Goal: Task Accomplishment & Management: Manage account settings

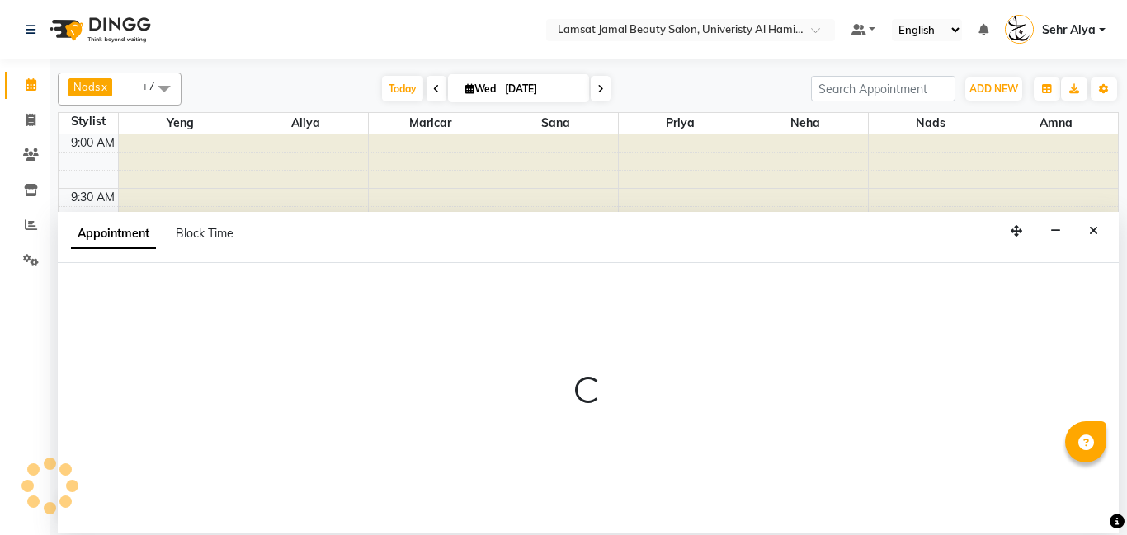
select select "79915"
select select "tentative"
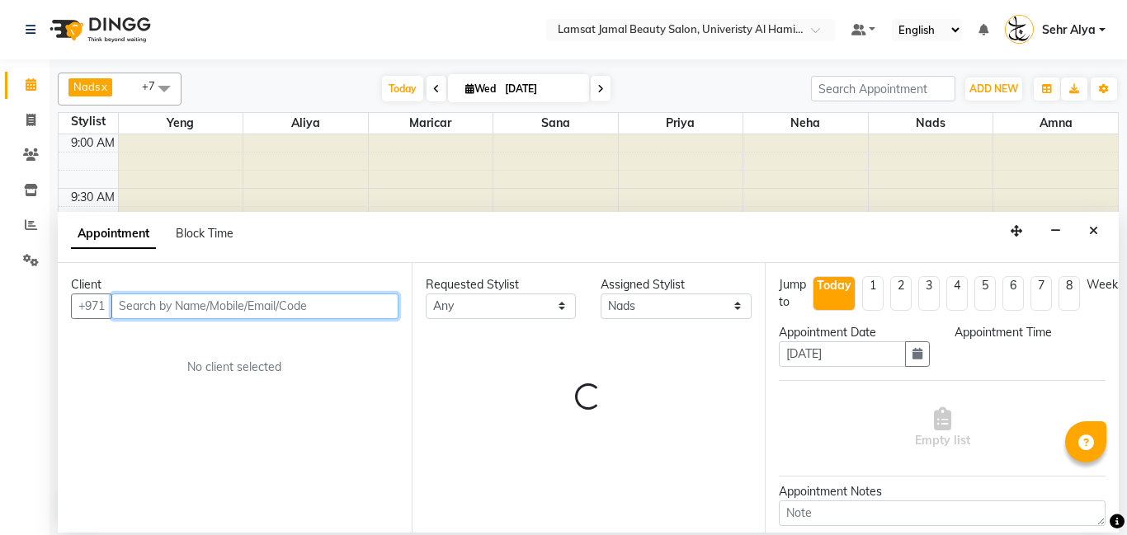
select select "660"
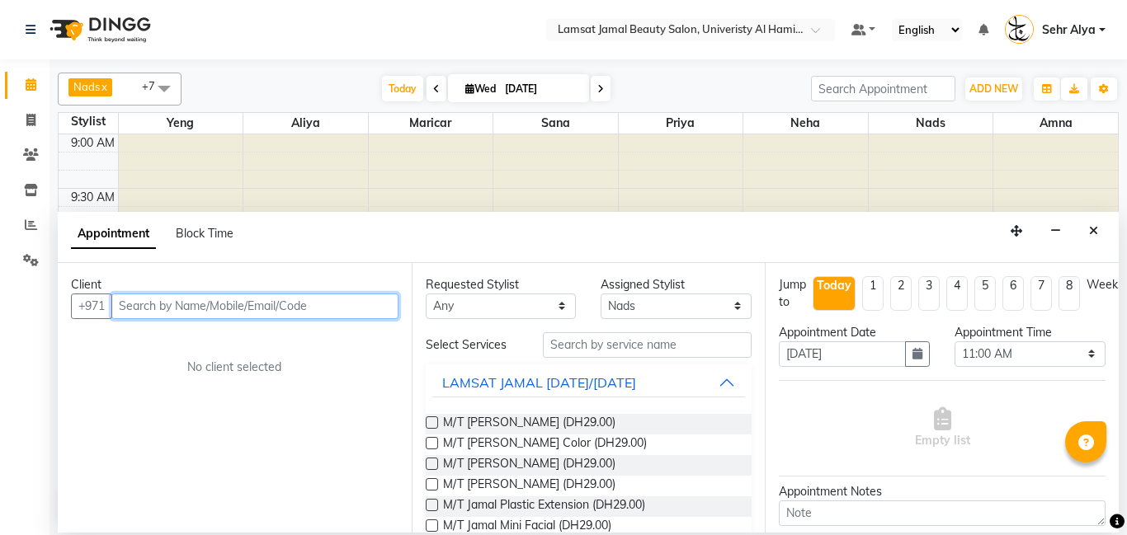
click at [280, 305] on input "text" at bounding box center [254, 307] width 287 height 26
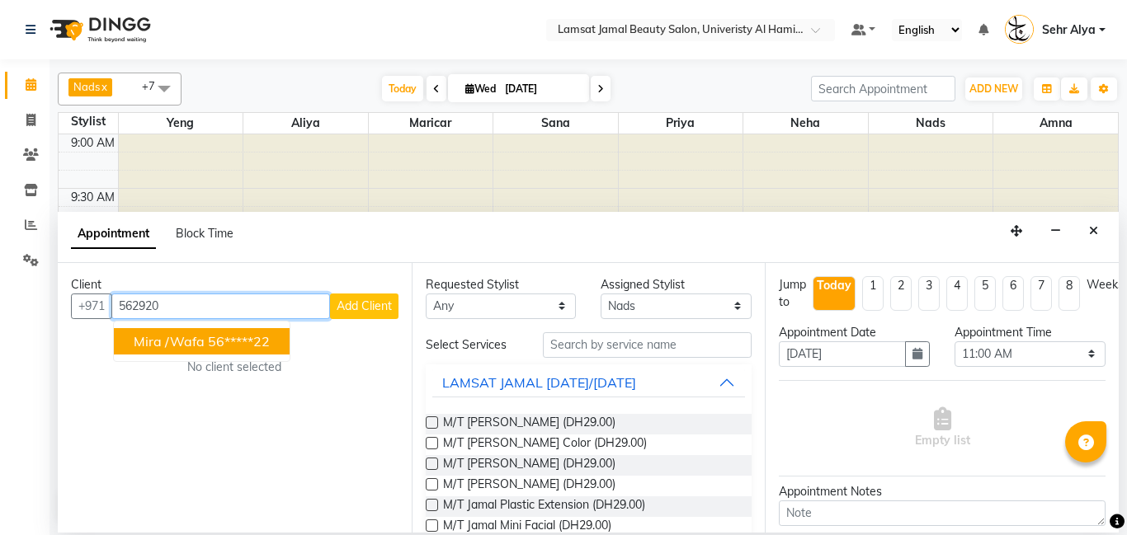
click at [204, 347] on button "mira /wafa 56*****22" at bounding box center [202, 341] width 176 height 26
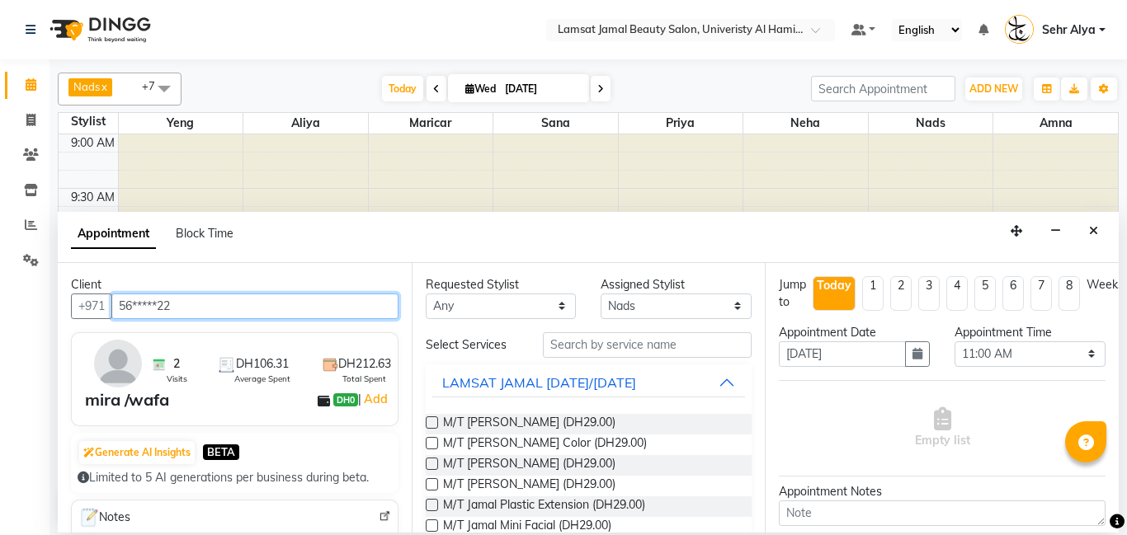
type input "56*****22"
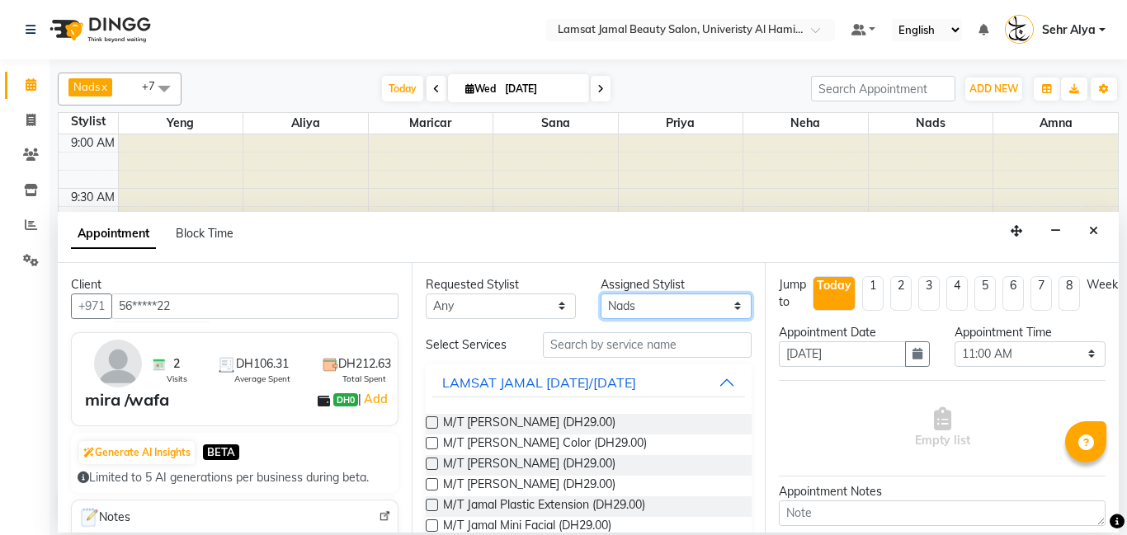
click at [629, 311] on select "Select [PERSON_NAME] Amna [PERSON_NAME] [PERSON_NAME] Ebda Lamsat [PERSON_NAME]…" at bounding box center [676, 307] width 151 height 26
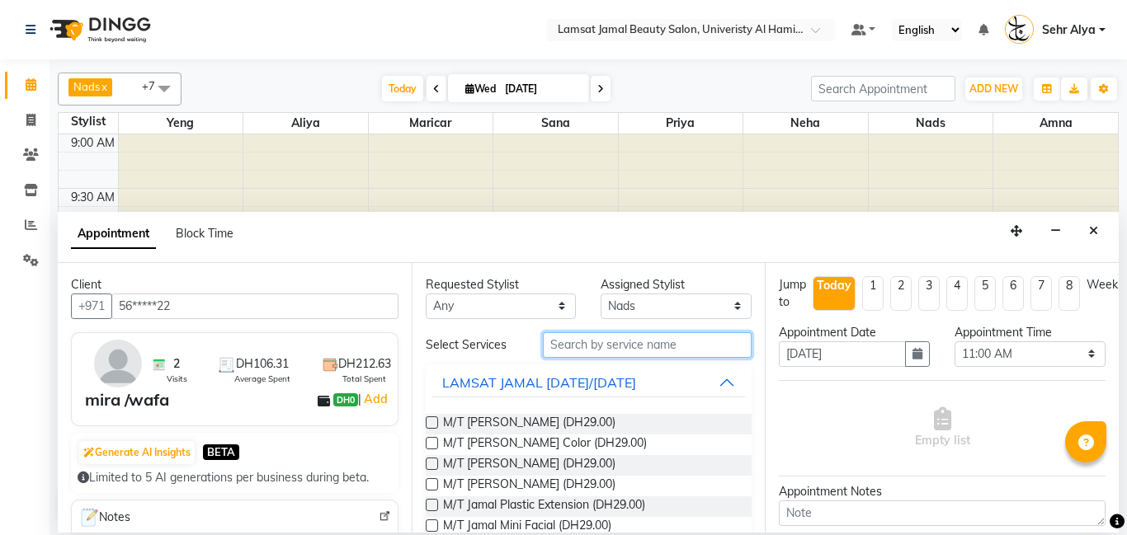
click at [577, 346] on input "text" at bounding box center [648, 345] width 210 height 26
type input "m"
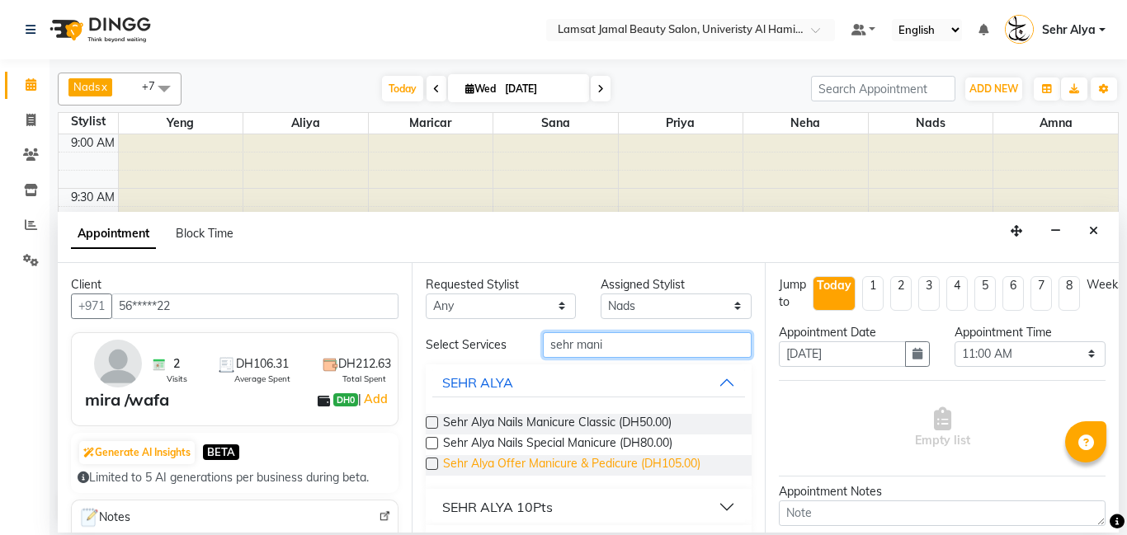
type input "sehr mani"
click at [549, 459] on span "Sehr Alya Offer Manicure & Pedicure (DH105.00)" at bounding box center [571, 465] width 257 height 21
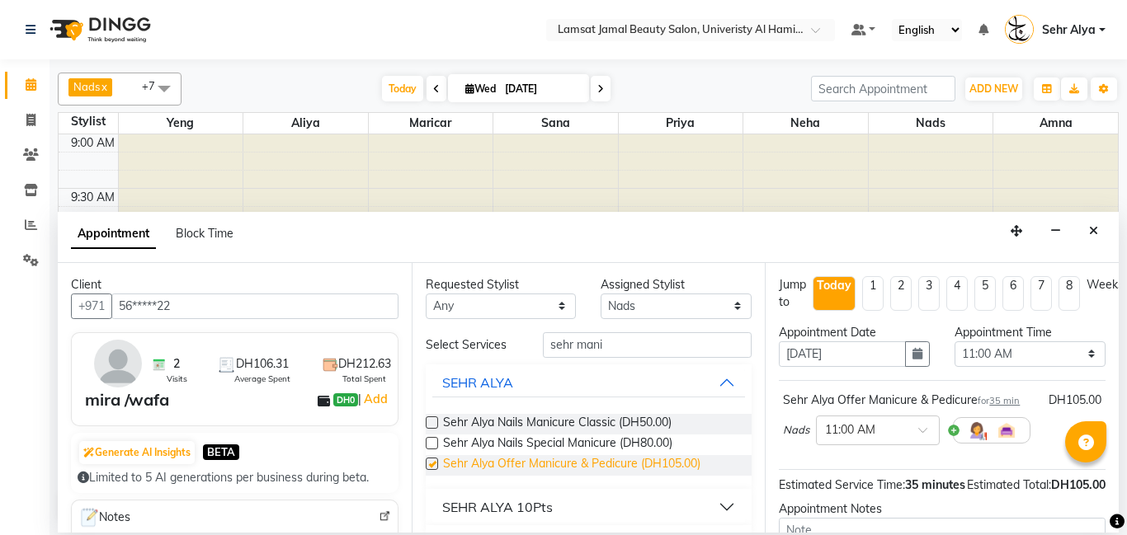
checkbox input "false"
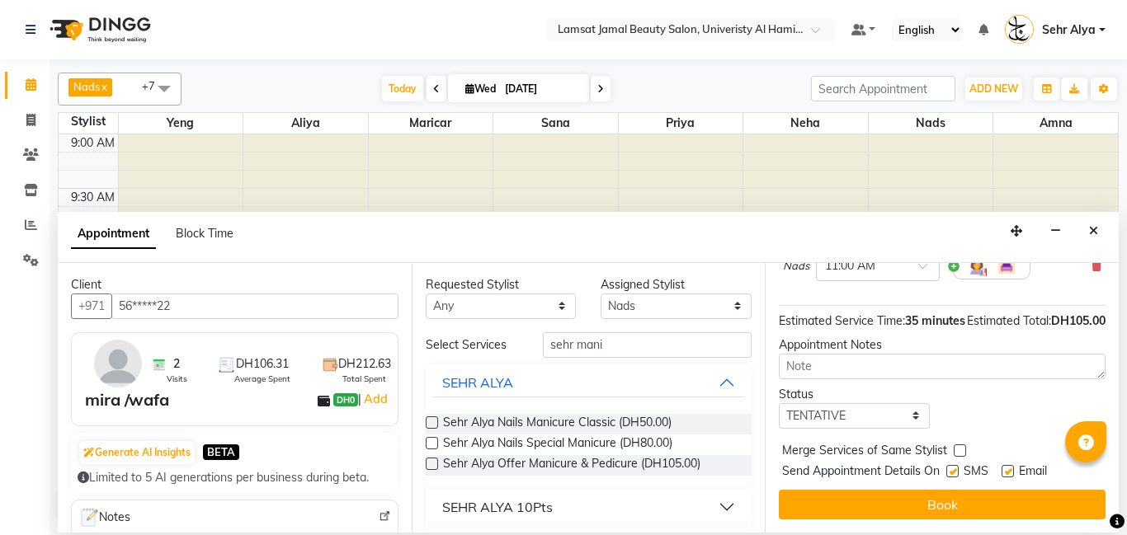
click at [959, 449] on label at bounding box center [960, 451] width 12 height 12
click at [959, 449] on input "checkbox" at bounding box center [959, 452] width 11 height 11
checkbox input "true"
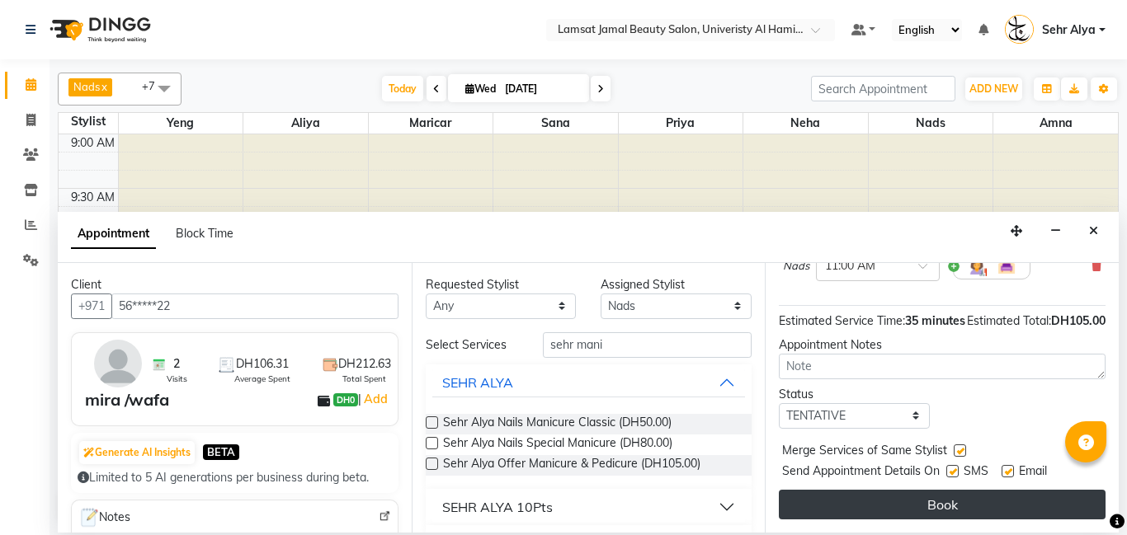
click at [788, 502] on button "Book" at bounding box center [942, 505] width 327 height 30
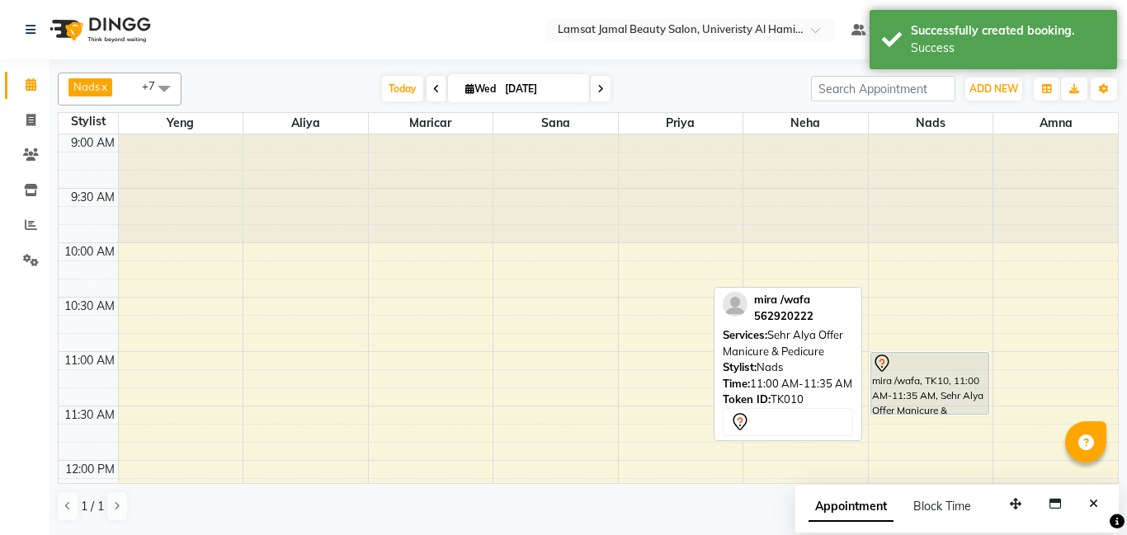
click at [921, 369] on div at bounding box center [930, 364] width 116 height 20
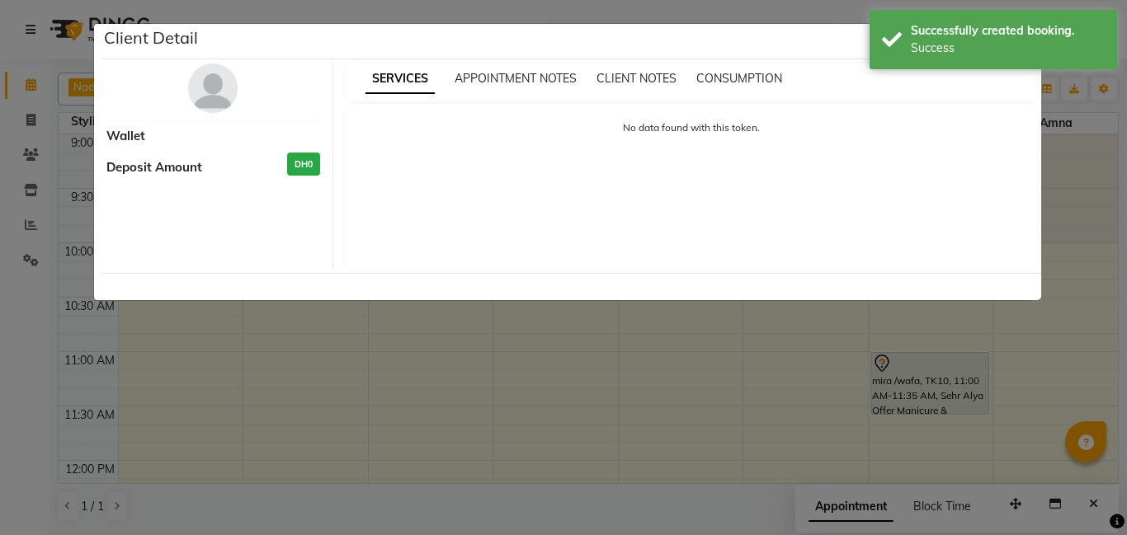
select select "7"
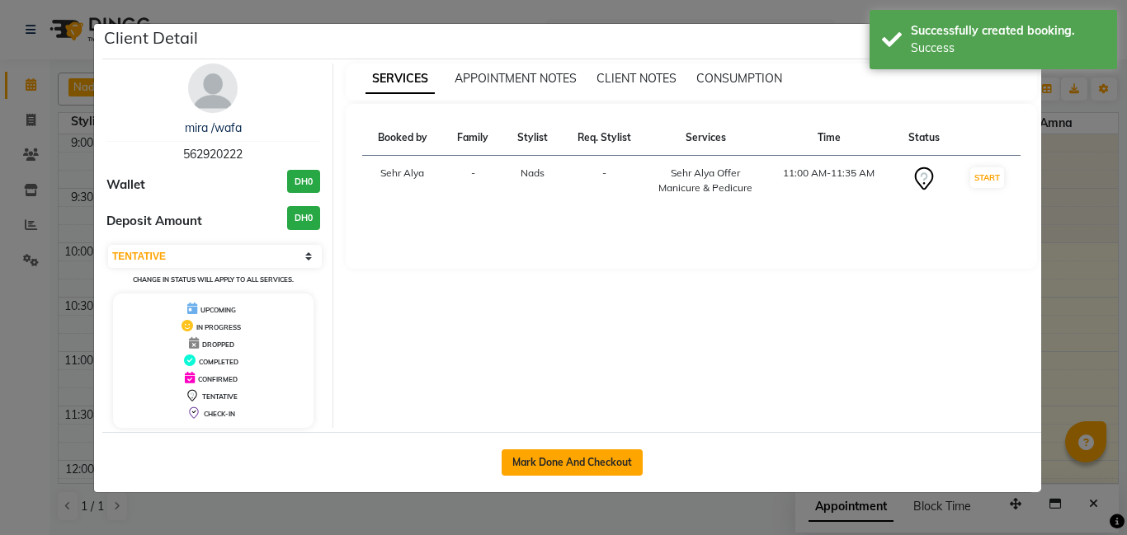
click at [581, 458] on button "Mark Done And Checkout" at bounding box center [572, 463] width 141 height 26
select select "service"
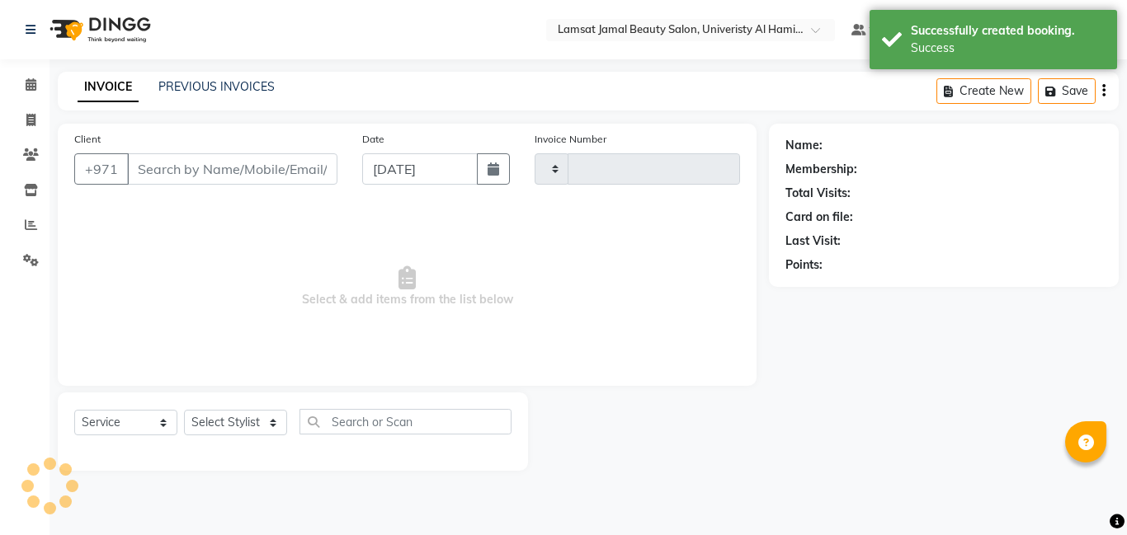
type input "3187"
select select "8294"
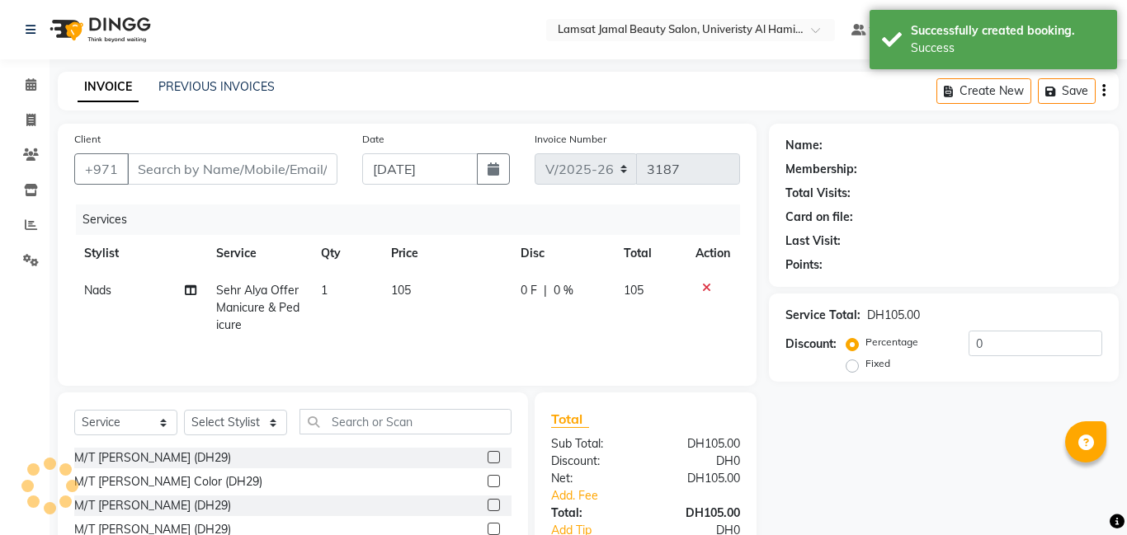
type input "56*****22"
select select "79915"
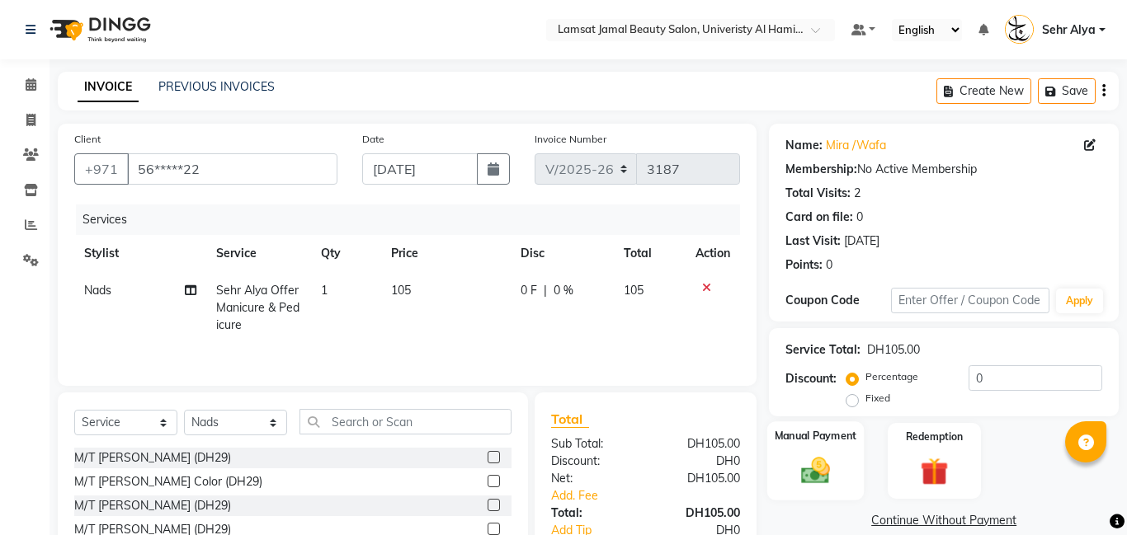
click at [832, 434] on label "Manual Payment" at bounding box center [816, 436] width 82 height 16
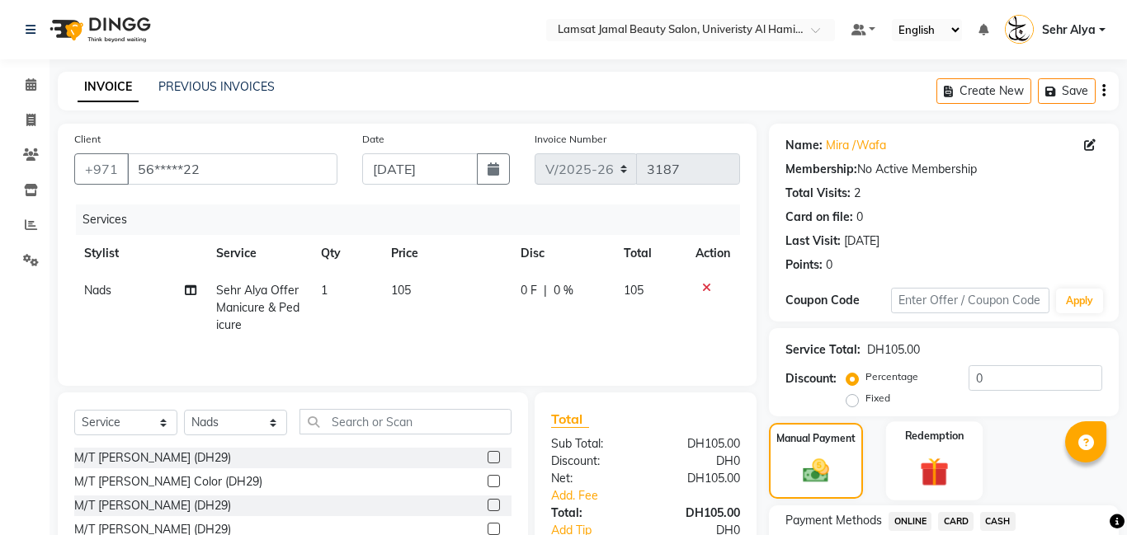
scroll to position [90, 0]
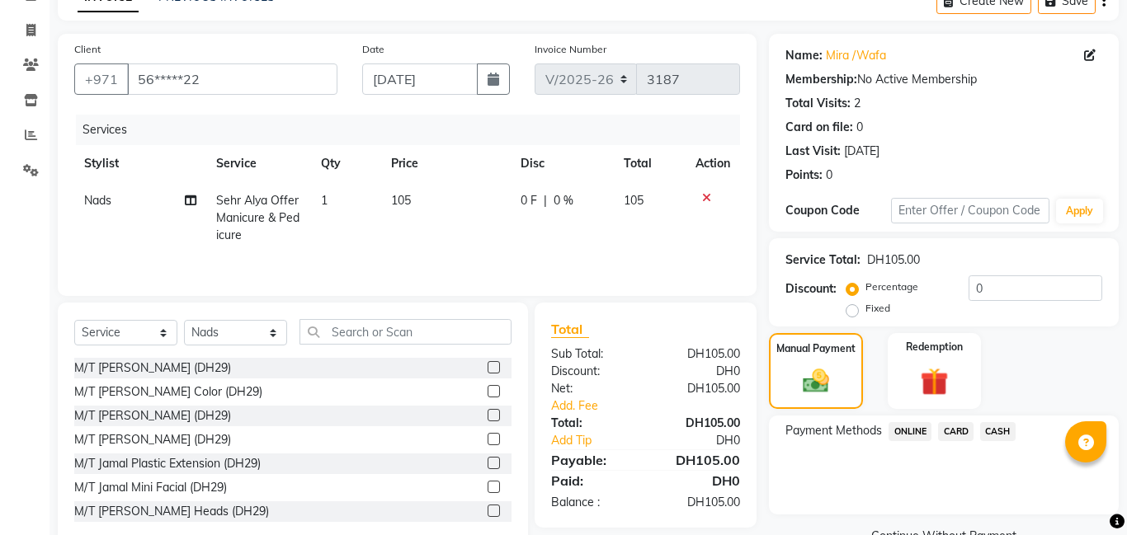
click at [959, 429] on span "CARD" at bounding box center [955, 431] width 35 height 19
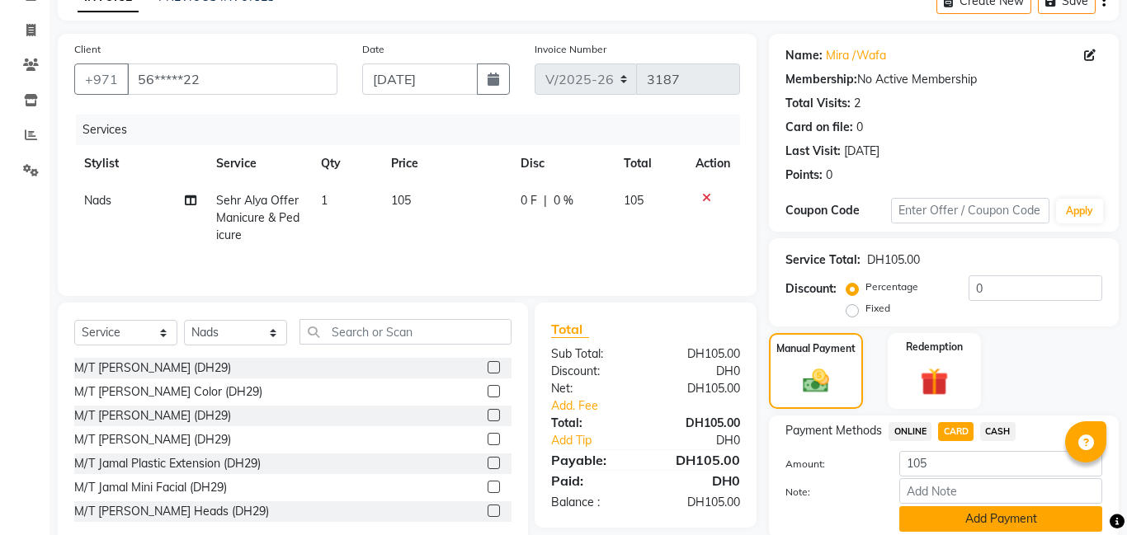
scroll to position [152, 0]
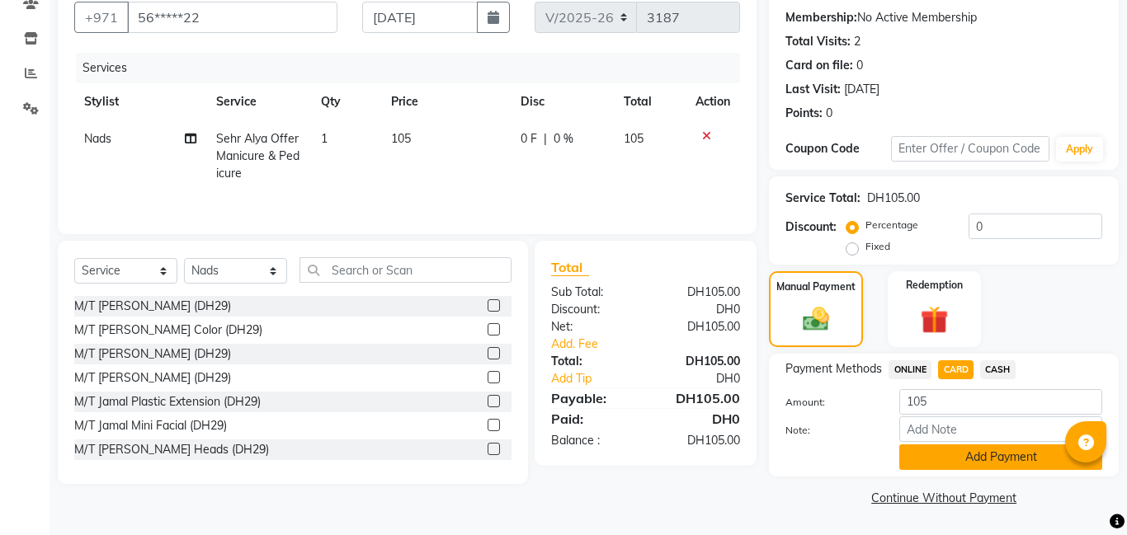
click at [993, 456] on button "Add Payment" at bounding box center [1000, 458] width 203 height 26
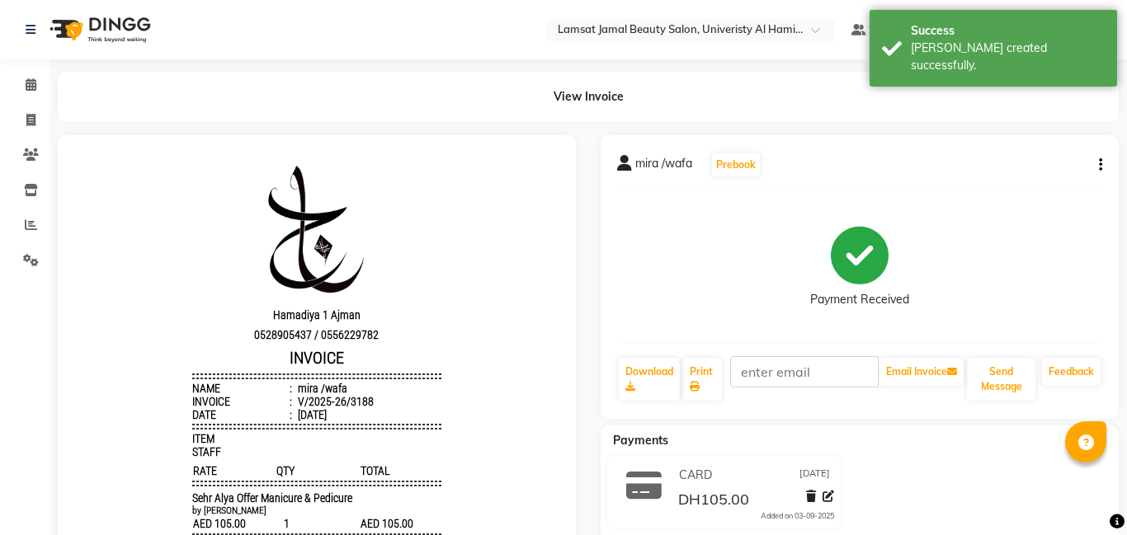
click at [1103, 163] on div "mira /wafa Prebook Payment Received Download Print Email Invoice Send Message F…" at bounding box center [860, 277] width 518 height 284
click at [1099, 165] on icon "button" at bounding box center [1100, 165] width 3 height 1
click at [1037, 175] on div "Edit Item Staff" at bounding box center [1018, 175] width 113 height 21
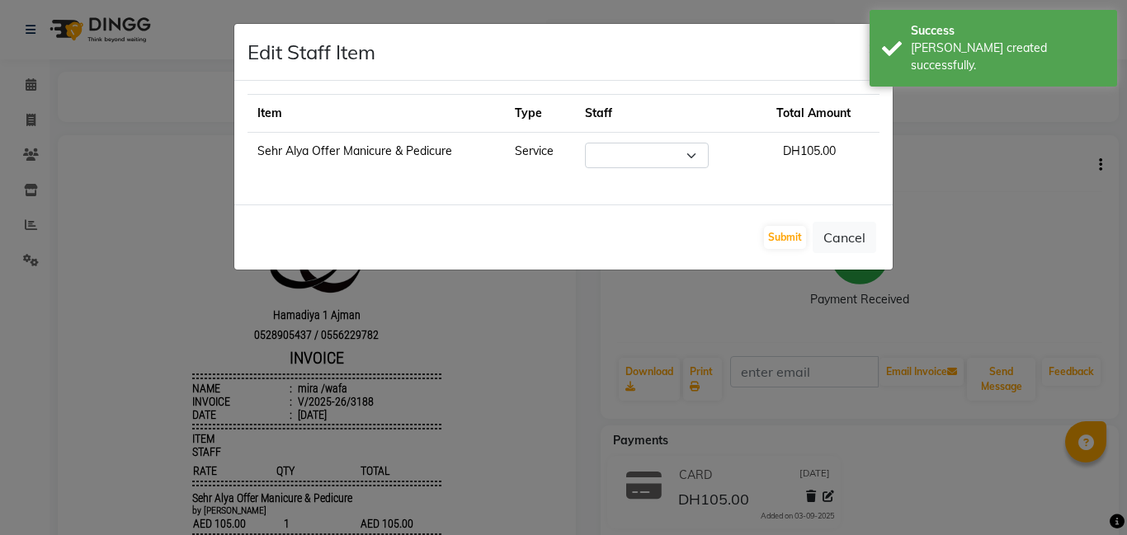
select select "79915"
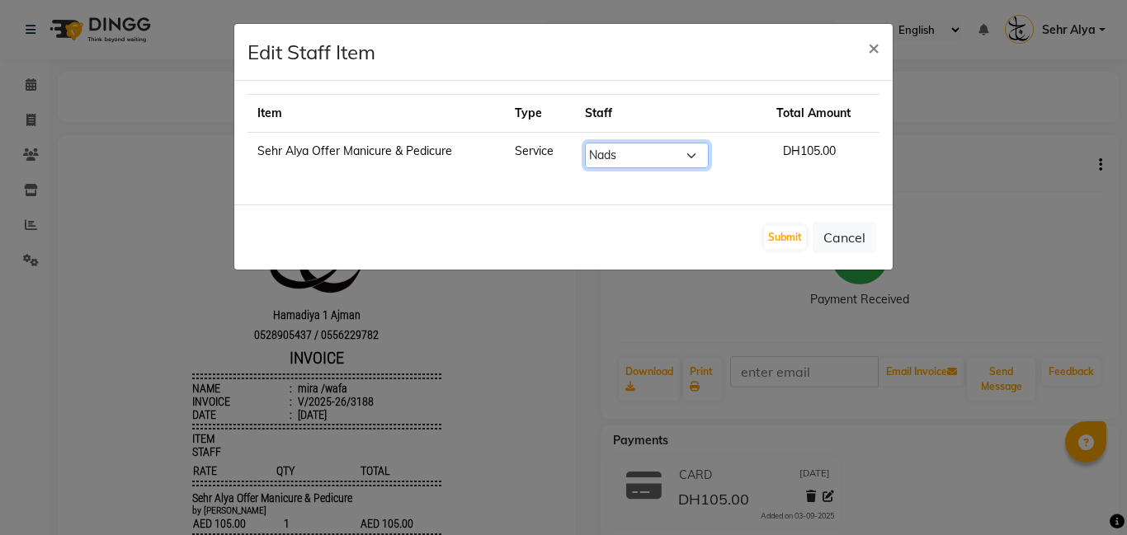
click at [675, 157] on select "Select [PERSON_NAME] Amna [PERSON_NAME] [PERSON_NAME] Ebda Lamsat [PERSON_NAME]…" at bounding box center [647, 156] width 124 height 26
click at [870, 44] on span "×" at bounding box center [874, 47] width 12 height 25
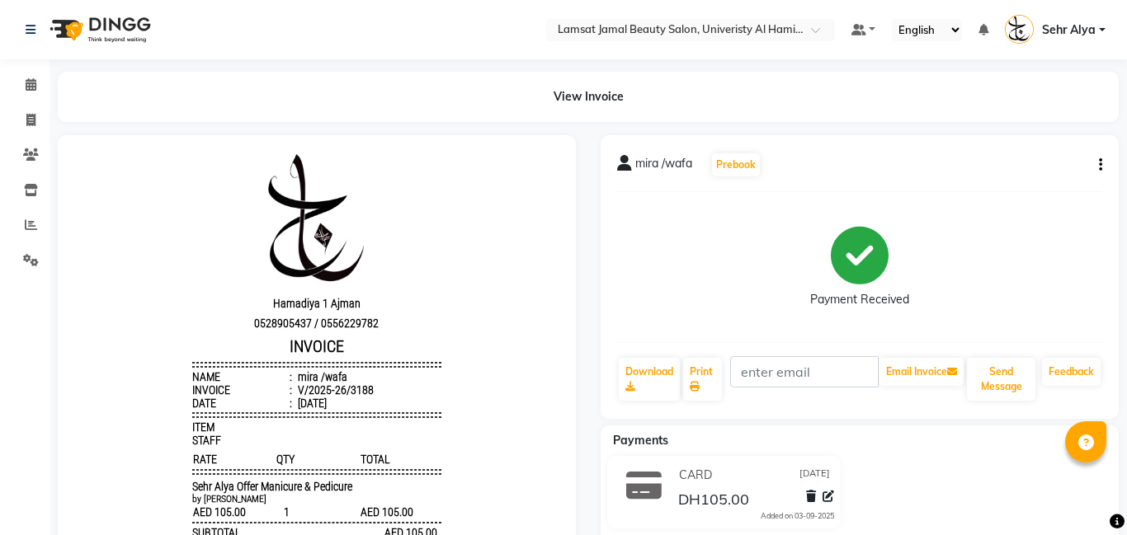
scroll to position [153, 0]
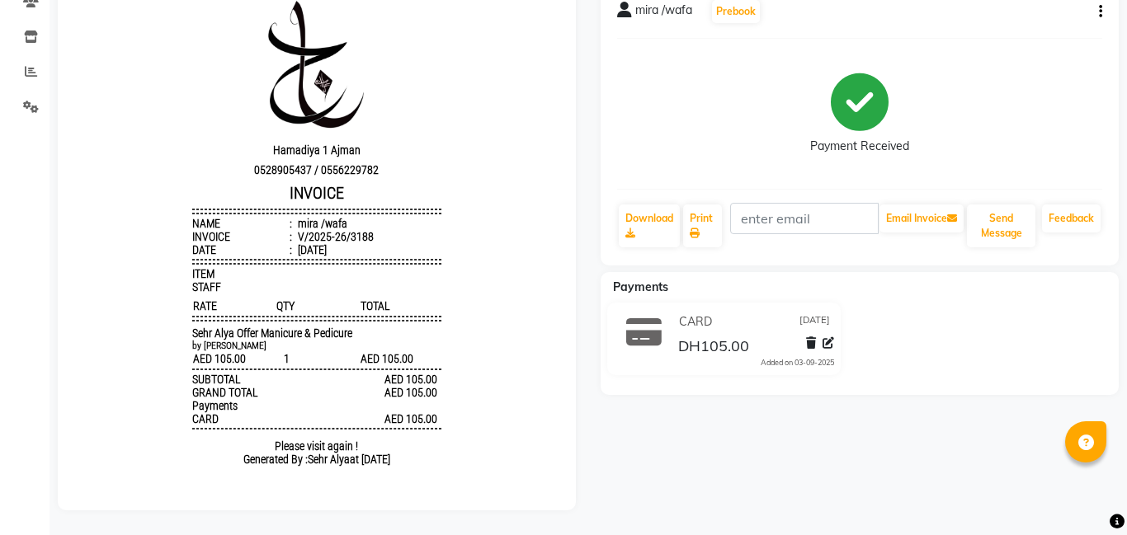
click at [1096, 12] on button "button" at bounding box center [1097, 11] width 10 height 17
click at [1049, 1] on div "Split Service Amount" at bounding box center [1018, 1] width 113 height 21
select select "79915"
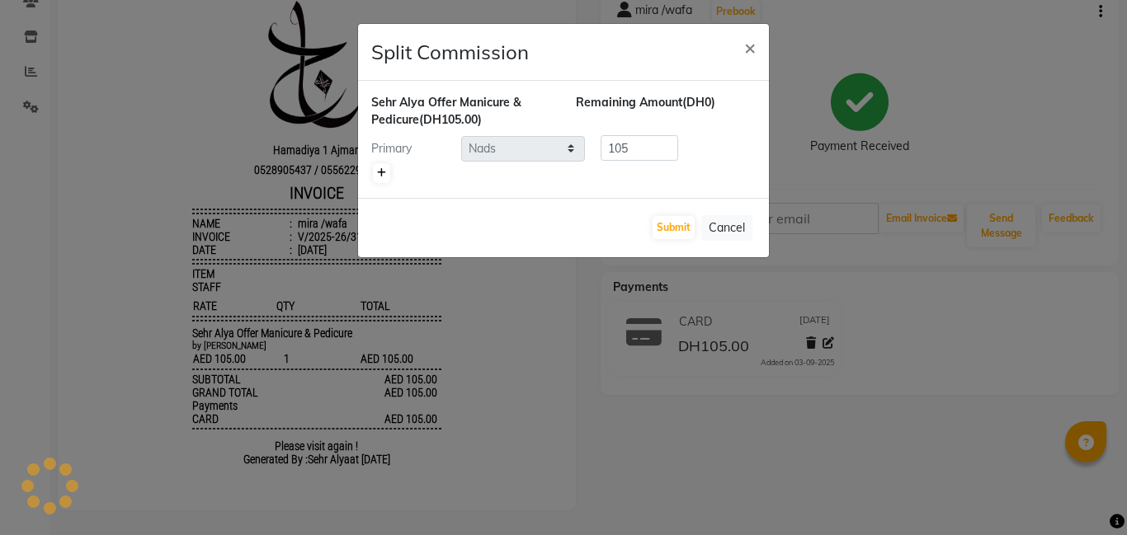
click at [375, 169] on link at bounding box center [381, 173] width 17 height 20
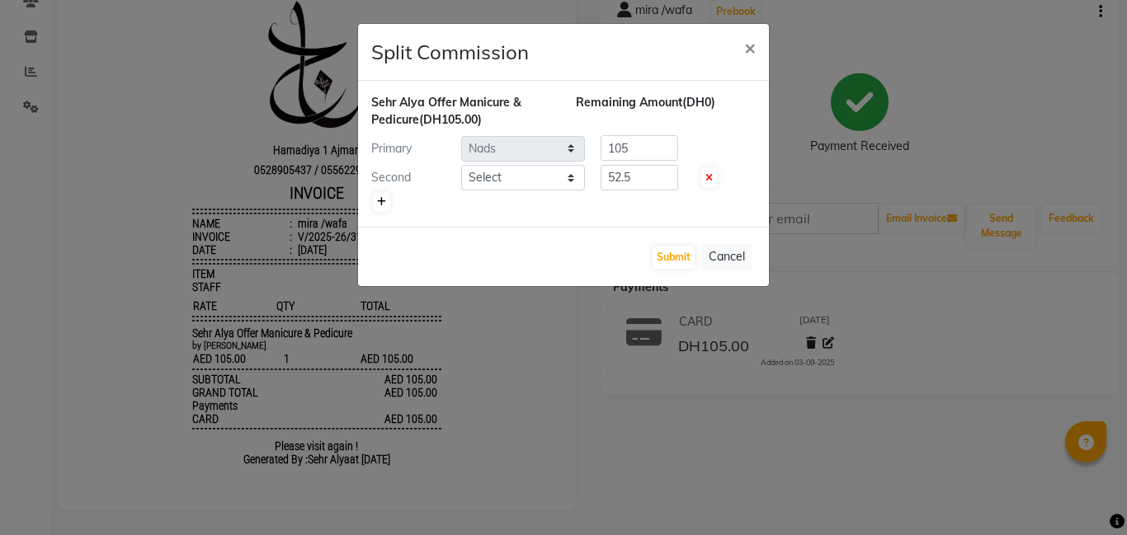
type input "52.5"
click at [522, 179] on select "Select [PERSON_NAME] Amna [PERSON_NAME] [PERSON_NAME] Ebda Lamsat [PERSON_NAME]…" at bounding box center [523, 178] width 124 height 26
select select "79913"
click at [461, 165] on select "Select [PERSON_NAME] Amna [PERSON_NAME] [PERSON_NAME] Ebda Lamsat [PERSON_NAME]…" at bounding box center [523, 178] width 124 height 26
click at [644, 146] on input "52.5" at bounding box center [640, 148] width 78 height 26
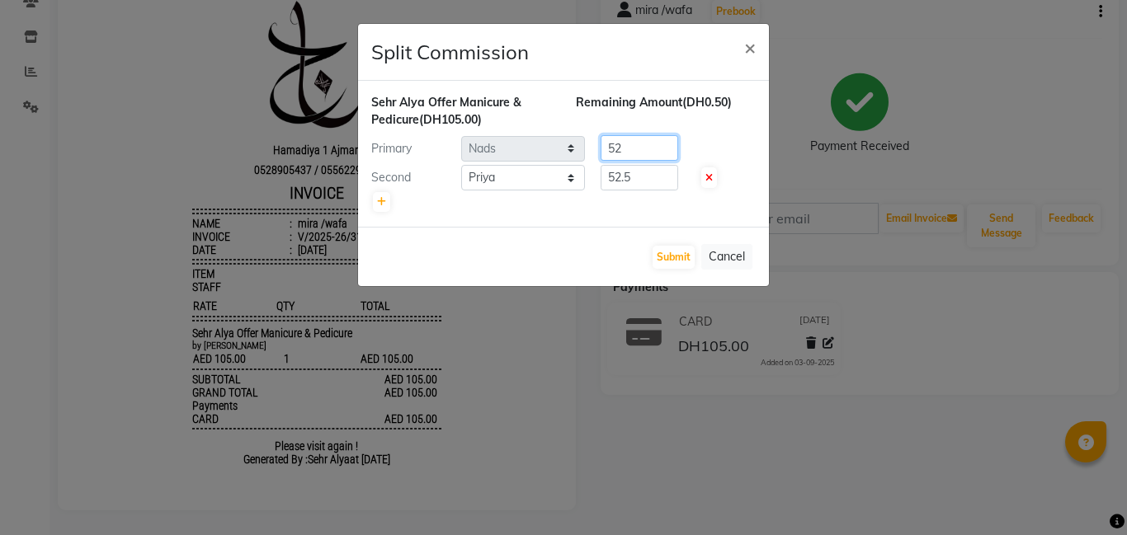
type input "5"
type input "65"
click at [647, 170] on input "52.5" at bounding box center [640, 178] width 78 height 26
type input "5"
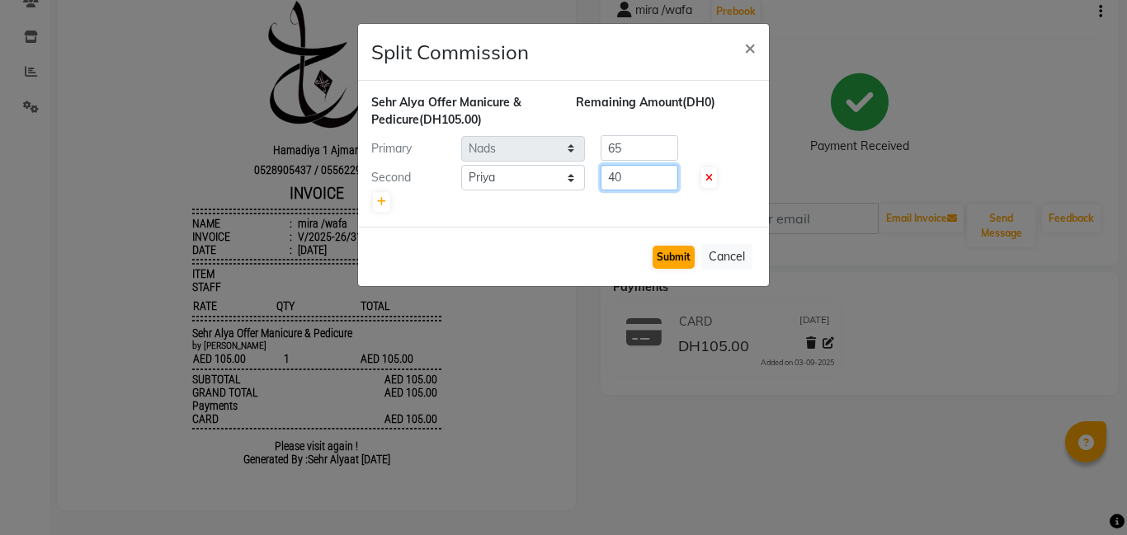
type input "40"
click at [676, 253] on button "Submit" at bounding box center [674, 257] width 42 height 23
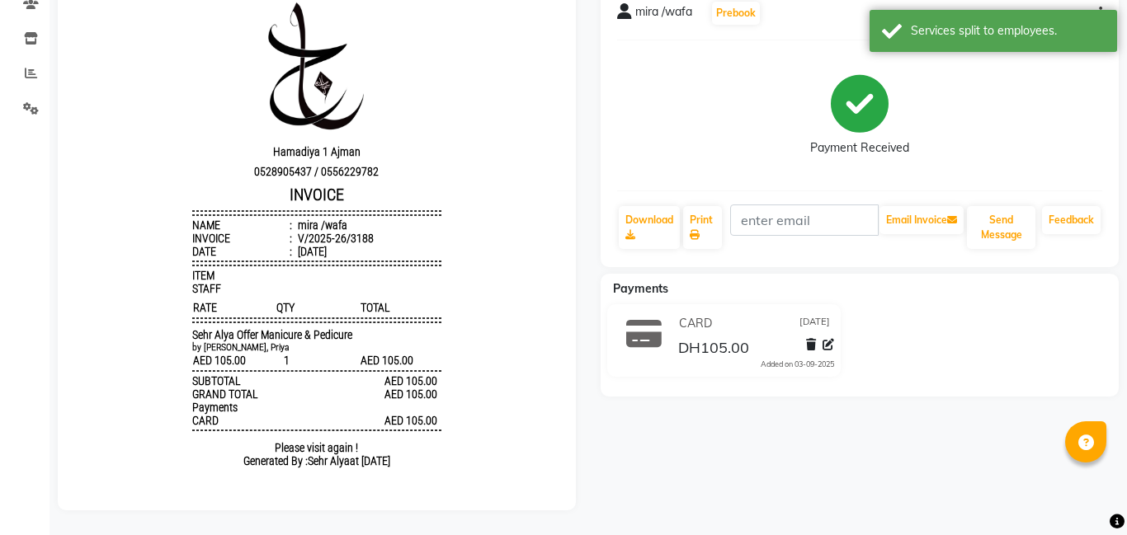
scroll to position [12, 0]
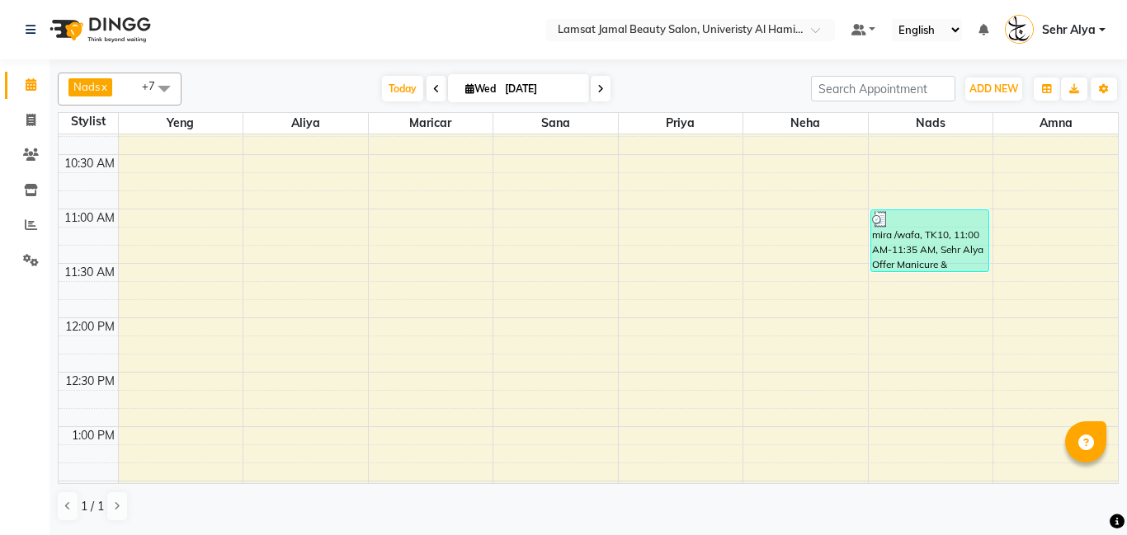
scroll to position [140, 0]
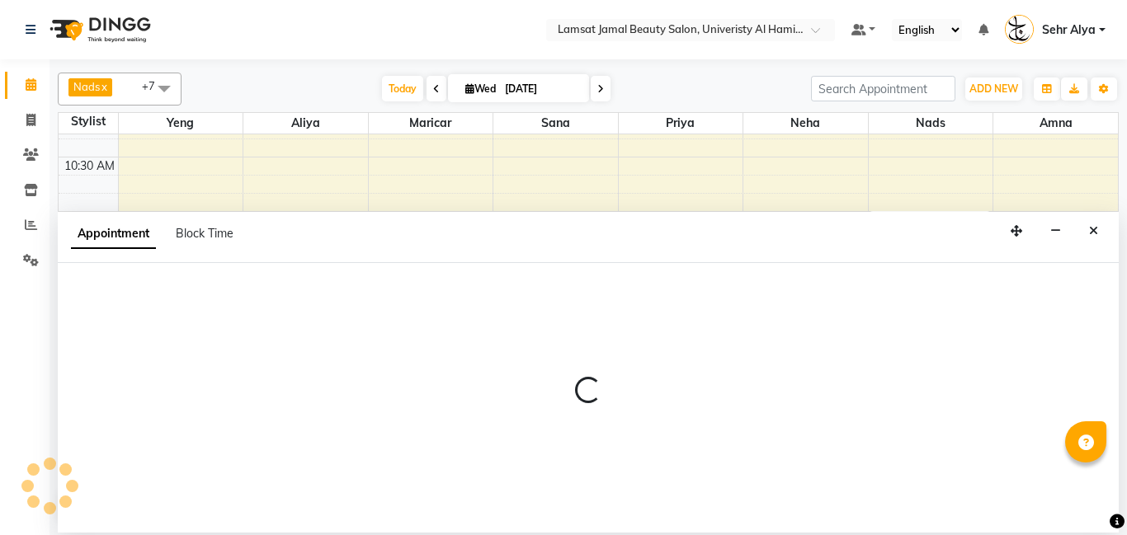
select select "79912"
select select "tentative"
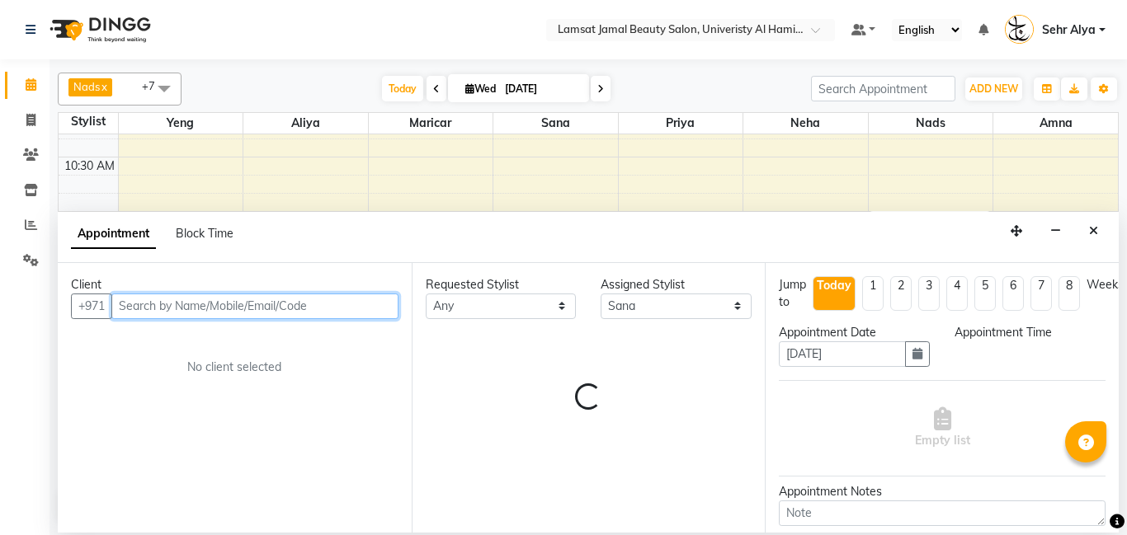
select select "675"
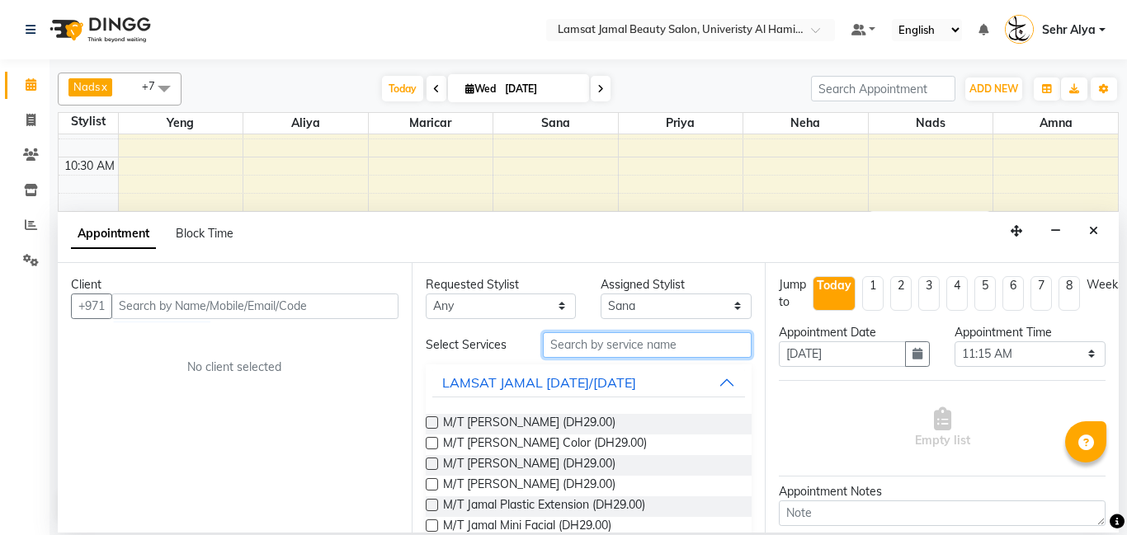
click at [561, 342] on input "text" at bounding box center [648, 345] width 210 height 26
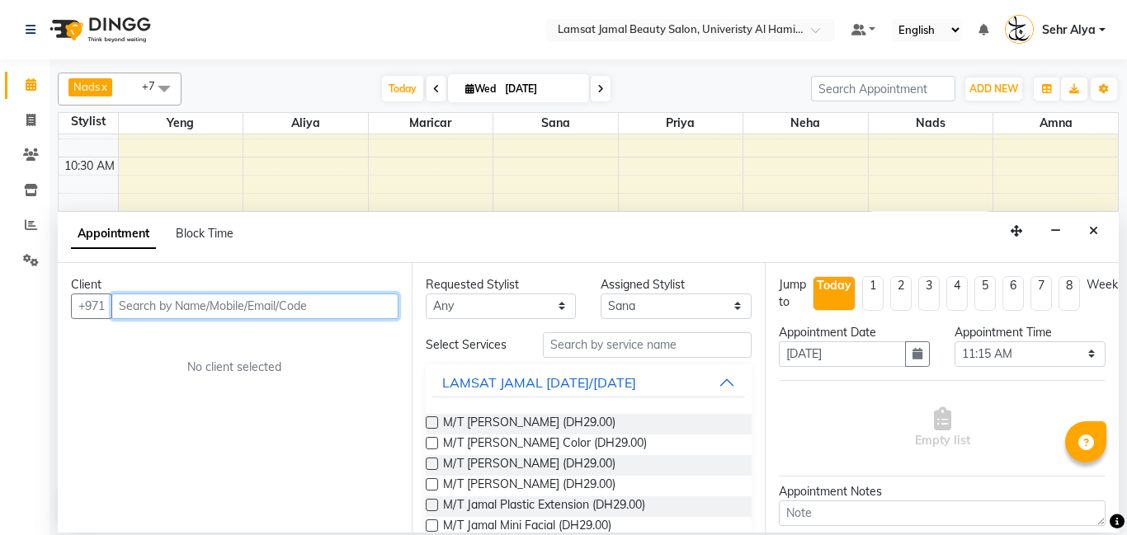
click at [304, 304] on input "text" at bounding box center [254, 307] width 287 height 26
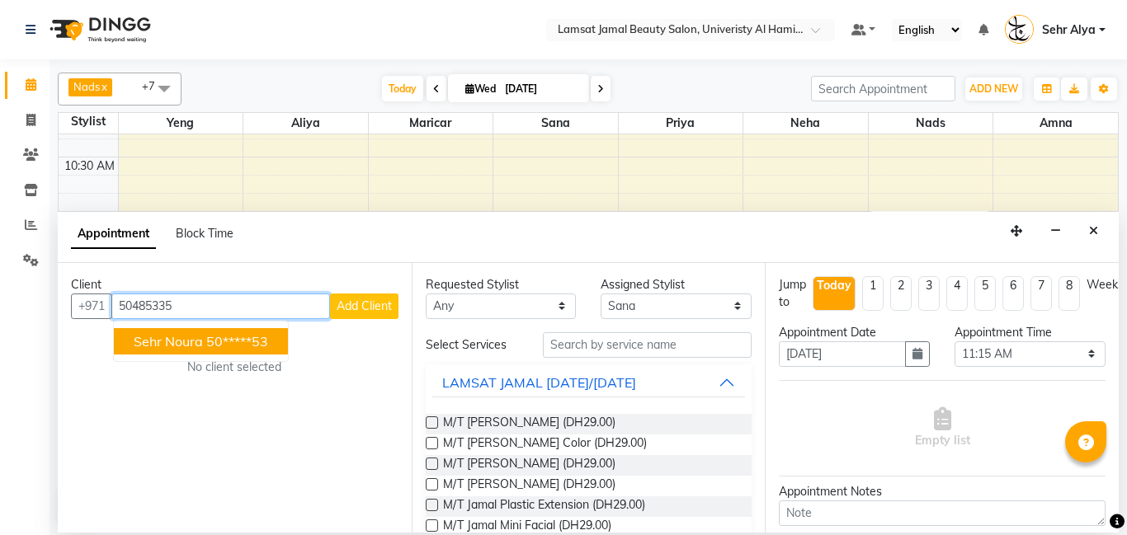
click at [256, 340] on ngb-highlight "50*****53" at bounding box center [237, 341] width 62 height 16
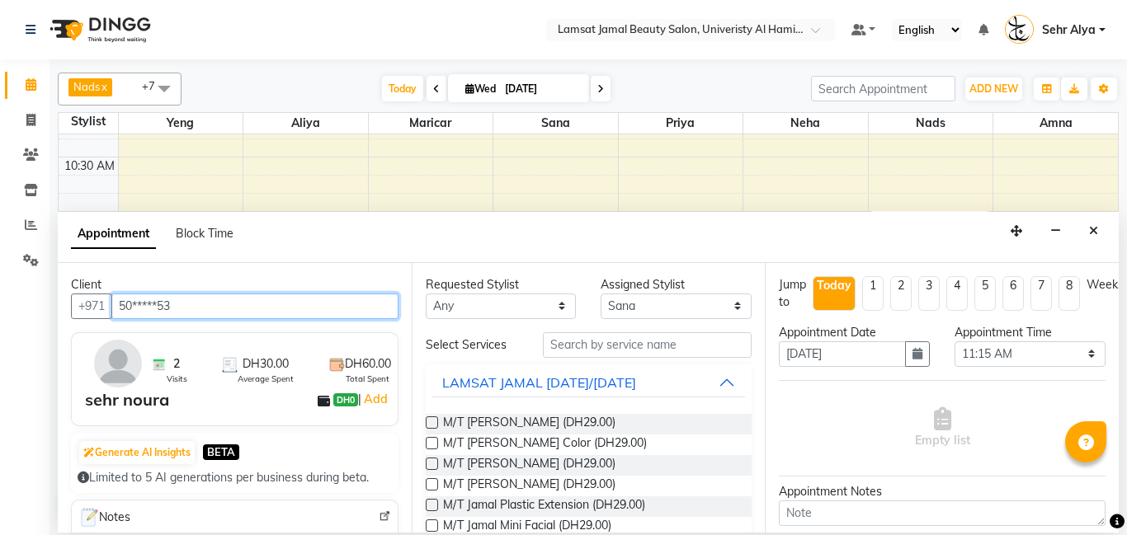
type input "50*****53"
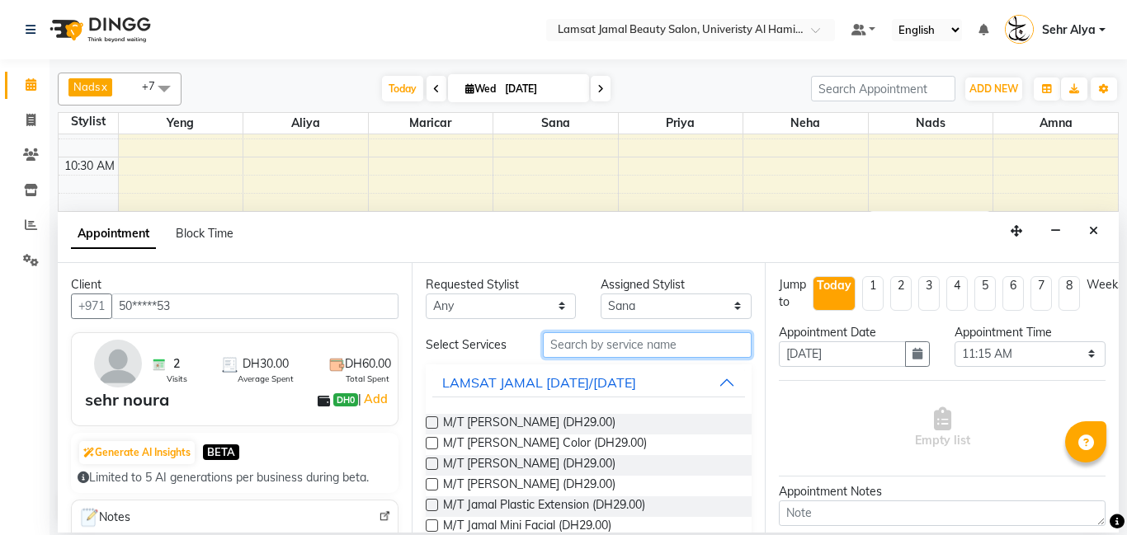
click at [577, 344] on input "text" at bounding box center [648, 345] width 210 height 26
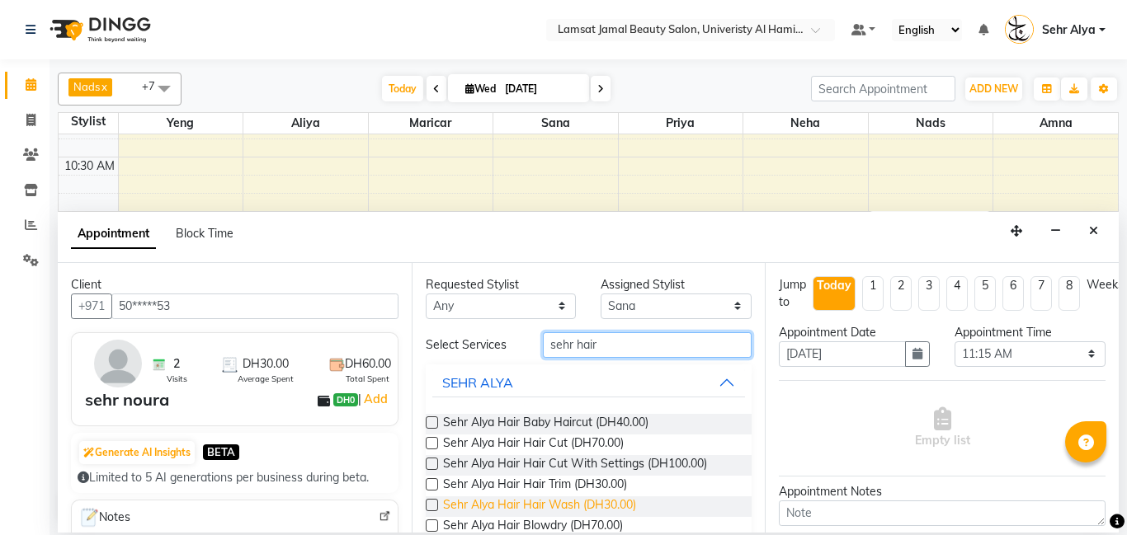
type input "sehr hair"
click at [572, 505] on span "Sehr Alya Hair Hair Wash (DH30.00)" at bounding box center [539, 507] width 193 height 21
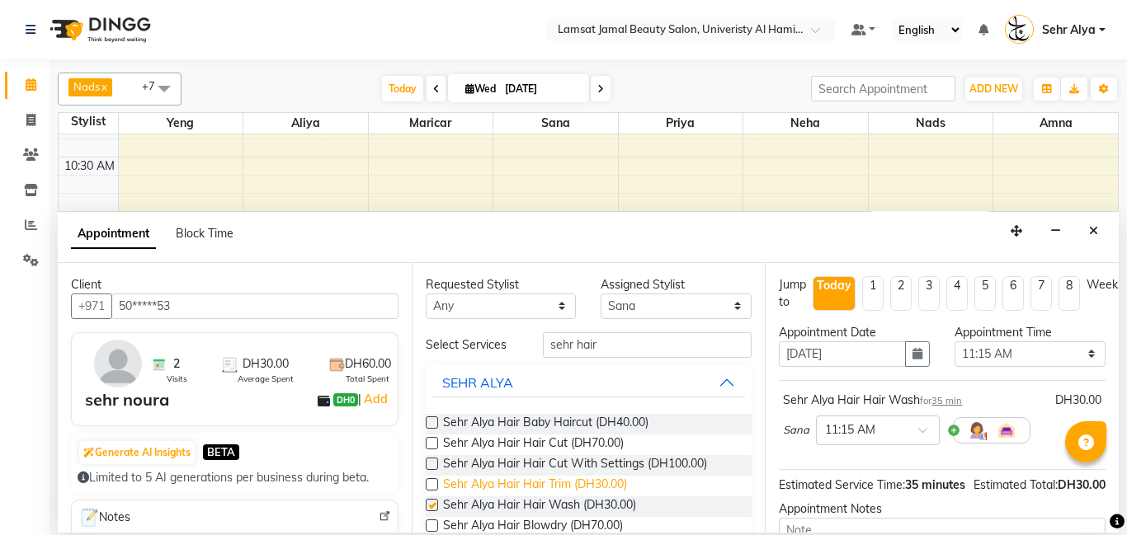
checkbox input "false"
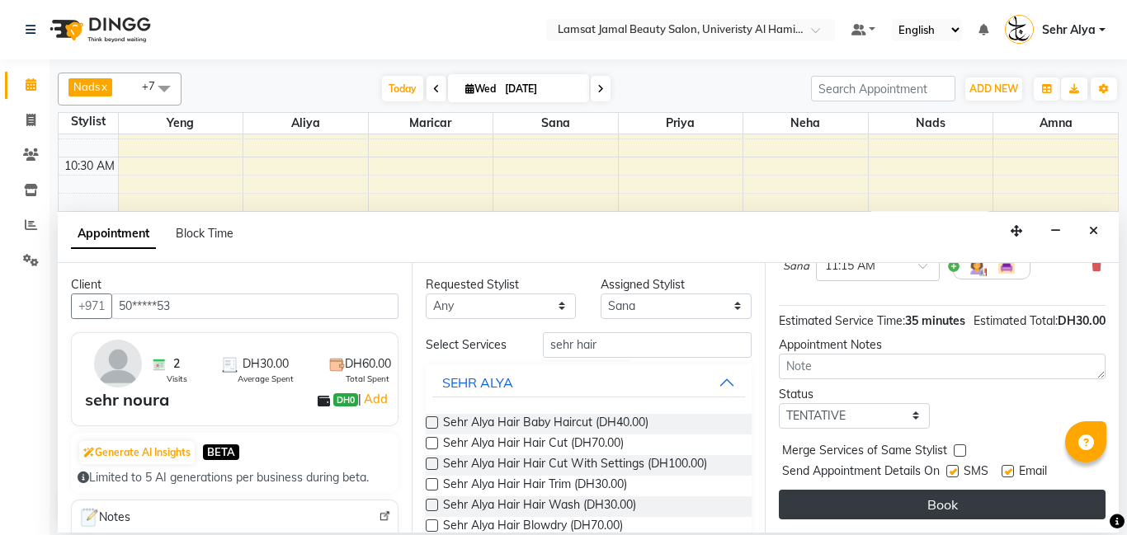
click at [928, 503] on button "Book" at bounding box center [942, 505] width 327 height 30
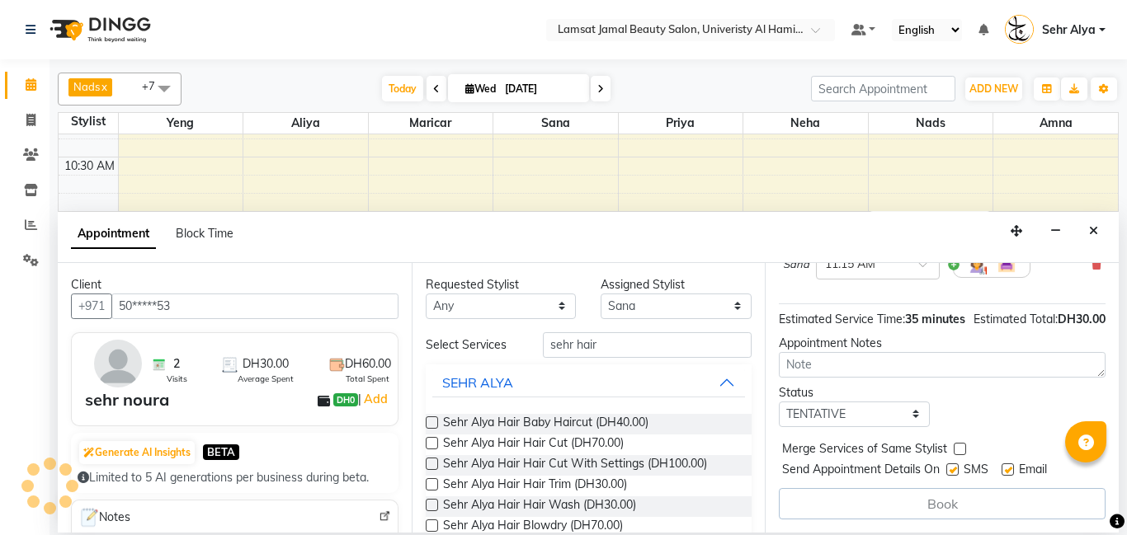
click at [964, 445] on label at bounding box center [960, 449] width 12 height 12
click at [964, 445] on input "checkbox" at bounding box center [959, 450] width 11 height 11
checkbox input "true"
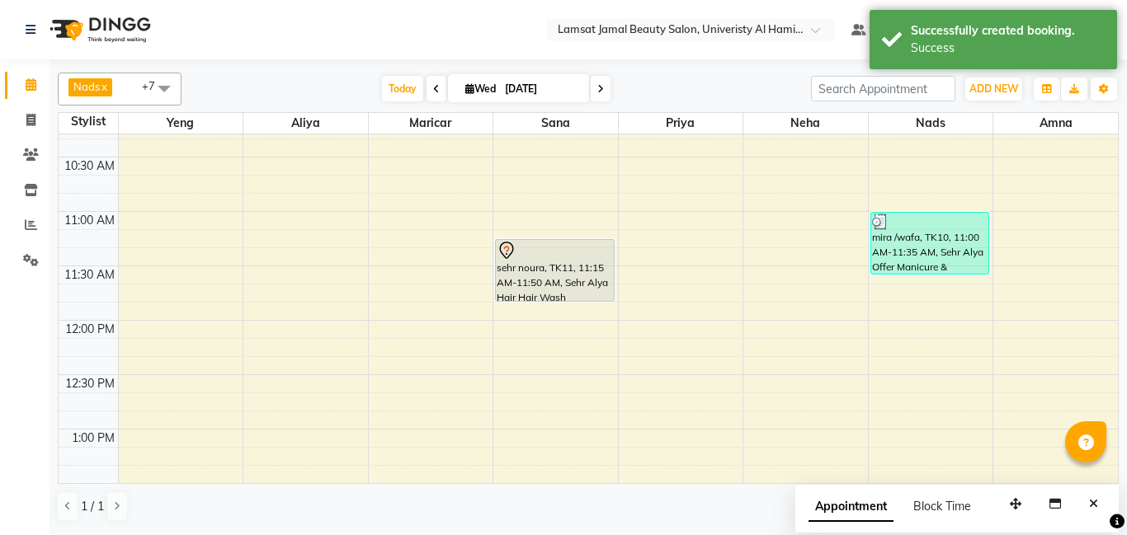
select select "79914"
select select "tentative"
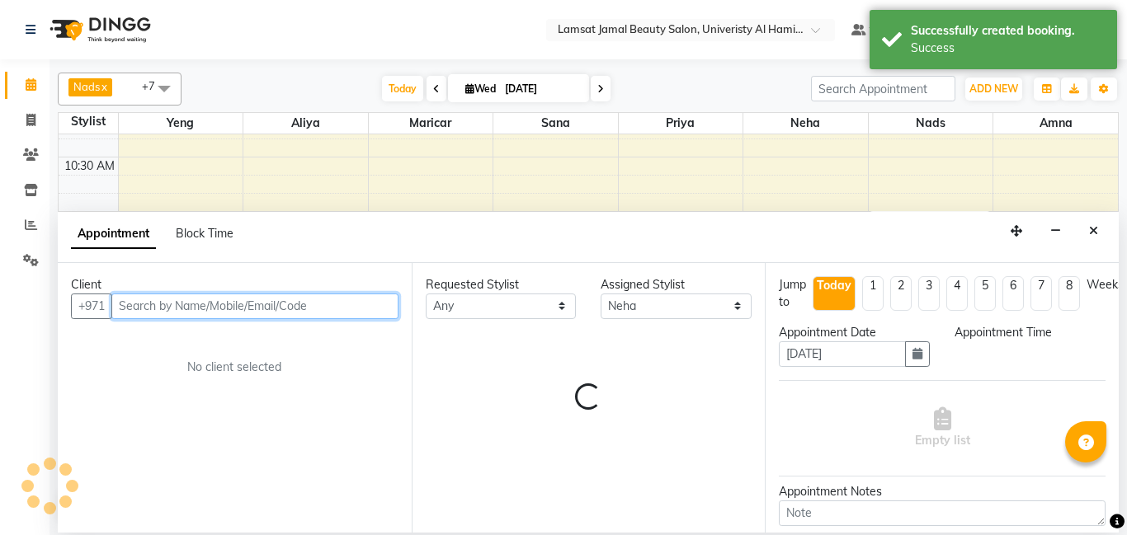
select select "720"
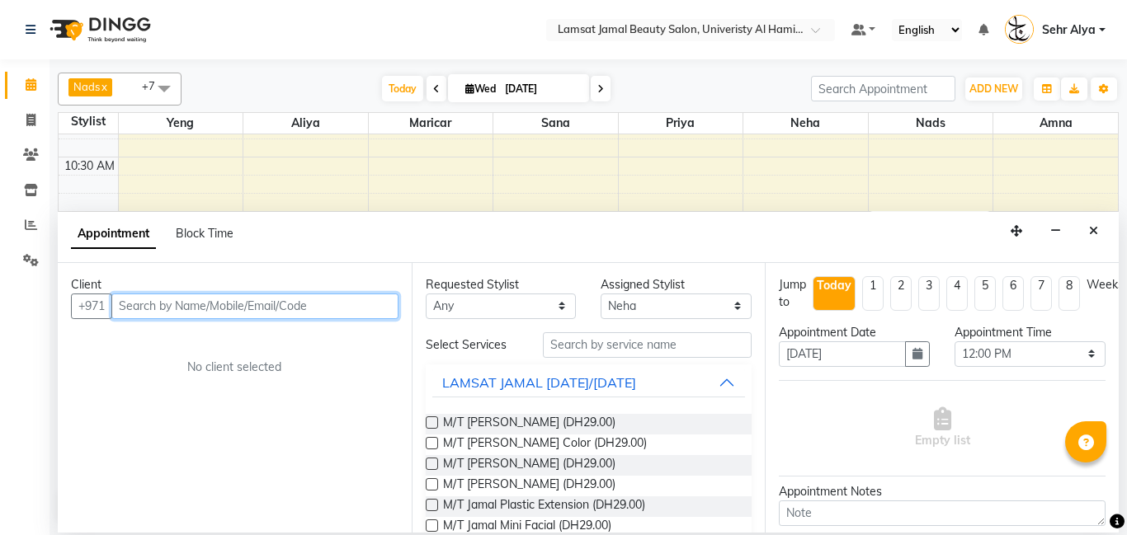
click at [289, 304] on input "text" at bounding box center [254, 307] width 287 height 26
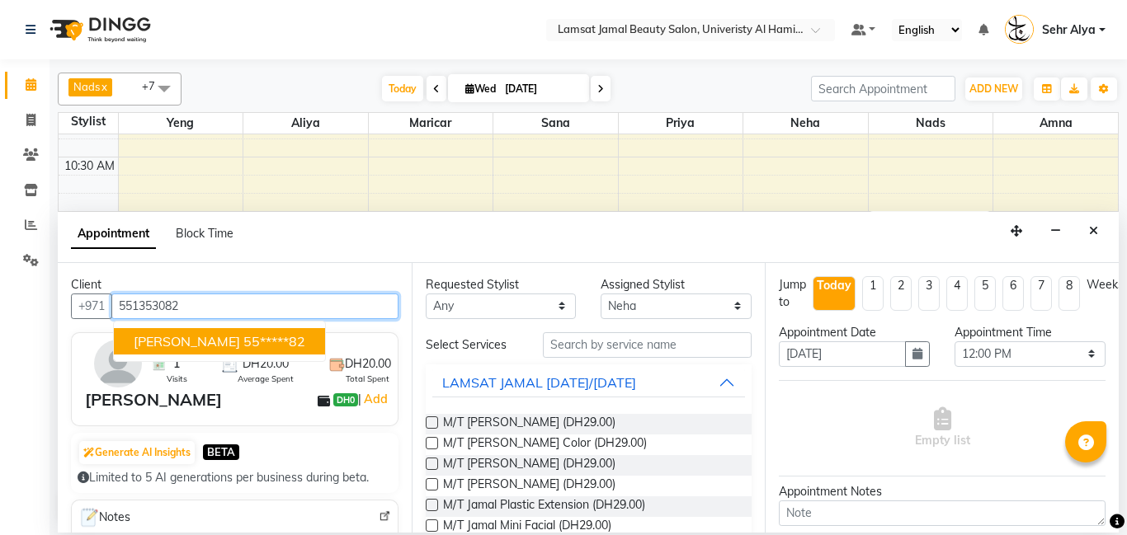
click at [249, 336] on ngb-highlight "55*****82" at bounding box center [274, 341] width 62 height 16
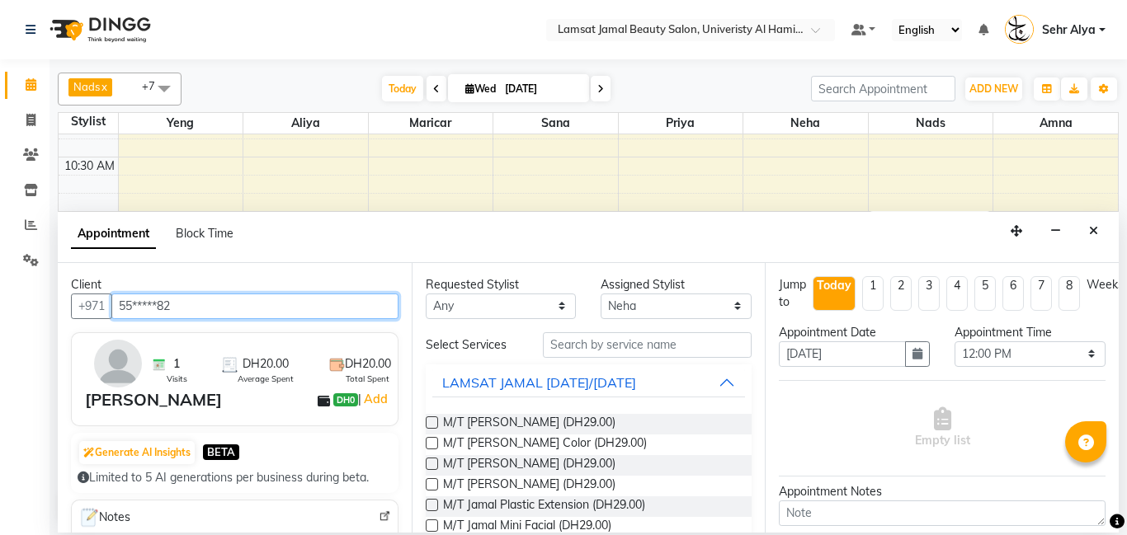
type input "55*****82"
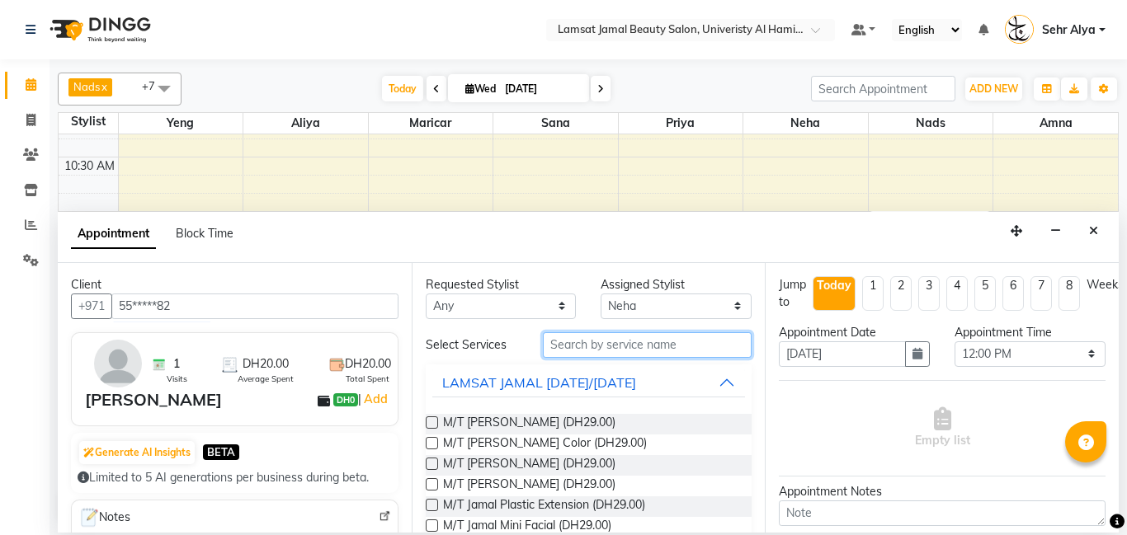
click at [569, 342] on input "text" at bounding box center [648, 345] width 210 height 26
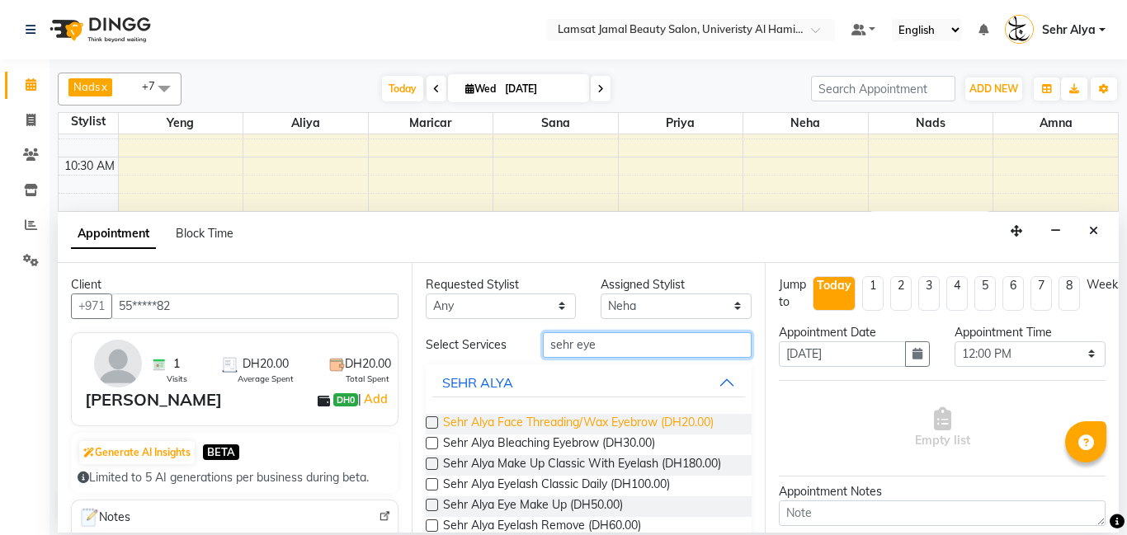
type input "sehr eye"
click at [563, 423] on span "Sehr Alya Face Threading/Wax Eyebrow (DH20.00)" at bounding box center [578, 424] width 271 height 21
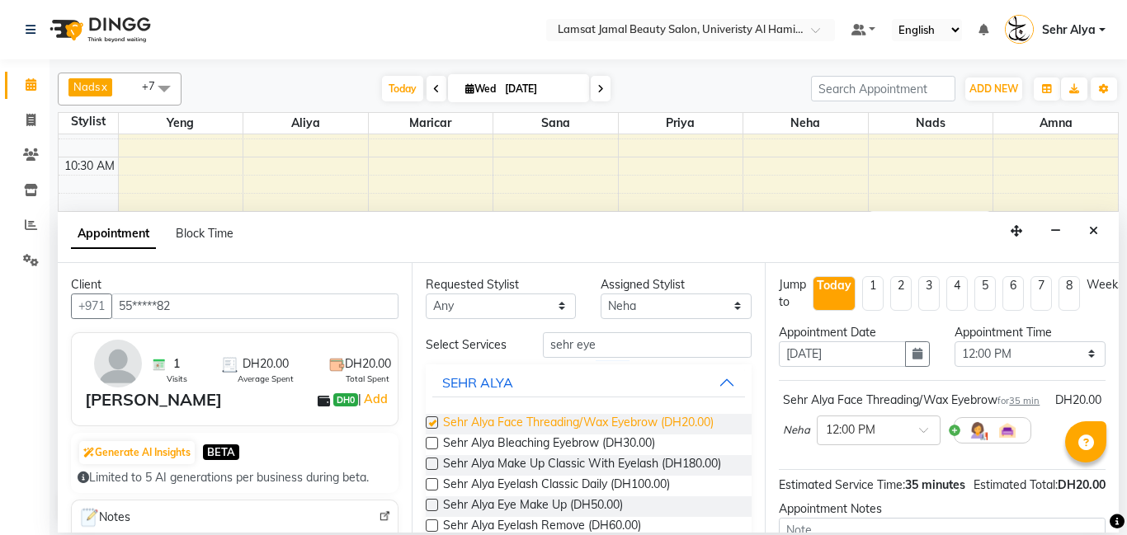
checkbox input "false"
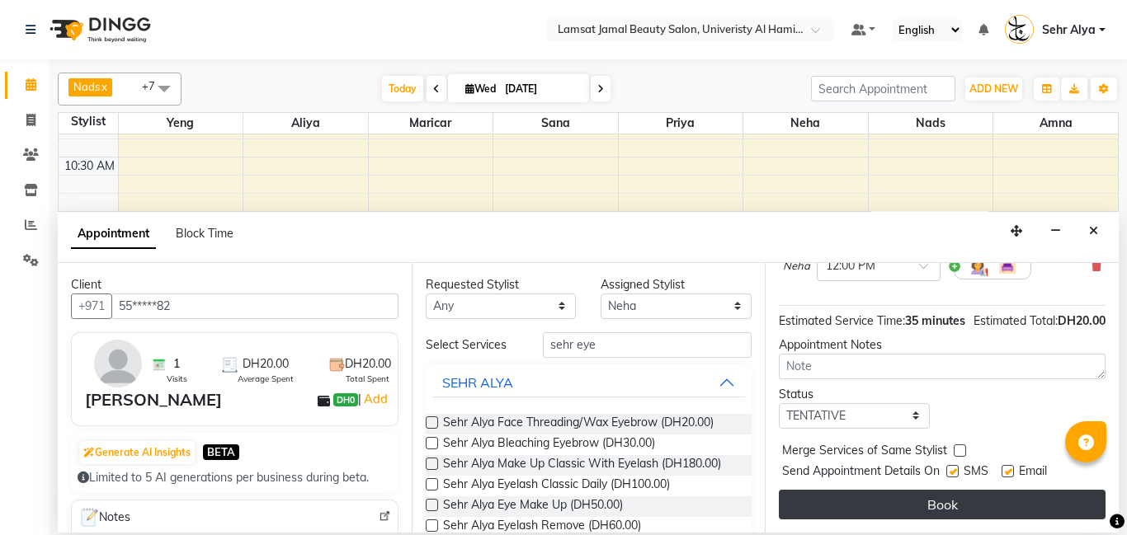
click at [944, 508] on button "Book" at bounding box center [942, 505] width 327 height 30
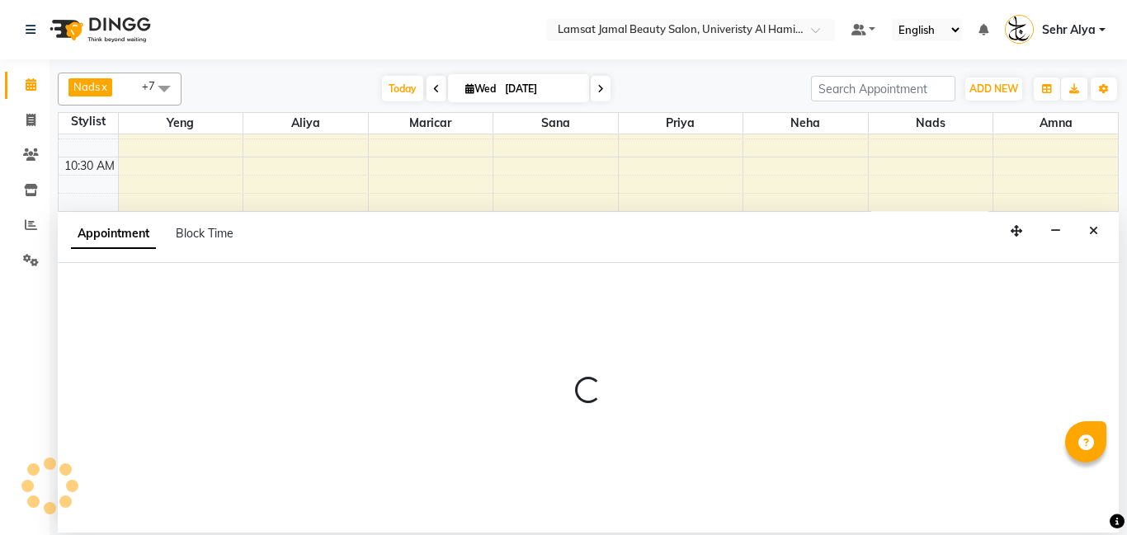
select select "79912"
select select "tentative"
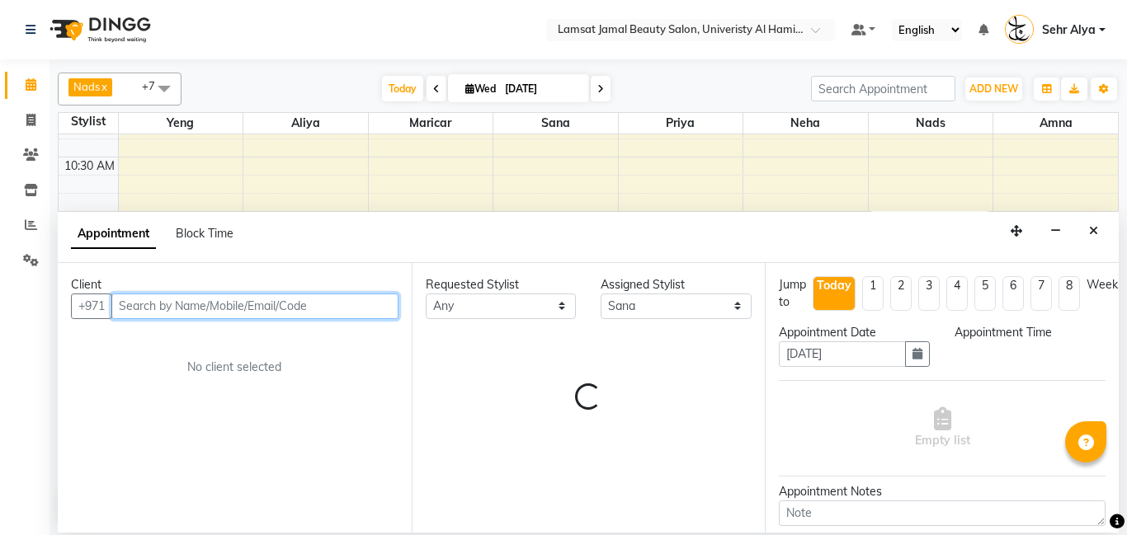
select select "750"
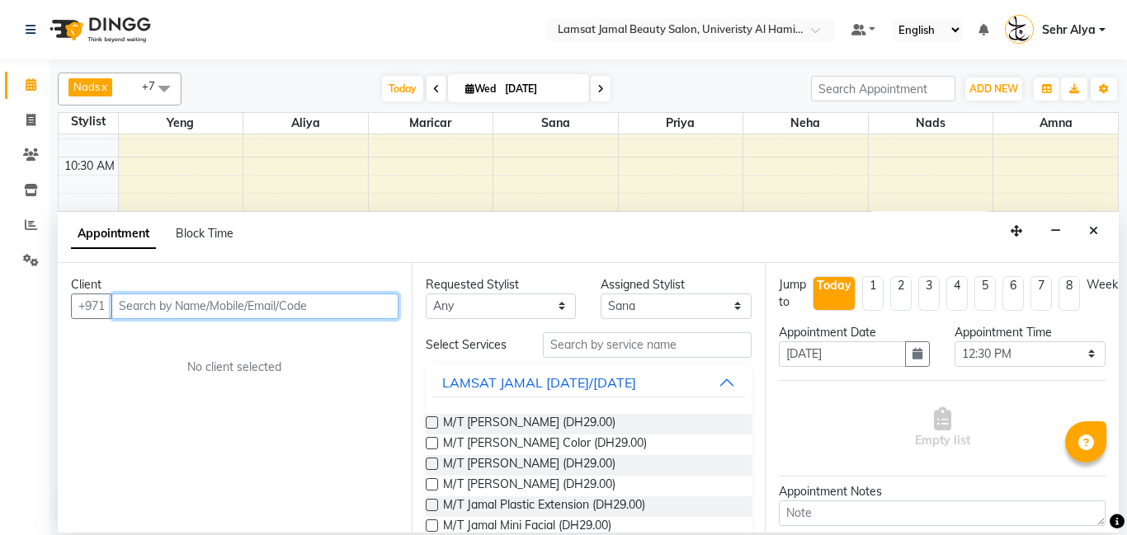
click at [254, 306] on input "text" at bounding box center [254, 307] width 287 height 26
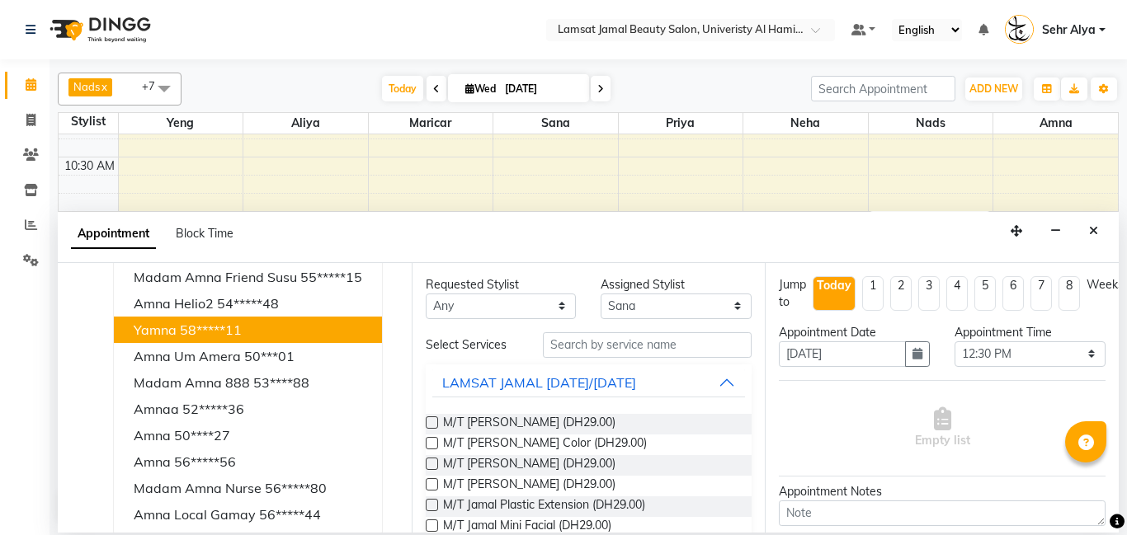
scroll to position [0, 0]
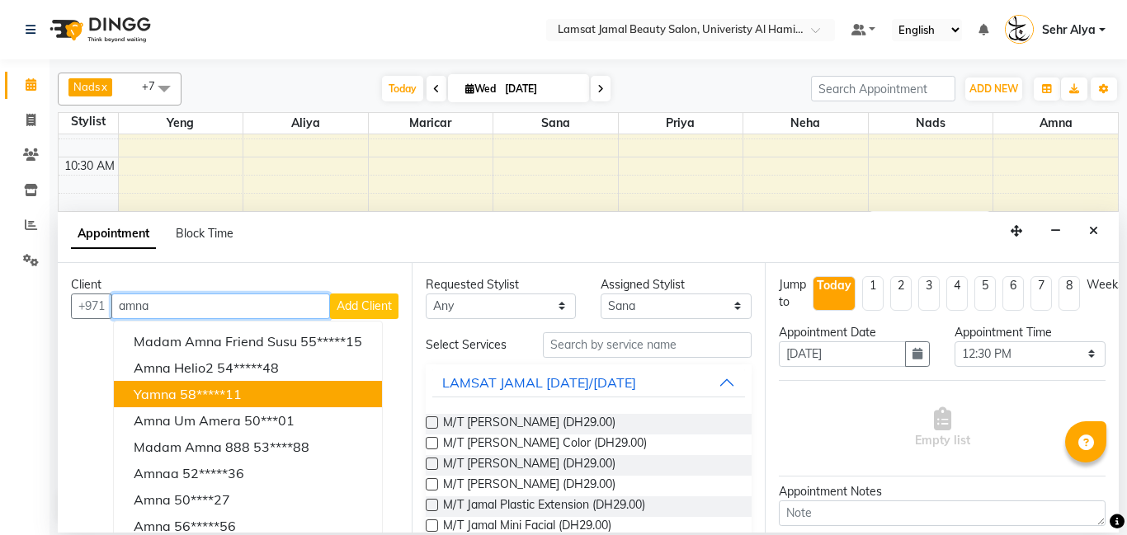
click at [251, 294] on input "amna" at bounding box center [220, 307] width 219 height 26
click at [243, 309] on input "amna" at bounding box center [220, 307] width 219 height 26
type input "a"
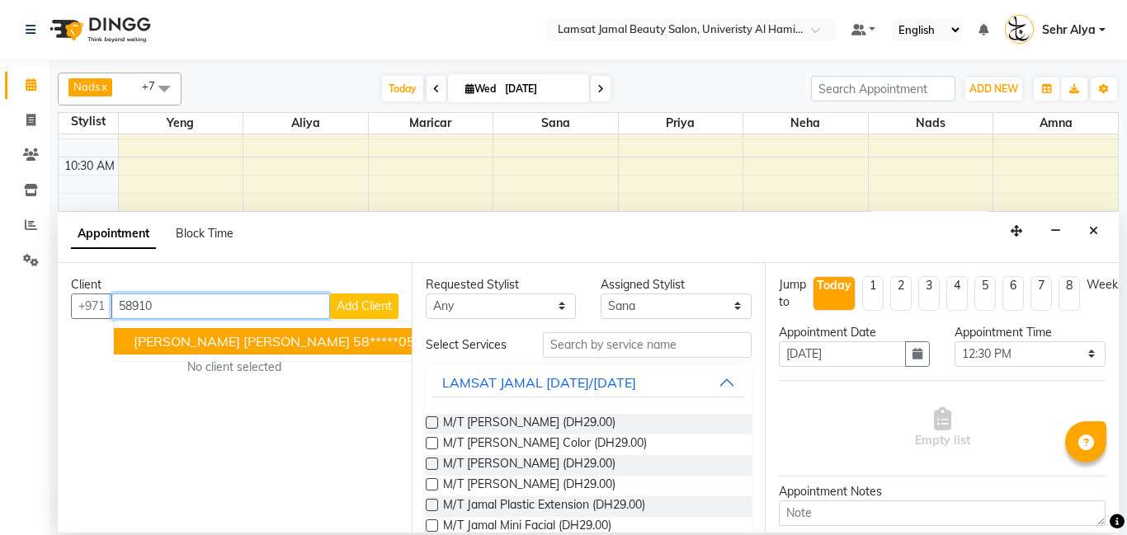
click at [228, 336] on span "[PERSON_NAME] [PERSON_NAME]" at bounding box center [242, 341] width 216 height 16
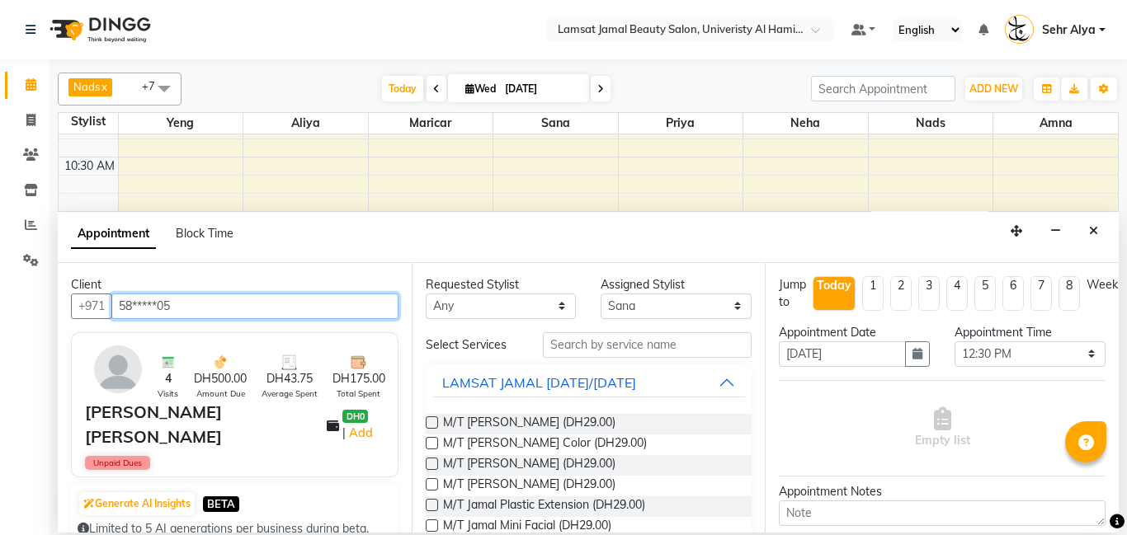
type input "58*****05"
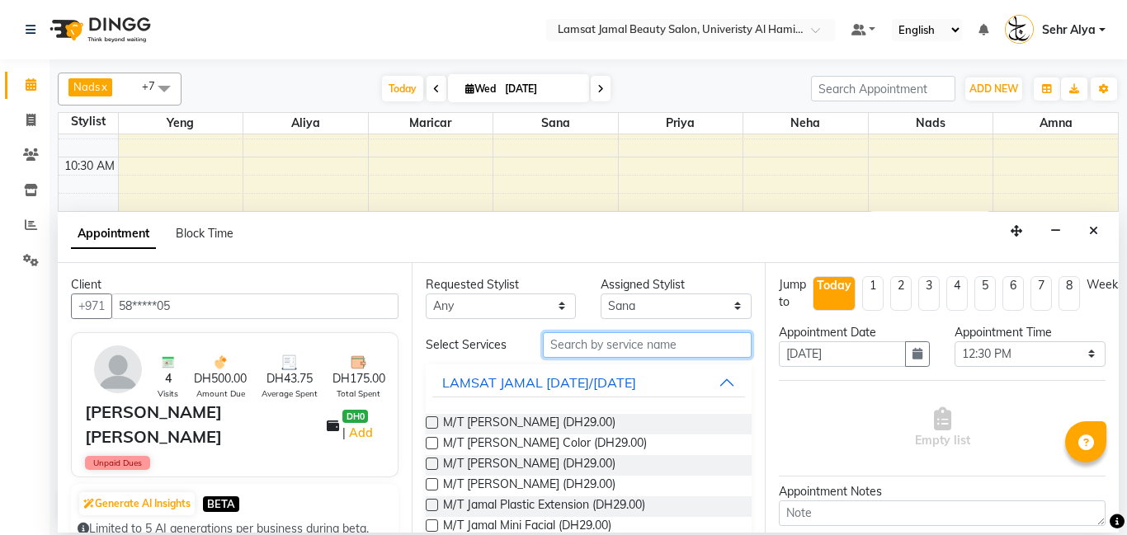
click at [625, 350] on input "text" at bounding box center [648, 345] width 210 height 26
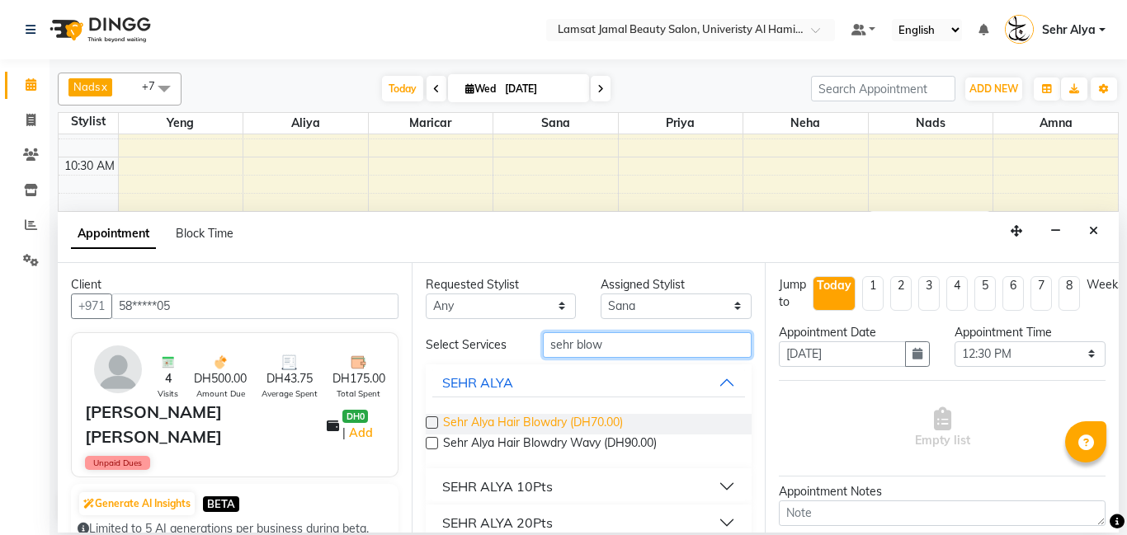
type input "sehr blow"
click at [582, 422] on span "Sehr Alya Hair Blowdry (DH70.00)" at bounding box center [533, 424] width 180 height 21
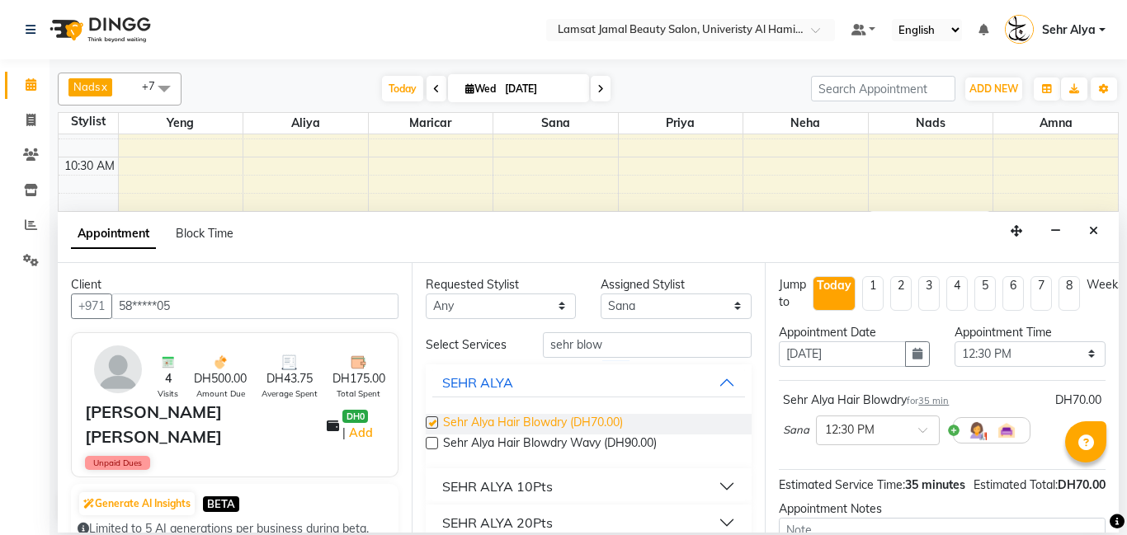
checkbox input "false"
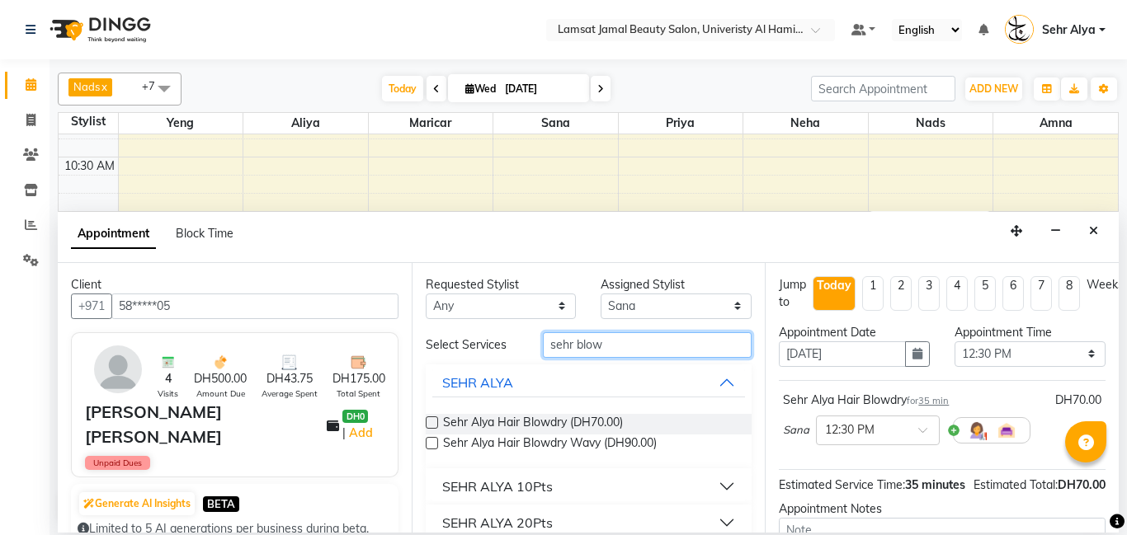
click at [643, 344] on input "sehr blow" at bounding box center [648, 345] width 210 height 26
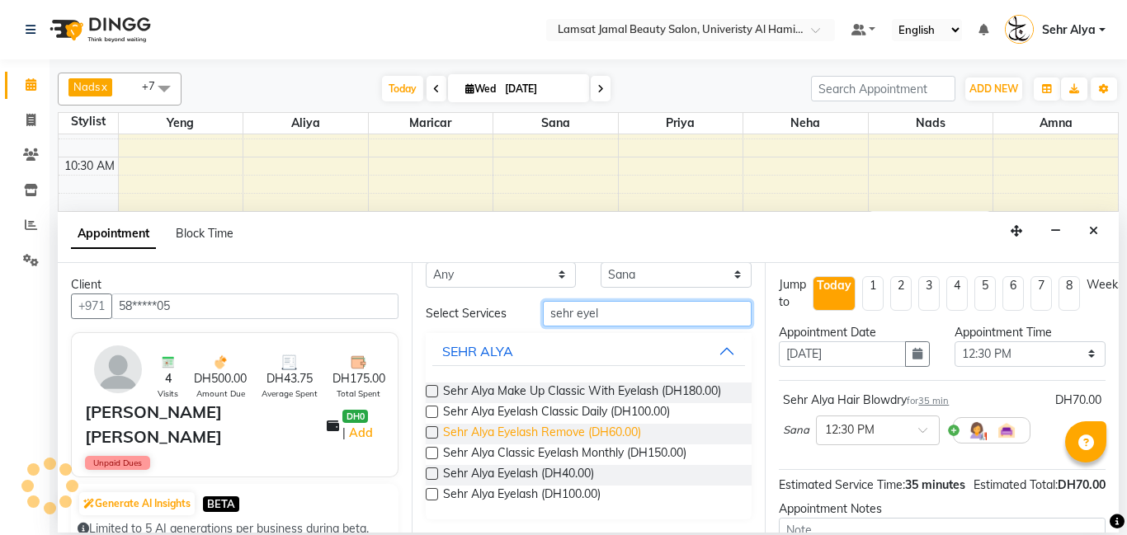
scroll to position [29, 0]
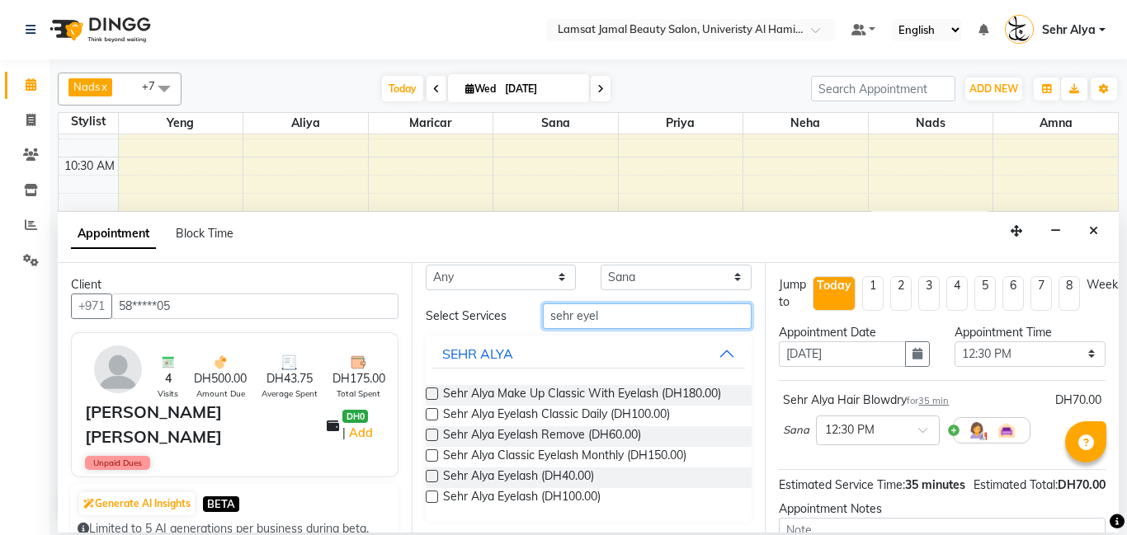
type input "sehr eyel"
click at [612, 469] on div "Sehr Alya Eyelash (DH40.00)" at bounding box center [589, 478] width 327 height 21
click at [602, 474] on div "Sehr Alya Eyelash (DH40.00)" at bounding box center [589, 478] width 327 height 21
click at [433, 477] on label at bounding box center [432, 476] width 12 height 12
click at [433, 477] on input "checkbox" at bounding box center [431, 478] width 11 height 11
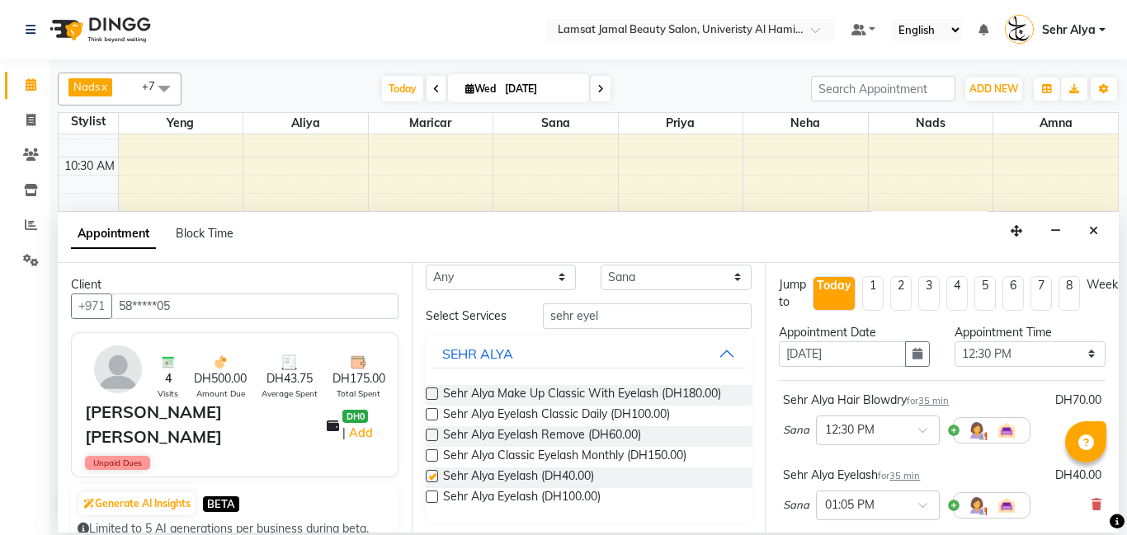
checkbox input "false"
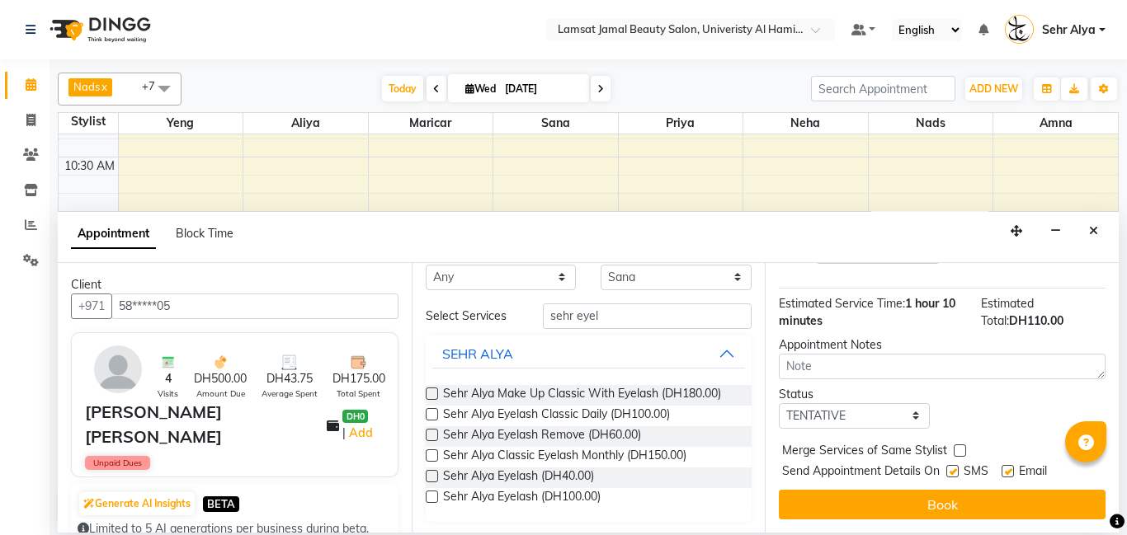
click at [958, 452] on label at bounding box center [960, 451] width 12 height 12
click at [958, 452] on input "checkbox" at bounding box center [959, 452] width 11 height 11
checkbox input "true"
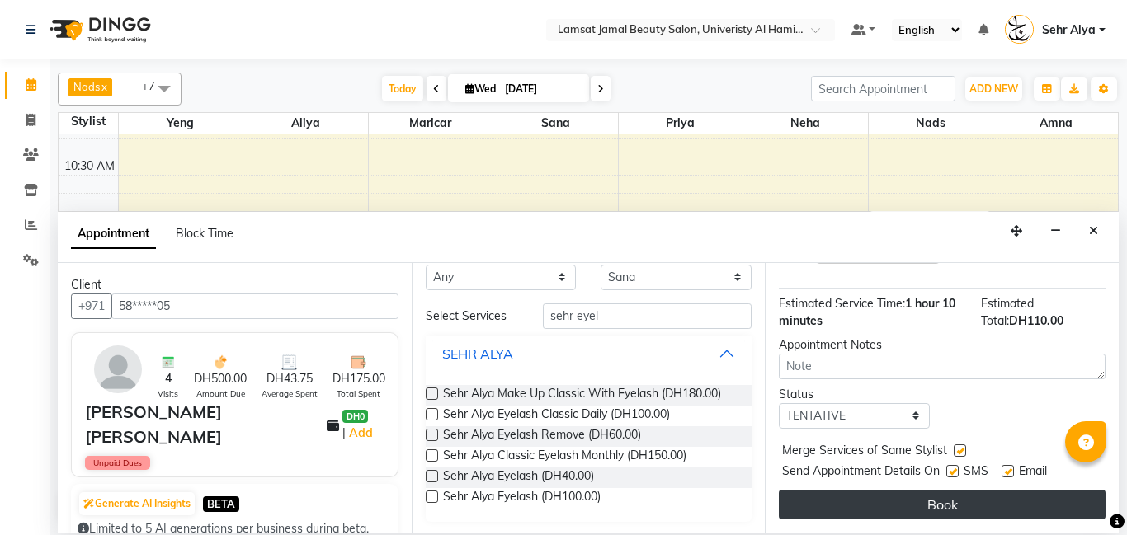
click at [951, 505] on button "Book" at bounding box center [942, 505] width 327 height 30
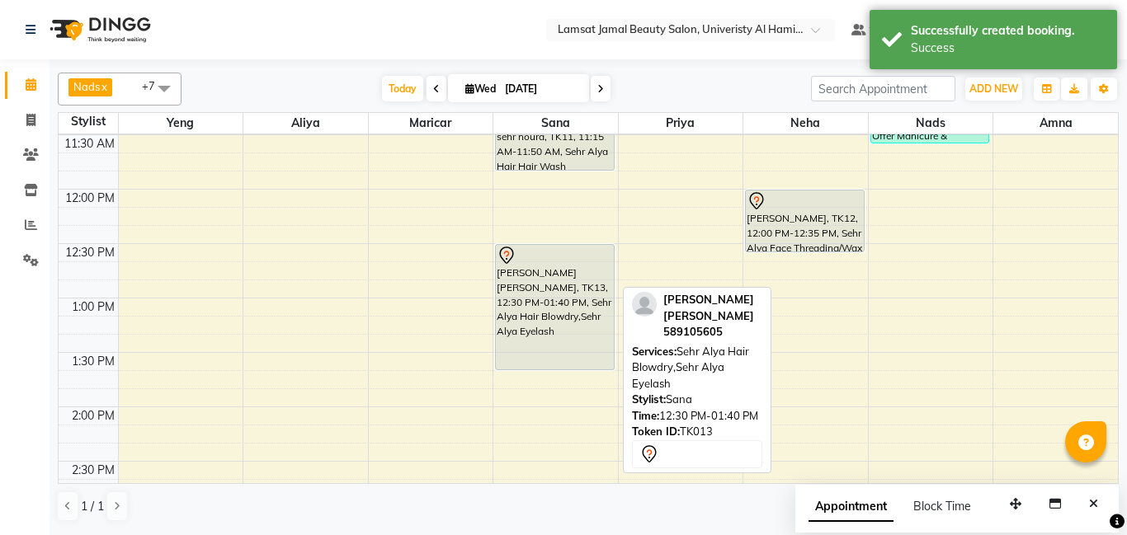
scroll to position [273, 0]
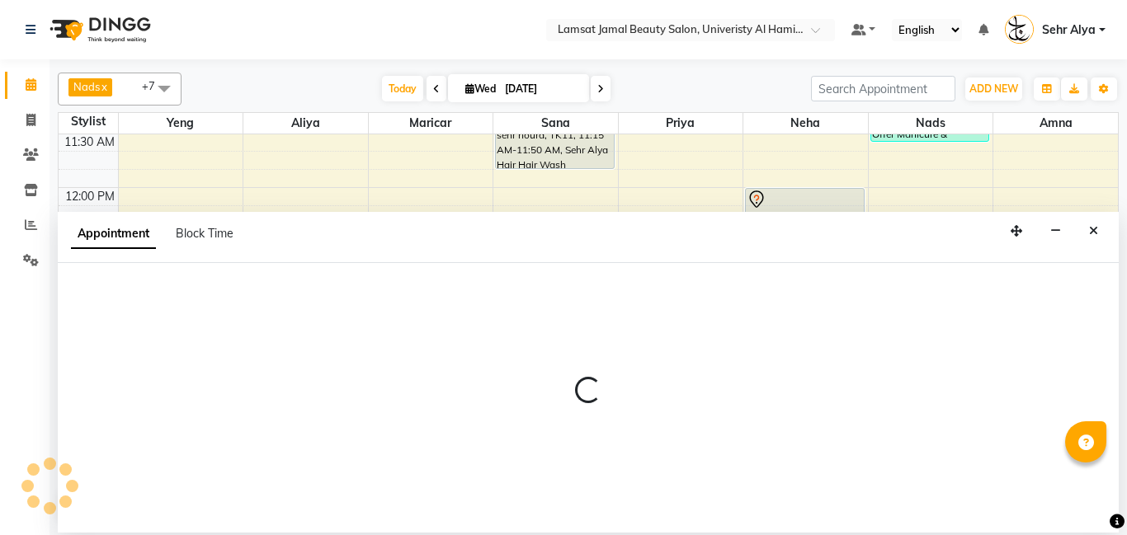
select select "79912"
select select "tentative"
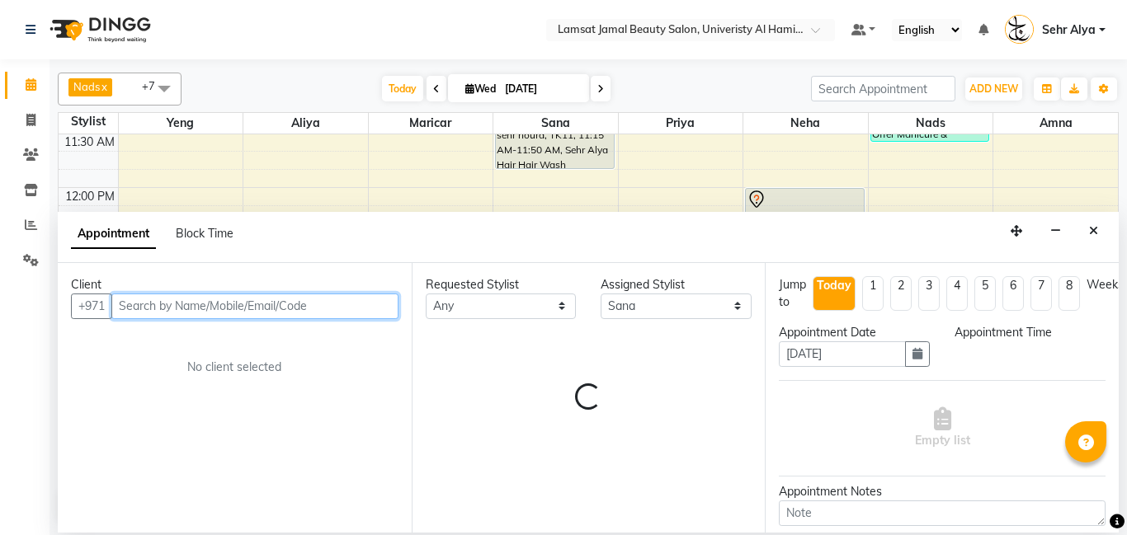
click at [255, 299] on input "text" at bounding box center [254, 307] width 287 height 26
select select "825"
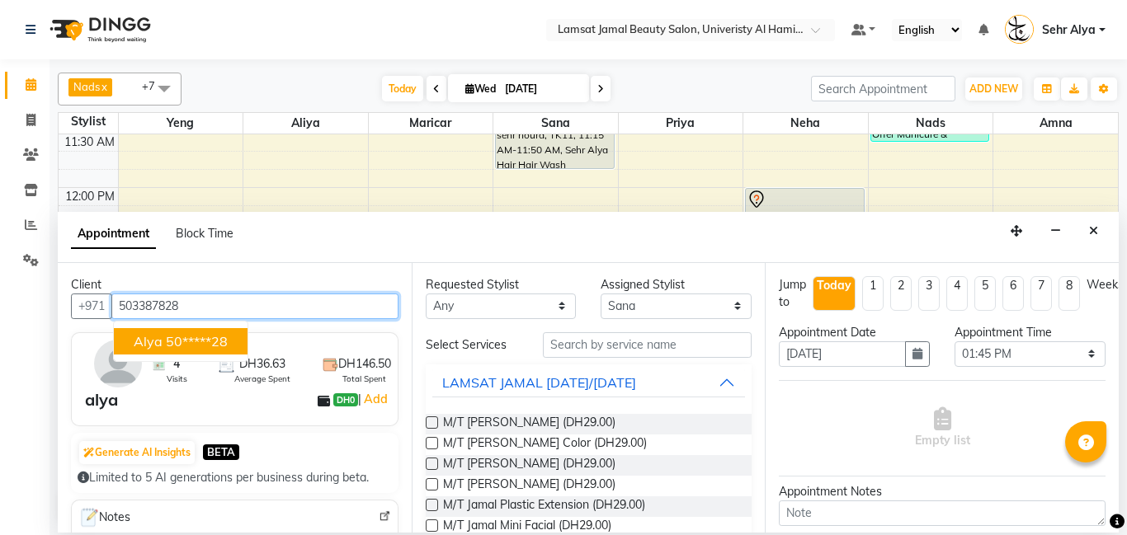
click at [223, 342] on ngb-highlight "50*****28" at bounding box center [197, 341] width 62 height 16
type input "50*****28"
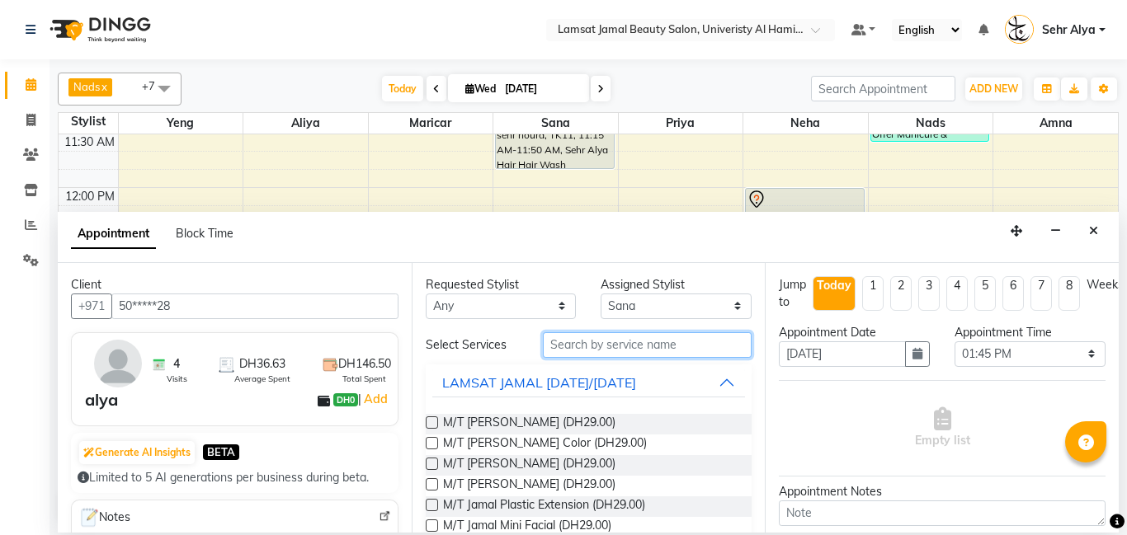
click at [573, 346] on input "text" at bounding box center [648, 345] width 210 height 26
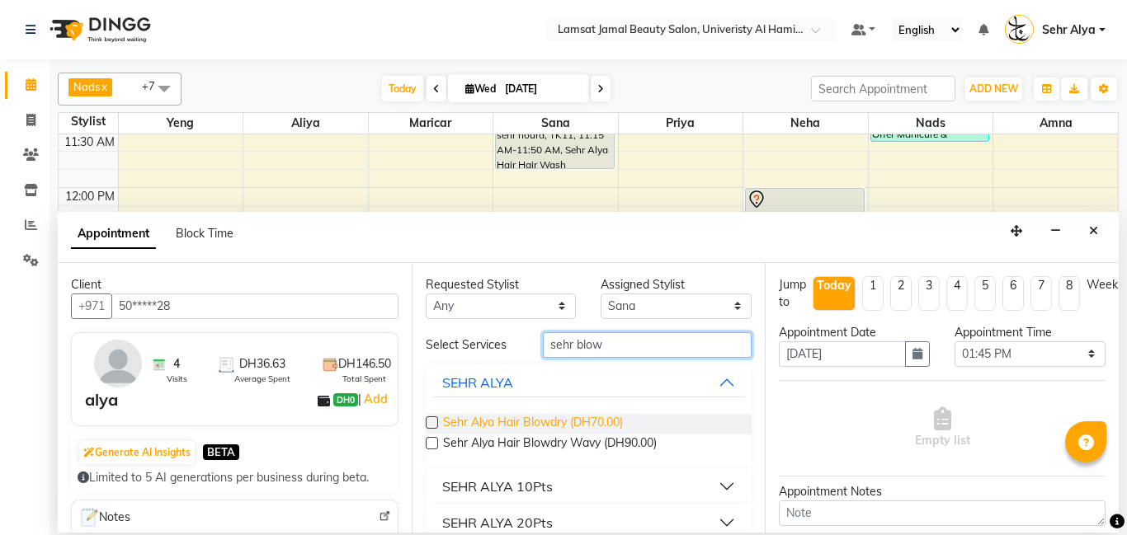
type input "sehr blow"
click at [543, 419] on span "Sehr Alya Hair Blowdry (DH70.00)" at bounding box center [533, 424] width 180 height 21
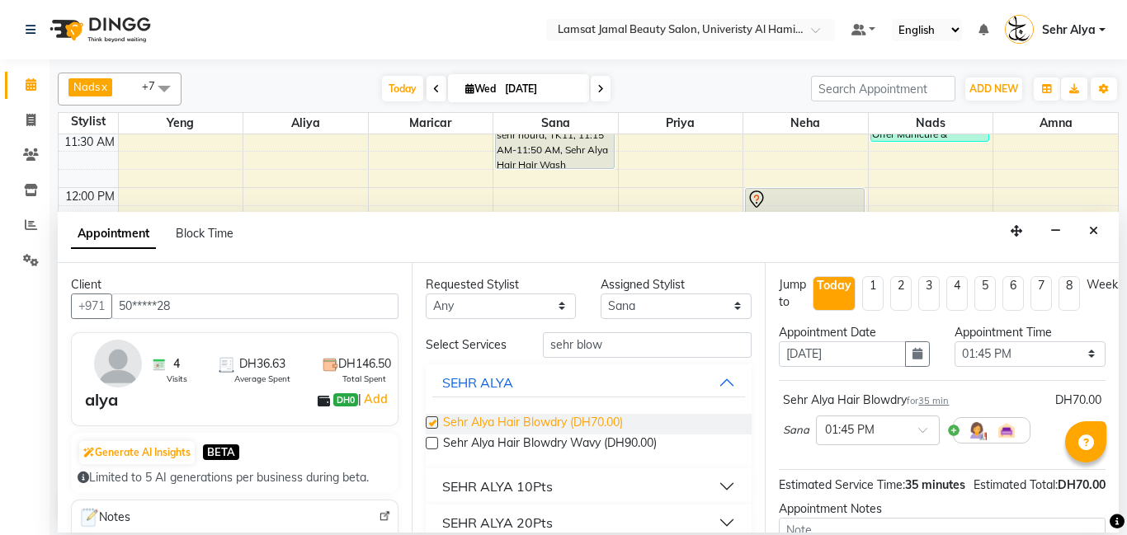
checkbox input "false"
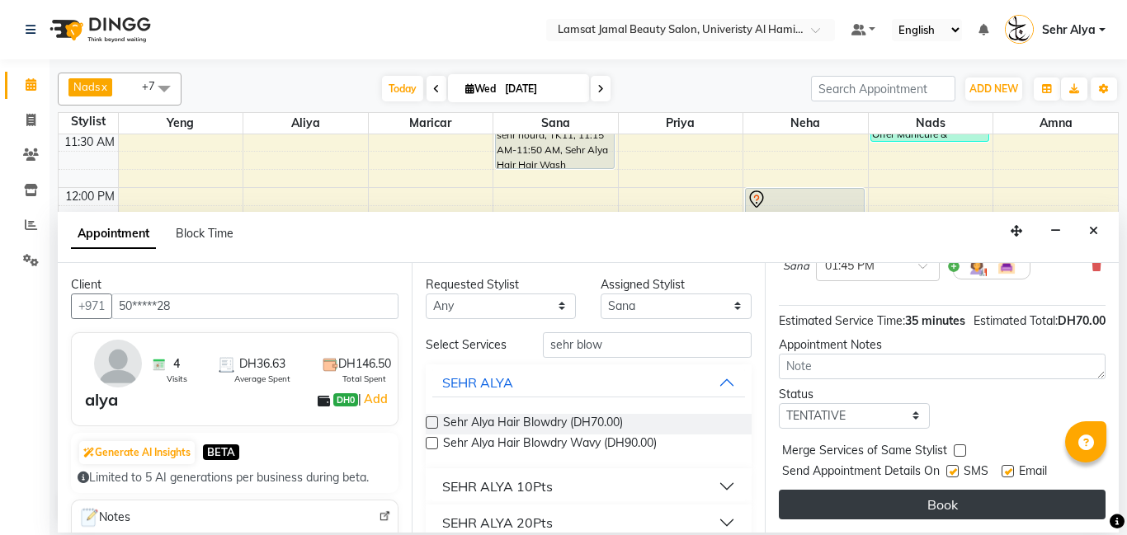
click at [953, 505] on button "Book" at bounding box center [942, 505] width 327 height 30
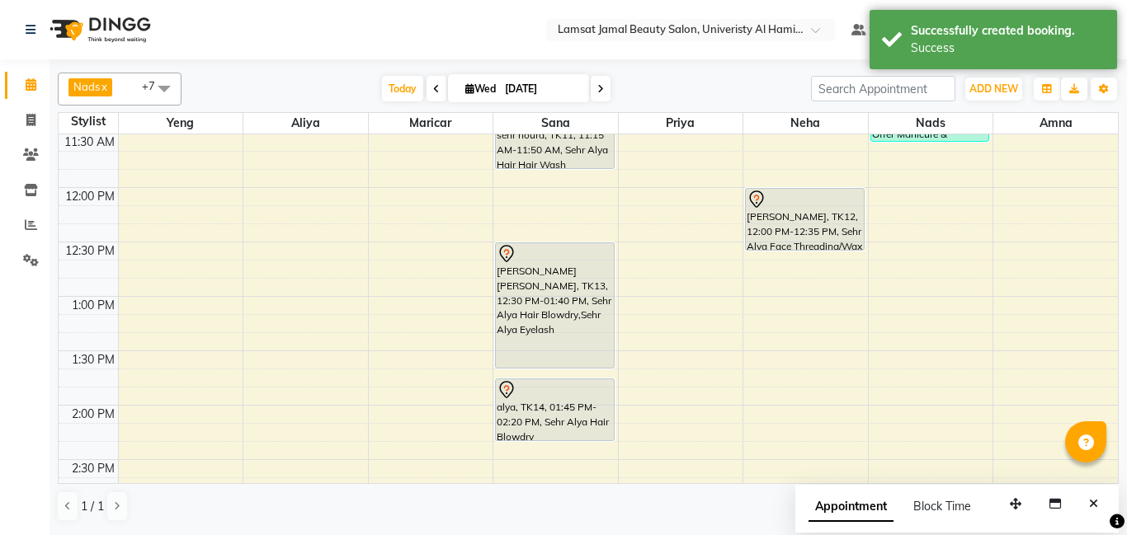
select select "79915"
select select "tentative"
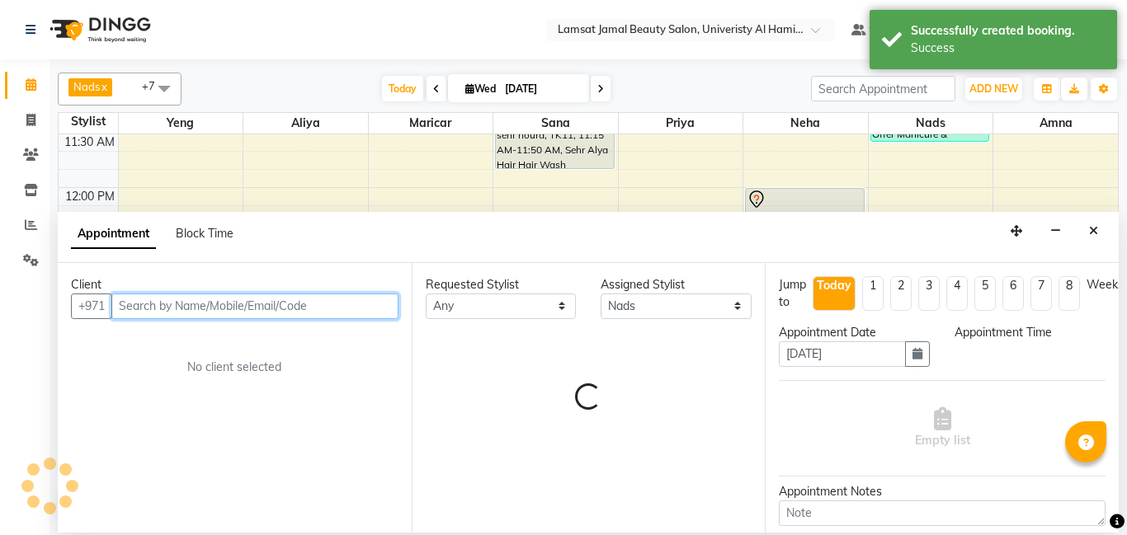
select select "825"
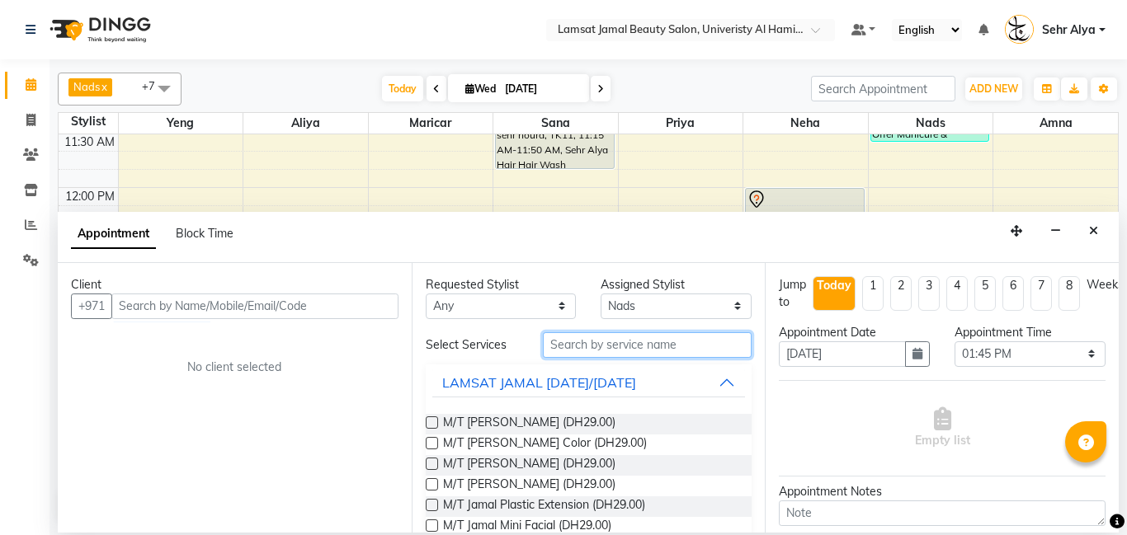
click at [631, 346] on input "text" at bounding box center [648, 345] width 210 height 26
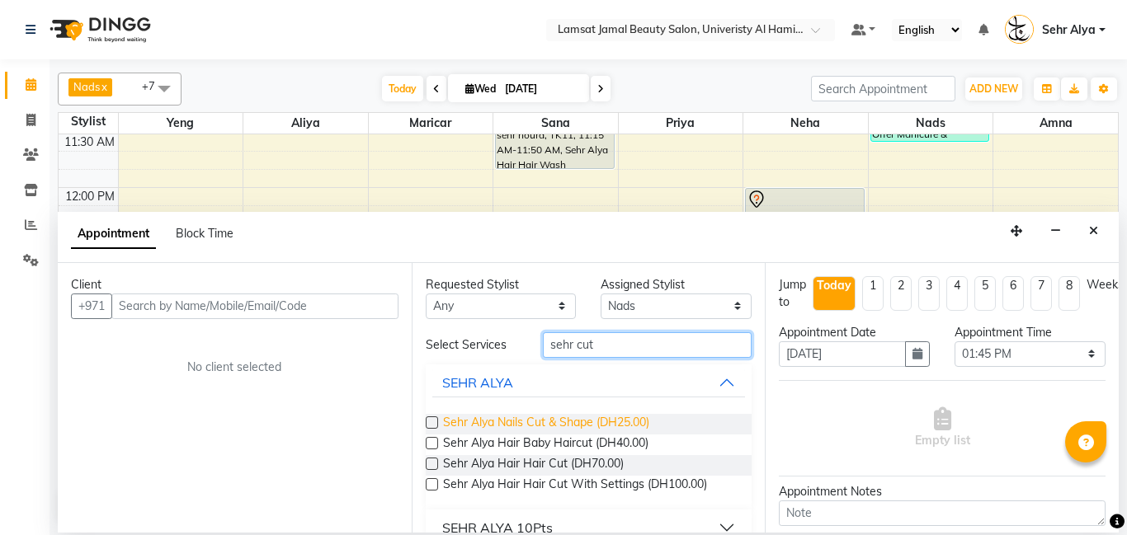
type input "sehr cut"
click at [593, 424] on span "Sehr Alya Nails Cut & Shape (DH25.00)" at bounding box center [546, 424] width 206 height 21
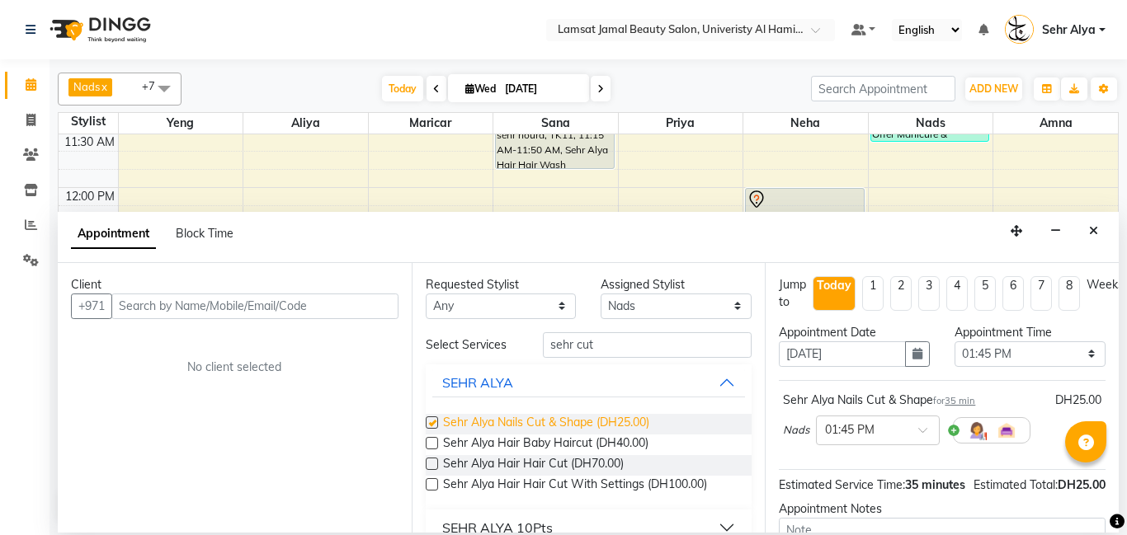
checkbox input "false"
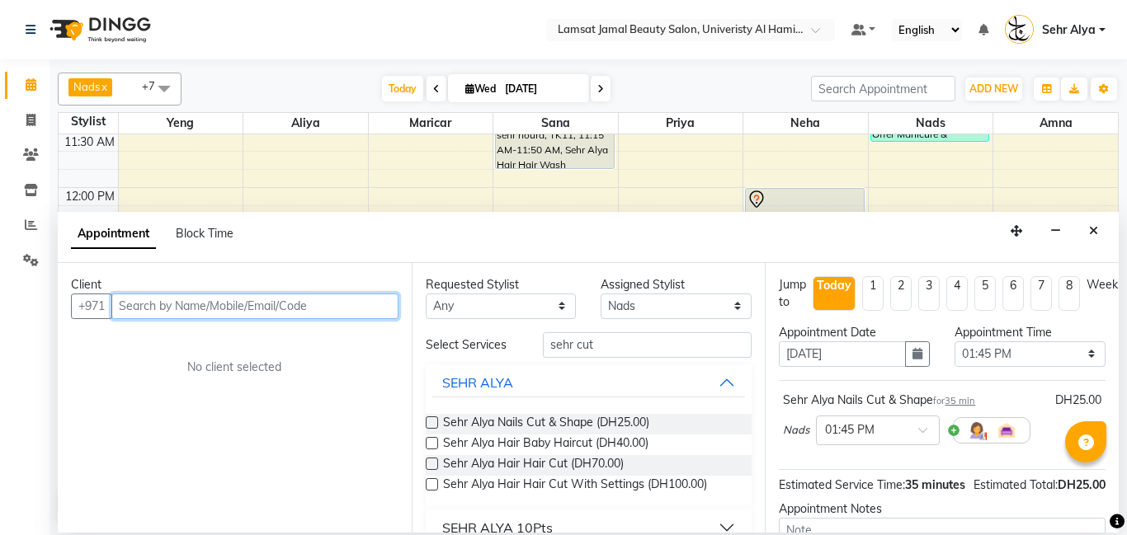
click at [231, 307] on input "text" at bounding box center [254, 307] width 287 height 26
type input "50"
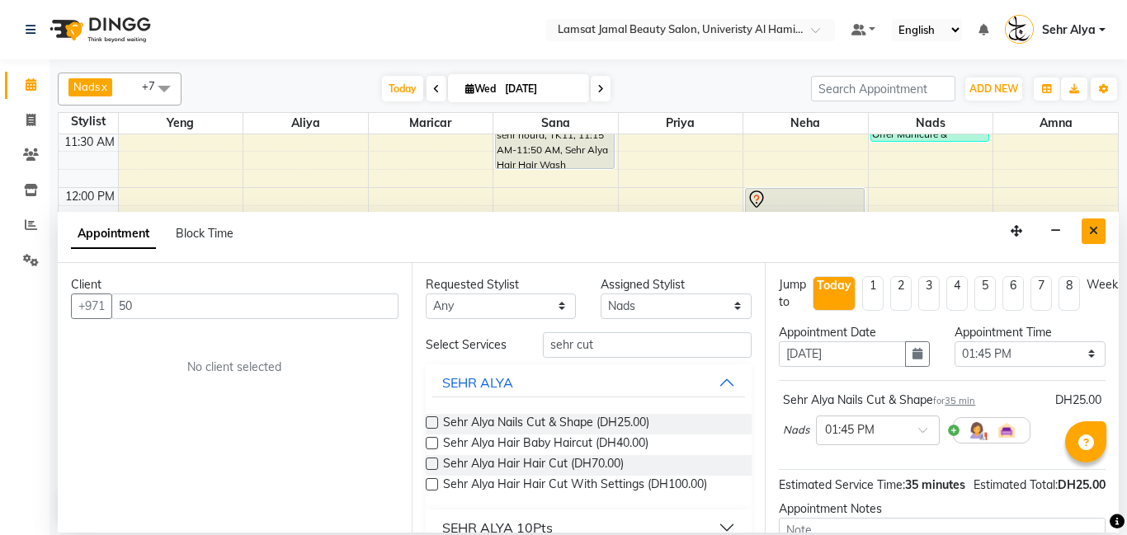
click at [1090, 230] on icon "Close" at bounding box center [1093, 231] width 9 height 12
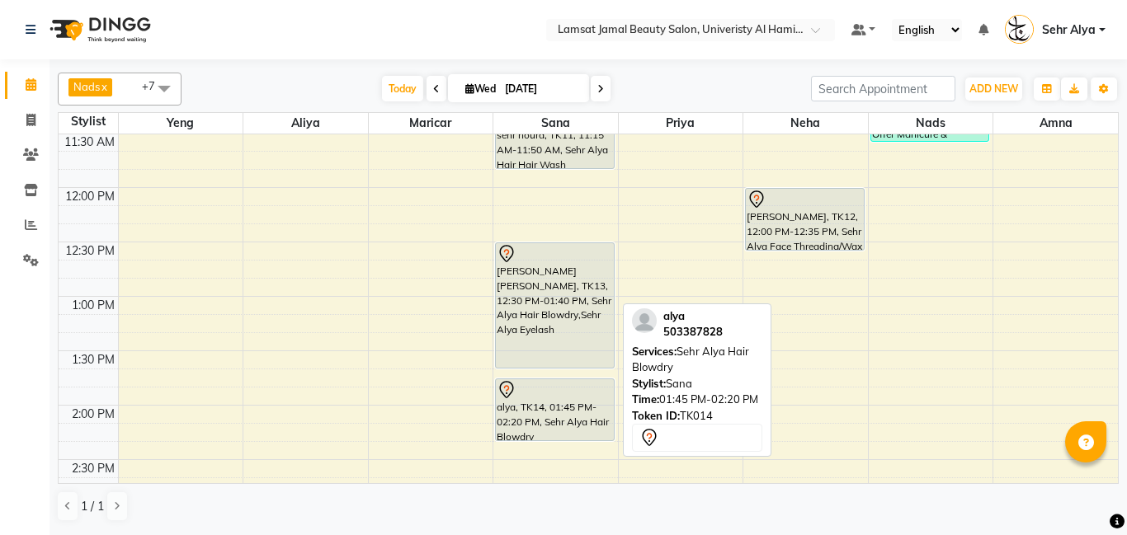
click at [557, 408] on div "alya, TK14, 01:45 PM-02:20 PM, Sehr Alya Hair Blowdry" at bounding box center [555, 409] width 118 height 61
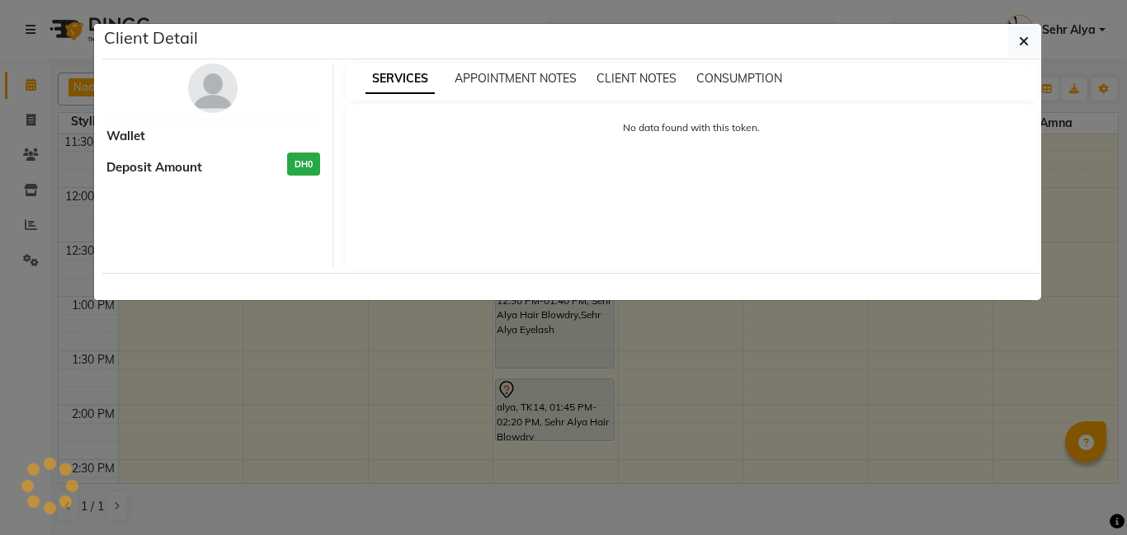
select select "7"
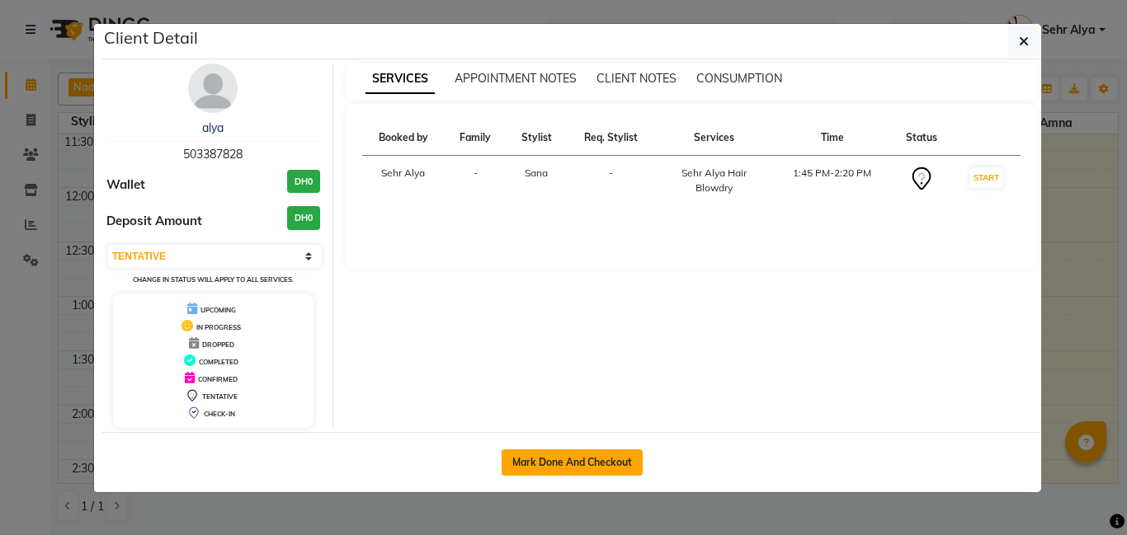
click at [563, 455] on button "Mark Done And Checkout" at bounding box center [572, 463] width 141 height 26
select select "service"
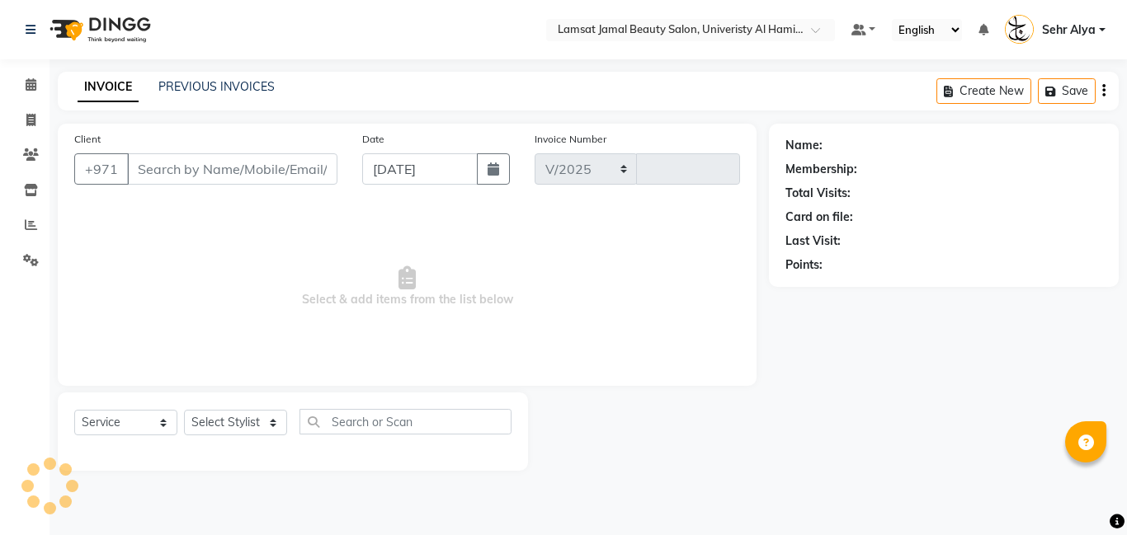
select select "8294"
type input "3189"
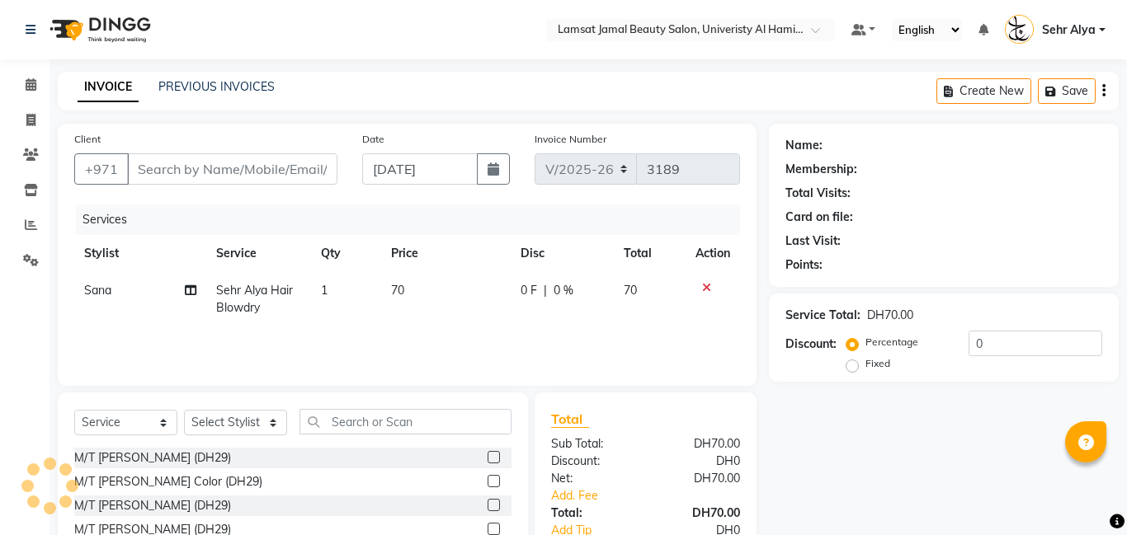
type input "50*****28"
select select "79912"
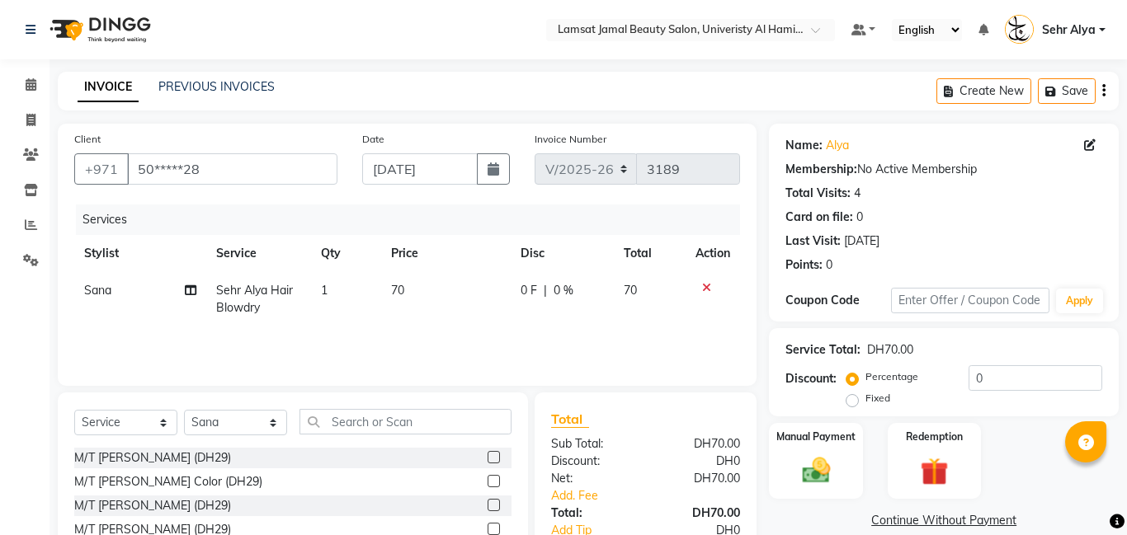
click at [95, 291] on span "Sana" at bounding box center [97, 290] width 27 height 15
select select "79912"
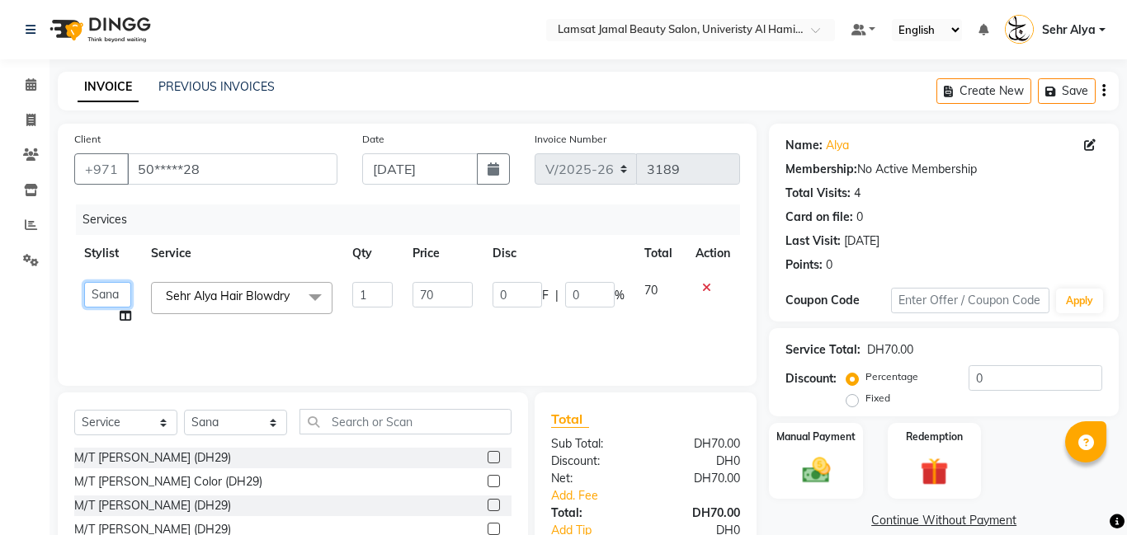
click at [95, 291] on select "[PERSON_NAME] Amna [PERSON_NAME] [PERSON_NAME] Ebda Lamsat [PERSON_NAME] [PERSO…" at bounding box center [107, 295] width 47 height 26
click at [704, 286] on icon at bounding box center [706, 288] width 9 height 12
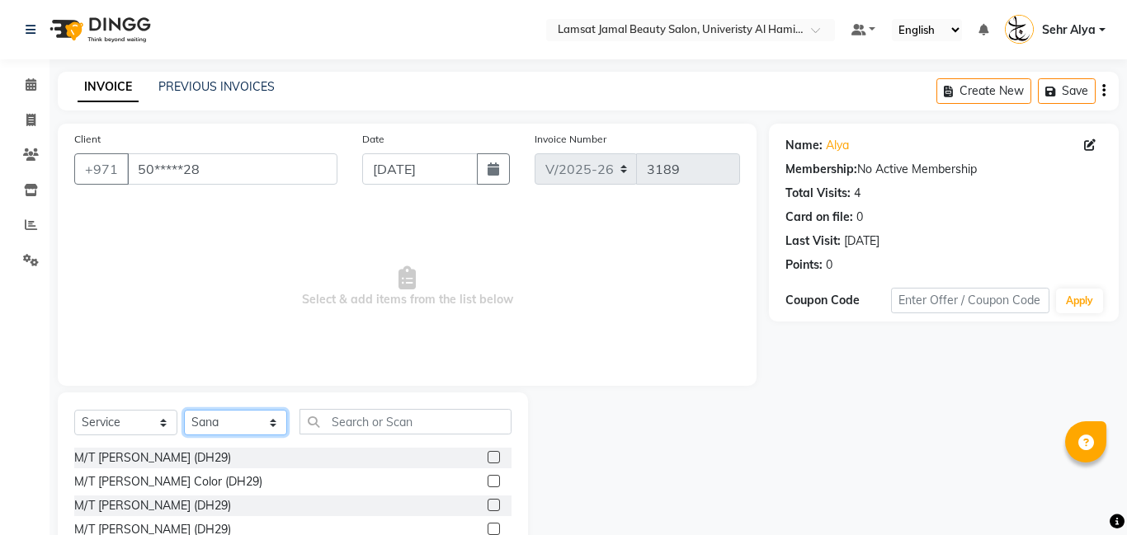
click at [266, 418] on select "Select Stylist [PERSON_NAME] [PERSON_NAME] [PERSON_NAME] Ebda Lamsat [PERSON_NA…" at bounding box center [235, 423] width 103 height 26
select select "79914"
click at [184, 410] on select "Select Stylist [PERSON_NAME] [PERSON_NAME] [PERSON_NAME] Ebda Lamsat [PERSON_NA…" at bounding box center [235, 423] width 103 height 26
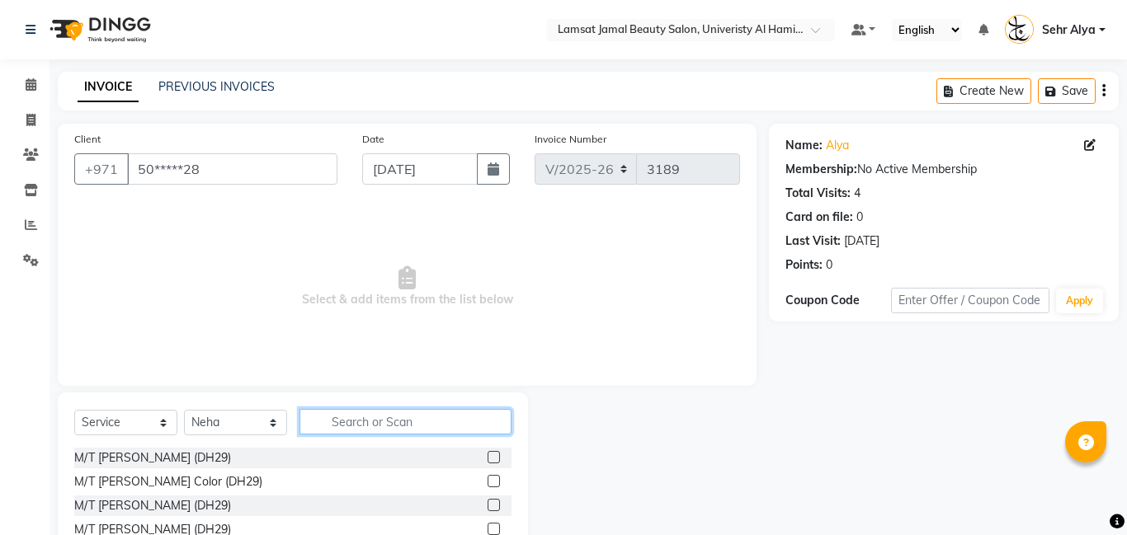
click at [325, 419] on input "text" at bounding box center [405, 422] width 212 height 26
click at [347, 421] on input "text" at bounding box center [405, 422] width 212 height 26
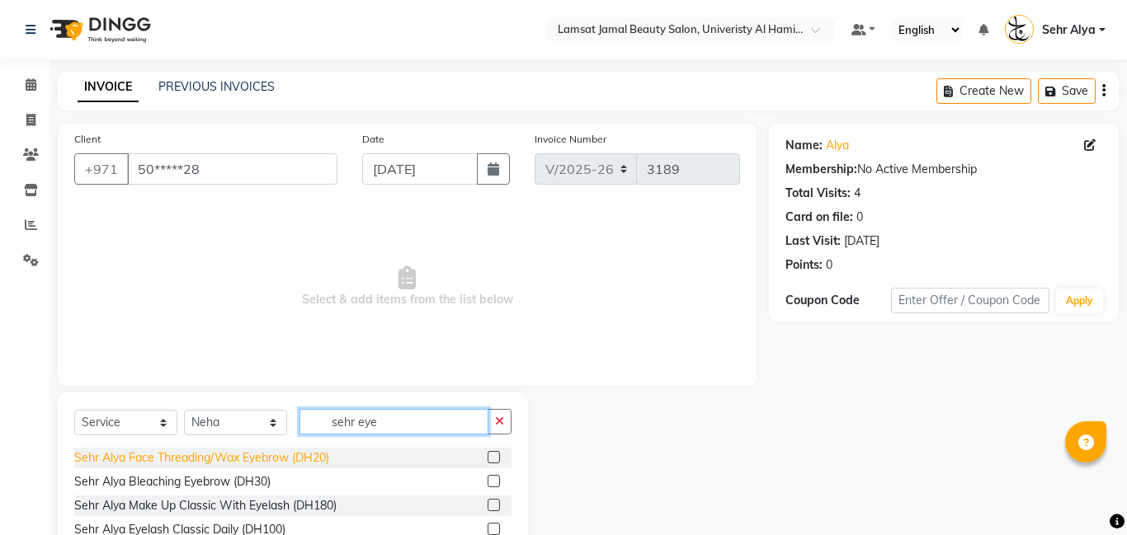
type input "sehr eye"
click at [329, 454] on div "Sehr Alya Face Threading/Wax Eyebrow (DH20)" at bounding box center [201, 458] width 255 height 17
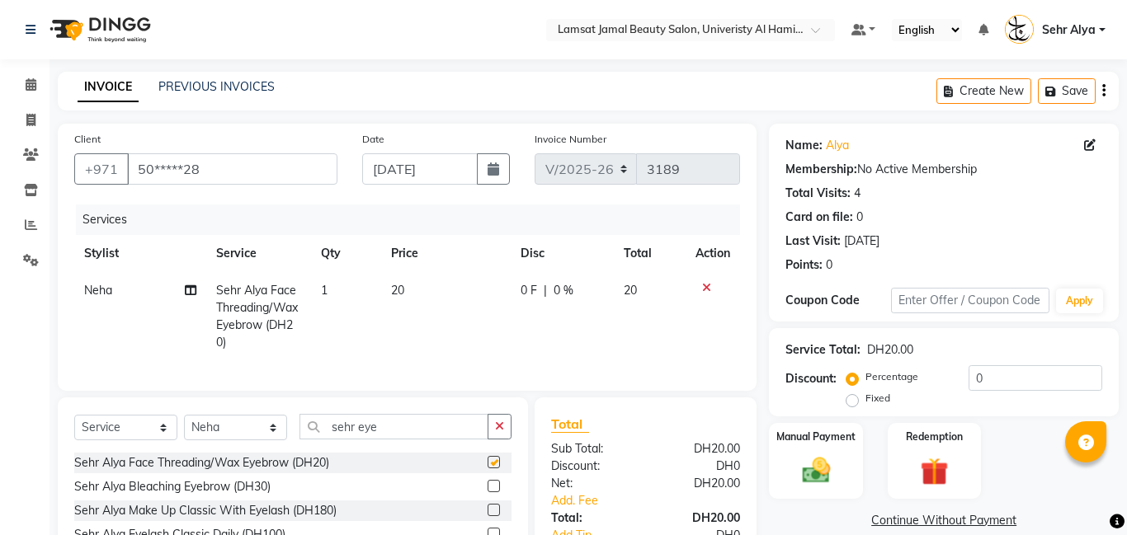
checkbox input "false"
click at [221, 428] on select "Select Stylist [PERSON_NAME] [PERSON_NAME] [PERSON_NAME] Ebda Lamsat [PERSON_NA…" at bounding box center [235, 428] width 103 height 26
select select "79915"
click at [184, 415] on select "Select Stylist [PERSON_NAME] [PERSON_NAME] [PERSON_NAME] Ebda Lamsat [PERSON_NA…" at bounding box center [235, 428] width 103 height 26
click at [395, 422] on input "sehr eye" at bounding box center [393, 427] width 189 height 26
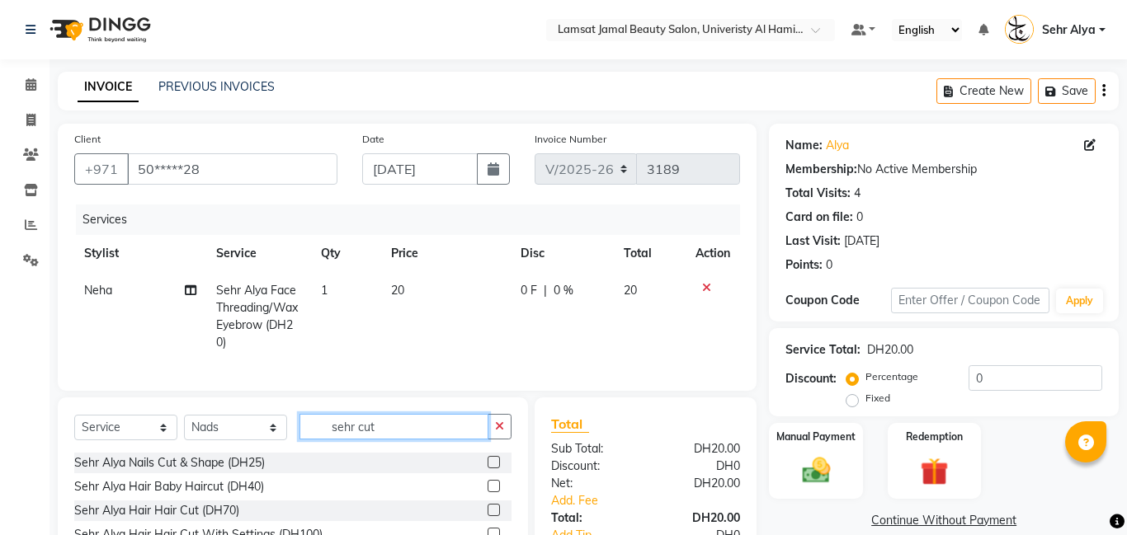
type input "sehr cut"
click at [497, 464] on label at bounding box center [494, 462] width 12 height 12
click at [497, 464] on input "checkbox" at bounding box center [493, 463] width 11 height 11
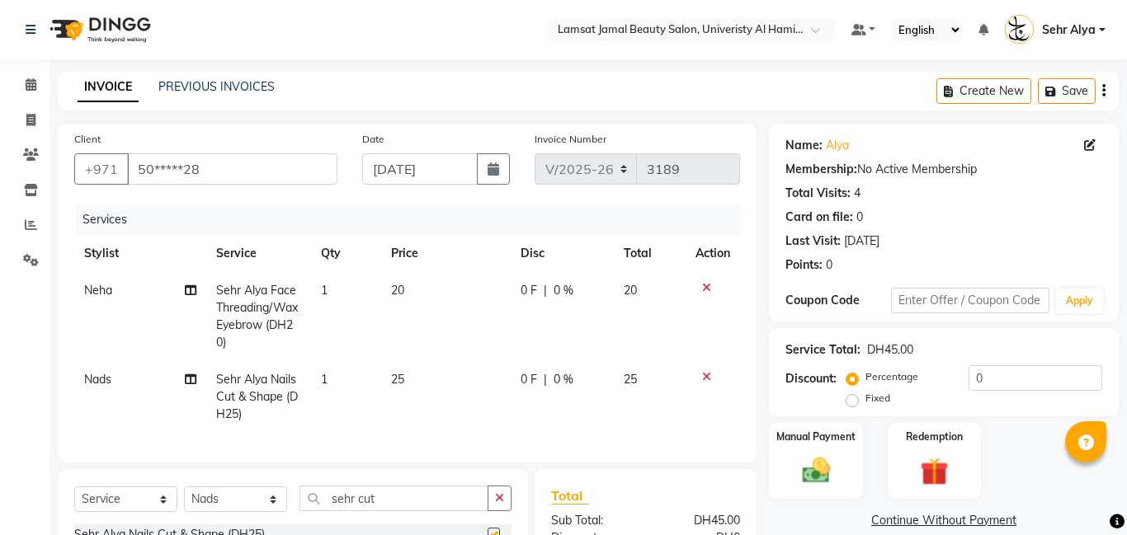
checkbox input "false"
click at [841, 446] on div "Manual Payment" at bounding box center [815, 461] width 97 height 79
click at [953, 524] on span "CARD" at bounding box center [955, 521] width 35 height 19
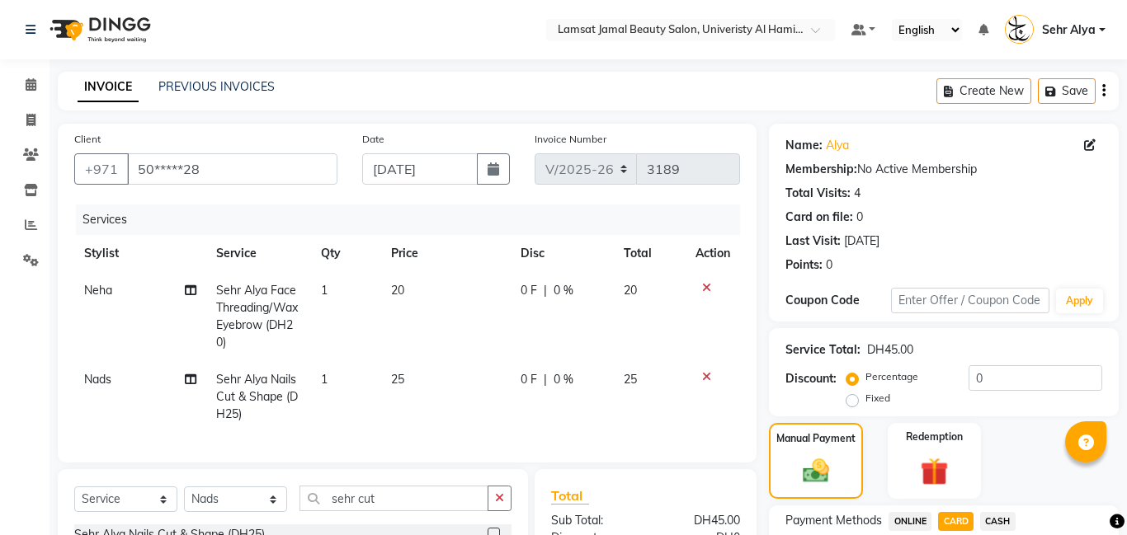
scroll to position [202, 0]
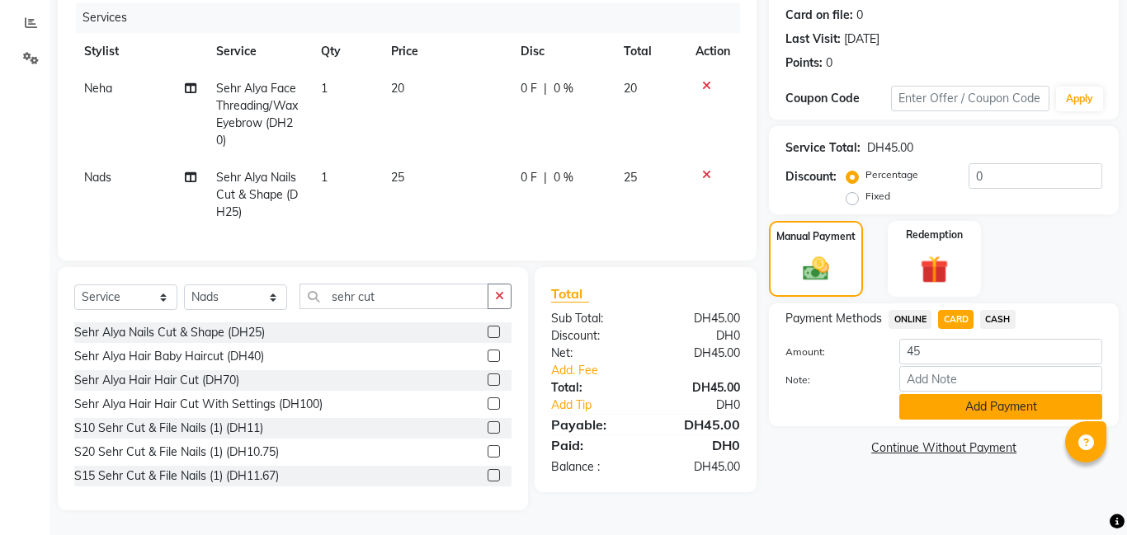
click at [955, 409] on button "Add Payment" at bounding box center [1000, 407] width 203 height 26
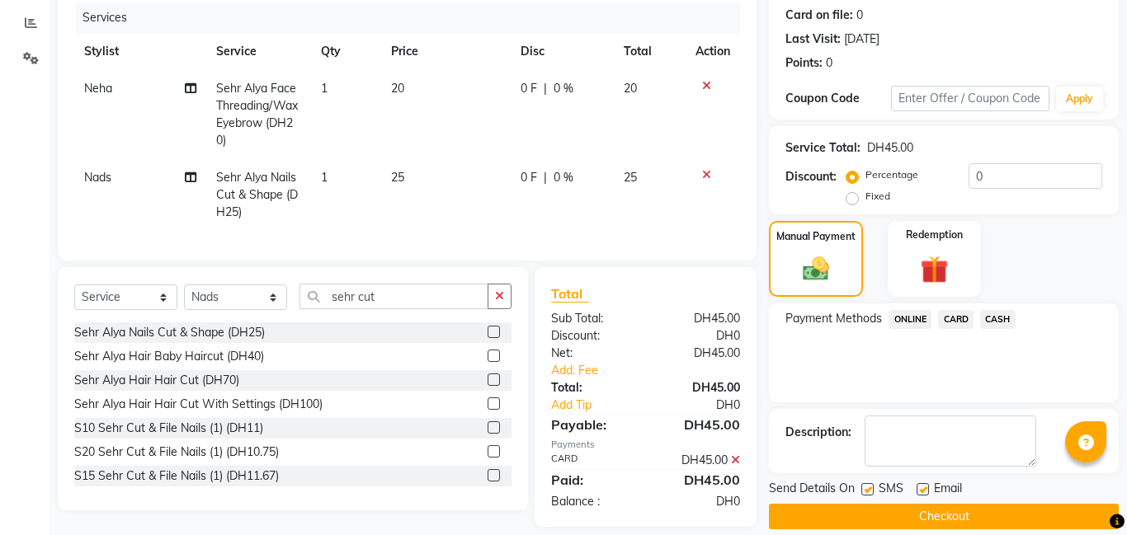
scroll to position [221, 0]
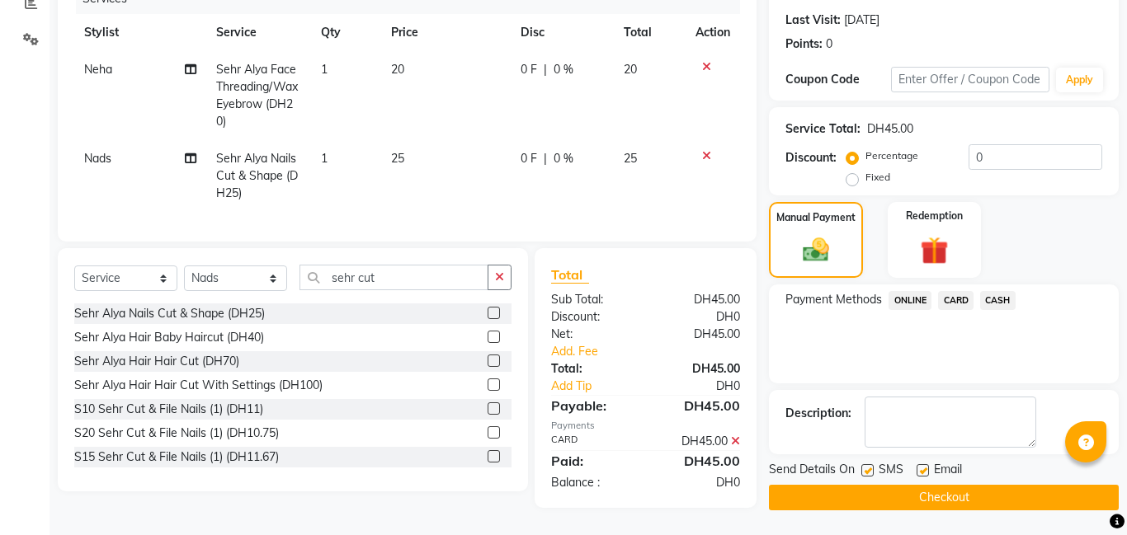
click at [941, 491] on button "Checkout" at bounding box center [944, 498] width 350 height 26
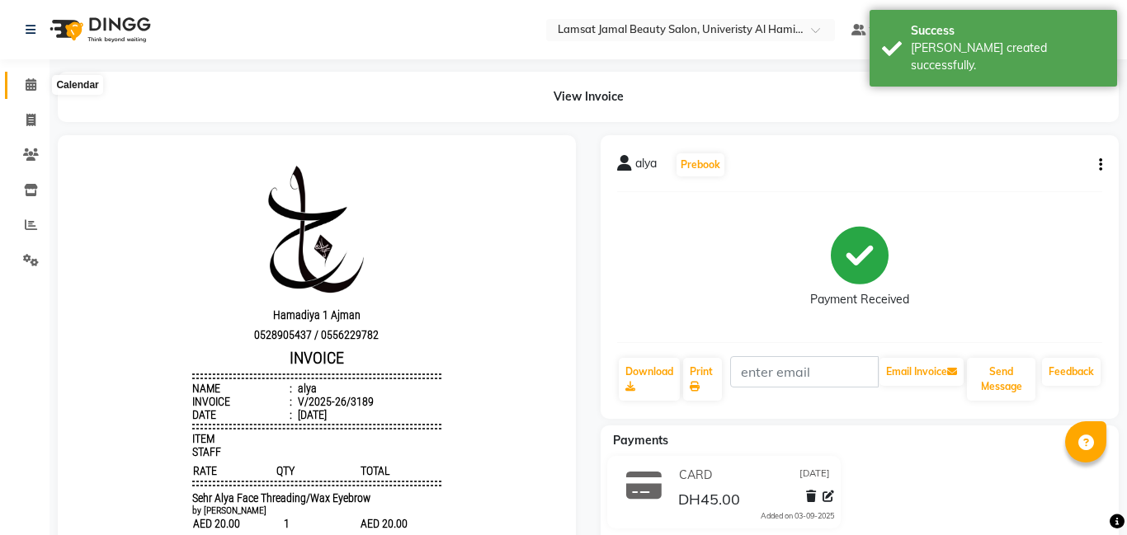
click at [29, 82] on icon at bounding box center [31, 84] width 11 height 12
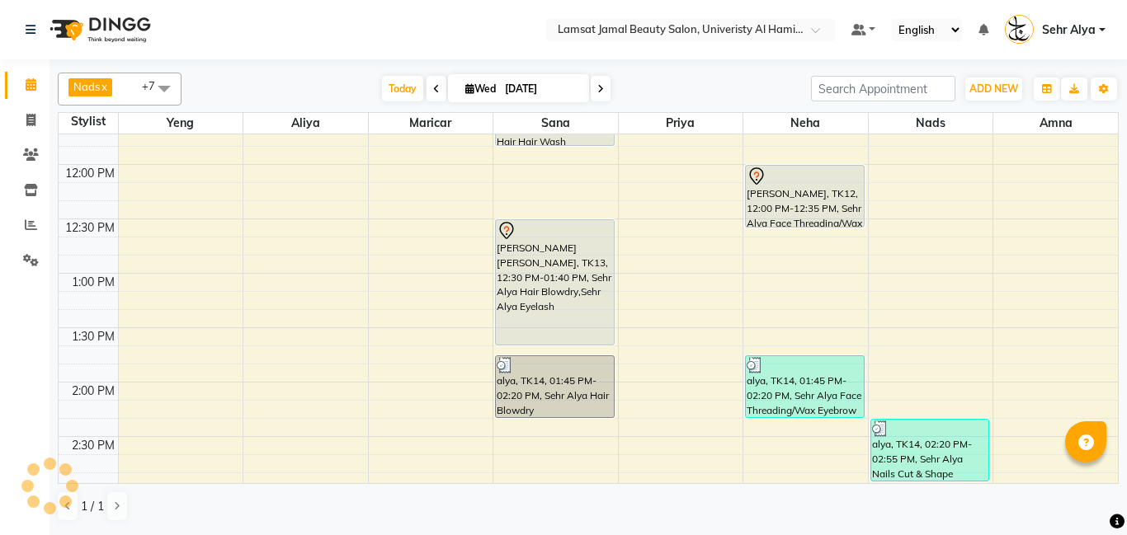
scroll to position [296, 0]
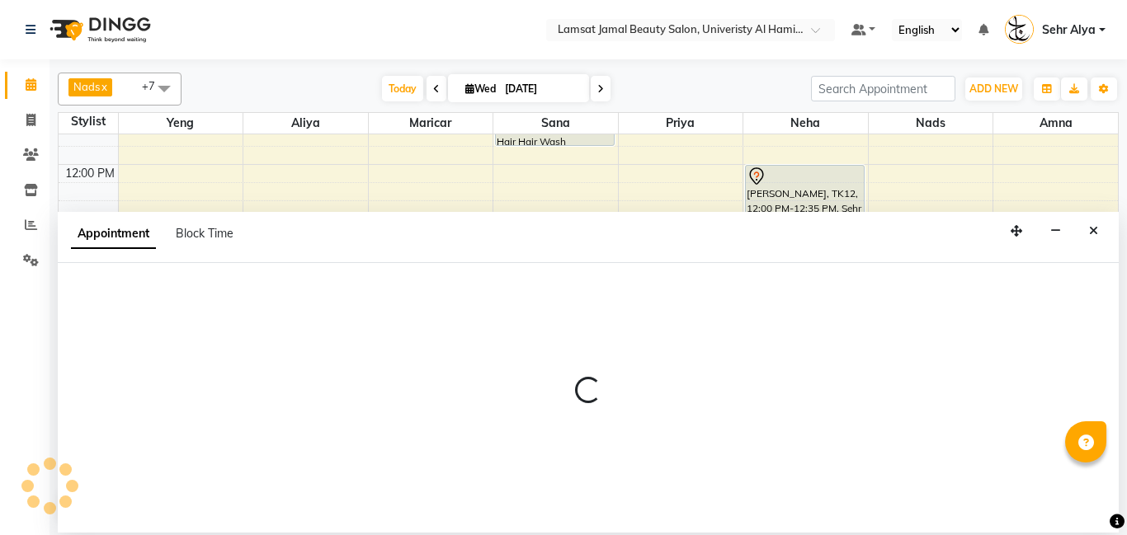
select select "79912"
select select "tentative"
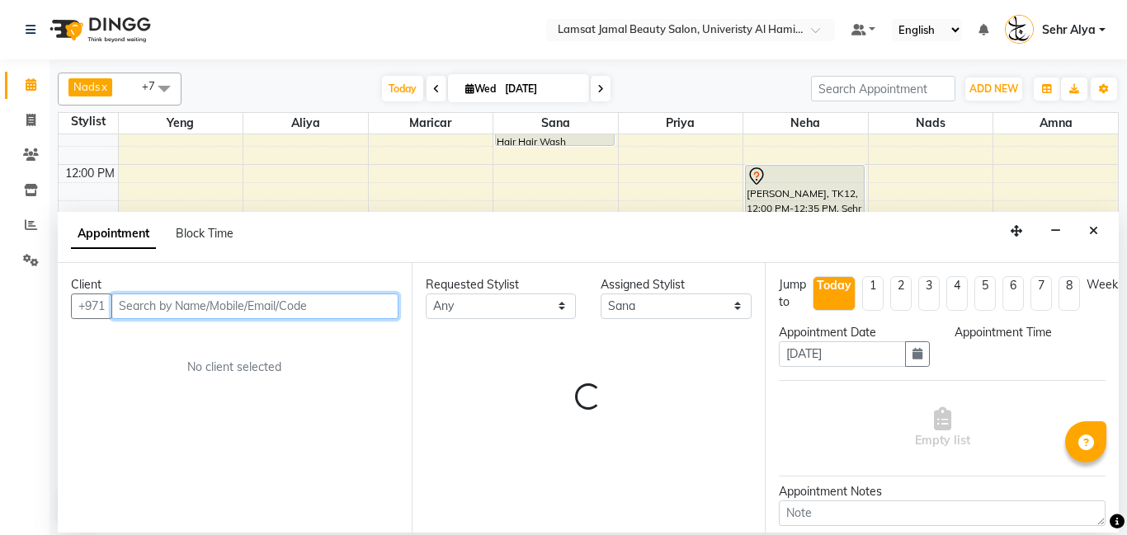
select select "870"
click at [238, 308] on input "text" at bounding box center [254, 307] width 287 height 26
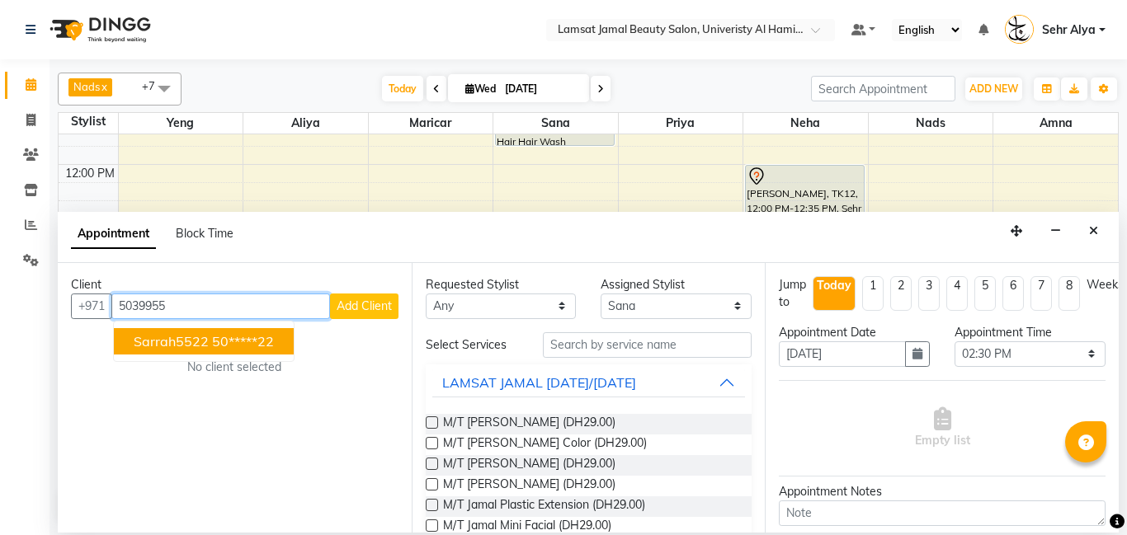
click at [221, 348] on ngb-highlight "50*****22" at bounding box center [243, 341] width 62 height 16
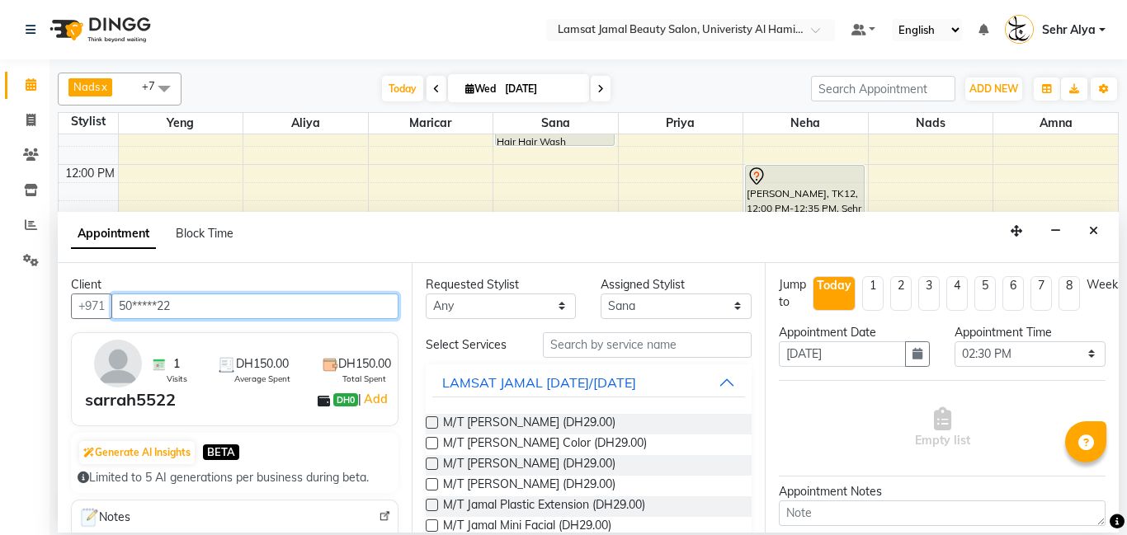
type input "50*****22"
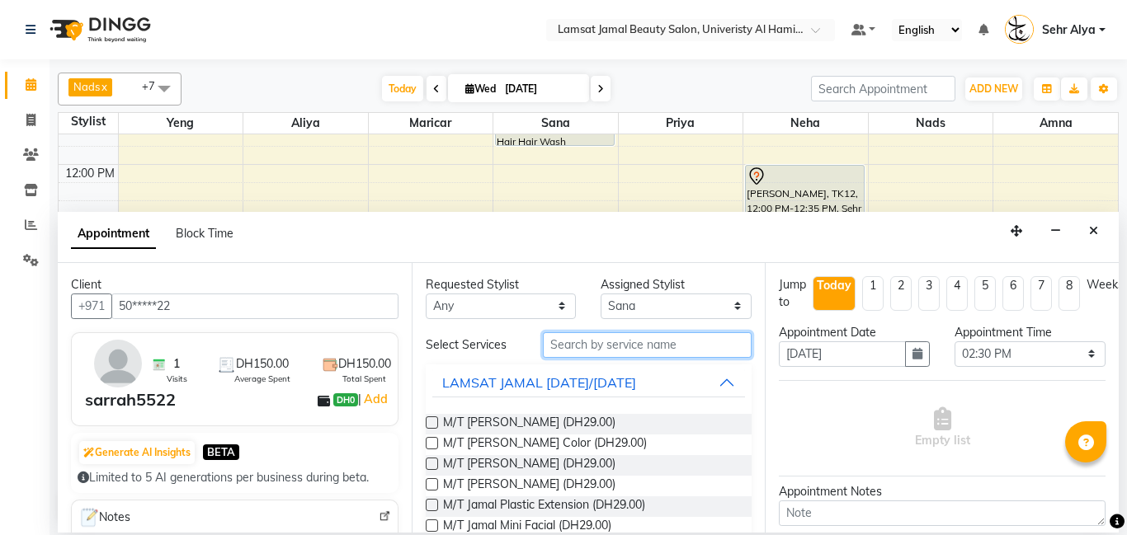
click at [624, 340] on input "text" at bounding box center [648, 345] width 210 height 26
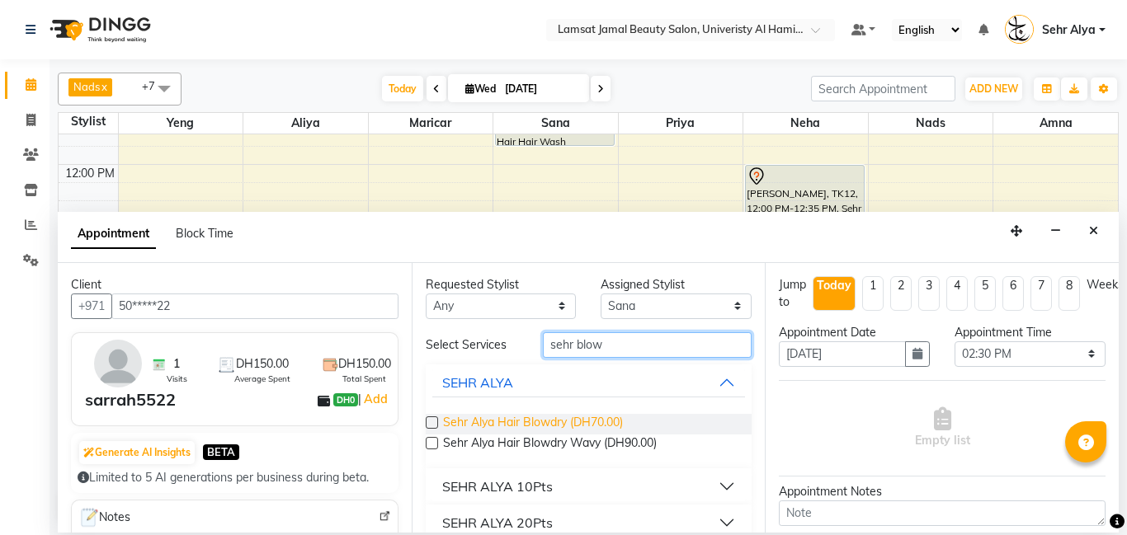
type input "sehr blow"
click at [591, 423] on span "Sehr Alya Hair Blowdry (DH70.00)" at bounding box center [533, 424] width 180 height 21
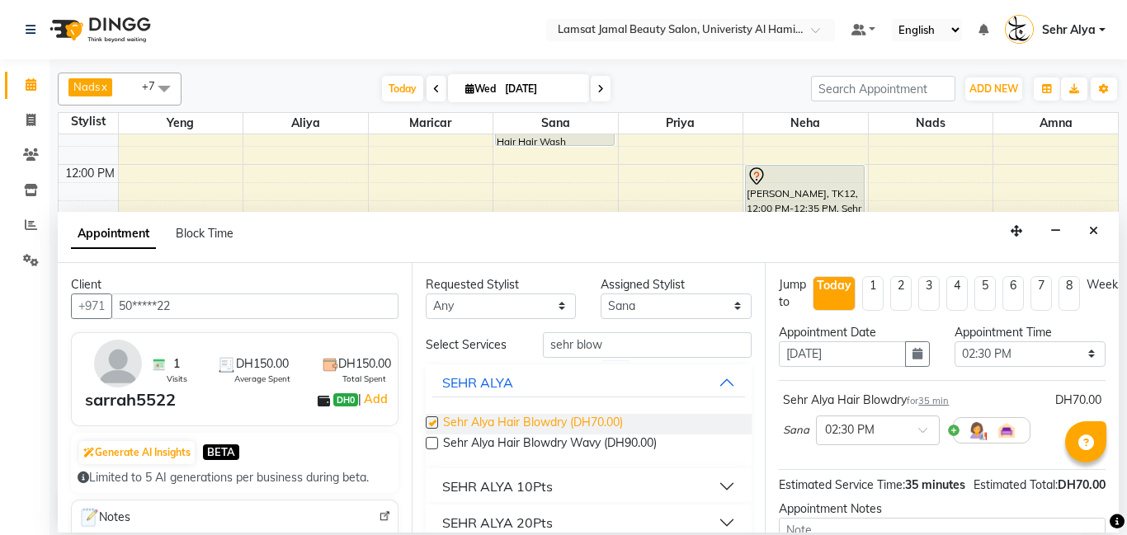
checkbox input "false"
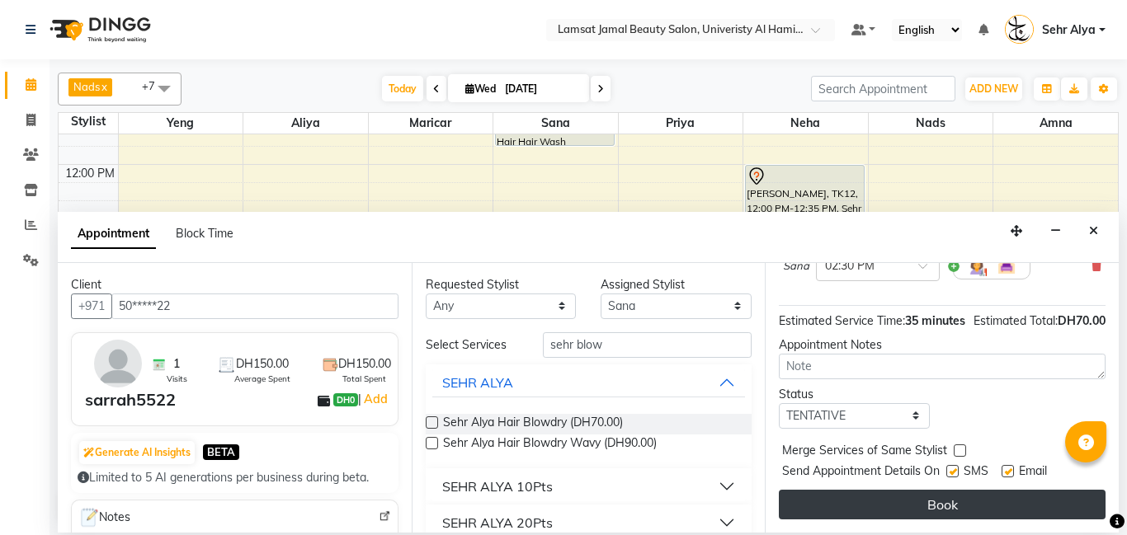
click at [947, 509] on button "Book" at bounding box center [942, 505] width 327 height 30
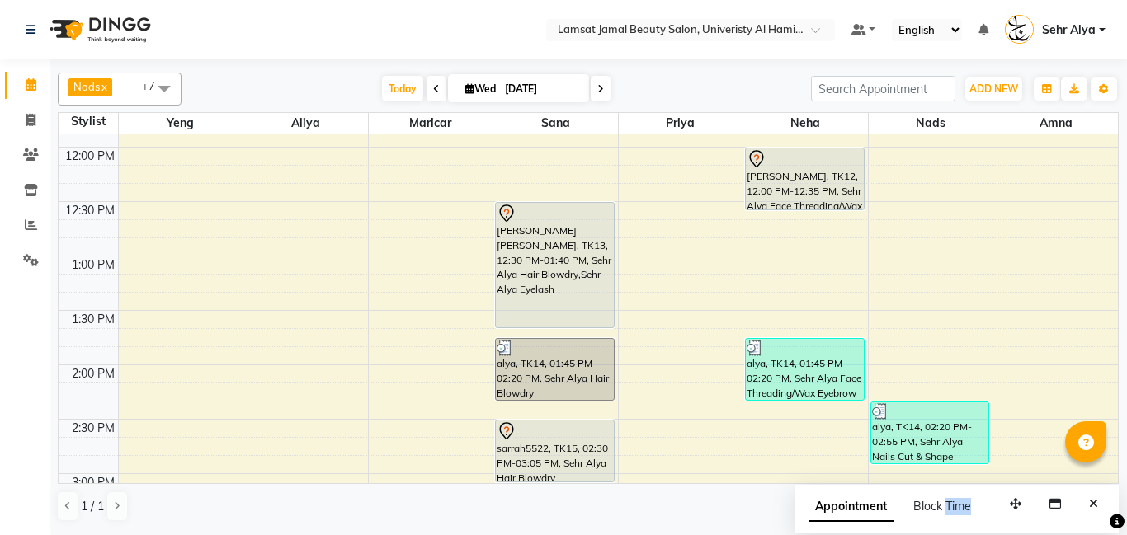
scroll to position [309, 0]
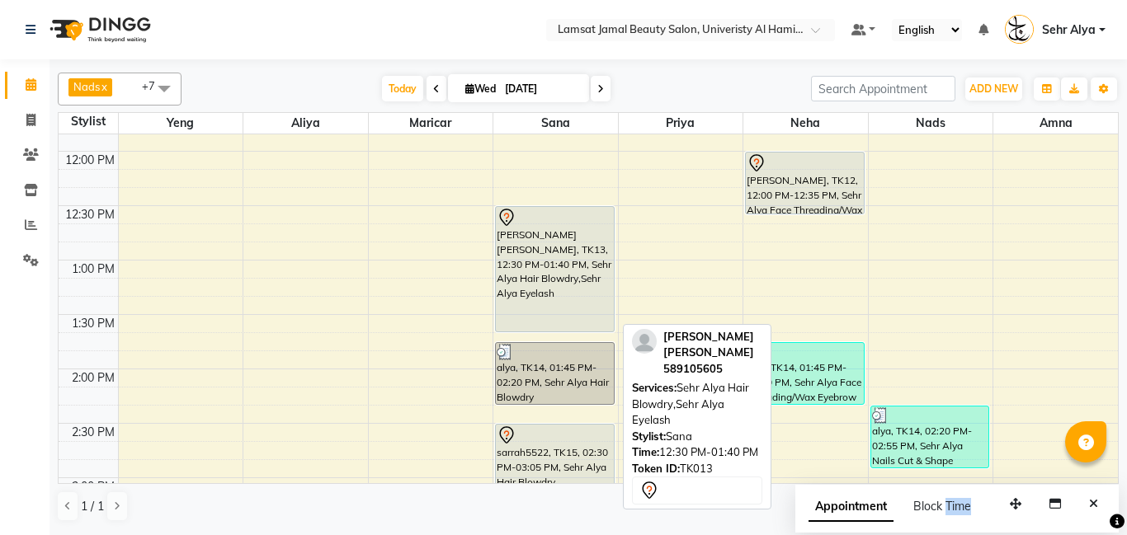
click at [527, 249] on div "[PERSON_NAME] [PERSON_NAME], TK13, 12:30 PM-01:40 PM, Sehr Alya Hair Blowdry,Se…" at bounding box center [555, 269] width 118 height 125
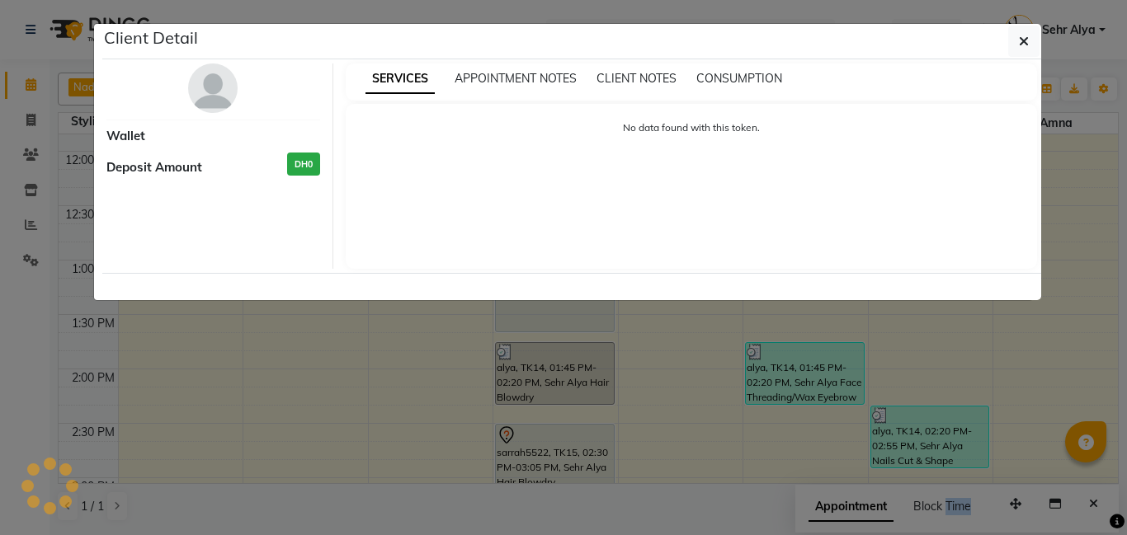
select select "7"
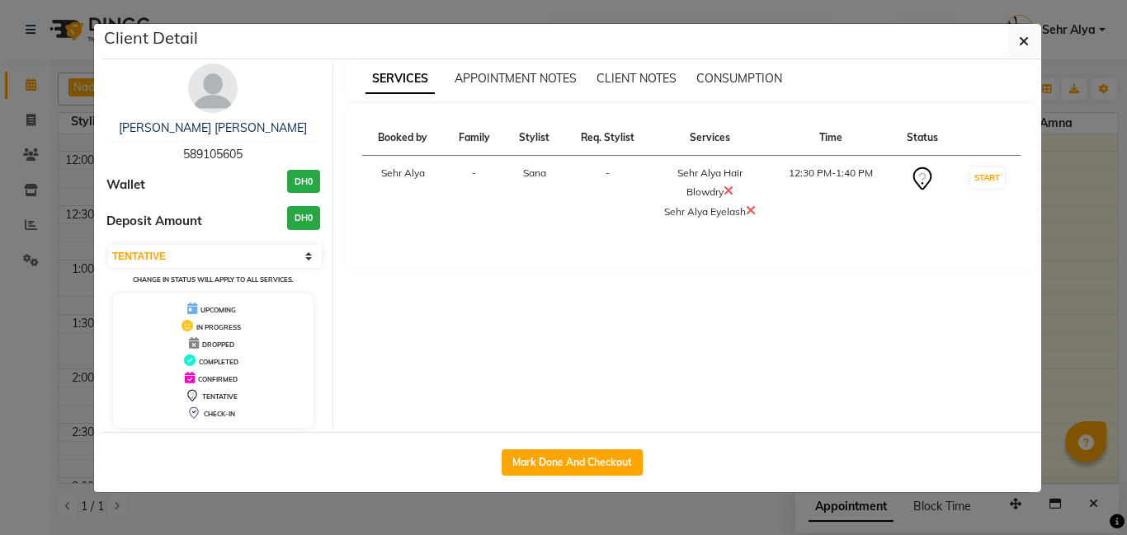
click at [1023, 33] on div "Client Detail [PERSON_NAME] [PERSON_NAME] 589105605 Wallet DH0 Deposit Amount D…" at bounding box center [571, 258] width 939 height 469
click at [1019, 38] on icon "button" at bounding box center [1024, 41] width 10 height 13
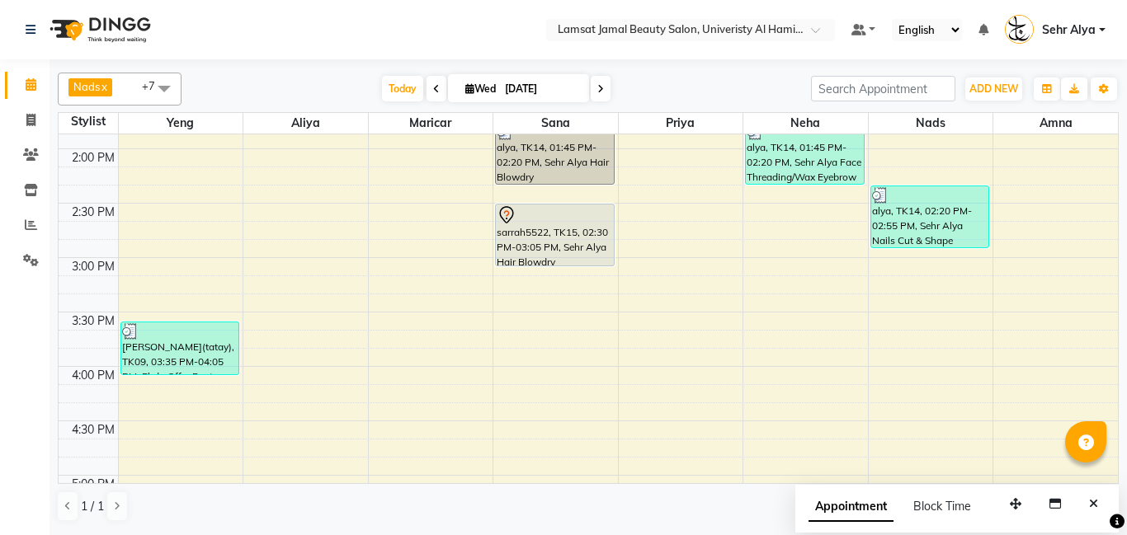
scroll to position [536, 0]
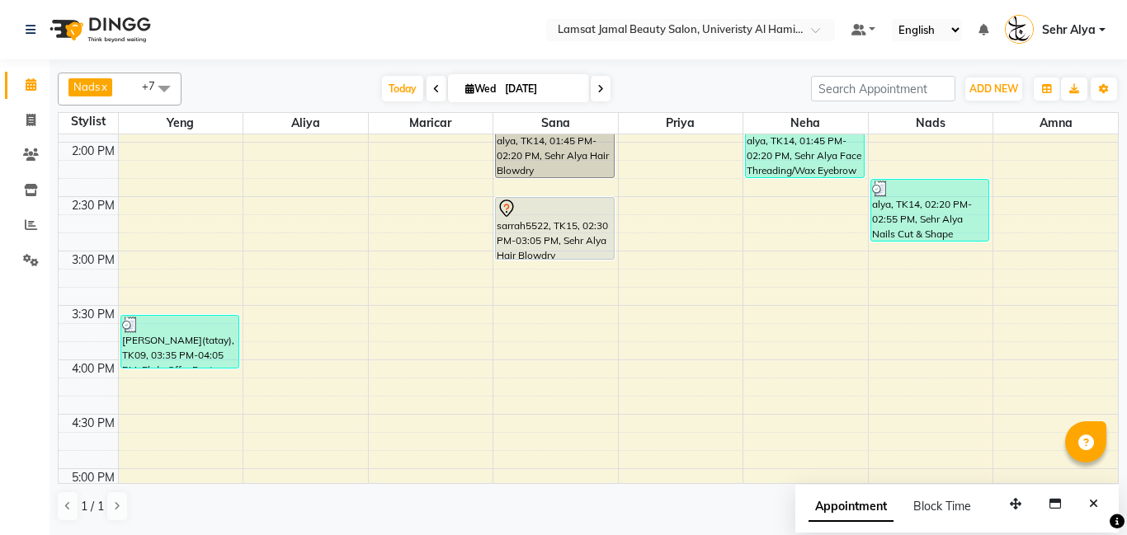
click at [789, 249] on div "9:00 AM 9:30 AM 10:00 AM 10:30 AM 11:00 AM 11:30 AM 12:00 PM 12:30 PM 1:00 PM 1…" at bounding box center [588, 414] width 1059 height 1633
select select "79914"
select select "tentative"
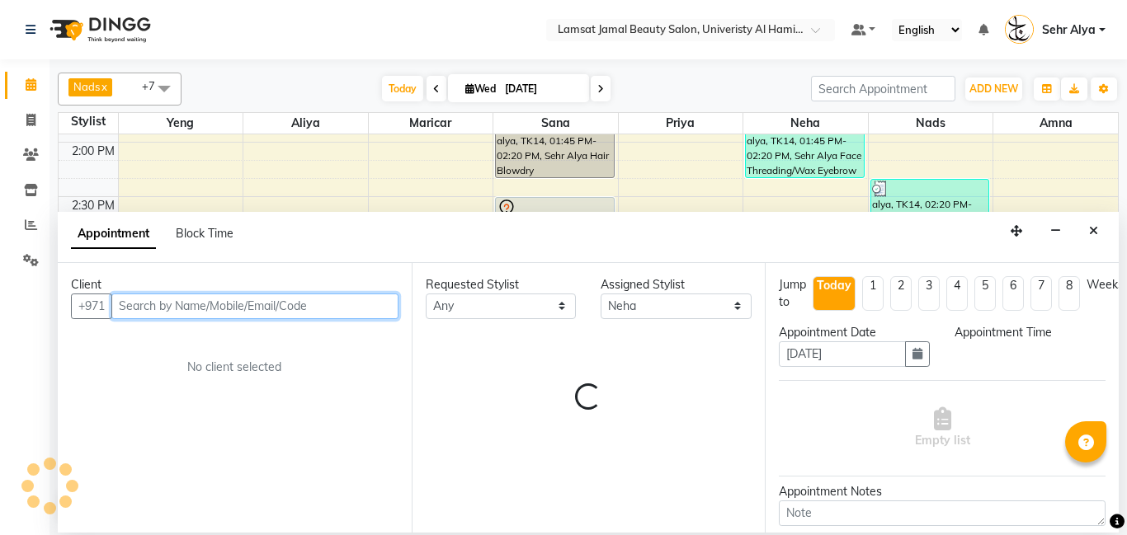
select select "885"
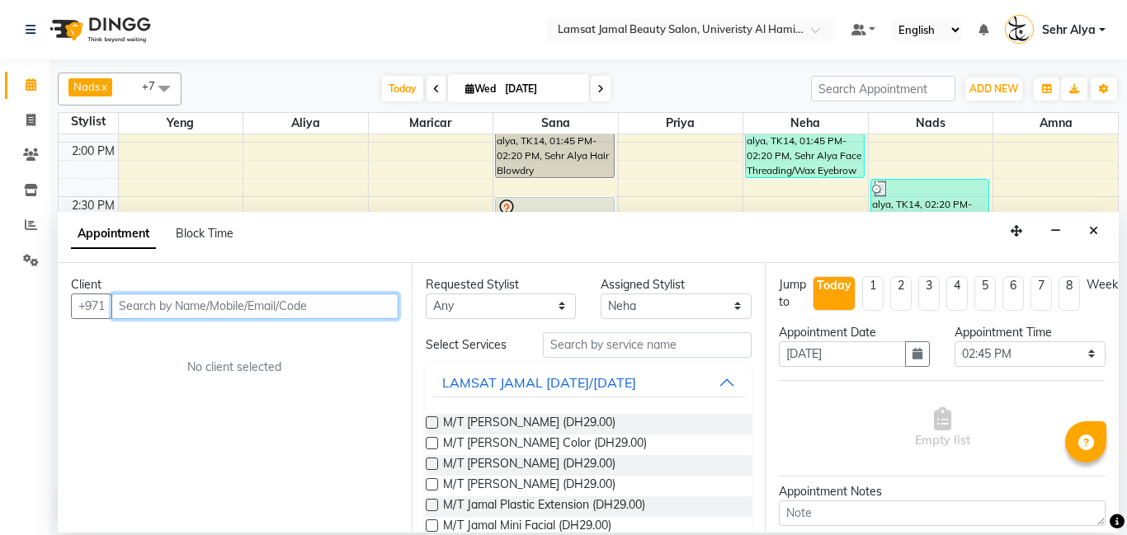
click at [145, 304] on input "text" at bounding box center [254, 307] width 287 height 26
type input "56666664"
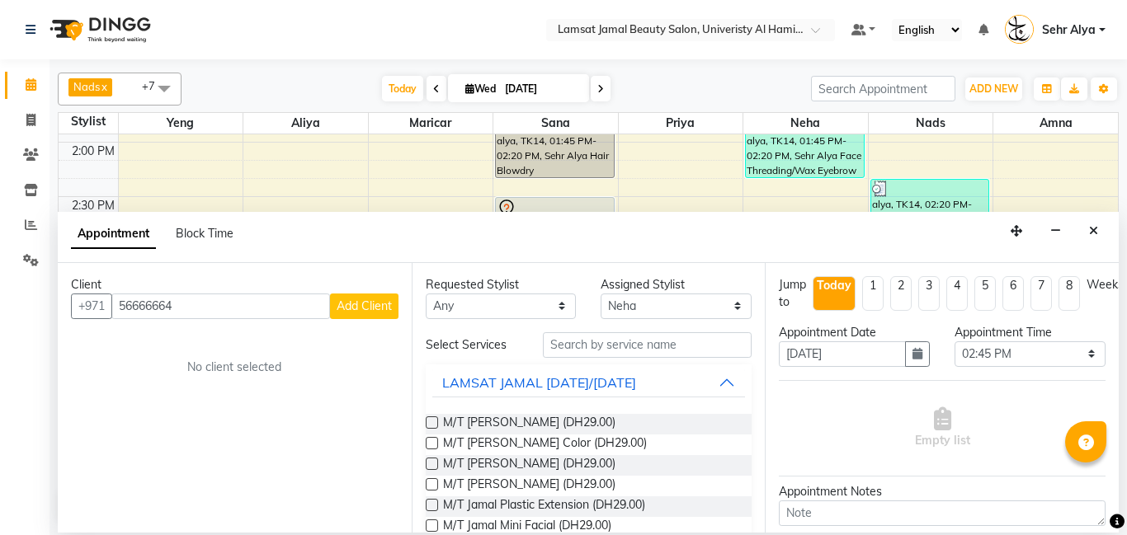
click at [377, 301] on span "Add Client" at bounding box center [364, 306] width 55 height 15
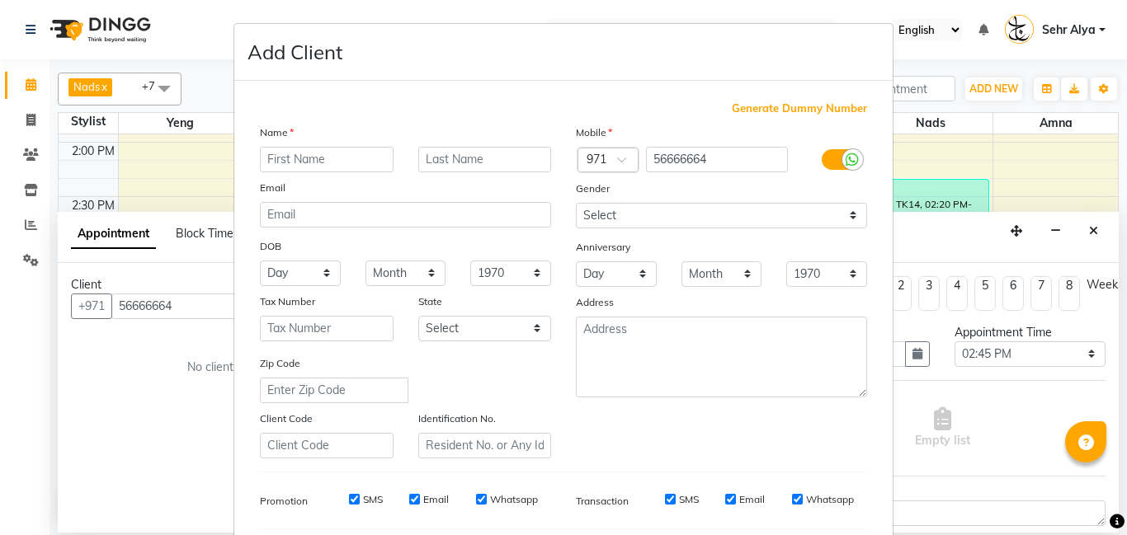
click at [347, 152] on input "text" at bounding box center [327, 160] width 134 height 26
type input "seh"
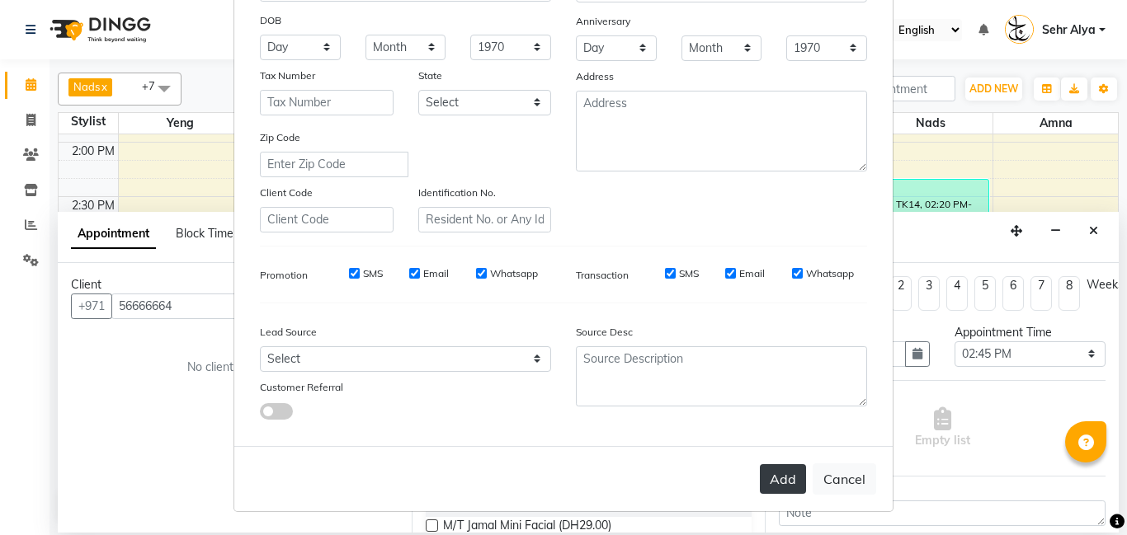
type input "sehr amna cienht make up"
click at [787, 483] on button "Add" at bounding box center [783, 479] width 46 height 30
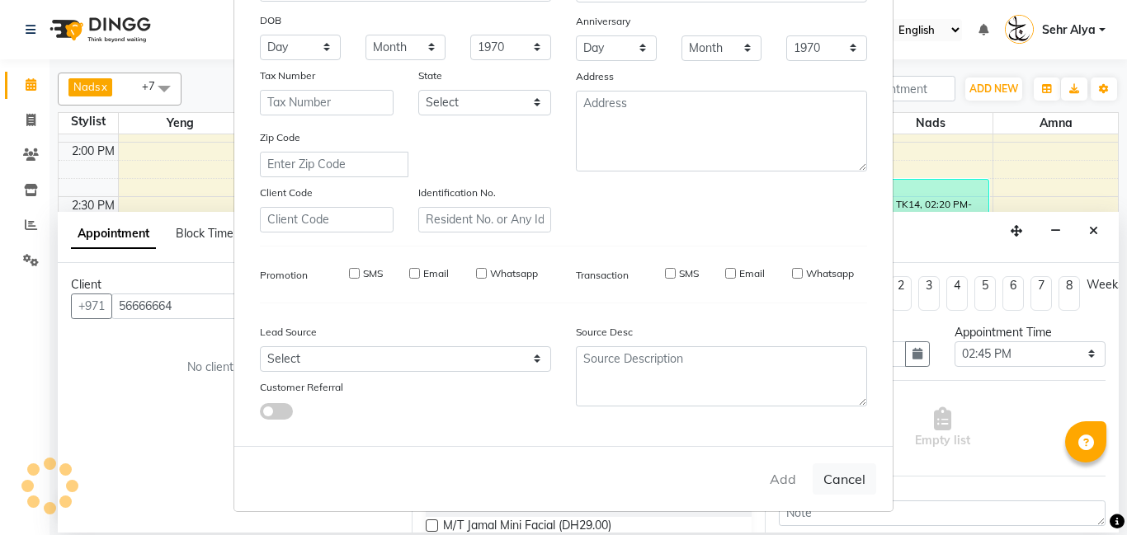
type input "56****64"
select select
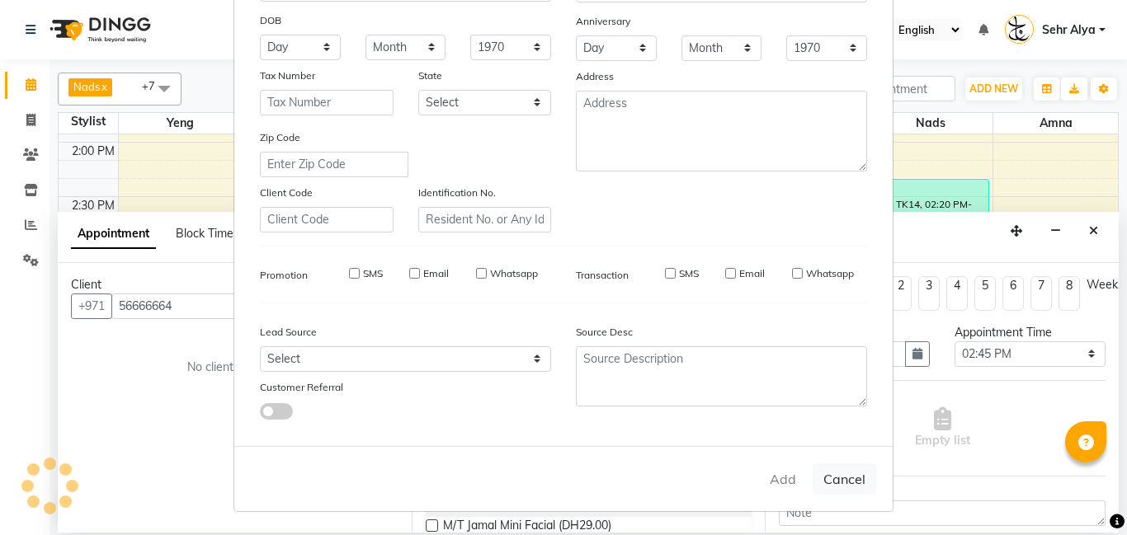
select select
checkbox input "false"
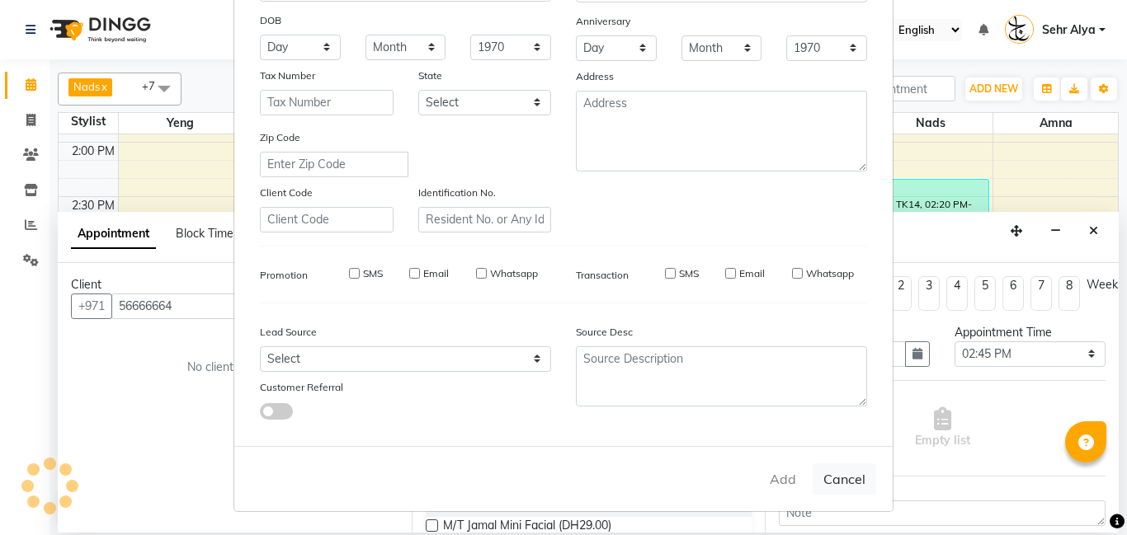
checkbox input "false"
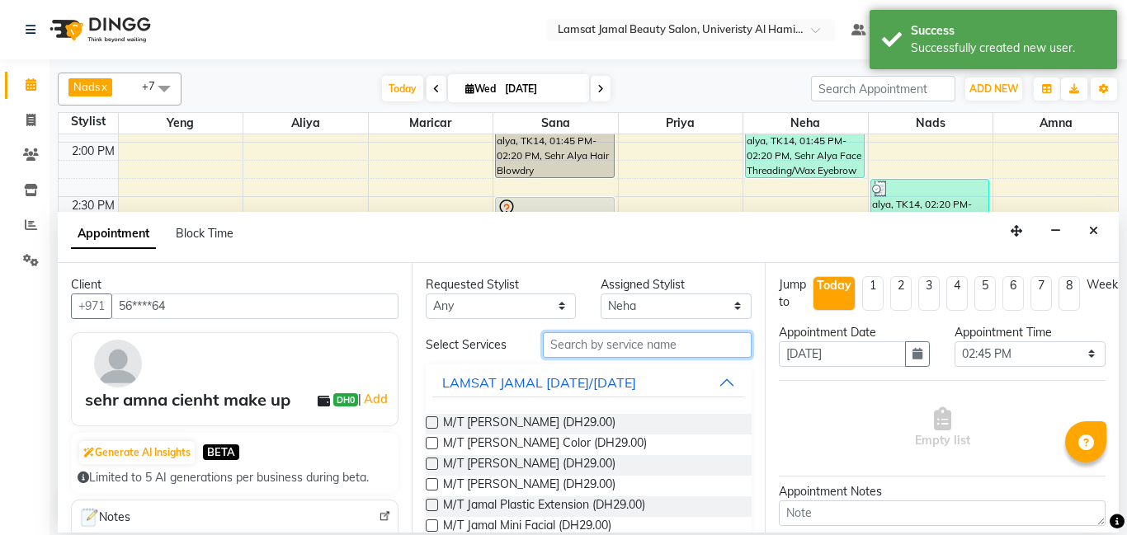
click at [668, 347] on input "text" at bounding box center [648, 345] width 210 height 26
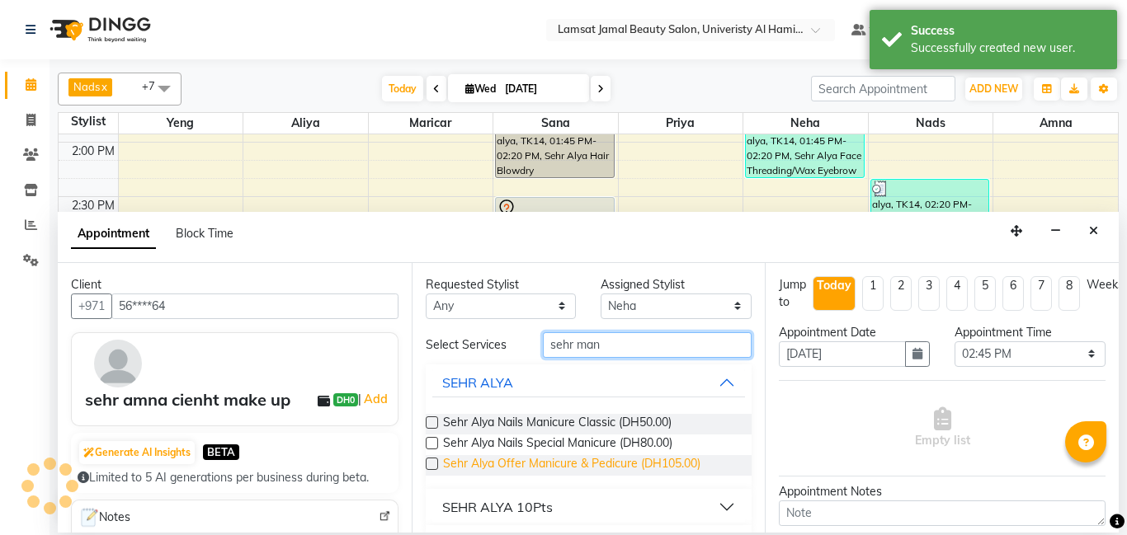
type input "sehr man"
click at [682, 457] on span "Sehr Alya Offer Manicure & Pedicure (DH105.00)" at bounding box center [571, 465] width 257 height 21
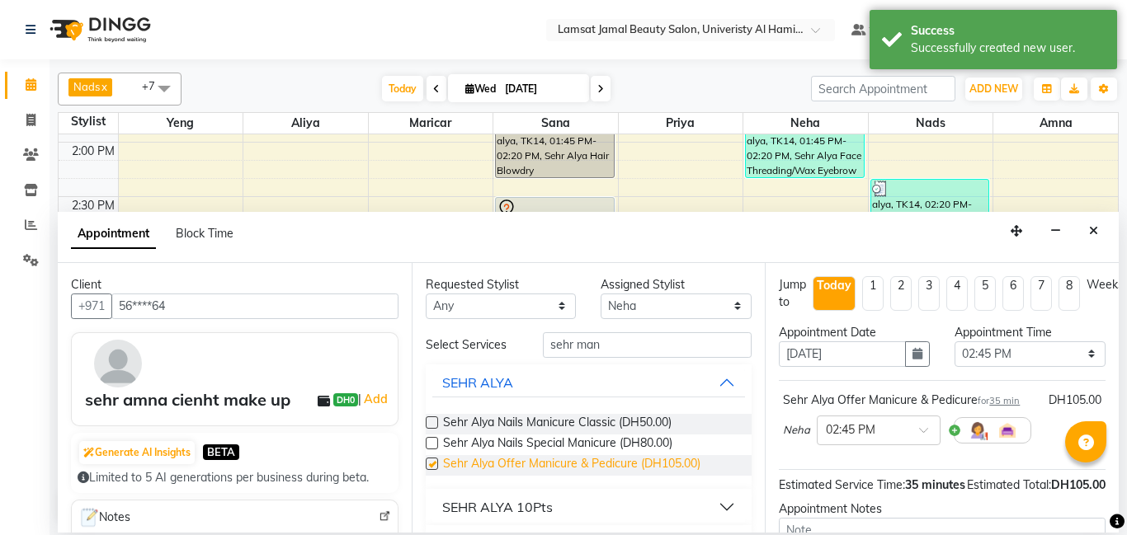
checkbox input "false"
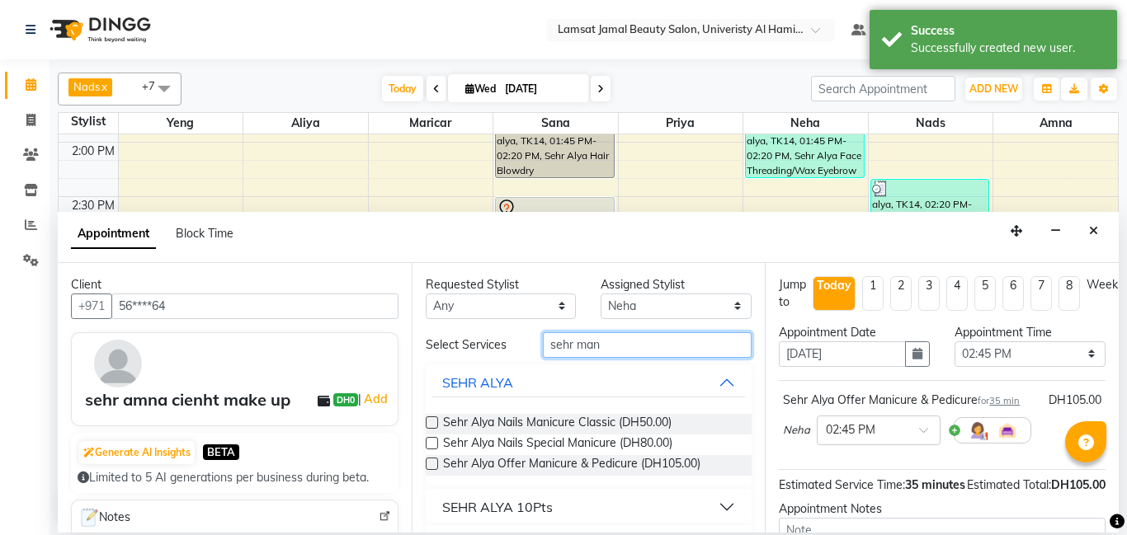
click at [681, 347] on input "sehr man" at bounding box center [648, 345] width 210 height 26
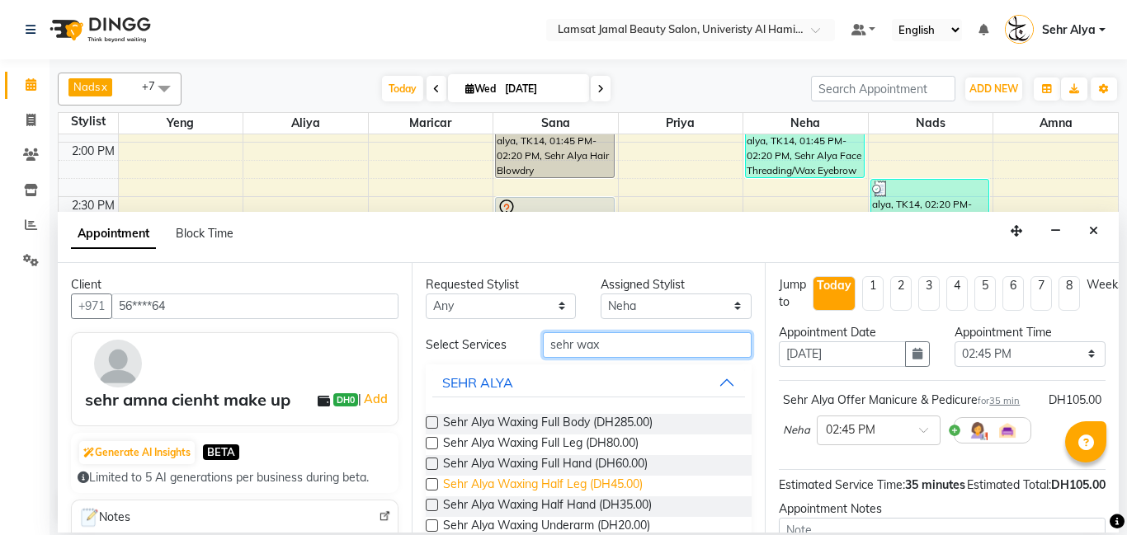
type input "sehr wax"
click at [608, 493] on span "Sehr Alya Waxing Half Leg (DH45.00)" at bounding box center [543, 486] width 200 height 21
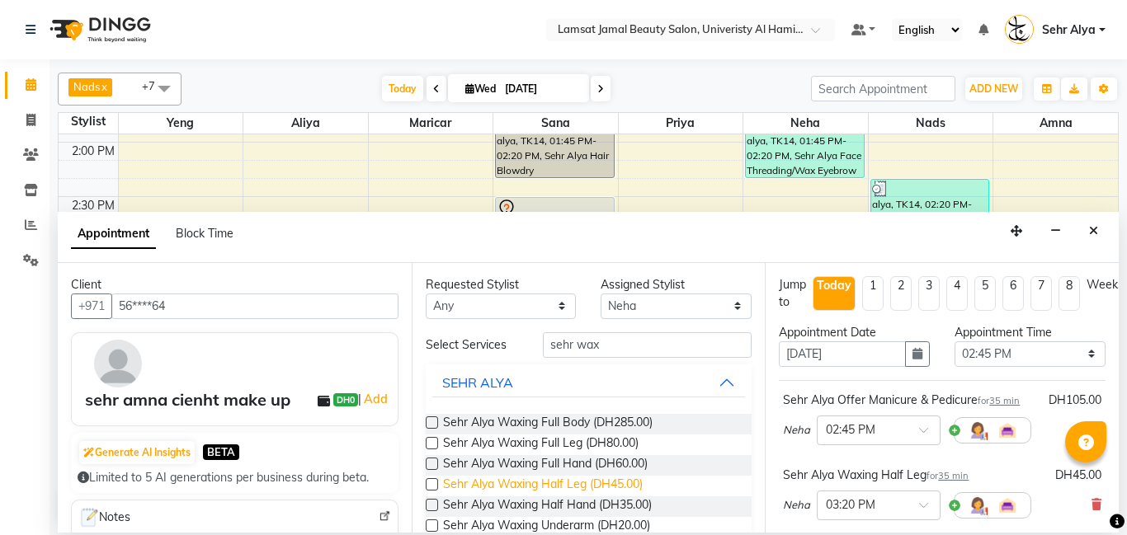
click at [605, 482] on span "Sehr Alya Waxing Half Leg (DH45.00)" at bounding box center [543, 486] width 200 height 21
checkbox input "false"
click at [608, 506] on span "Sehr Alya Waxing Half Hand (DH35.00)" at bounding box center [547, 507] width 209 height 21
checkbox input "false"
click at [599, 519] on span "Sehr Alya Waxing Underarm (DH20.00)" at bounding box center [546, 527] width 207 height 21
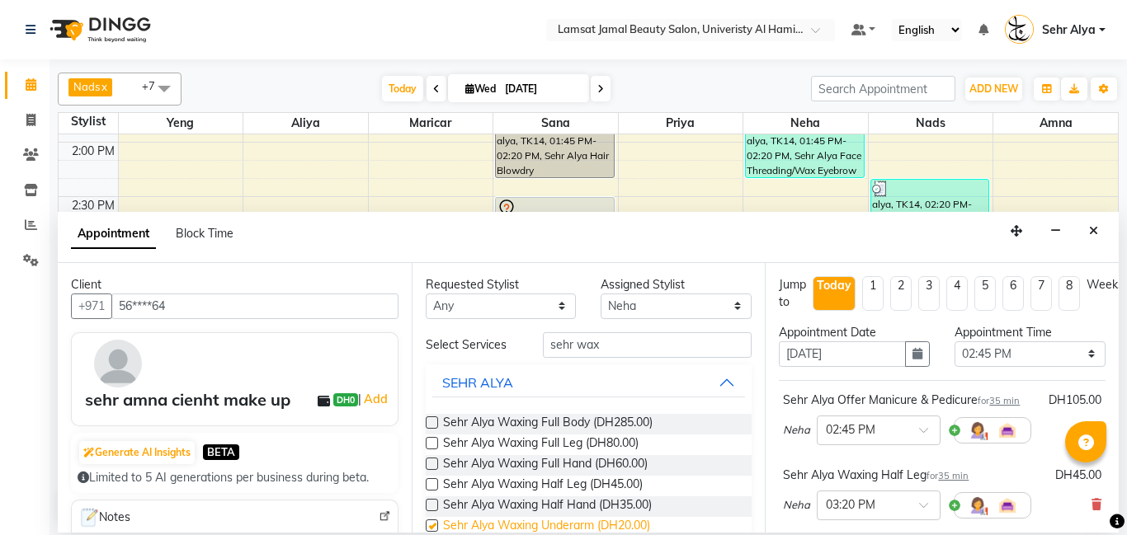
checkbox input "false"
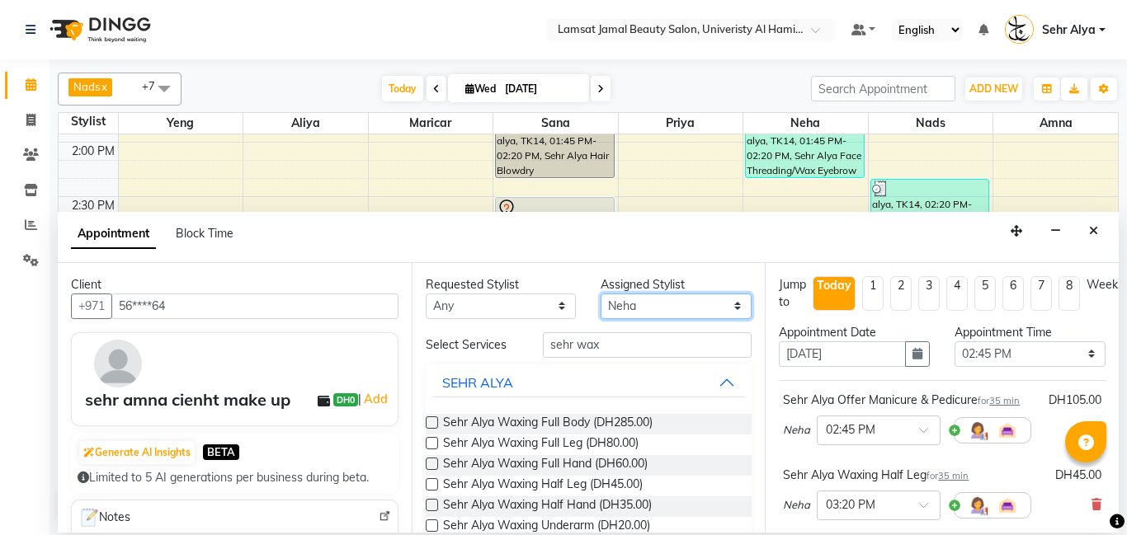
click at [656, 299] on select "Select [PERSON_NAME] Amna [PERSON_NAME] [PERSON_NAME] Ebda Lamsat [PERSON_NAME]…" at bounding box center [676, 307] width 151 height 26
select select "79913"
click at [601, 294] on select "Select [PERSON_NAME] Amna [PERSON_NAME] [PERSON_NAME] Ebda Lamsat [PERSON_NAME]…" at bounding box center [676, 307] width 151 height 26
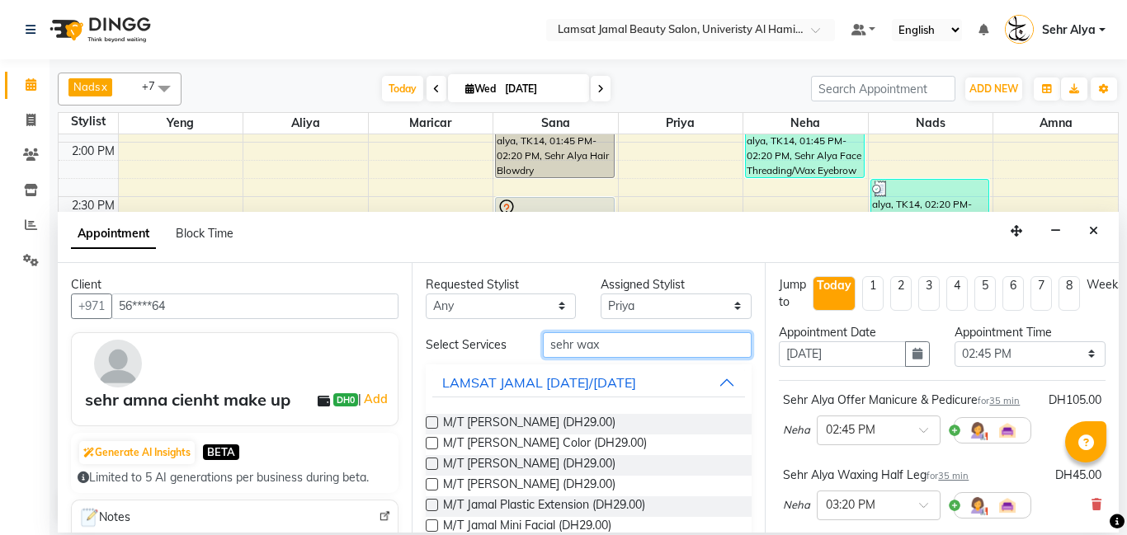
click at [625, 341] on input "sehr wax" at bounding box center [648, 345] width 210 height 26
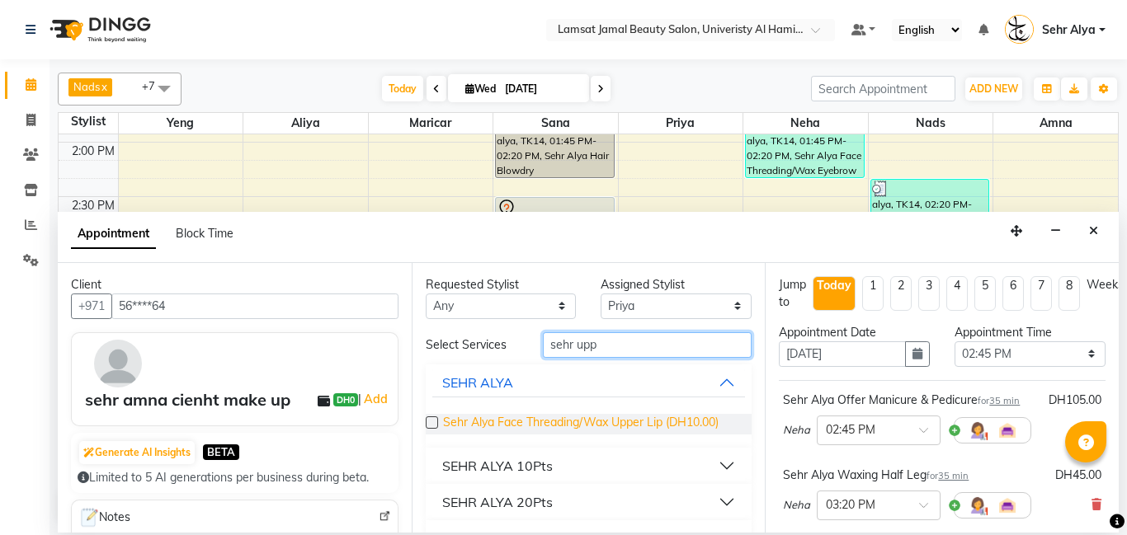
type input "sehr upp"
click at [566, 422] on span "Sehr Alya Face Threading/Wax Upper Lip (DH10.00)" at bounding box center [581, 424] width 276 height 21
checkbox input "false"
click at [615, 349] on input "sehr upp" at bounding box center [648, 345] width 210 height 26
type input "sehr chi"
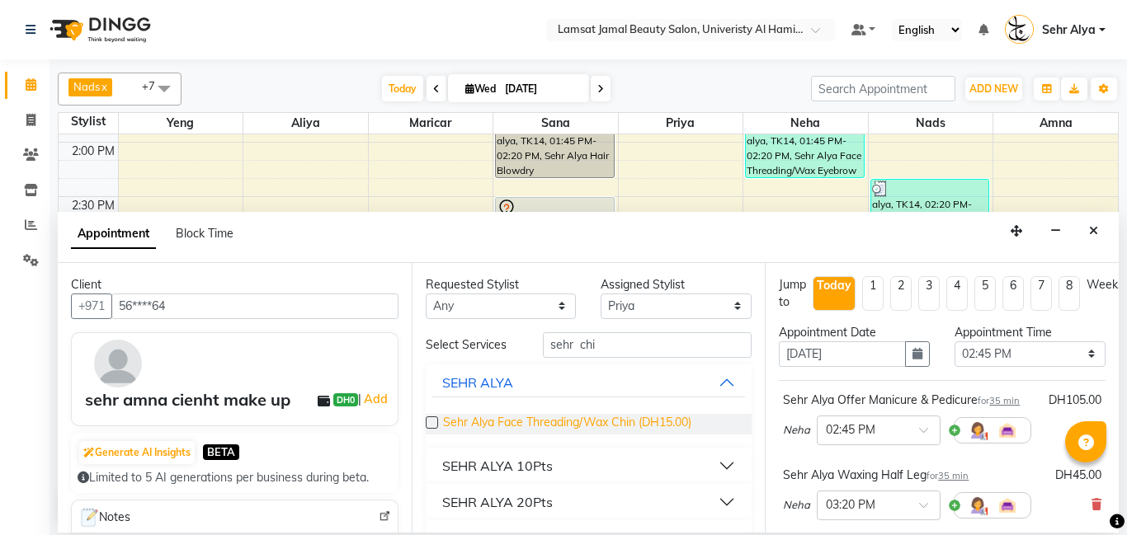
click at [582, 421] on span "Sehr Alya Face Threading/Wax Chin (DH15.00)" at bounding box center [567, 424] width 248 height 21
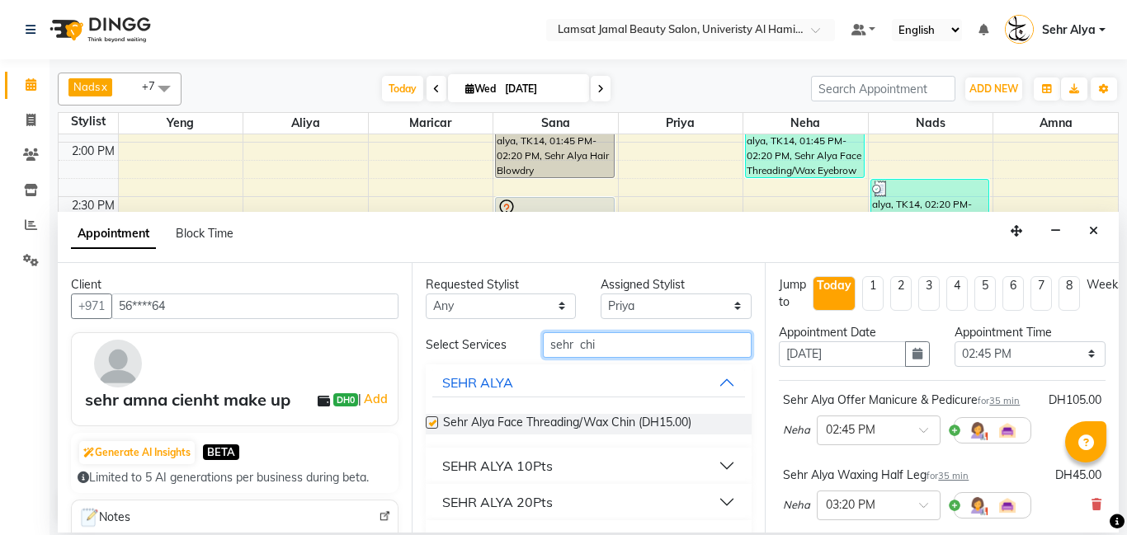
checkbox input "false"
click at [611, 342] on input "sehr chi" at bounding box center [648, 345] width 210 height 26
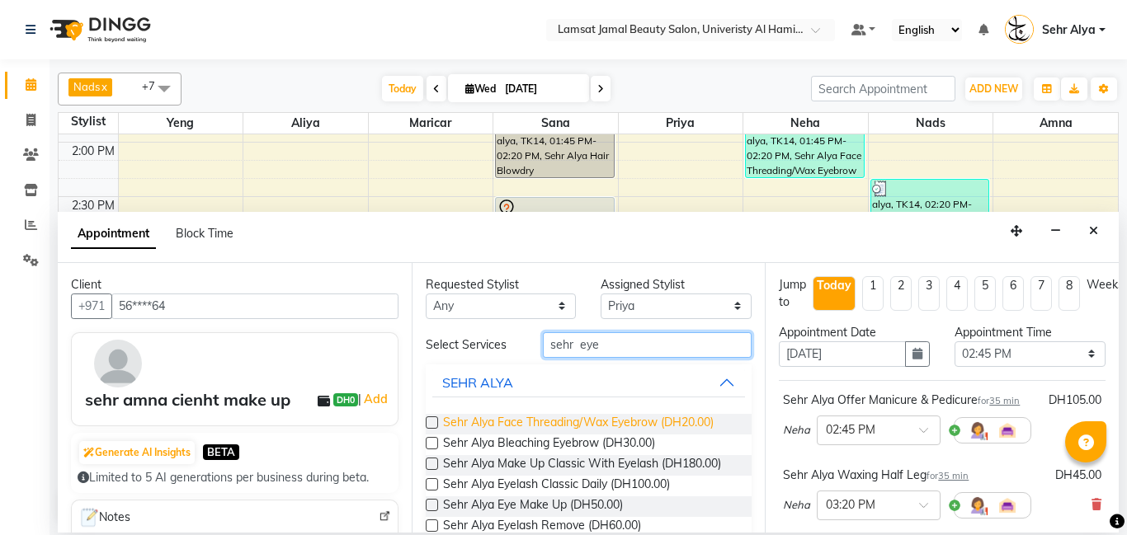
type input "sehr eye"
click at [556, 422] on span "Sehr Alya Face Threading/Wax Eyebrow (DH20.00)" at bounding box center [578, 424] width 271 height 21
checkbox input "false"
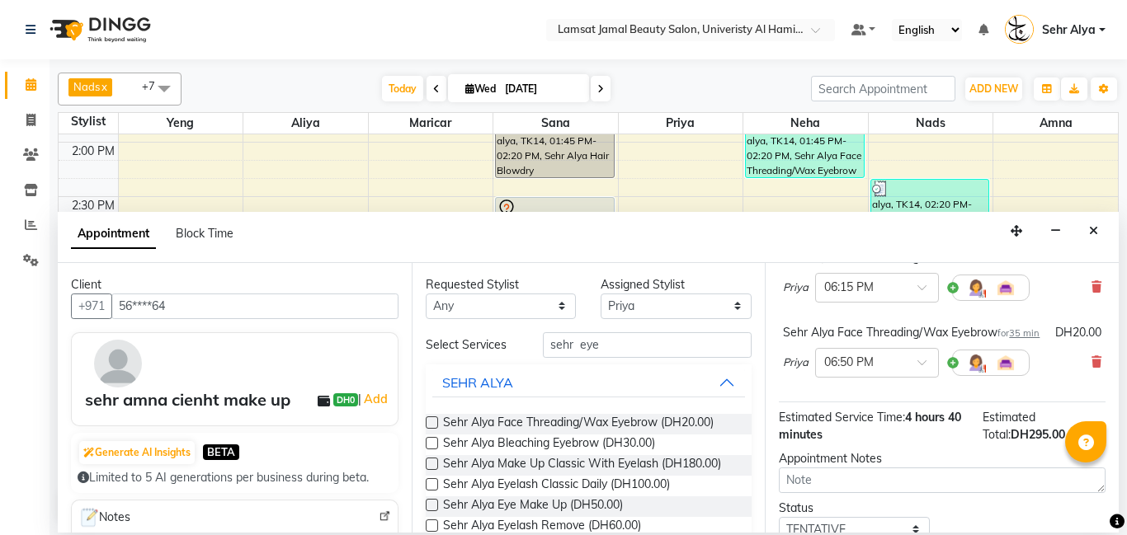
scroll to position [724, 0]
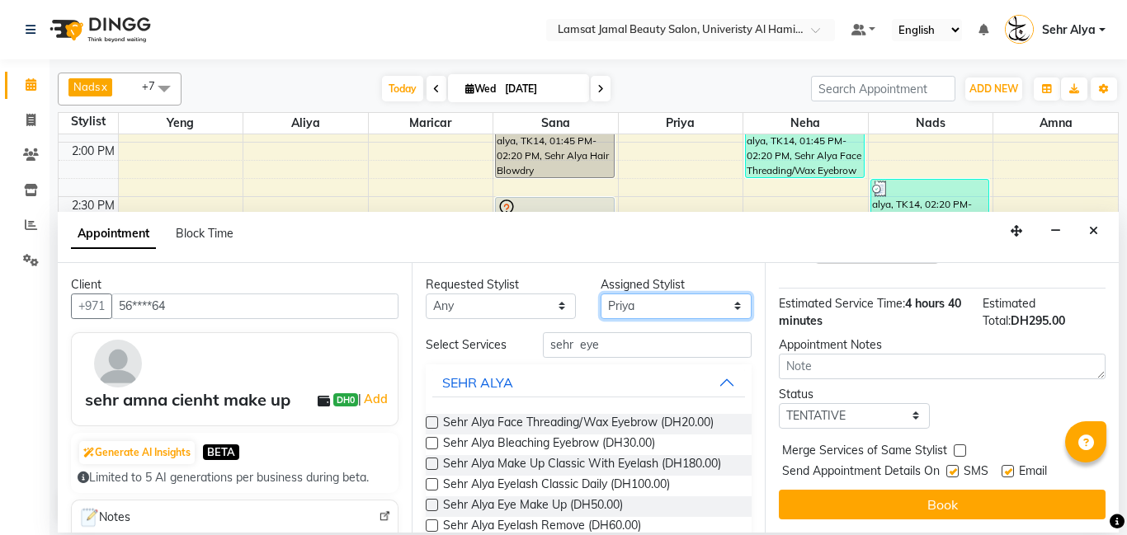
click at [689, 300] on select "Select [PERSON_NAME] Amna [PERSON_NAME] [PERSON_NAME] Ebda Lamsat [PERSON_NAME]…" at bounding box center [676, 307] width 151 height 26
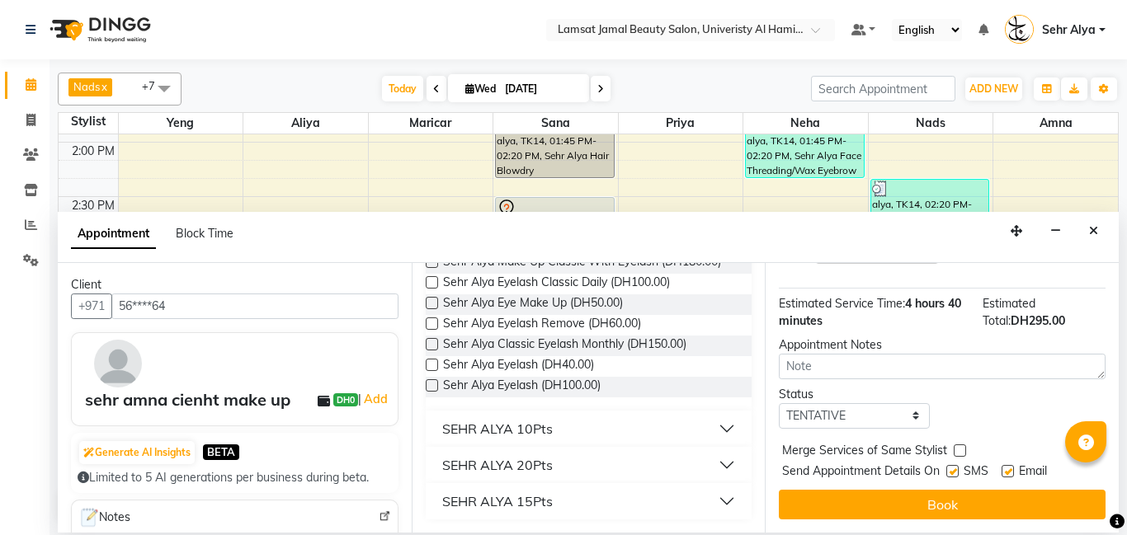
scroll to position [0, 0]
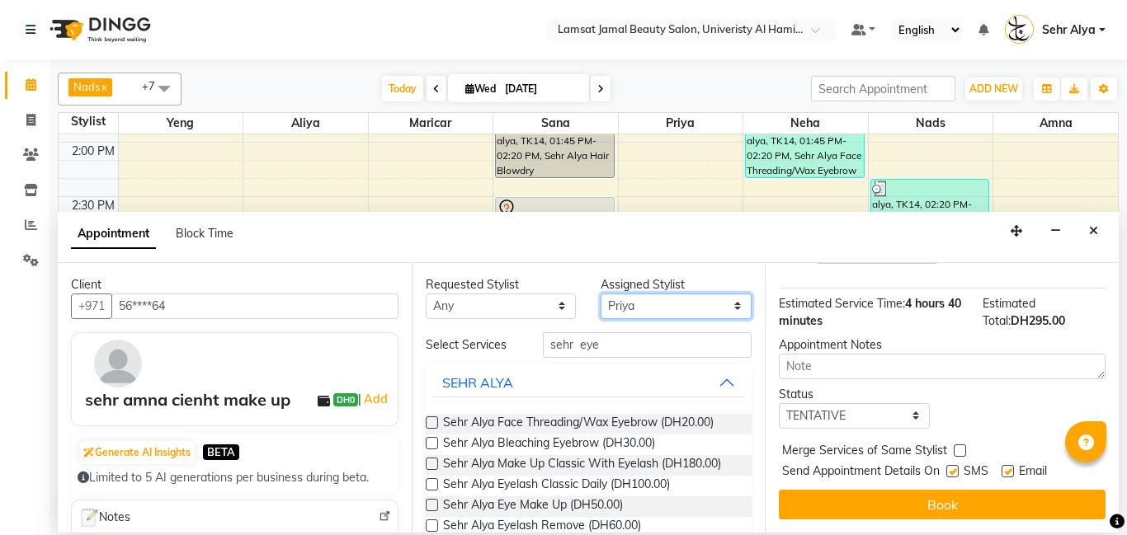
click at [633, 300] on select "Select [PERSON_NAME] Amna [PERSON_NAME] [PERSON_NAME] Ebda Lamsat [PERSON_NAME]…" at bounding box center [676, 307] width 151 height 26
select select "79912"
click at [601, 294] on select "Select [PERSON_NAME] Amna [PERSON_NAME] [PERSON_NAME] Ebda Lamsat [PERSON_NAME]…" at bounding box center [676, 307] width 151 height 26
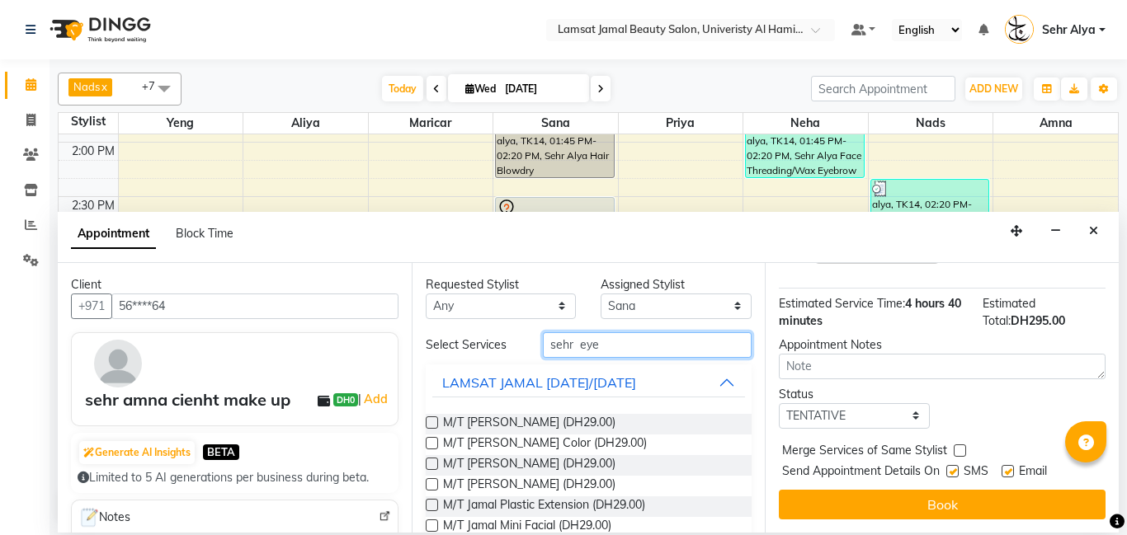
click at [573, 336] on input "sehr eye" at bounding box center [648, 345] width 210 height 26
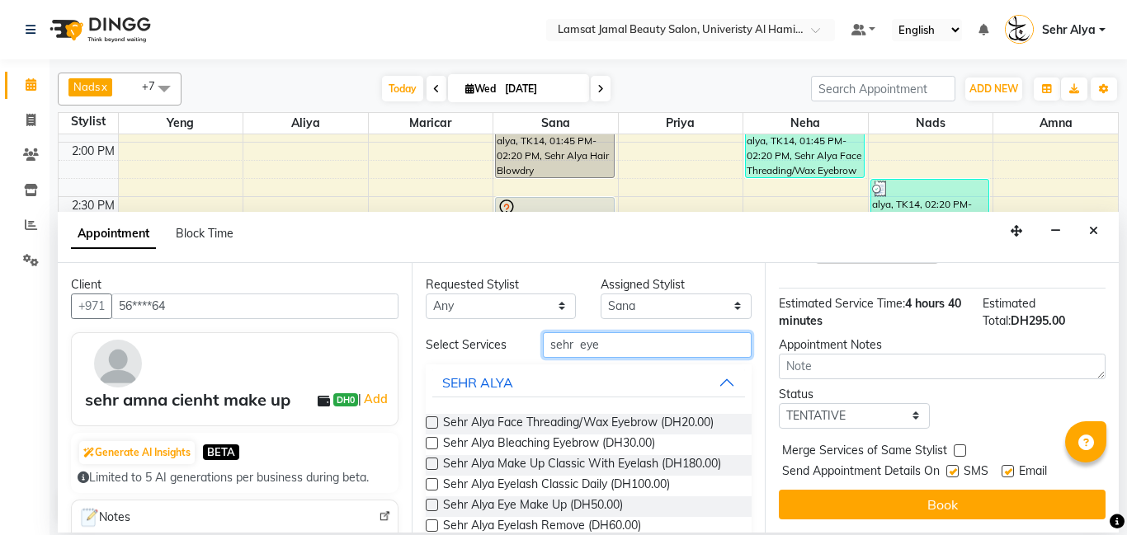
click at [587, 342] on input "sehr eye" at bounding box center [648, 345] width 210 height 26
click at [612, 349] on input "sehr eye" at bounding box center [648, 345] width 210 height 26
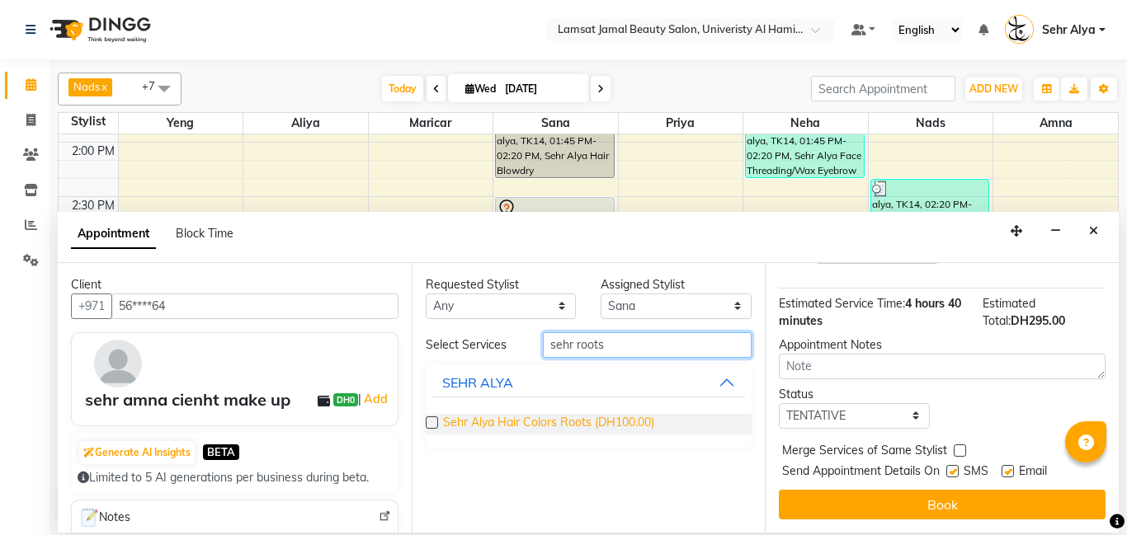
type input "sehr roots"
click at [591, 420] on span "Sehr Alya Hair Colors Roots (DH100.00)" at bounding box center [548, 424] width 211 height 21
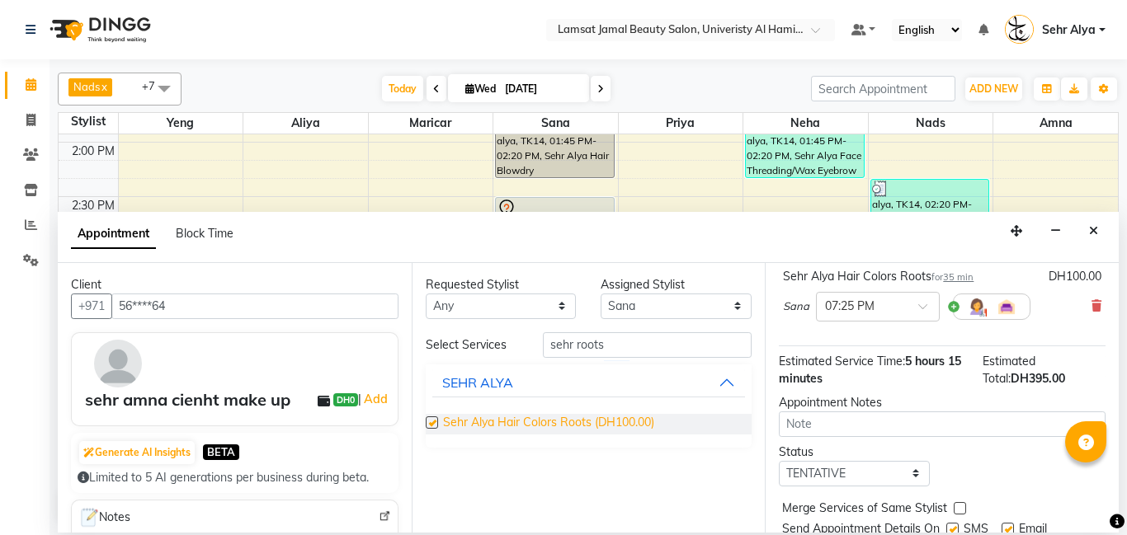
checkbox input "false"
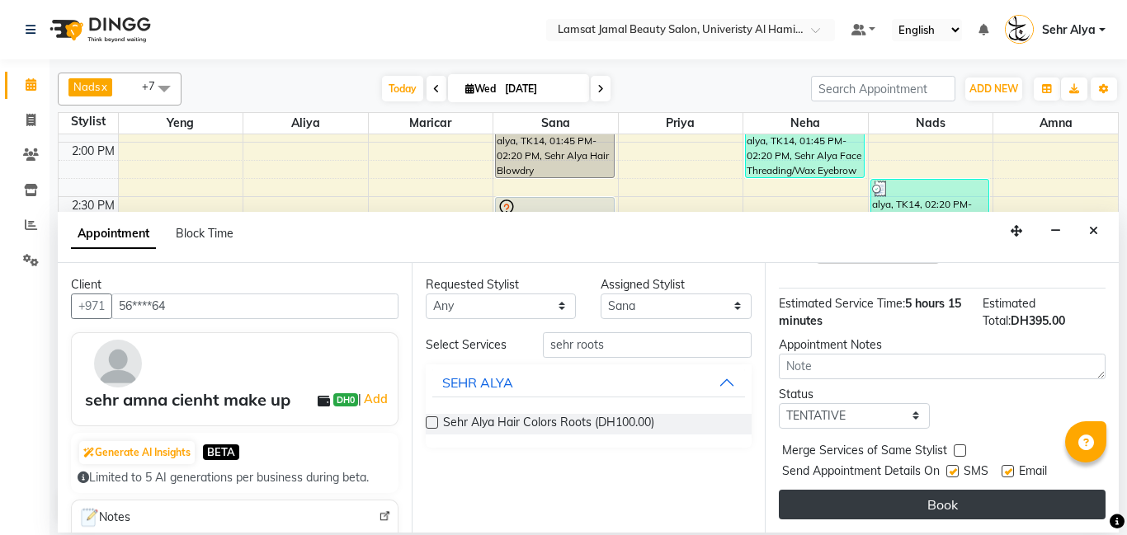
click at [940, 503] on button "Book" at bounding box center [942, 505] width 327 height 30
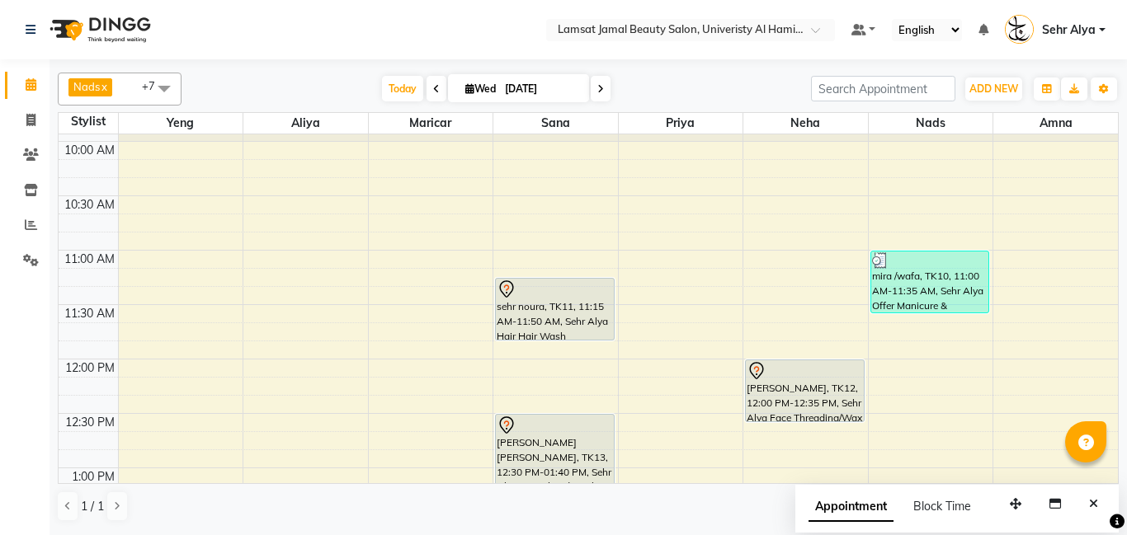
scroll to position [76, 0]
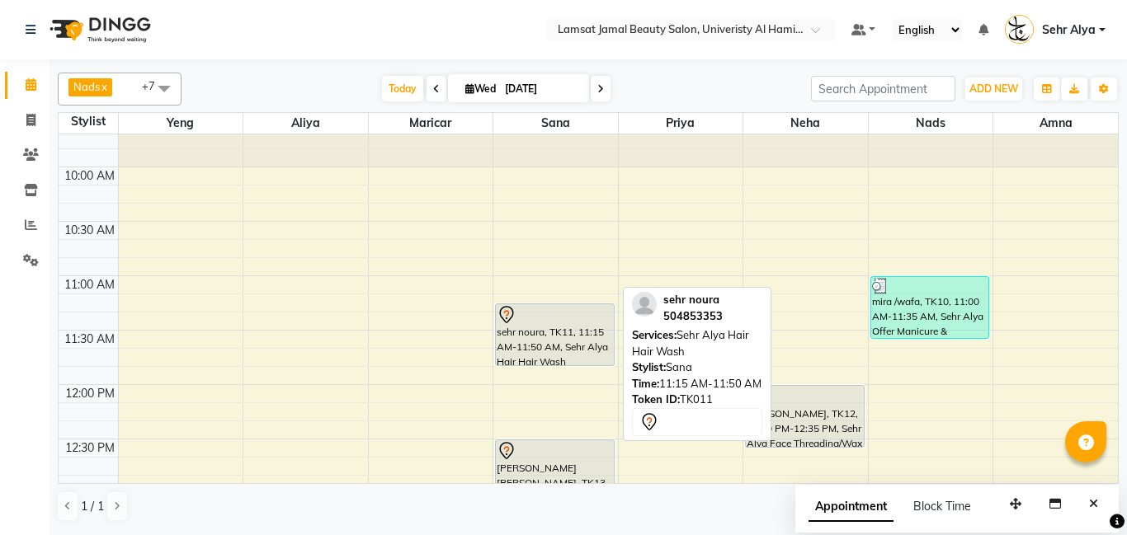
click at [524, 335] on div "sehr noura, TK11, 11:15 AM-11:50 AM, Sehr Alya Hair Hair Wash" at bounding box center [555, 334] width 118 height 61
select select "7"
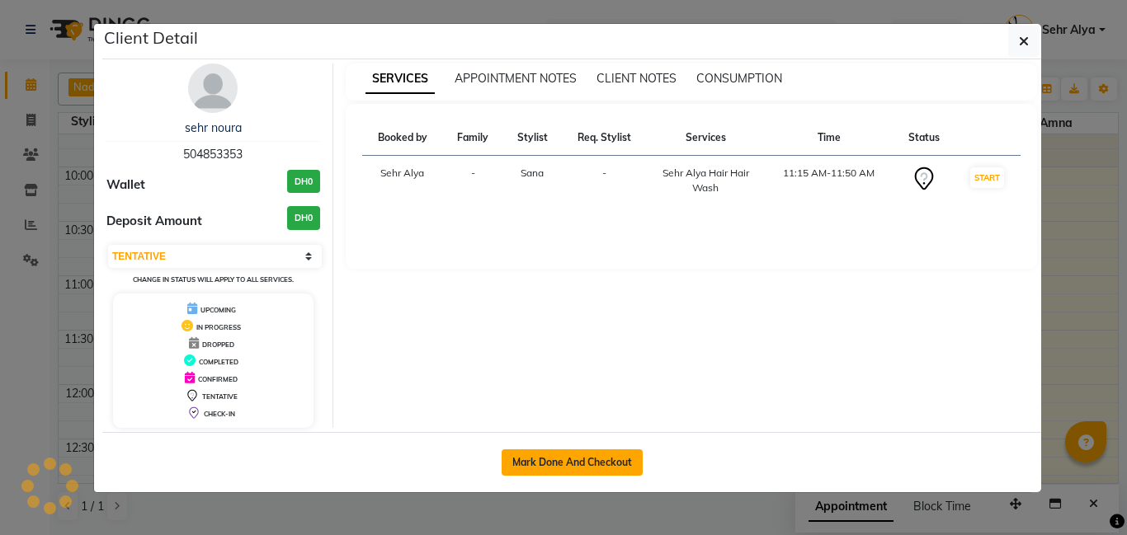
click at [531, 454] on button "Mark Done And Checkout" at bounding box center [572, 463] width 141 height 26
select select "service"
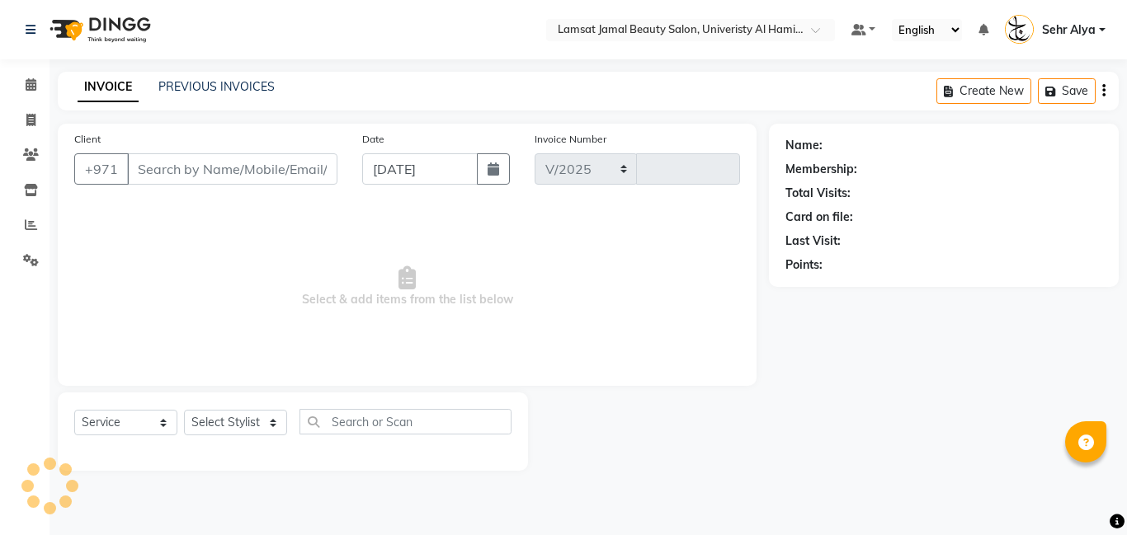
select select "8294"
type input "3191"
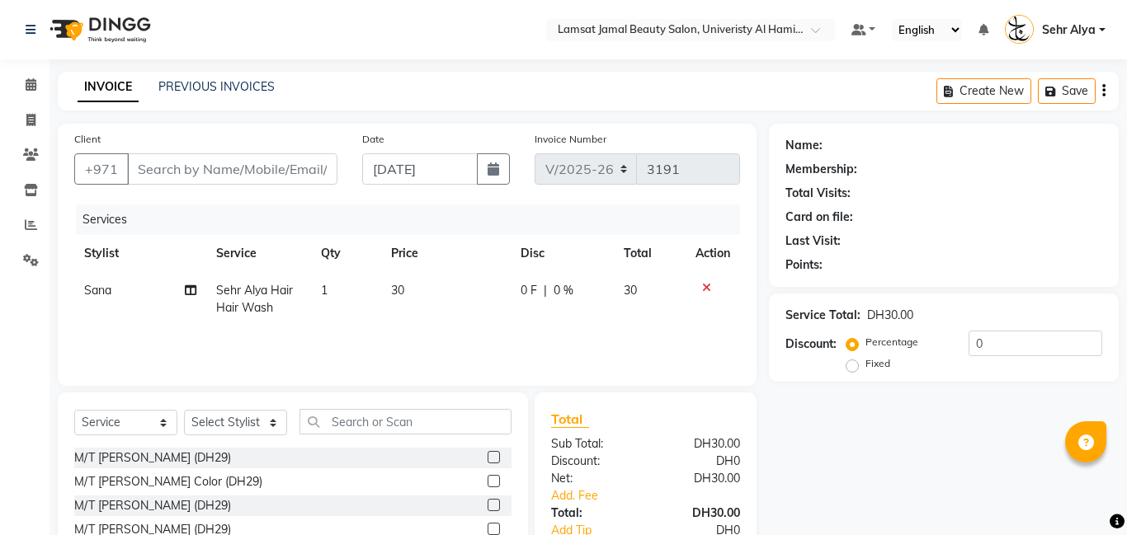
type input "50*****53"
select select "79912"
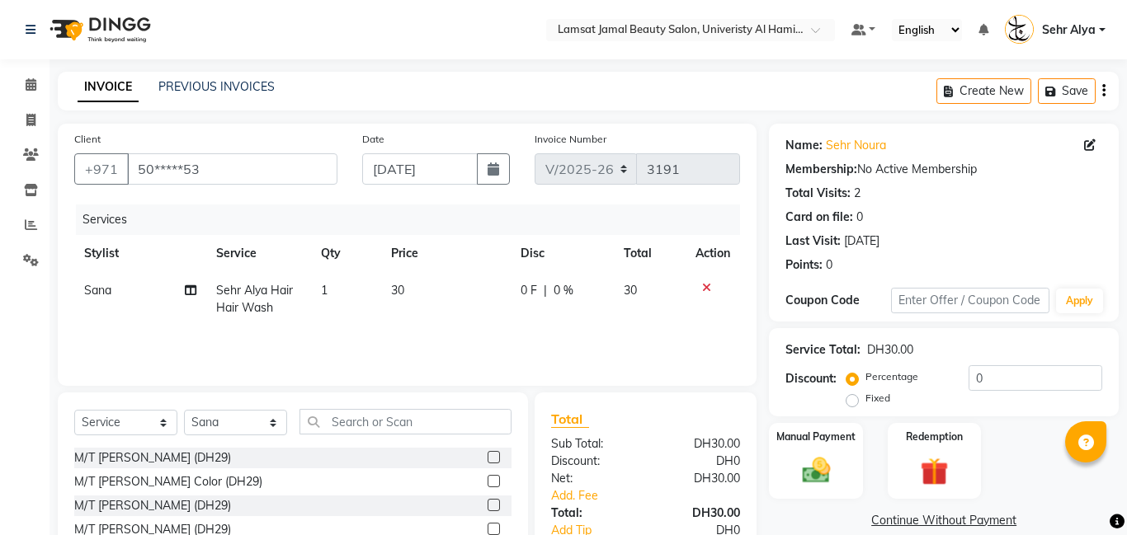
click at [399, 289] on span "30" at bounding box center [397, 290] width 13 height 15
select select "79912"
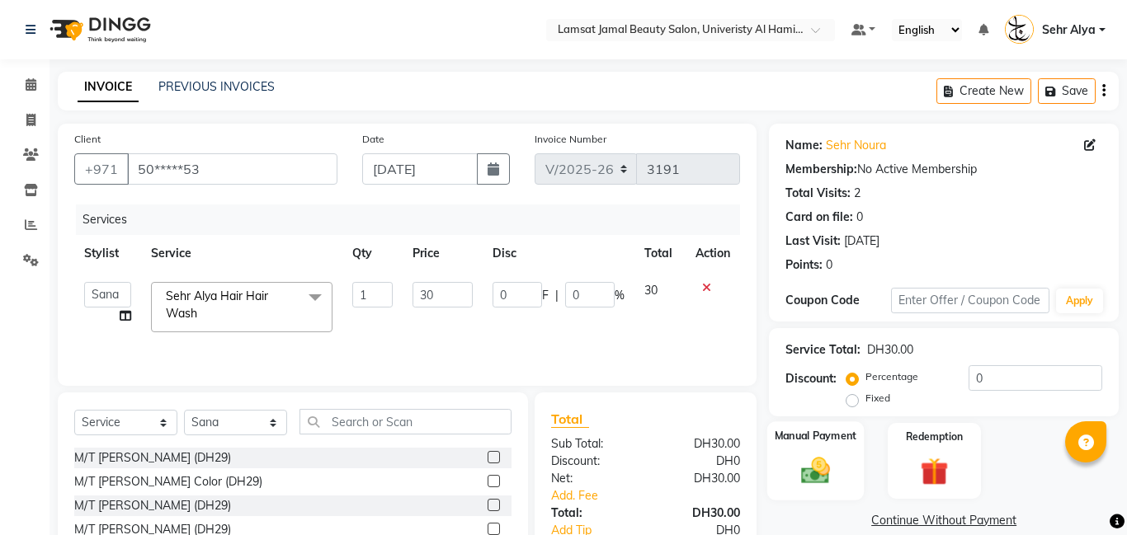
click at [835, 448] on div "Manual Payment" at bounding box center [815, 461] width 97 height 79
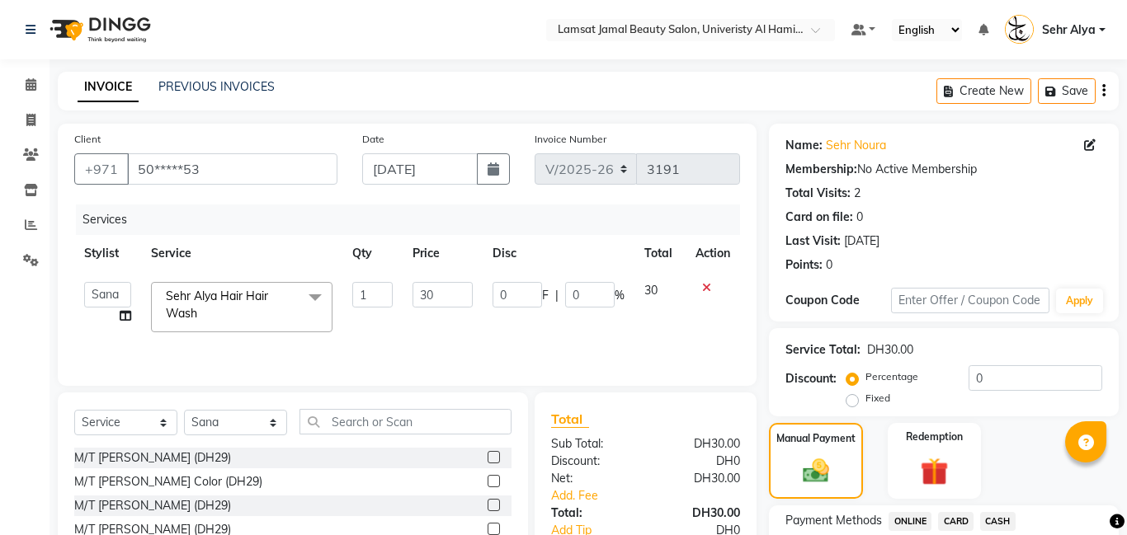
click at [958, 512] on span "CARD" at bounding box center [955, 521] width 35 height 19
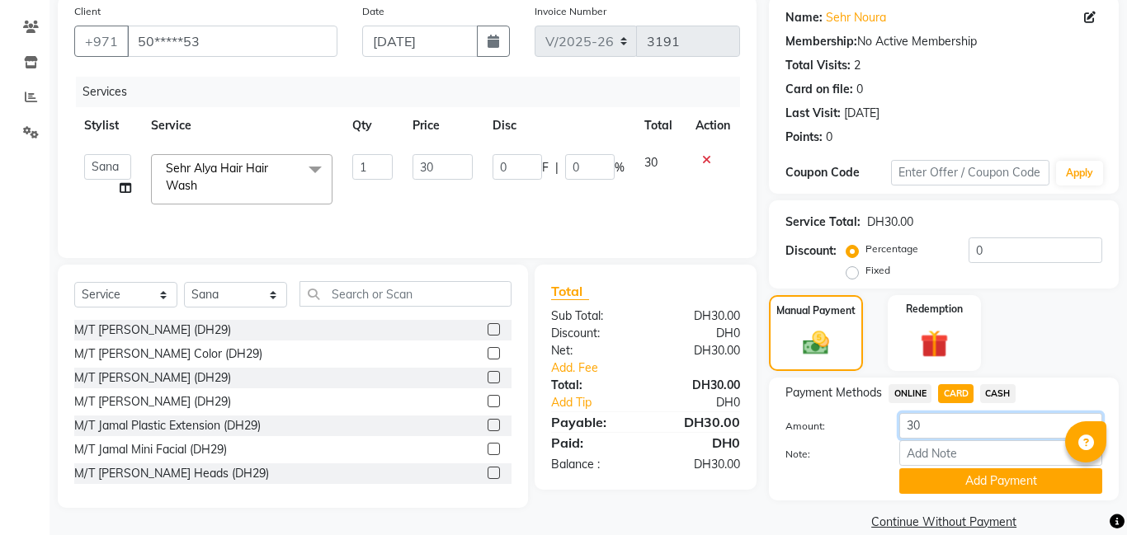
click at [940, 426] on input "30" at bounding box center [1000, 426] width 203 height 26
type input "3"
type input "5"
click at [974, 479] on button "Add Payment" at bounding box center [1000, 482] width 203 height 26
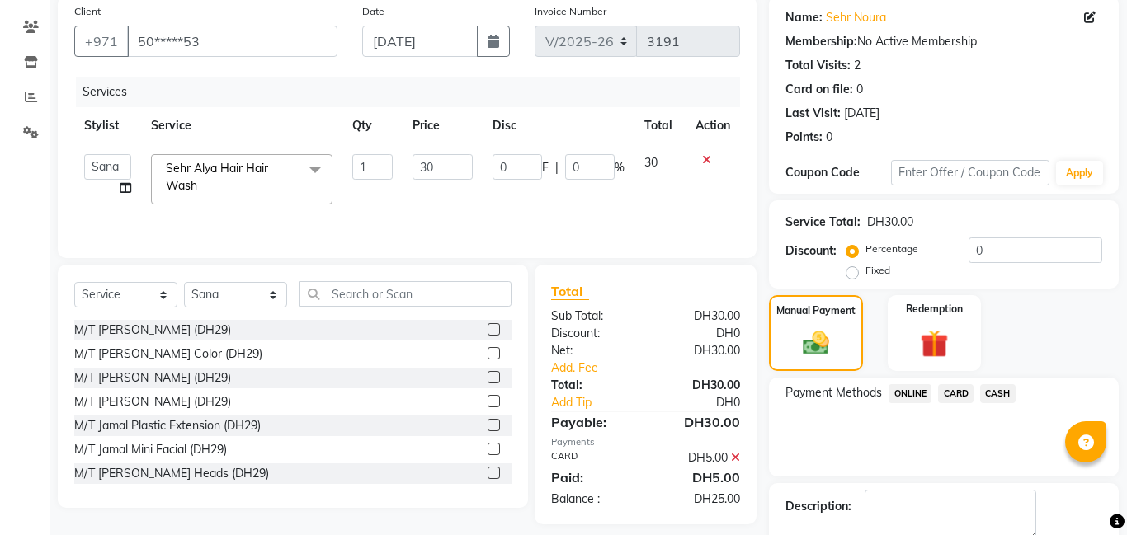
click at [991, 390] on span "CASH" at bounding box center [997, 393] width 35 height 19
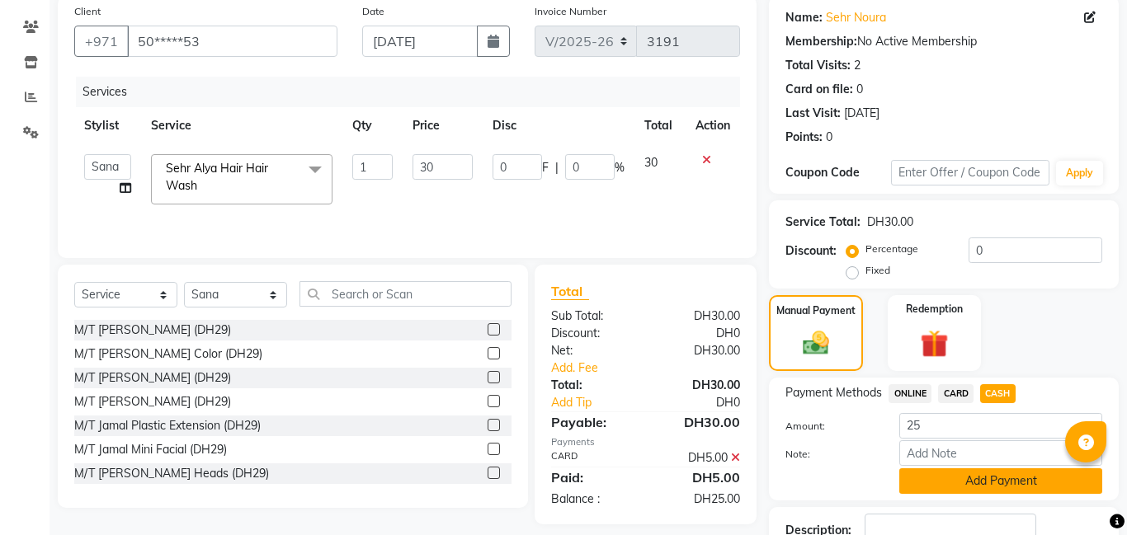
click at [991, 477] on button "Add Payment" at bounding box center [1000, 482] width 203 height 26
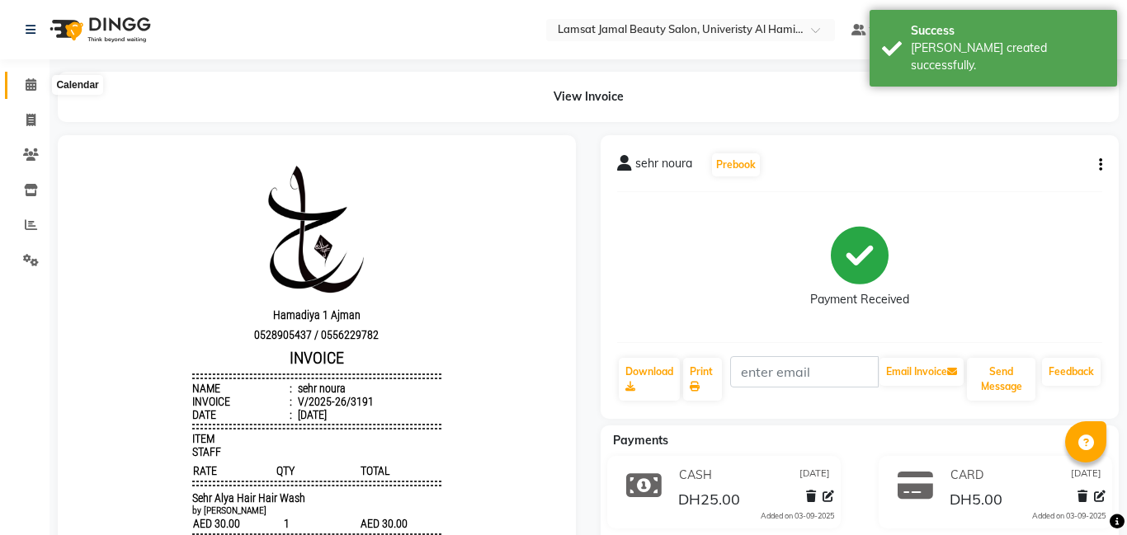
click at [27, 84] on icon at bounding box center [31, 84] width 11 height 12
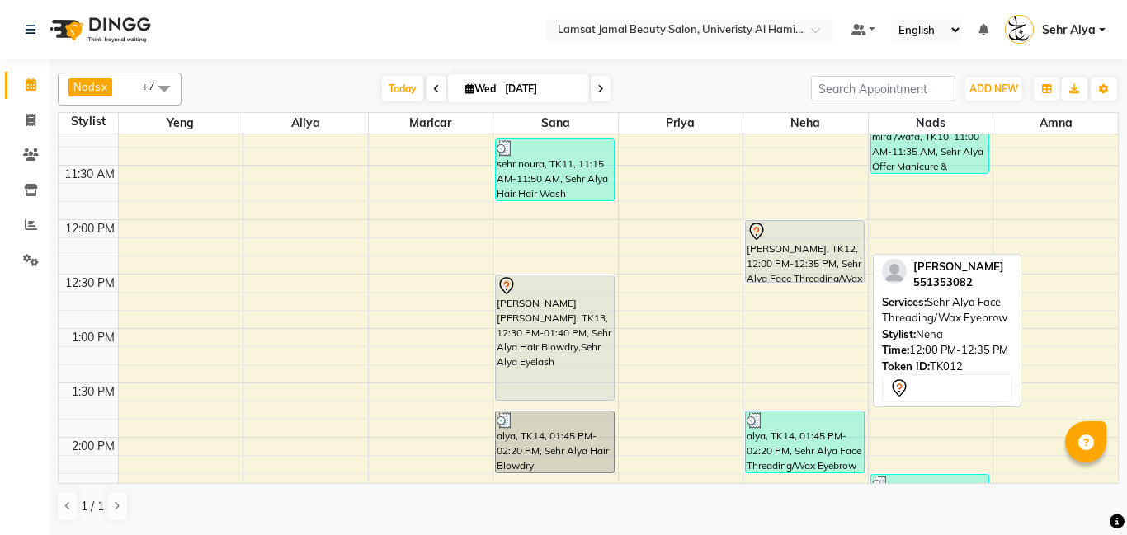
scroll to position [261, 0]
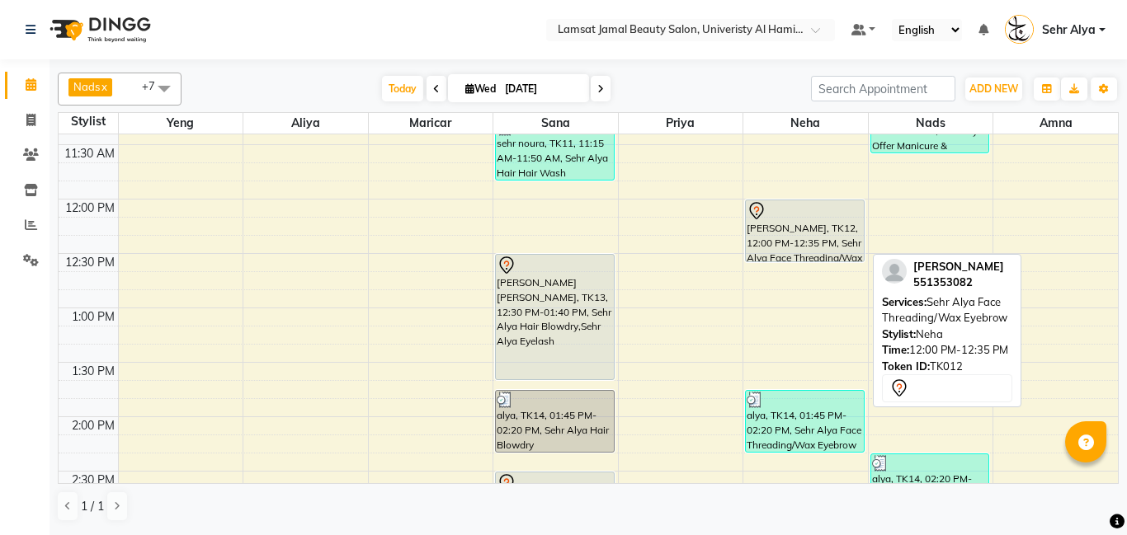
click at [803, 227] on div "[PERSON_NAME], TK12, 12:00 PM-12:35 PM, Sehr Alya Face Threading/Wax Eyebrow" at bounding box center [805, 230] width 118 height 61
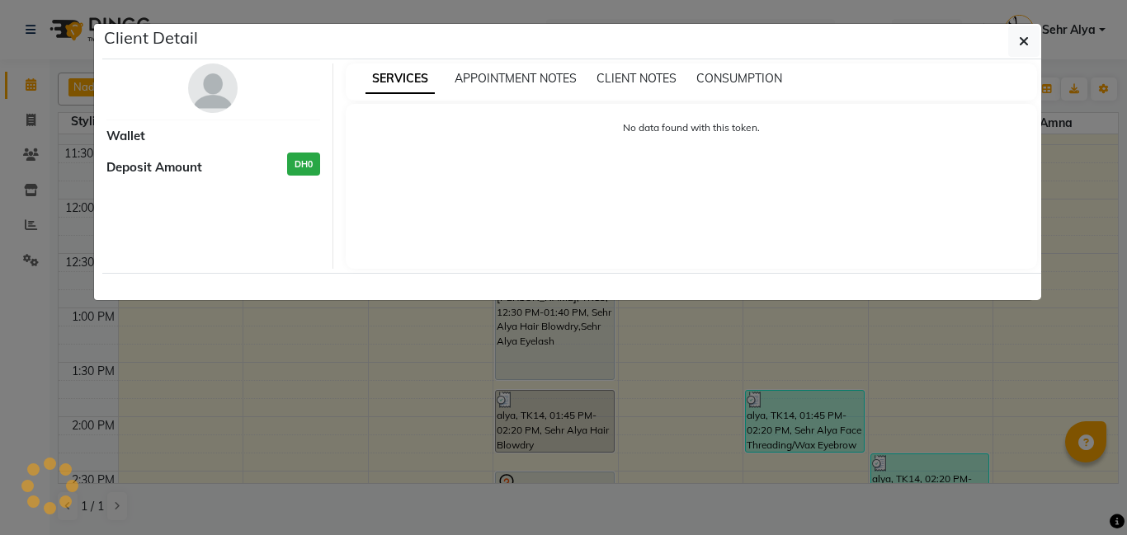
select select "7"
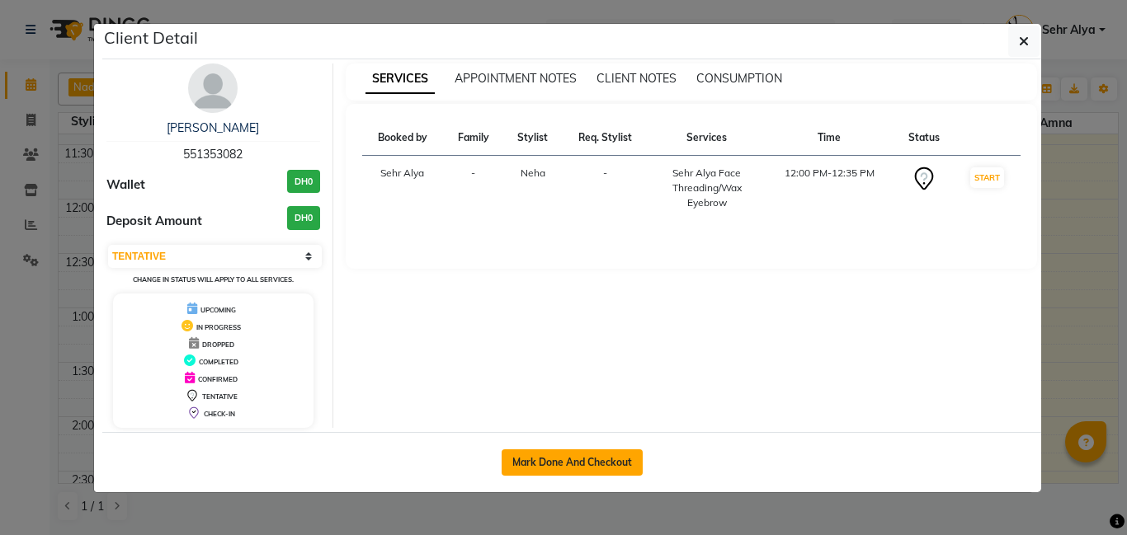
click at [550, 455] on button "Mark Done And Checkout" at bounding box center [572, 463] width 141 height 26
select select "service"
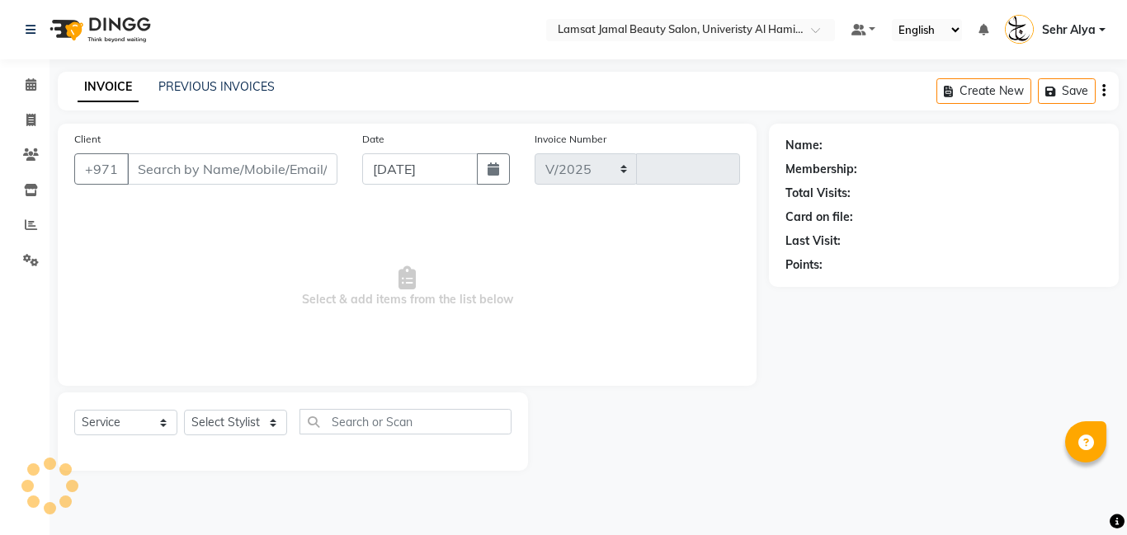
select select "8294"
type input "3192"
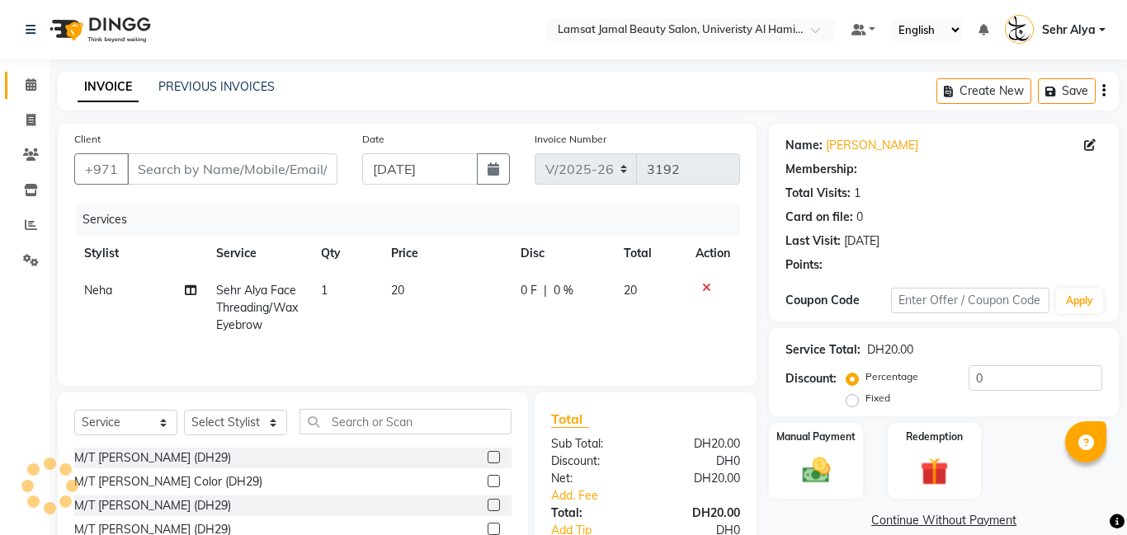
type input "55*****82"
select select "79914"
click at [847, 466] on div "Manual Payment" at bounding box center [815, 461] width 97 height 79
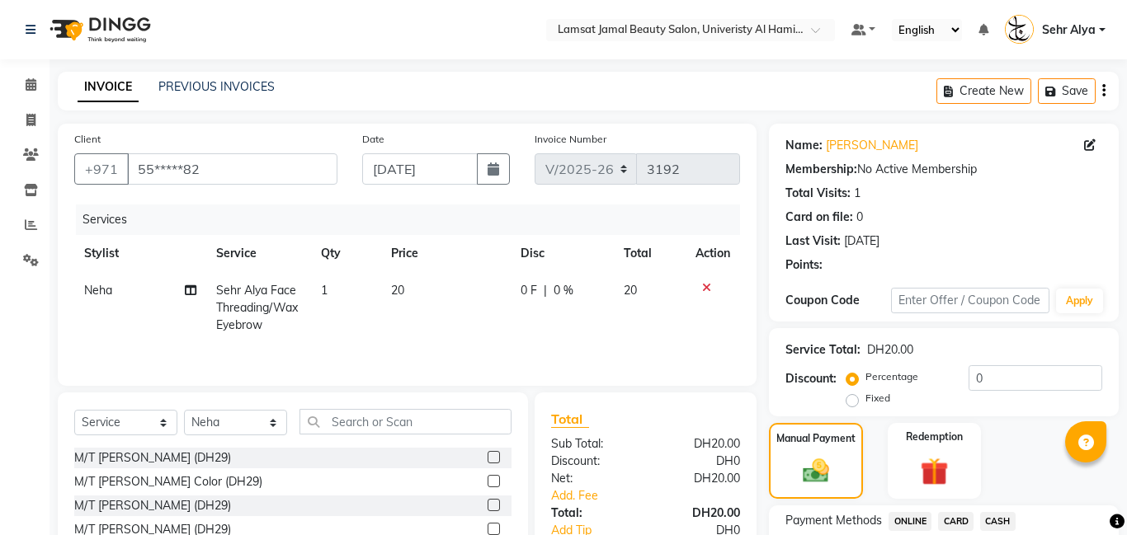
click at [955, 512] on span "CARD" at bounding box center [955, 521] width 35 height 19
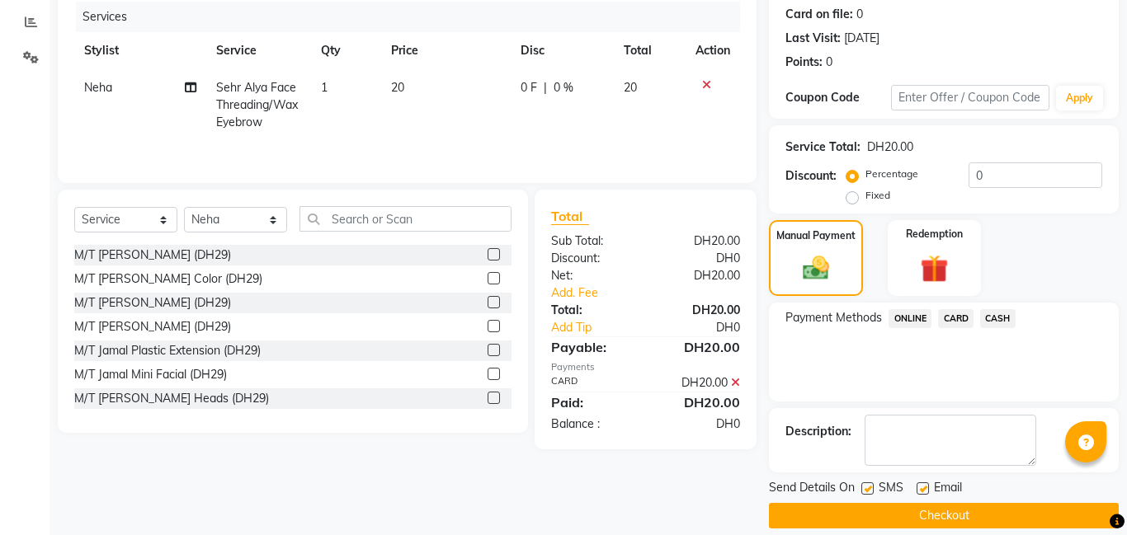
click at [928, 514] on button "Checkout" at bounding box center [944, 516] width 350 height 26
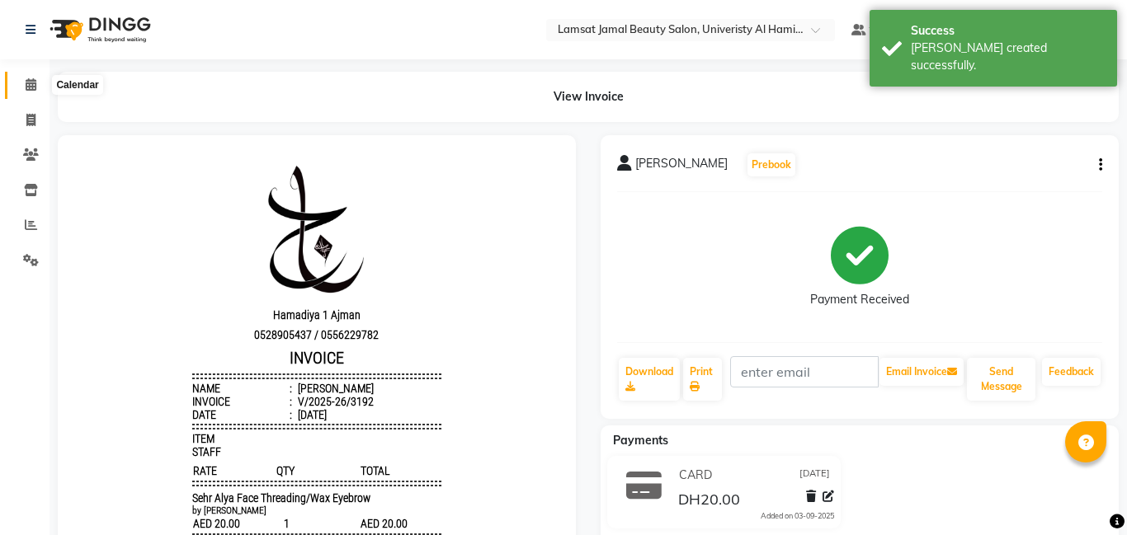
click at [27, 82] on icon at bounding box center [31, 84] width 11 height 12
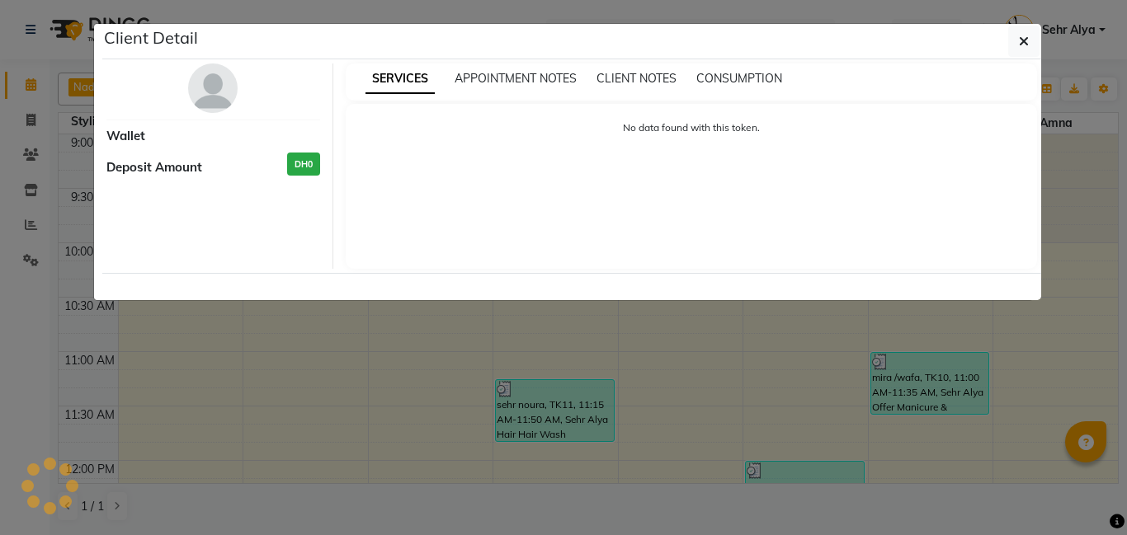
scroll to position [318, 0]
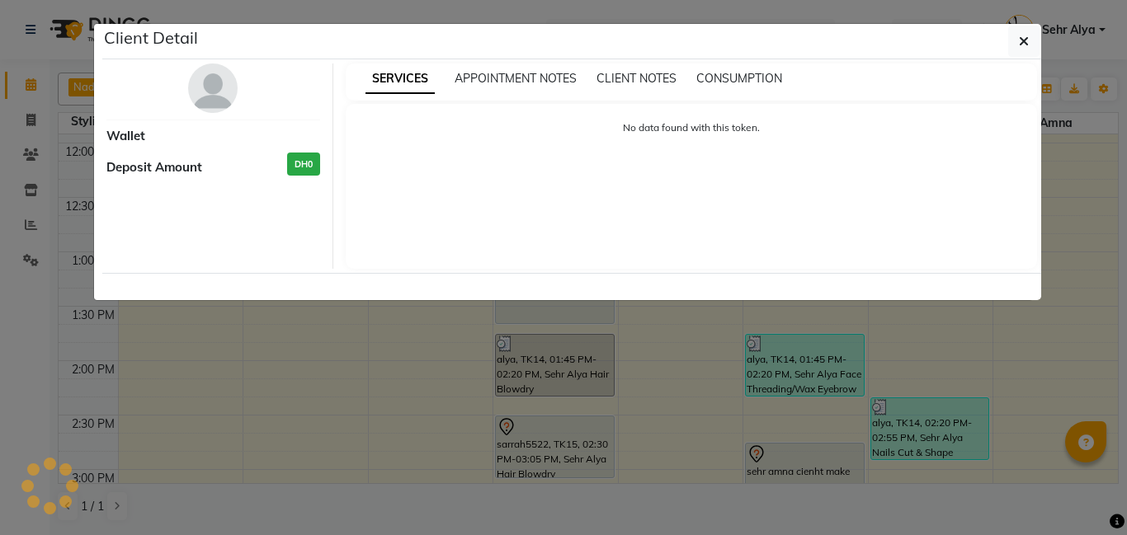
select select "7"
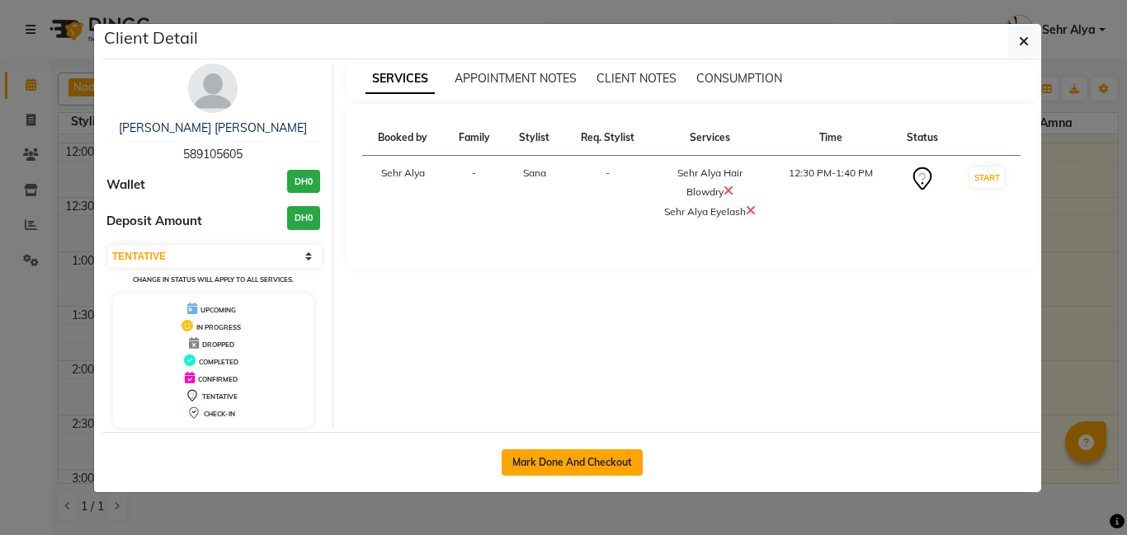
click at [591, 455] on button "Mark Done And Checkout" at bounding box center [572, 463] width 141 height 26
select select "service"
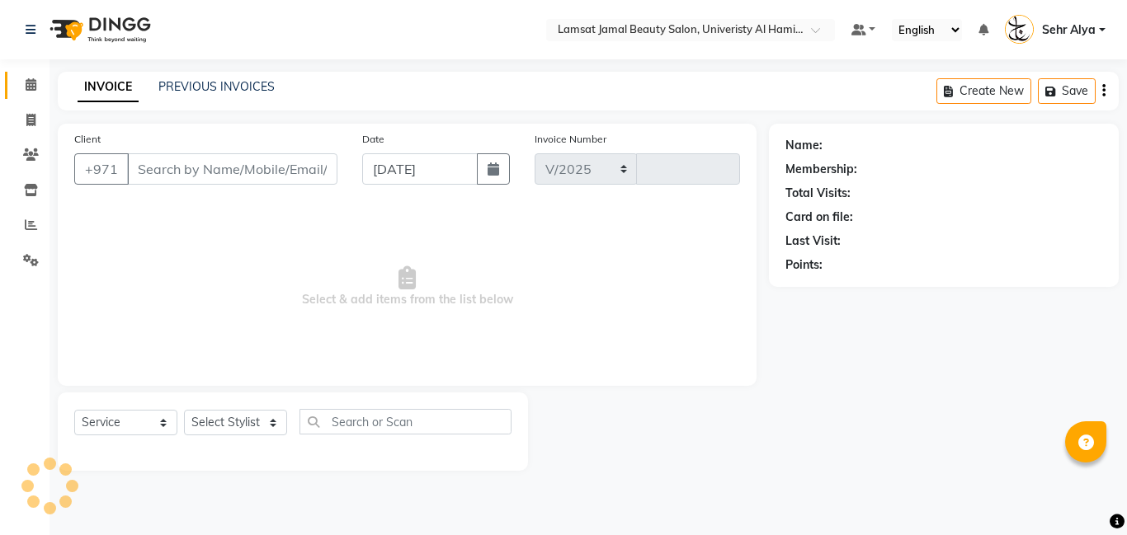
select select "8294"
type input "3193"
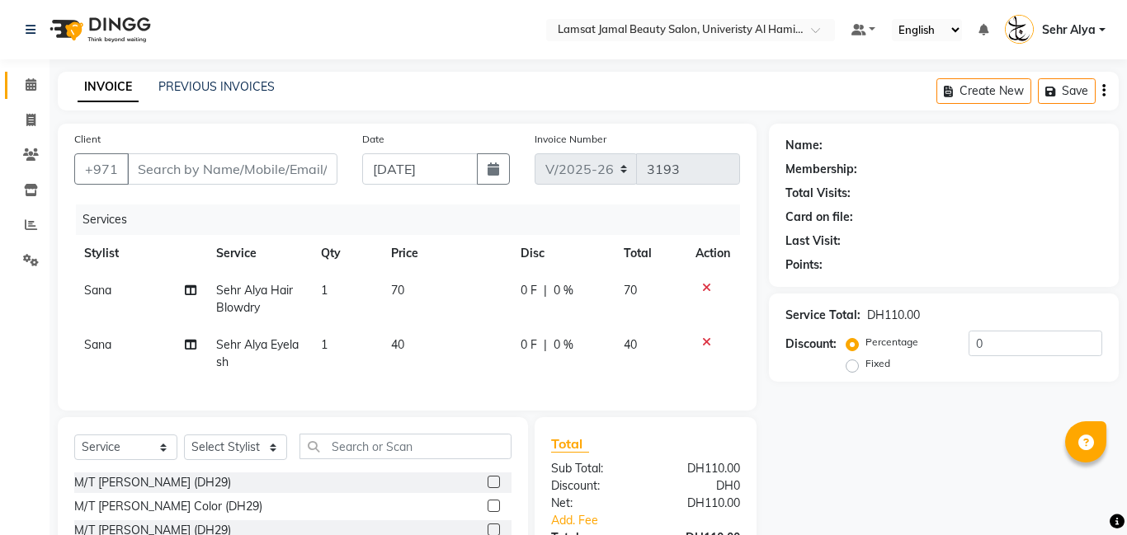
type input "58*****05"
select select "79912"
click at [402, 289] on span "70" at bounding box center [397, 290] width 13 height 15
select select "79912"
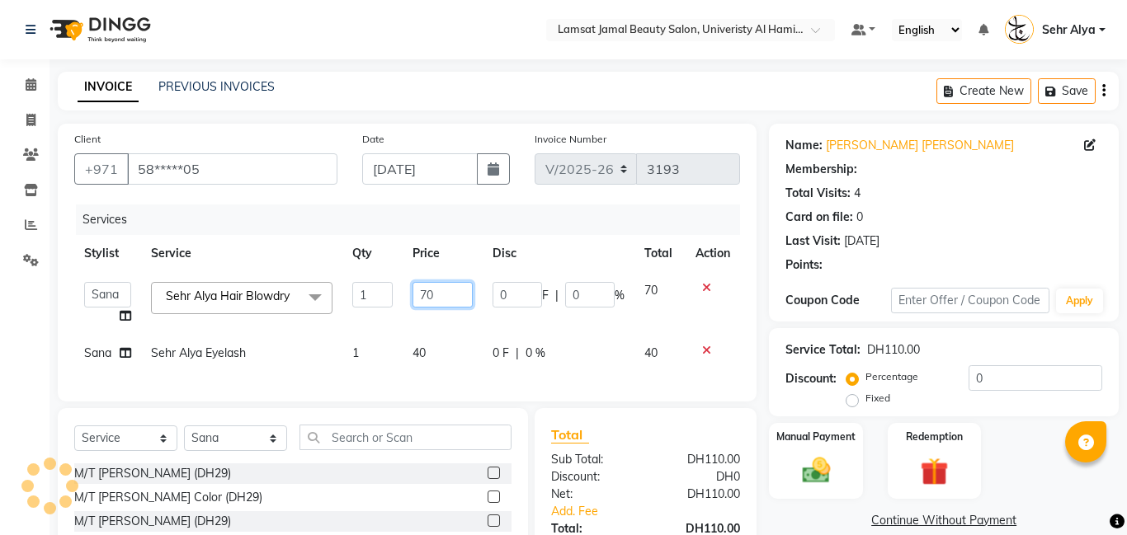
click at [449, 293] on input "70" at bounding box center [442, 295] width 60 height 26
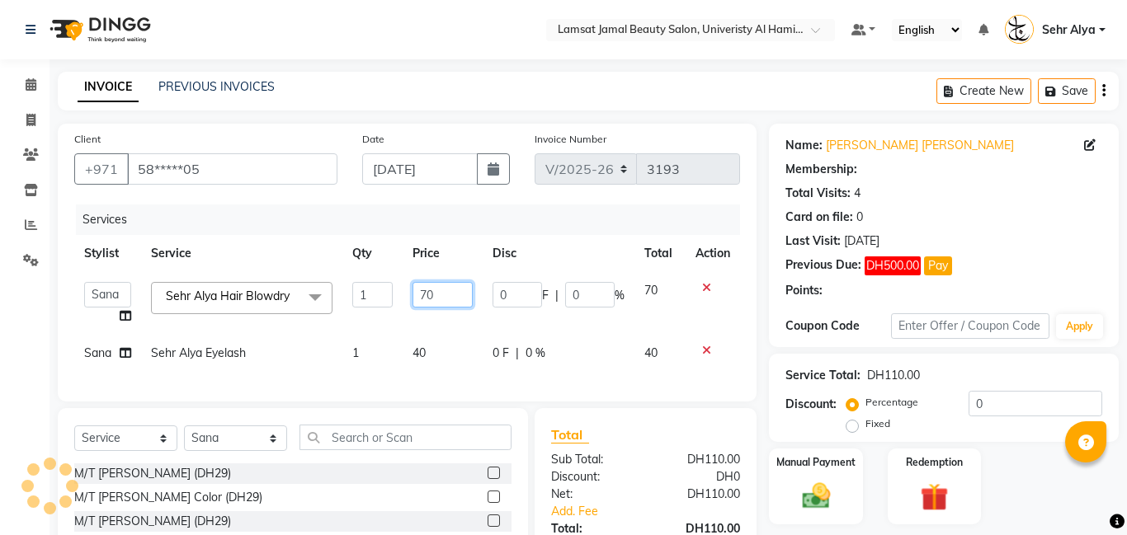
type input "7"
type input "70"
click at [427, 353] on td "40" at bounding box center [443, 353] width 80 height 37
select select "79912"
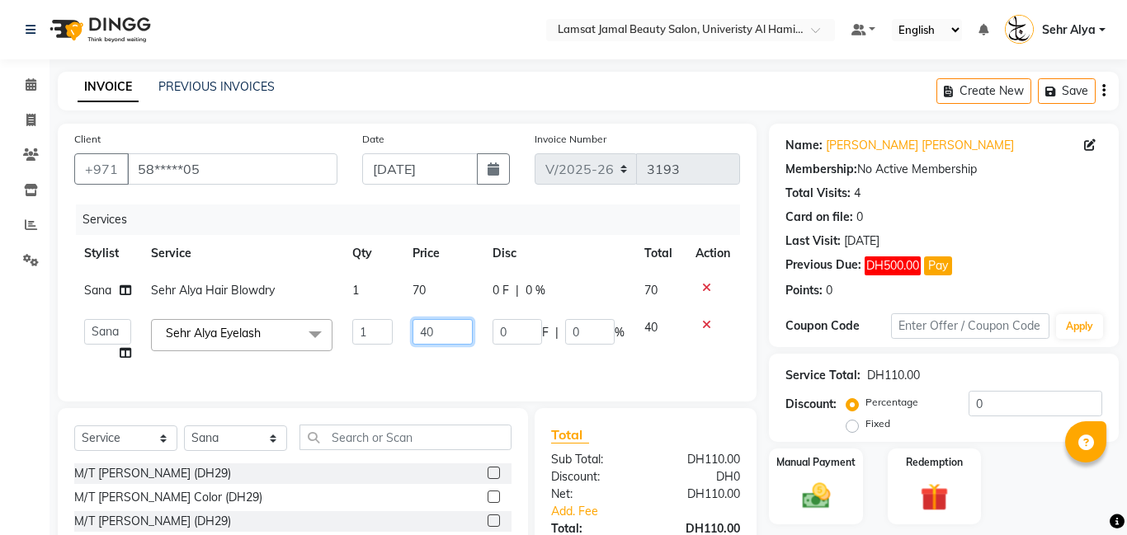
click at [444, 335] on input "40" at bounding box center [442, 332] width 60 height 26
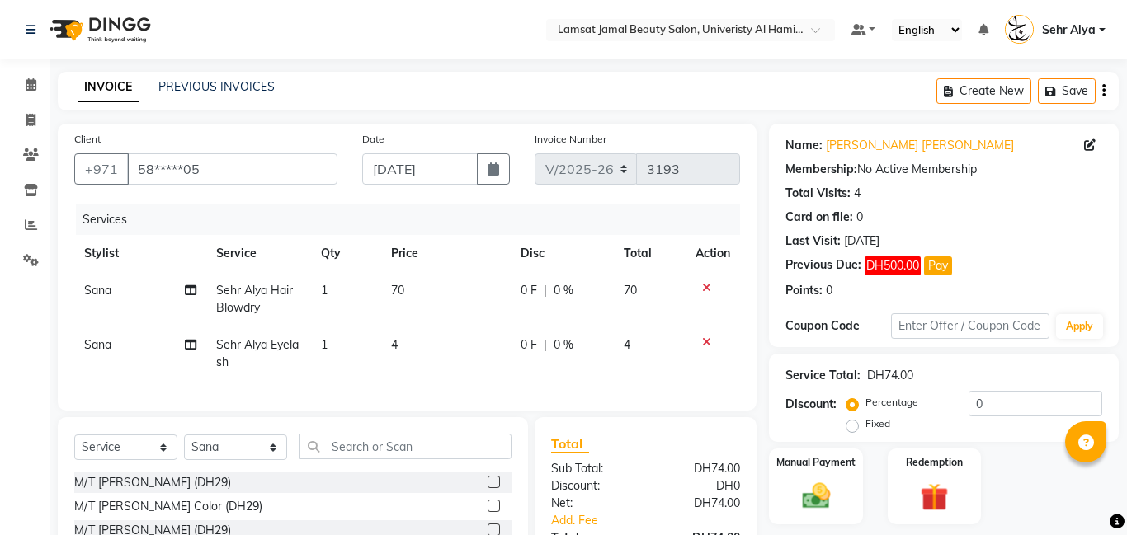
click at [410, 342] on td "4" at bounding box center [446, 354] width 130 height 54
select select "79912"
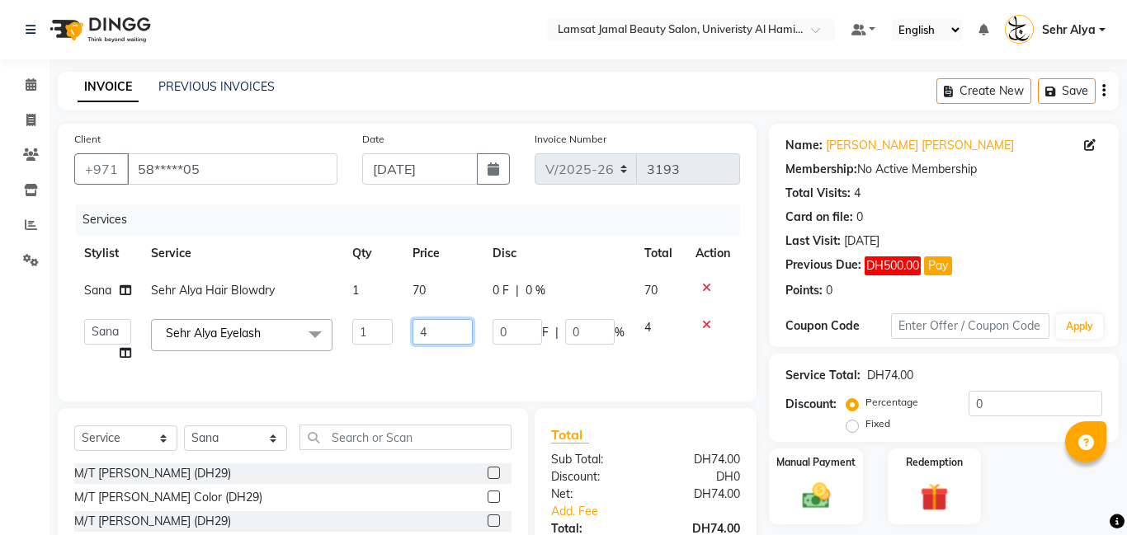
click at [431, 327] on input "4" at bounding box center [442, 332] width 60 height 26
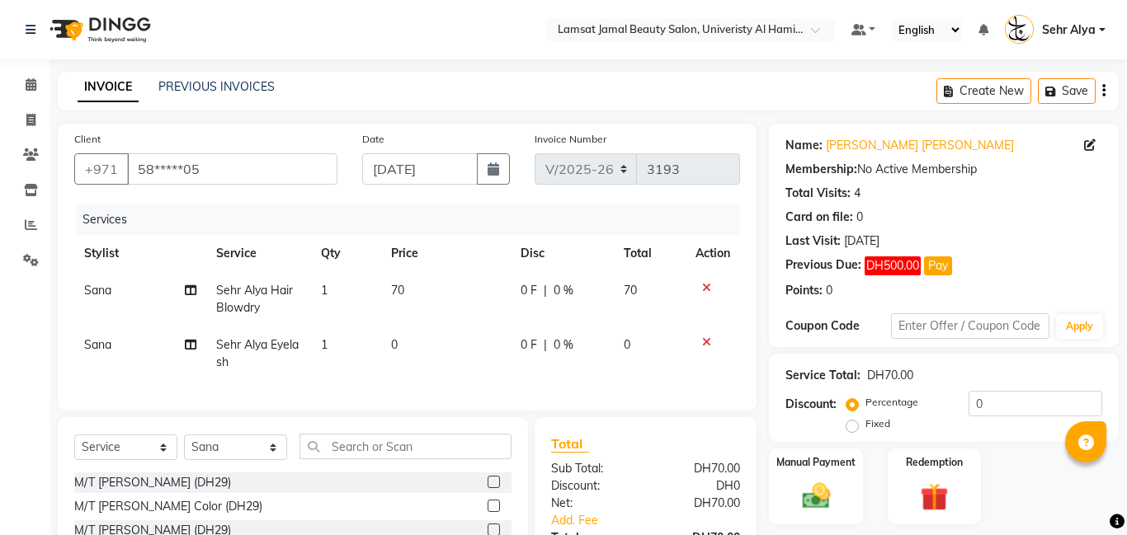
click at [399, 347] on td "0" at bounding box center [446, 354] width 130 height 54
select select "79912"
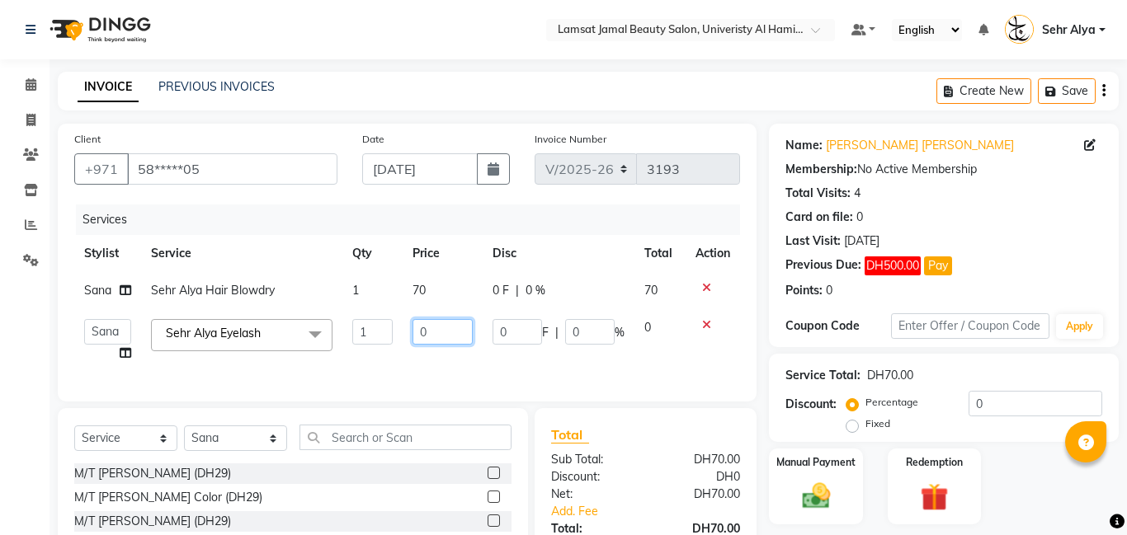
click at [441, 330] on input "0" at bounding box center [442, 332] width 60 height 26
type input "0"
type input "10"
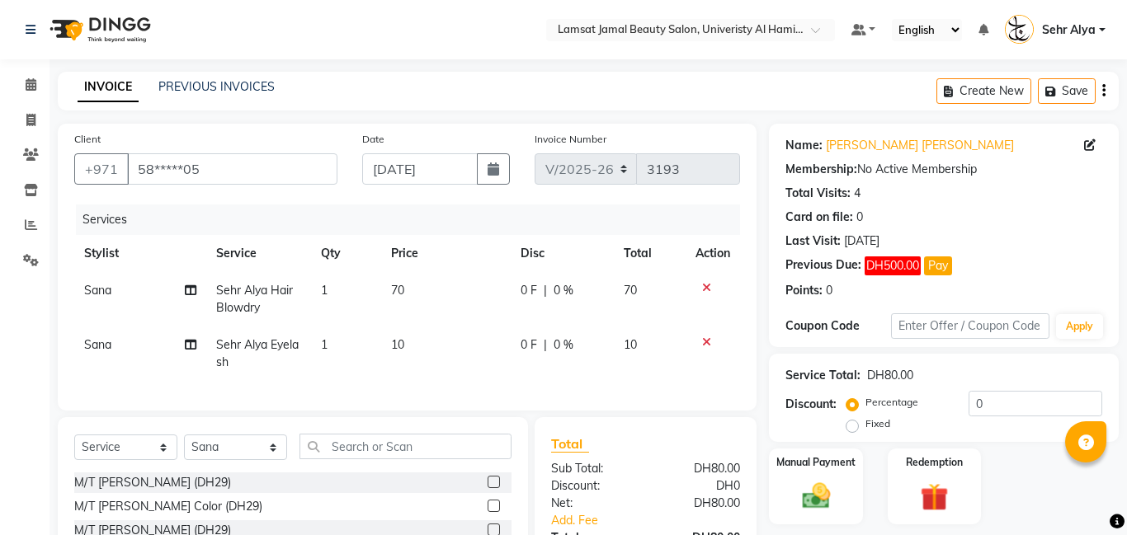
click at [98, 341] on span "Sana" at bounding box center [97, 344] width 27 height 15
select select "79912"
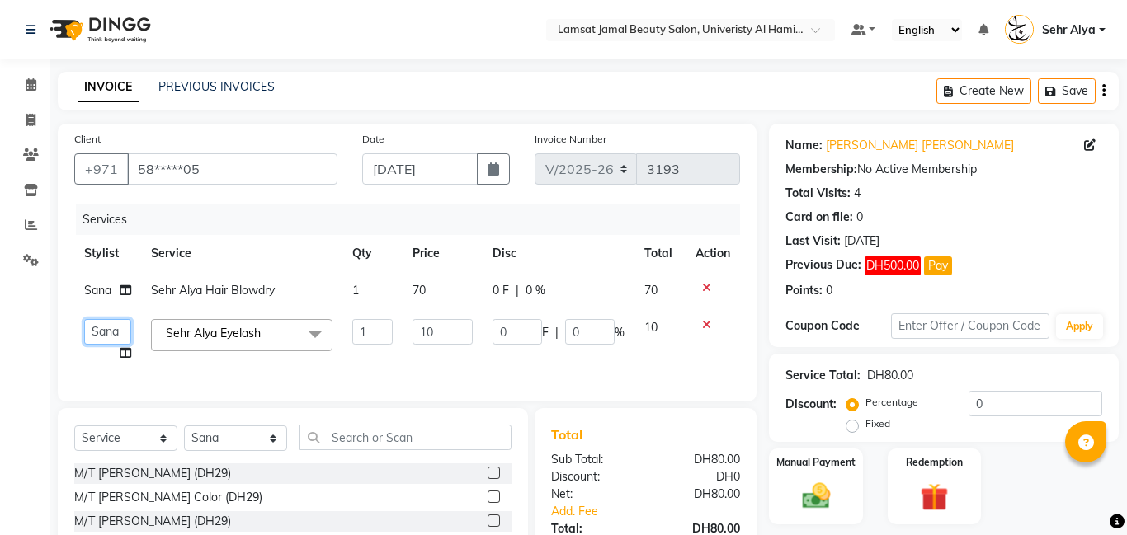
click at [103, 337] on select "[PERSON_NAME] Amna [PERSON_NAME] [PERSON_NAME] Ebda Lamsat [PERSON_NAME] [PERSO…" at bounding box center [107, 332] width 47 height 26
select select "79915"
click at [838, 483] on img at bounding box center [815, 496] width 47 height 34
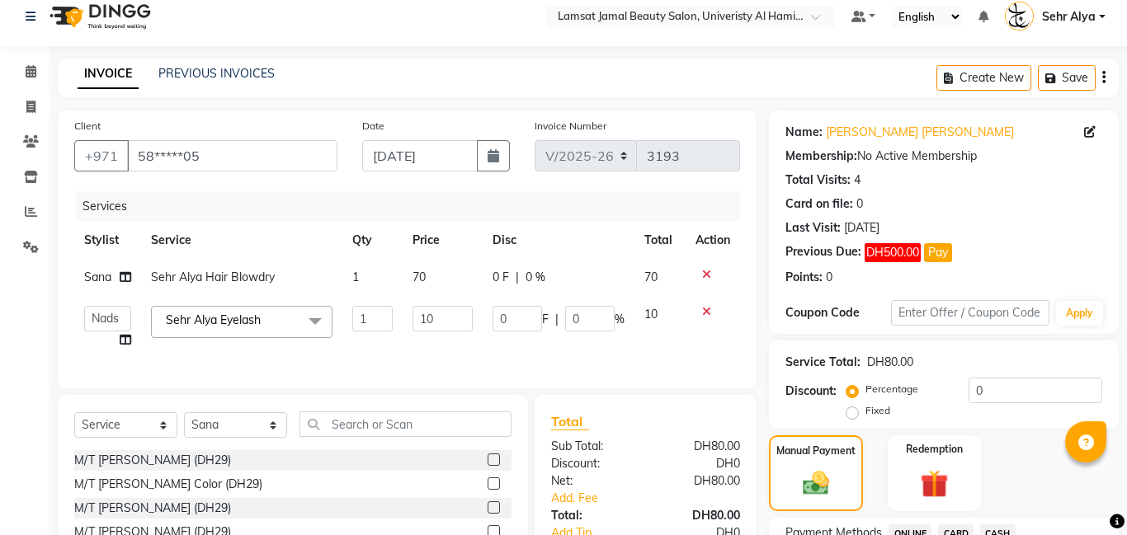
scroll to position [153, 0]
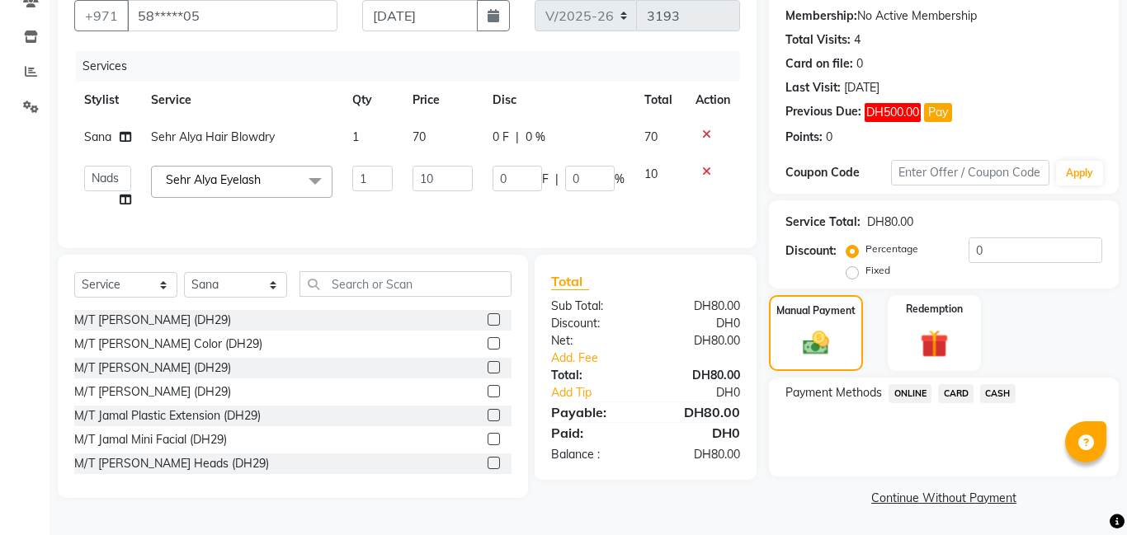
click at [951, 389] on span "CARD" at bounding box center [955, 393] width 35 height 19
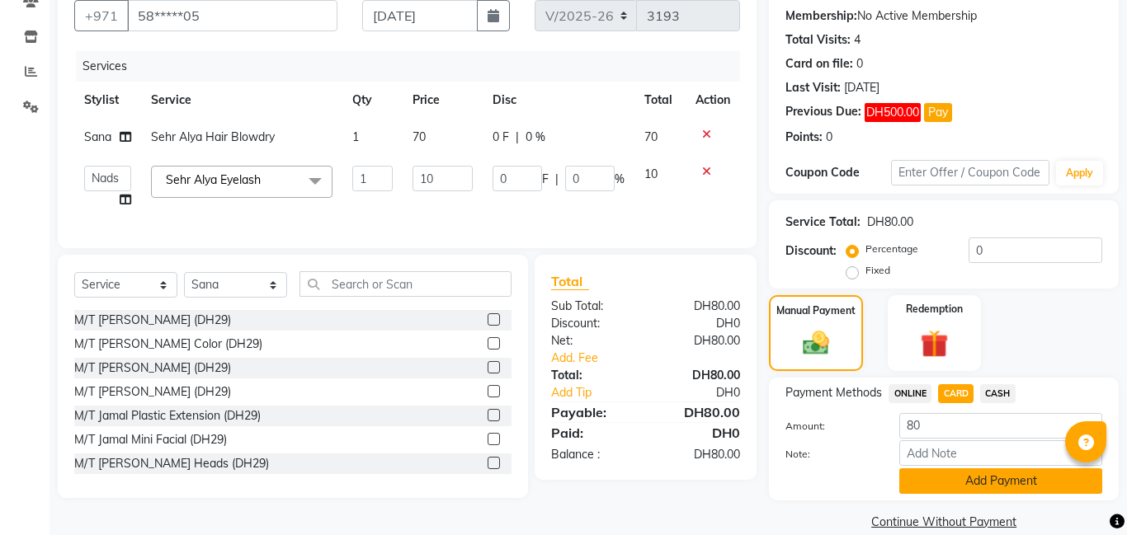
click at [963, 474] on button "Add Payment" at bounding box center [1000, 482] width 203 height 26
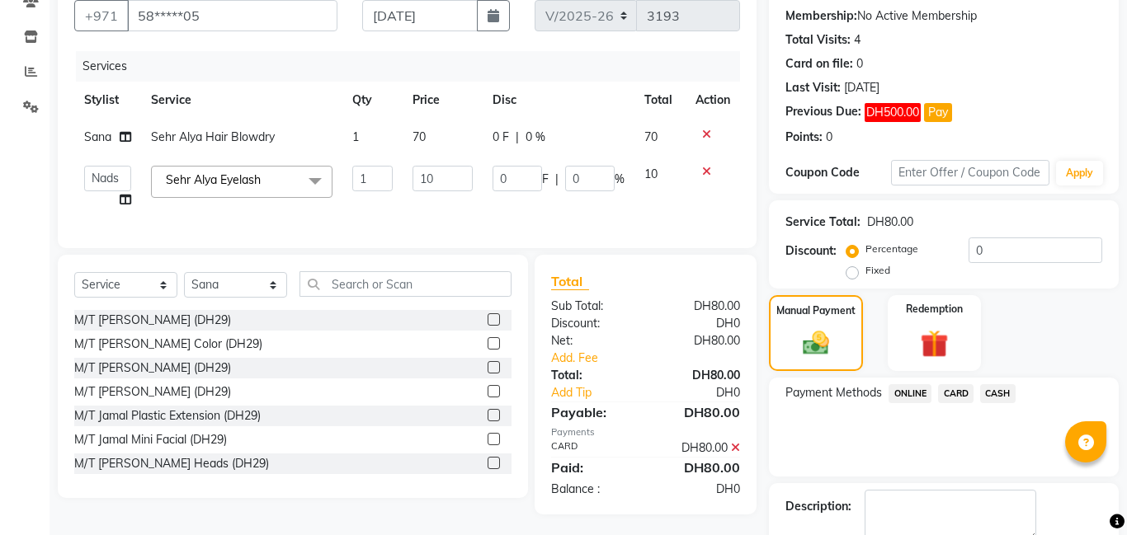
scroll to position [242, 0]
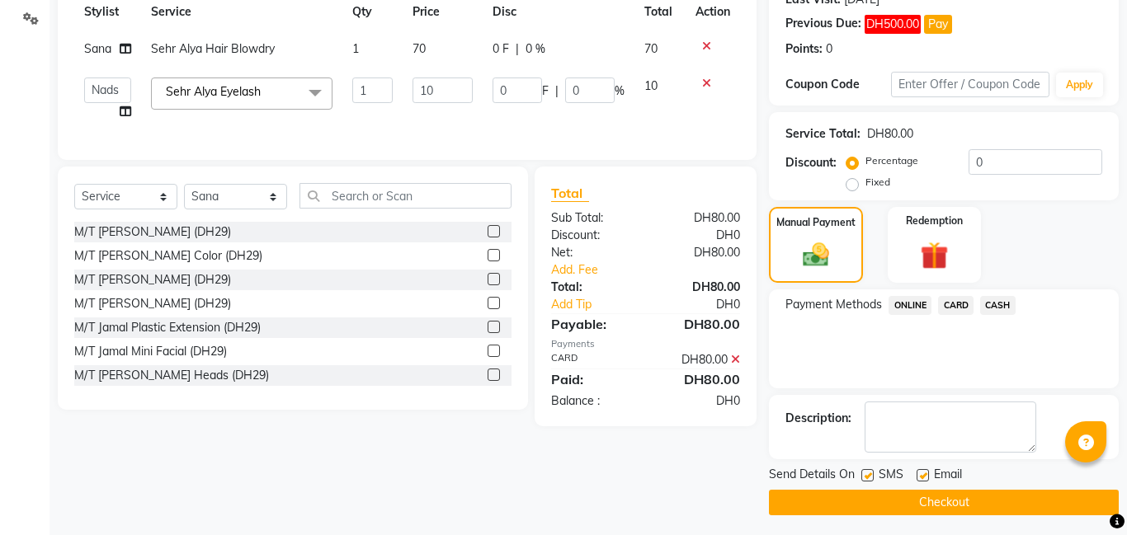
click at [945, 496] on button "Checkout" at bounding box center [944, 503] width 350 height 26
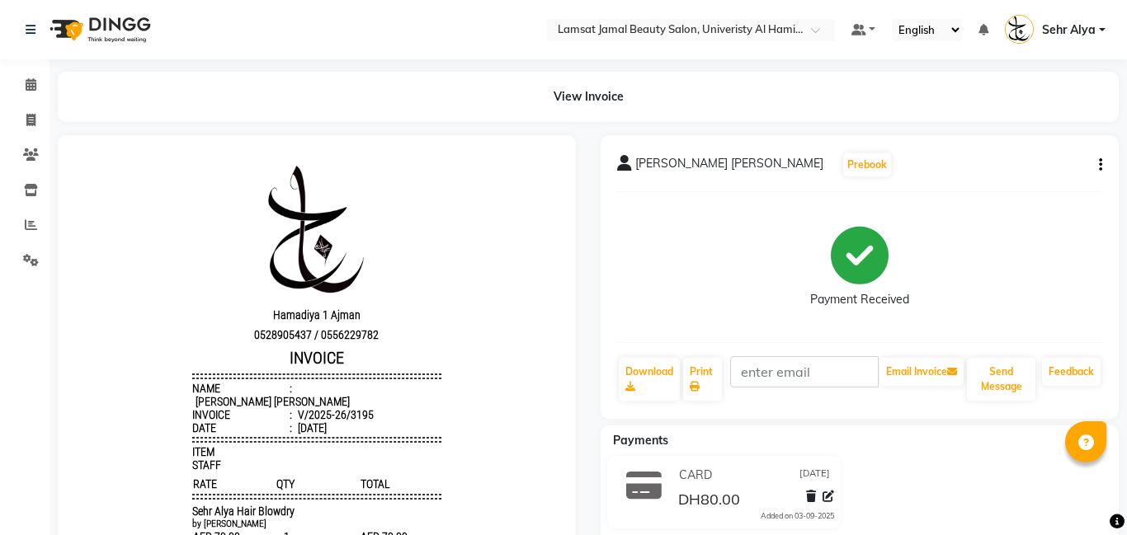
click at [945, 496] on div "CARD [DATE] DH80.00 Added on [DATE]" at bounding box center [859, 495] width 543 height 79
click at [31, 79] on icon at bounding box center [31, 84] width 11 height 12
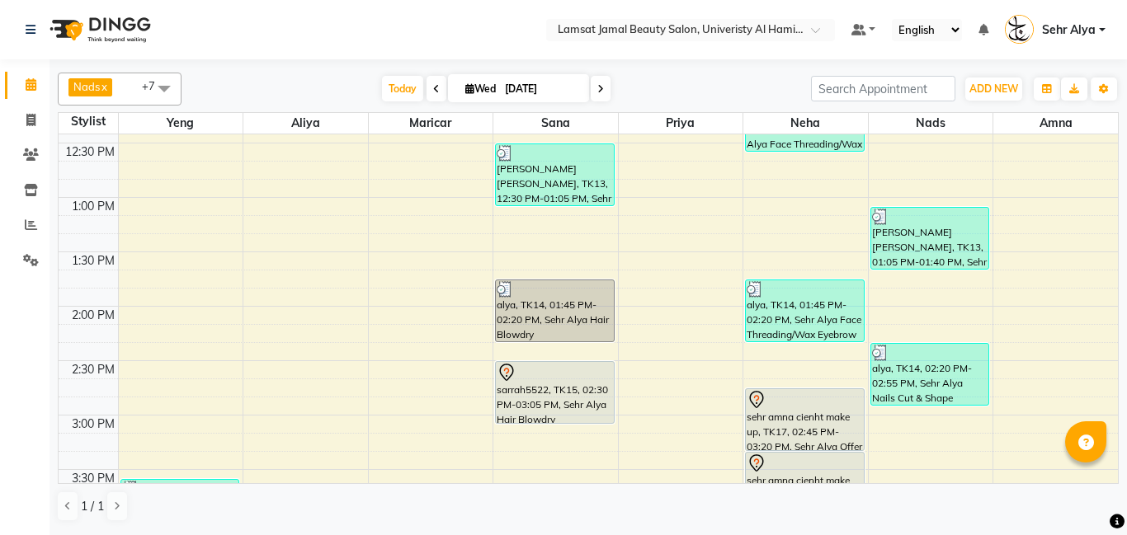
scroll to position [417, 0]
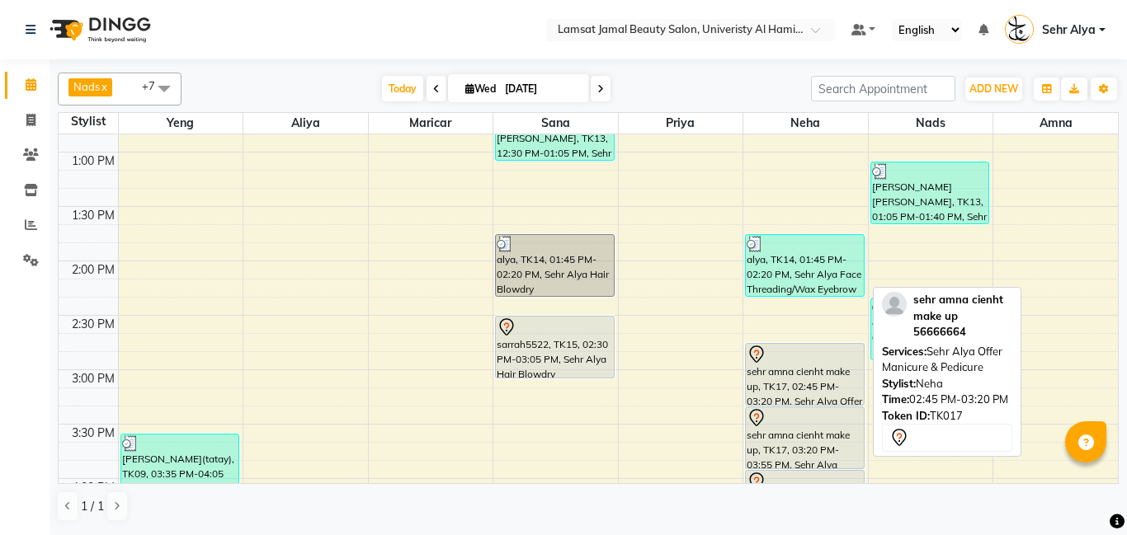
click at [808, 390] on div "sehr amna cienht make up, TK17, 02:45 PM-03:20 PM, Sehr Alya Offer Manicure & P…" at bounding box center [805, 374] width 118 height 61
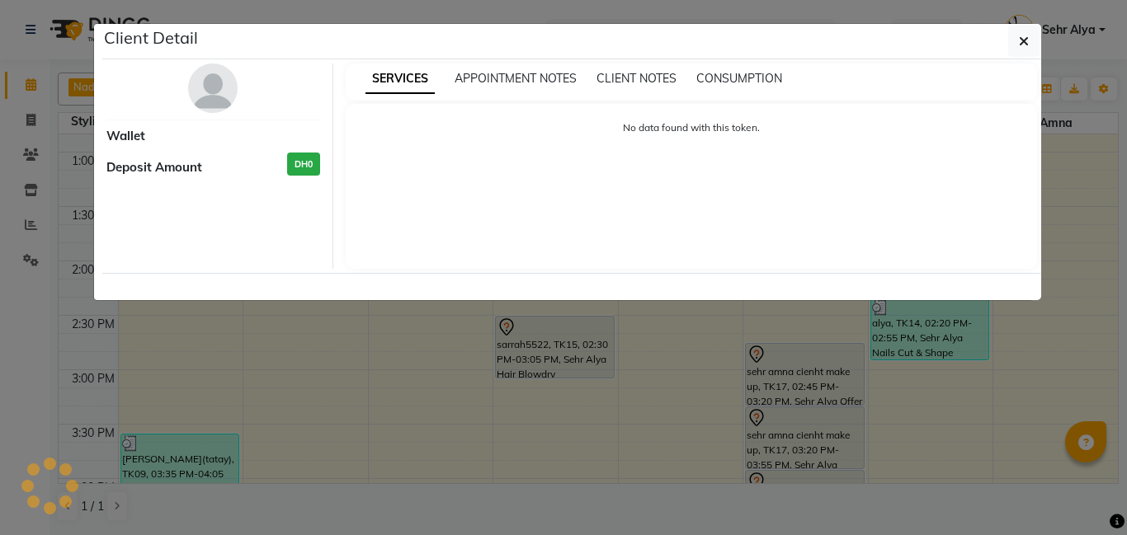
select select "7"
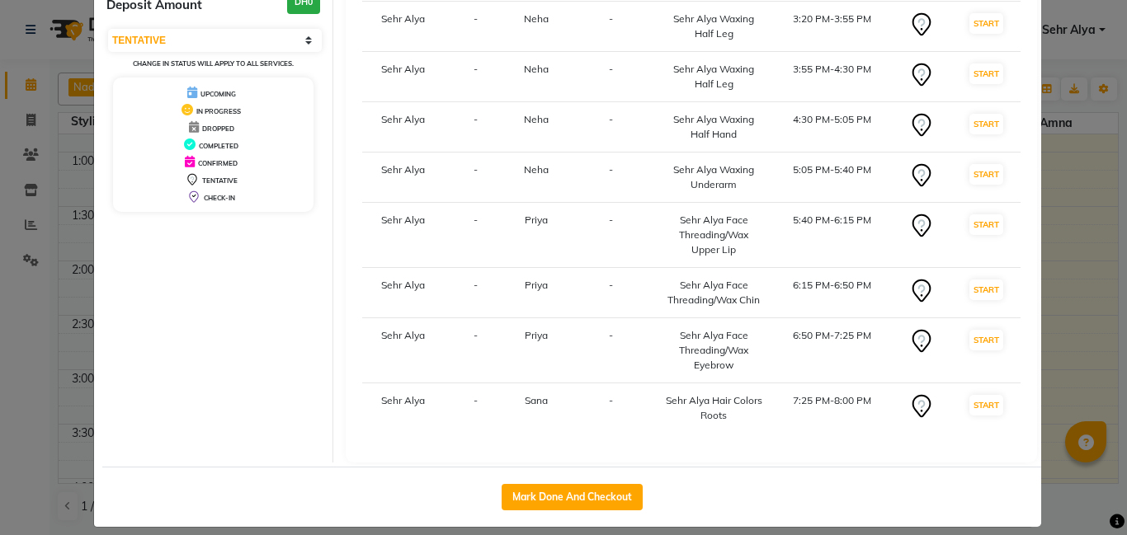
scroll to position [220, 0]
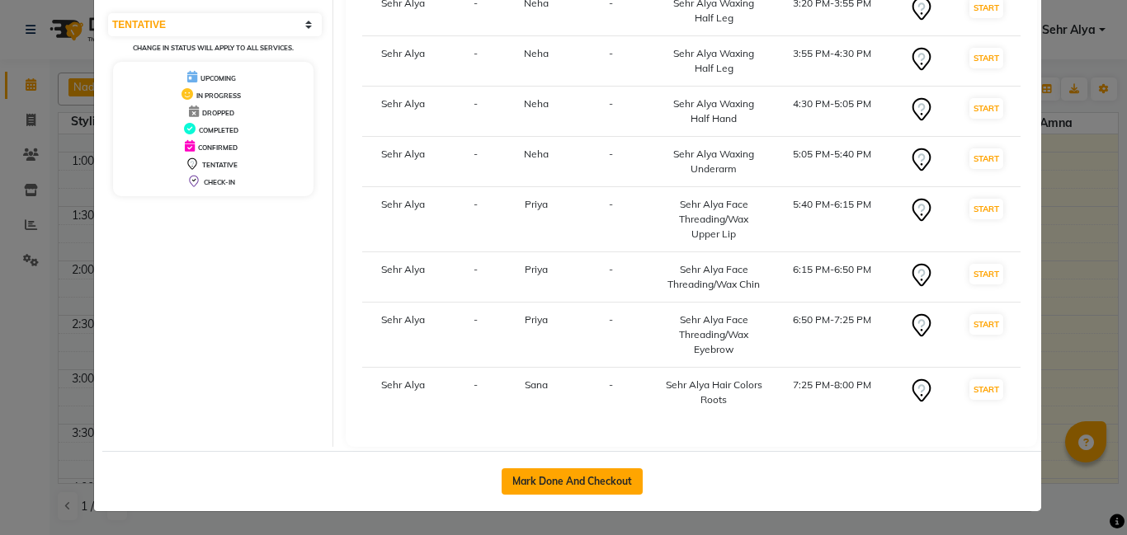
click at [574, 476] on button "Mark Done And Checkout" at bounding box center [572, 482] width 141 height 26
select select "service"
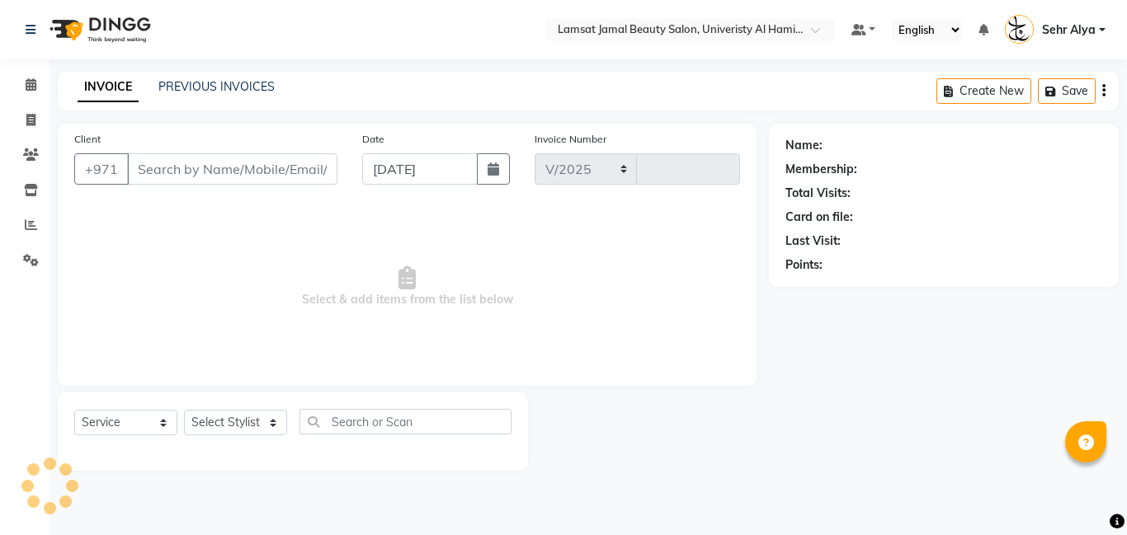
select select "8294"
type input "3196"
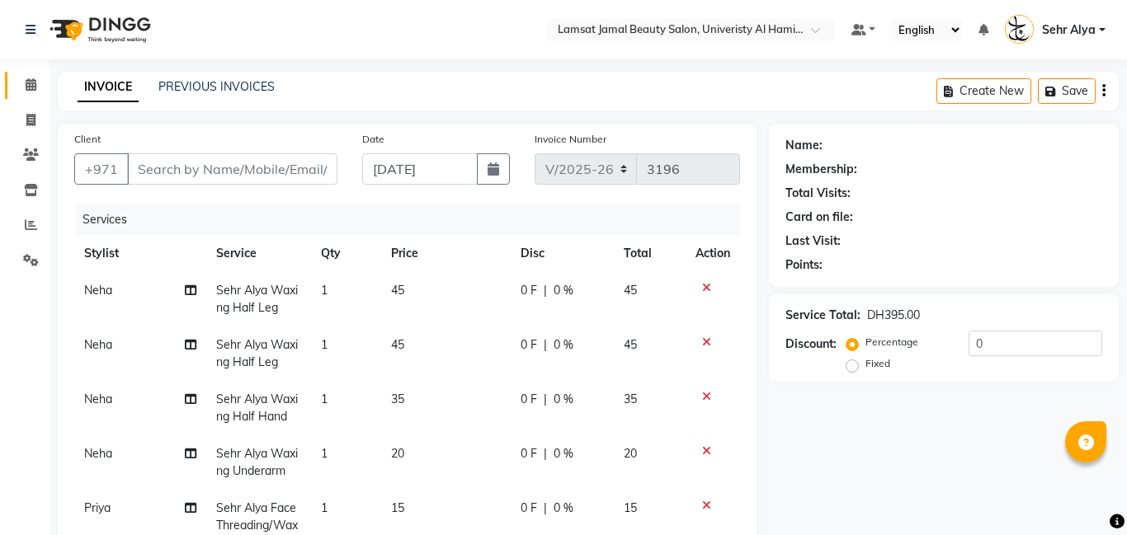
type input "56****64"
select select "79914"
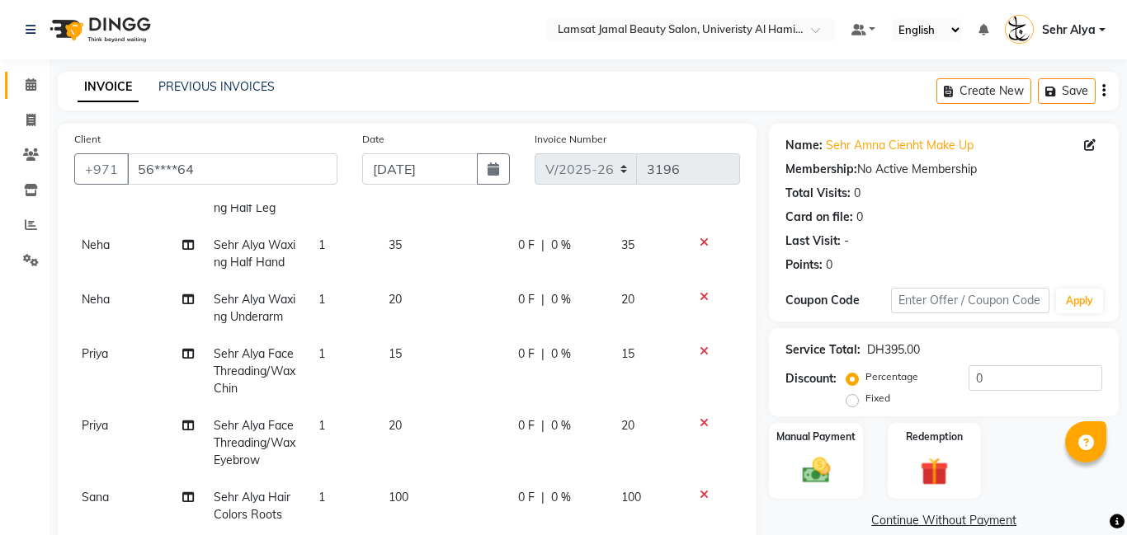
scroll to position [228, 2]
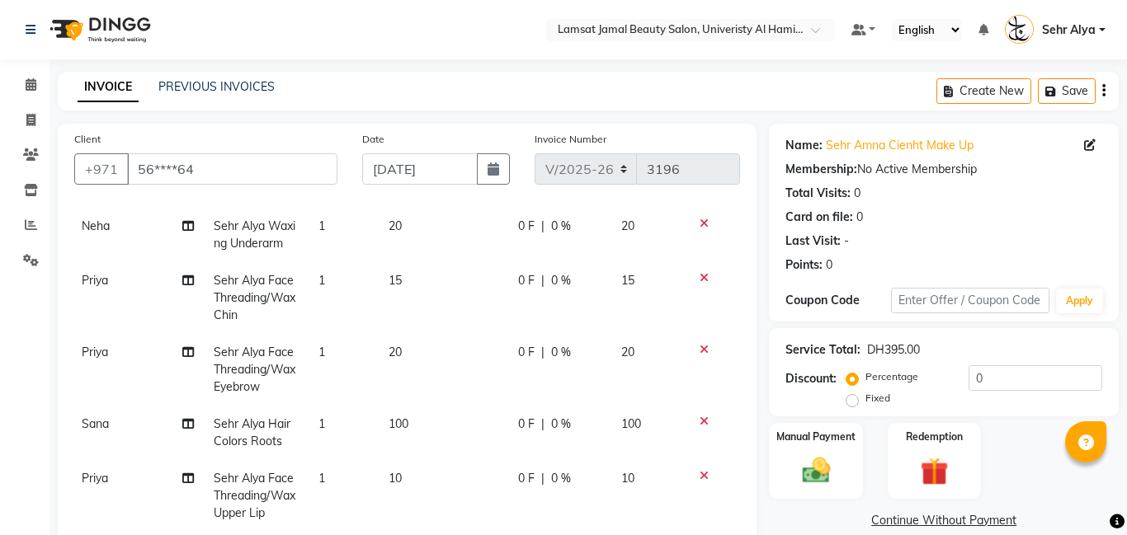
click at [405, 420] on span "100" at bounding box center [399, 424] width 20 height 15
select select "79912"
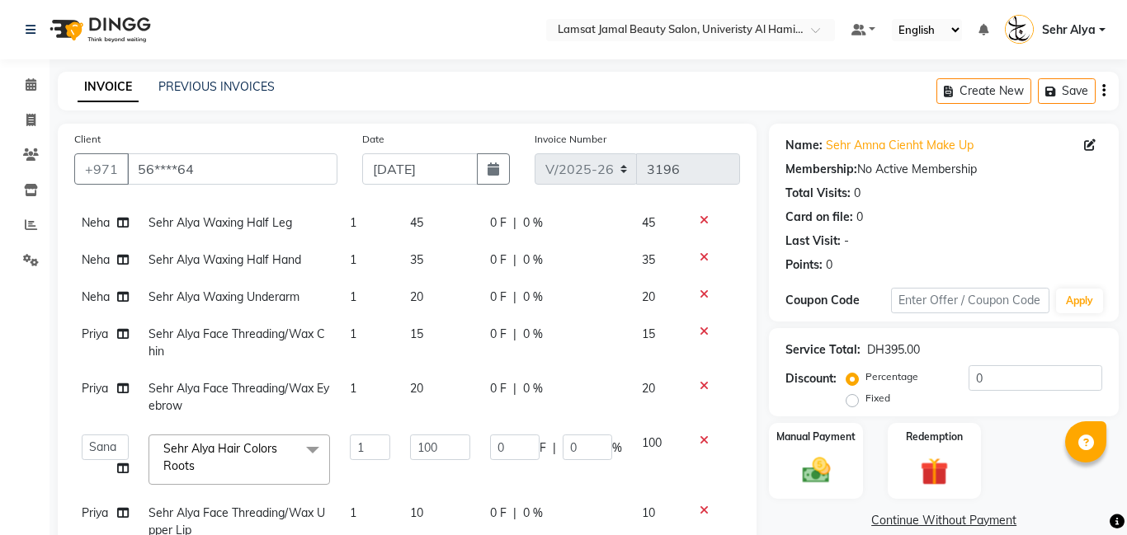
scroll to position [105, 2]
click at [448, 453] on input "100" at bounding box center [440, 448] width 60 height 26
type input "1"
type input "80"
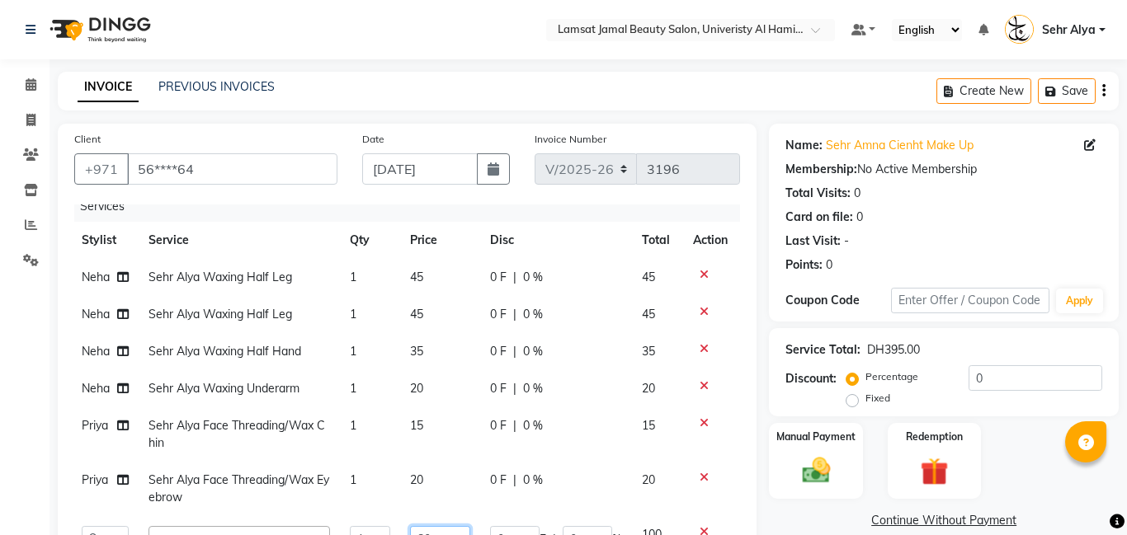
scroll to position [0, 2]
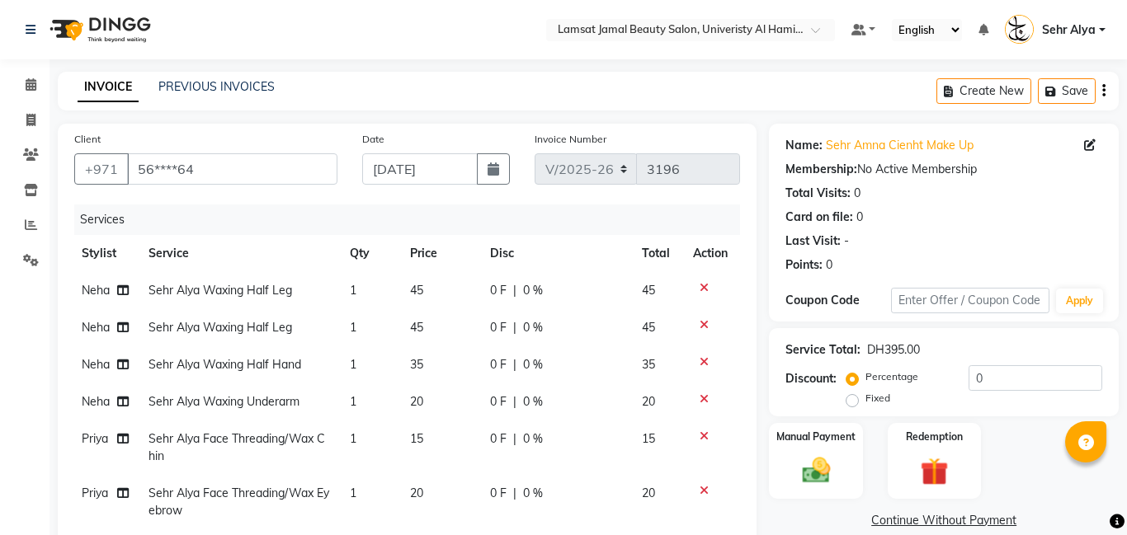
click at [703, 285] on icon at bounding box center [704, 288] width 9 height 12
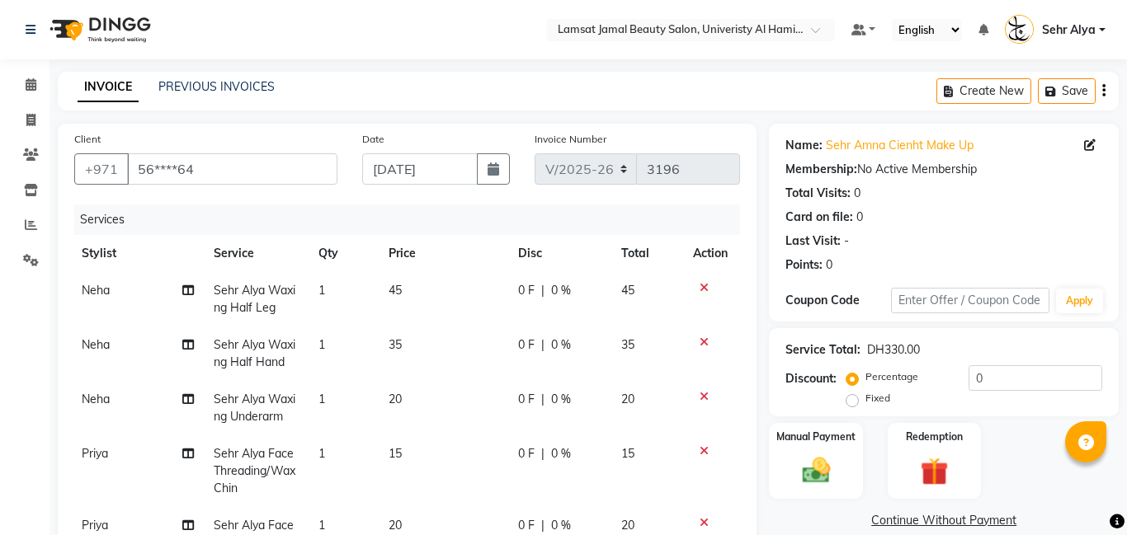
click at [398, 398] on span "20" at bounding box center [395, 399] width 13 height 15
select select "79914"
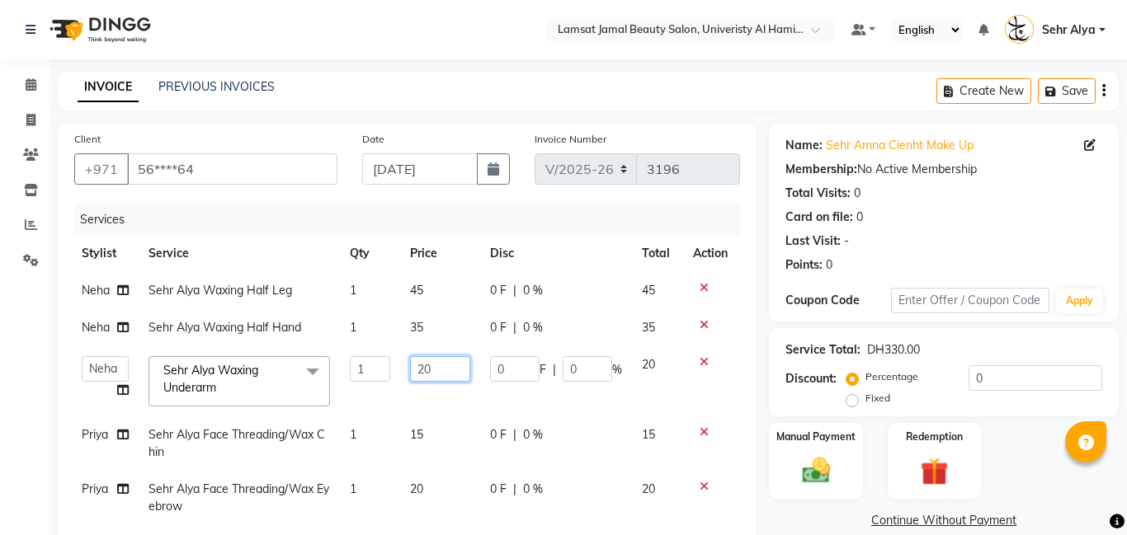
click at [440, 371] on input "20" at bounding box center [440, 369] width 60 height 26
type input "2"
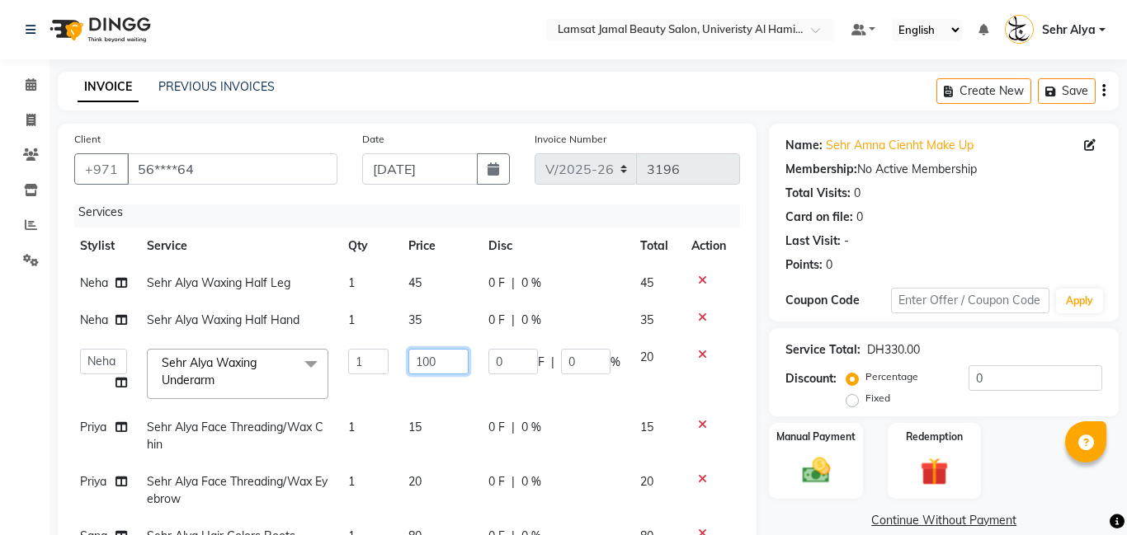
scroll to position [8, 4]
type input "1"
type input "10"
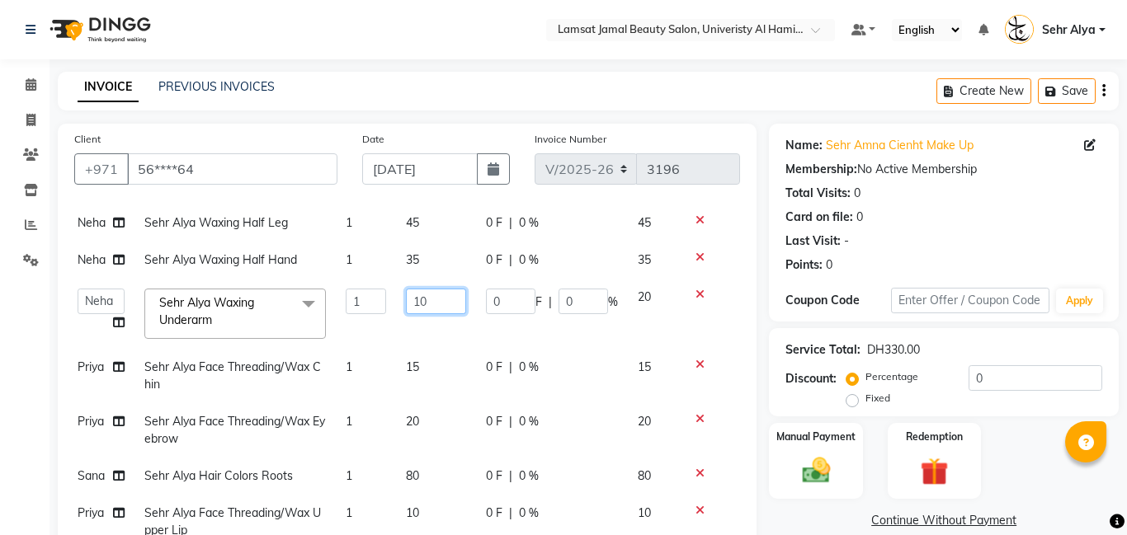
scroll to position [13, 0]
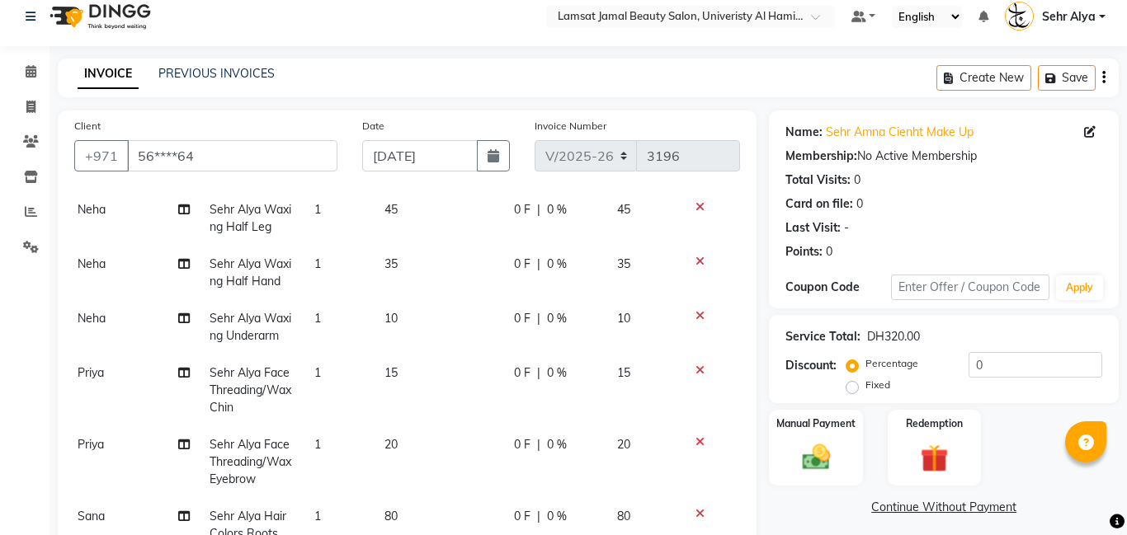
click at [424, 298] on tbody "Neha Sehr Alya Waxing Half Leg 1 45 0 F | 0 % 45 Neha Sehr Alya Waxing Half Han…" at bounding box center [401, 443] width 666 height 505
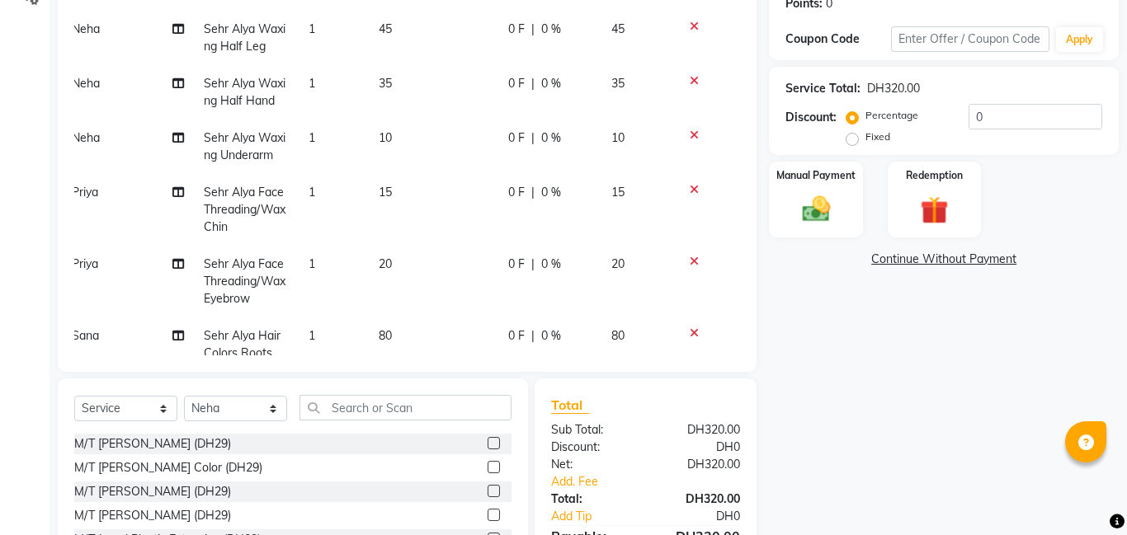
scroll to position [173, 12]
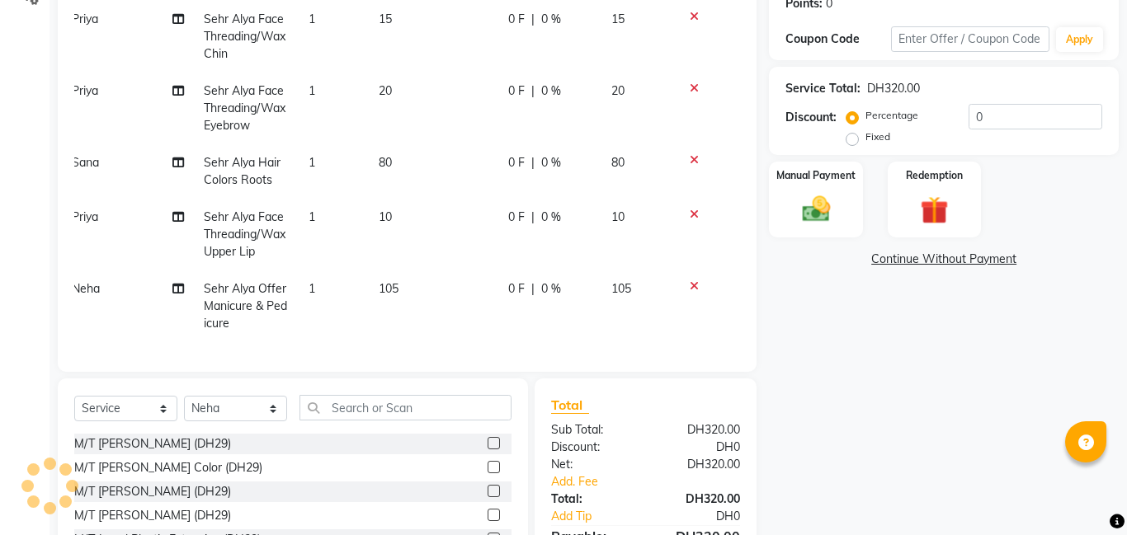
click at [388, 285] on span "105" at bounding box center [389, 288] width 20 height 15
select select "79914"
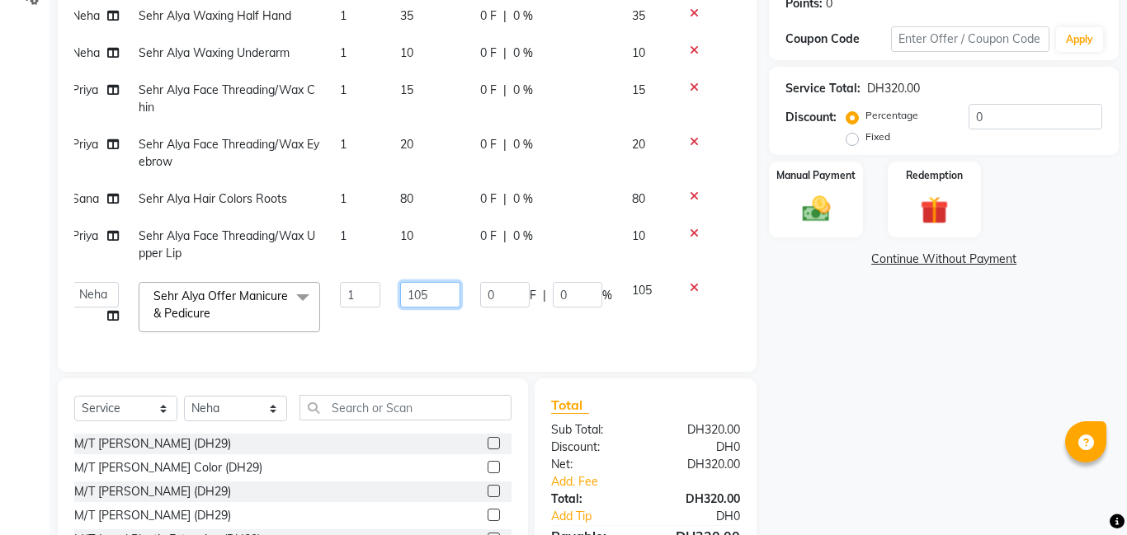
click at [440, 287] on input "105" at bounding box center [430, 295] width 60 height 26
click at [432, 294] on input "105" at bounding box center [430, 295] width 60 height 26
type input "1"
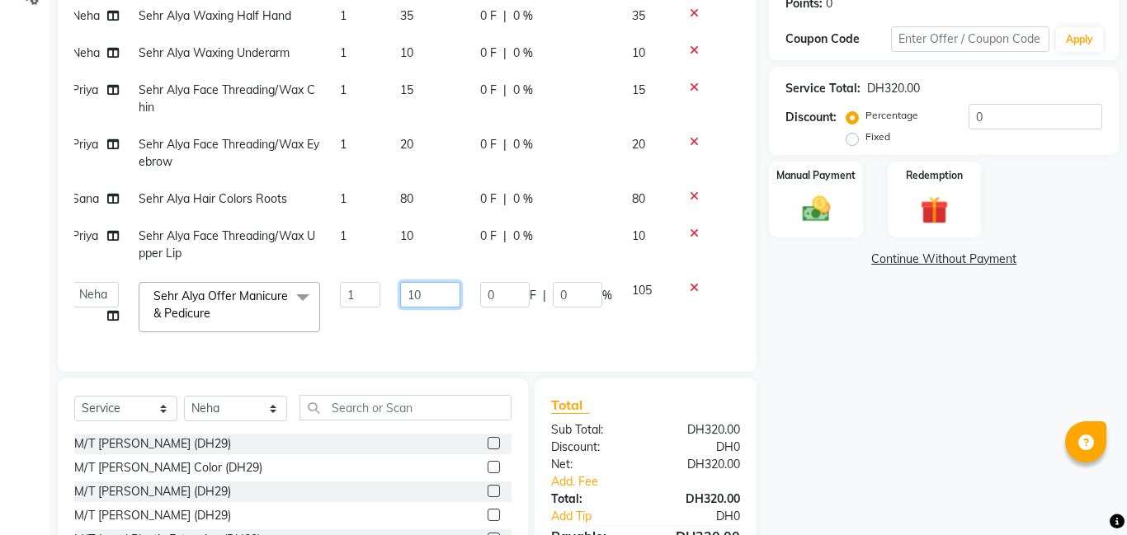
type input "100"
click at [832, 227] on div "Manual Payment" at bounding box center [815, 199] width 97 height 79
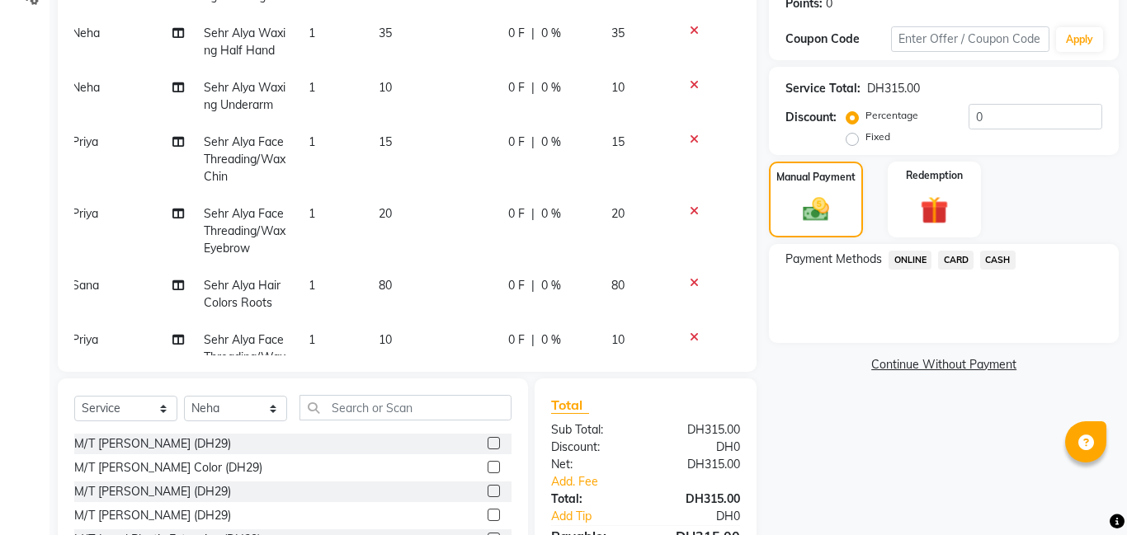
click at [958, 256] on span "CARD" at bounding box center [955, 260] width 35 height 19
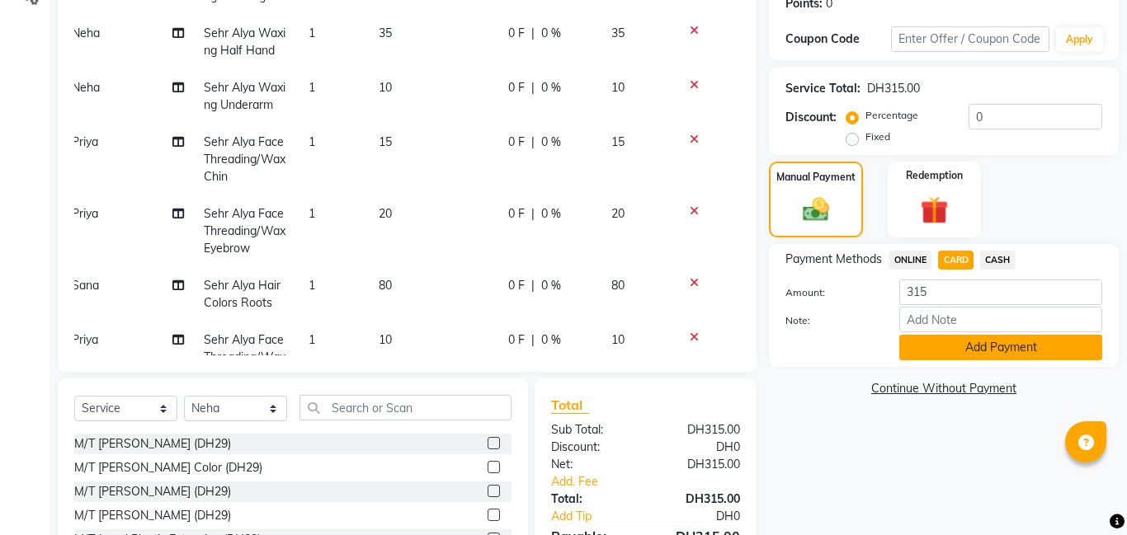
click at [958, 344] on button "Add Payment" at bounding box center [1000, 348] width 203 height 26
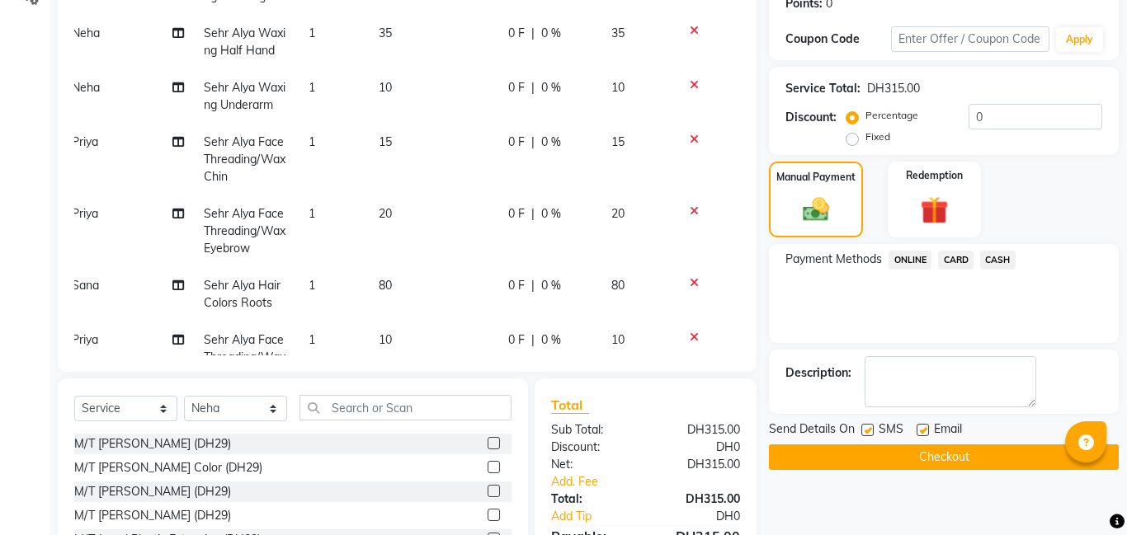
click at [959, 445] on button "Checkout" at bounding box center [944, 458] width 350 height 26
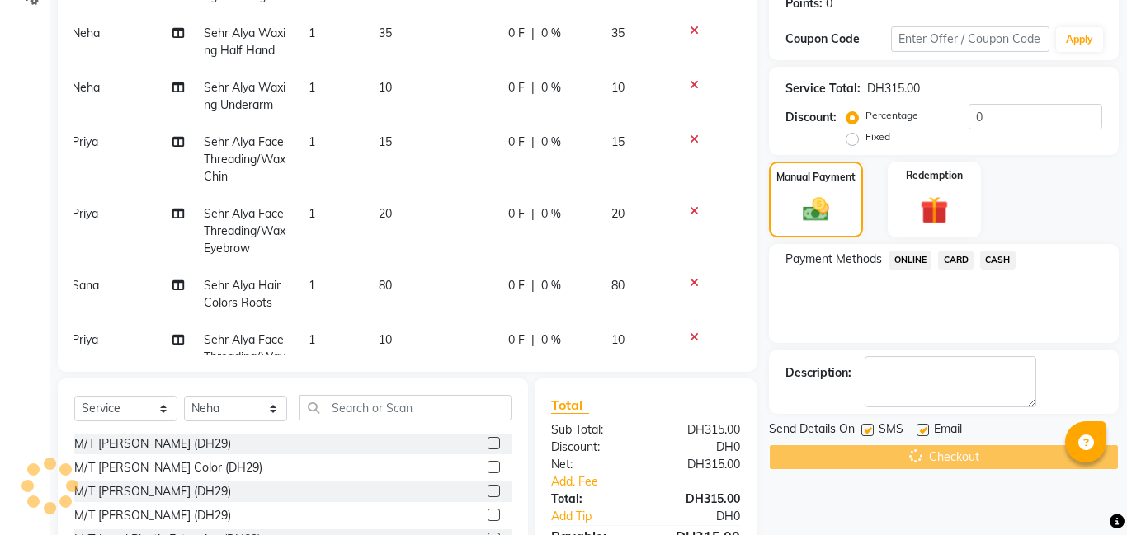
scroll to position [389, 0]
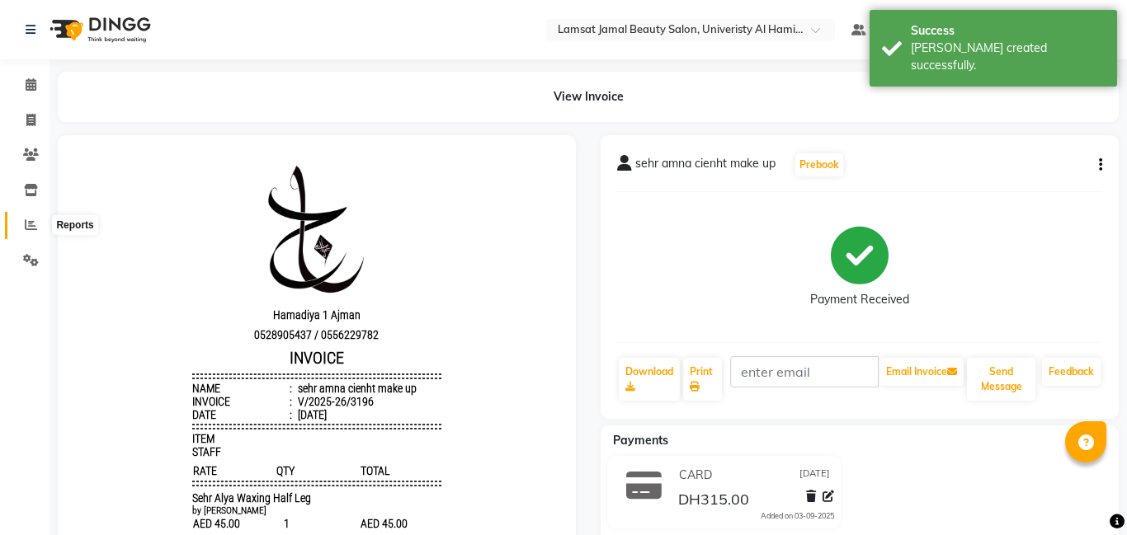
click at [36, 226] on icon at bounding box center [31, 225] width 12 height 12
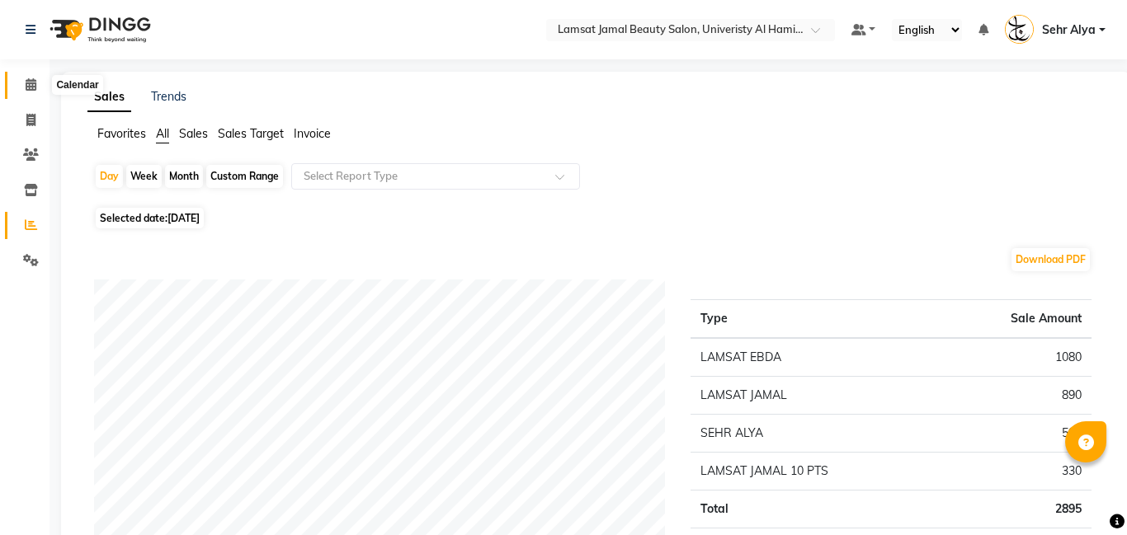
click at [33, 83] on icon at bounding box center [31, 84] width 11 height 12
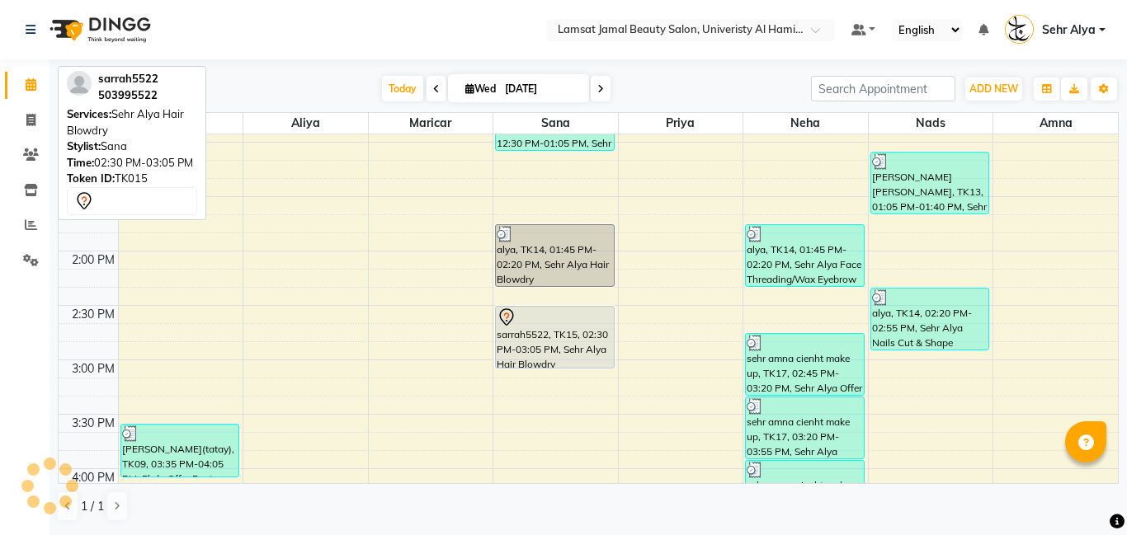
scroll to position [411, 0]
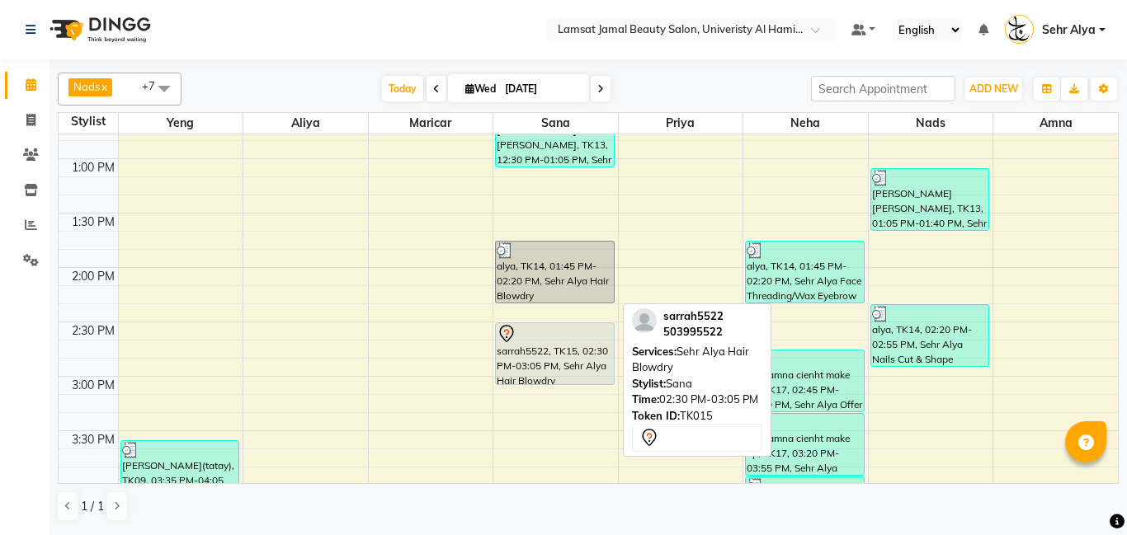
click at [576, 363] on div "sarrah5522, TK15, 02:30 PM-03:05 PM, Sehr Alya Hair Blowdry" at bounding box center [555, 353] width 118 height 61
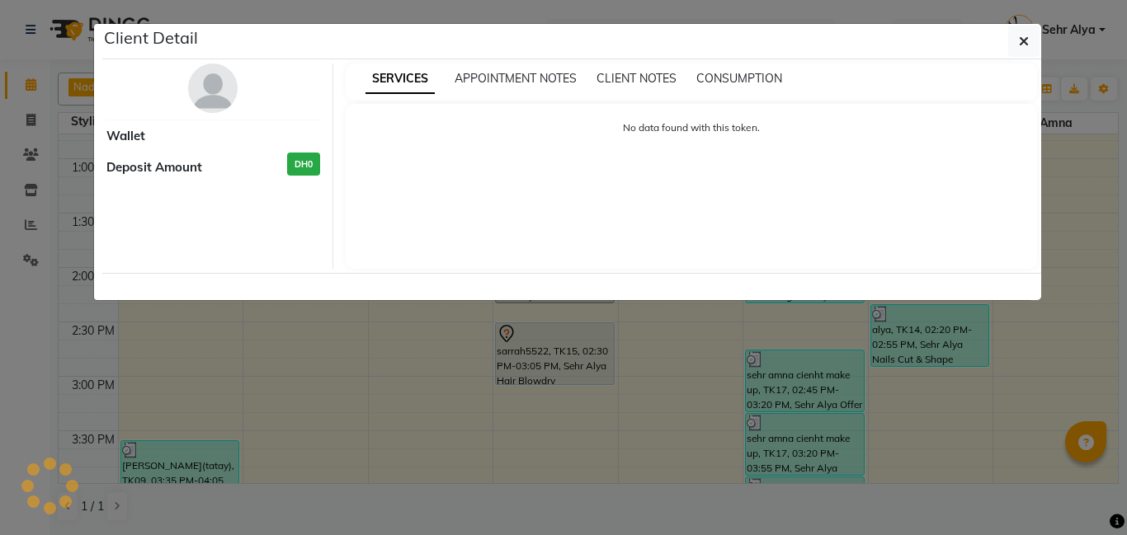
select select "7"
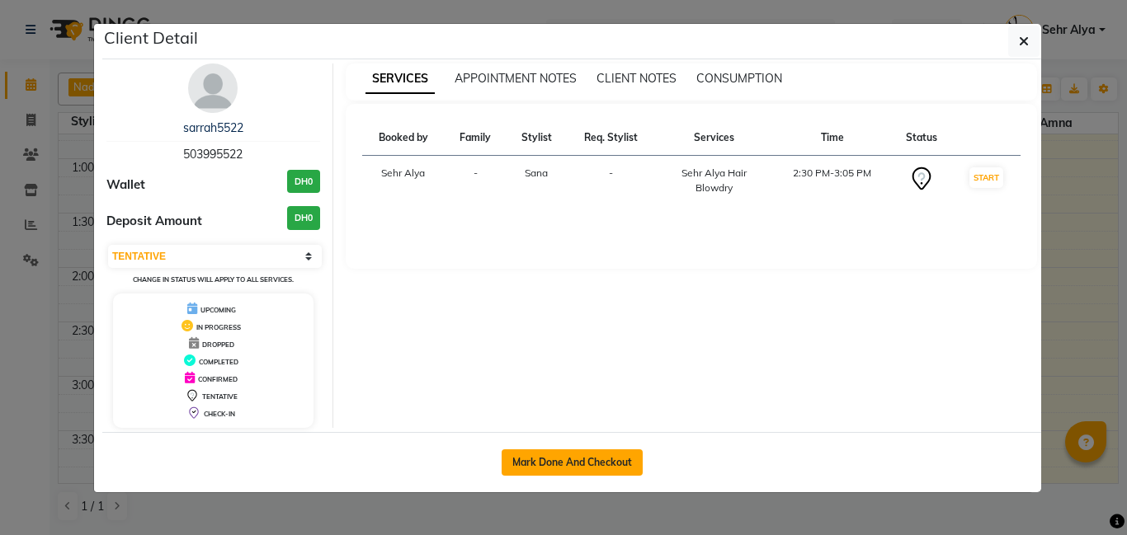
click at [577, 460] on button "Mark Done And Checkout" at bounding box center [572, 463] width 141 height 26
select select "service"
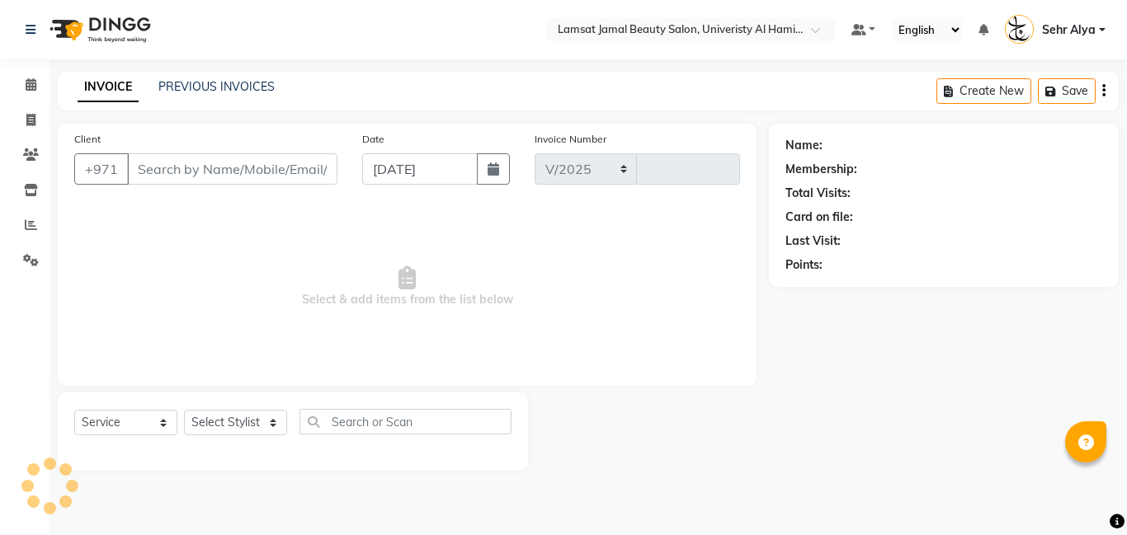
select select "8294"
type input "3203"
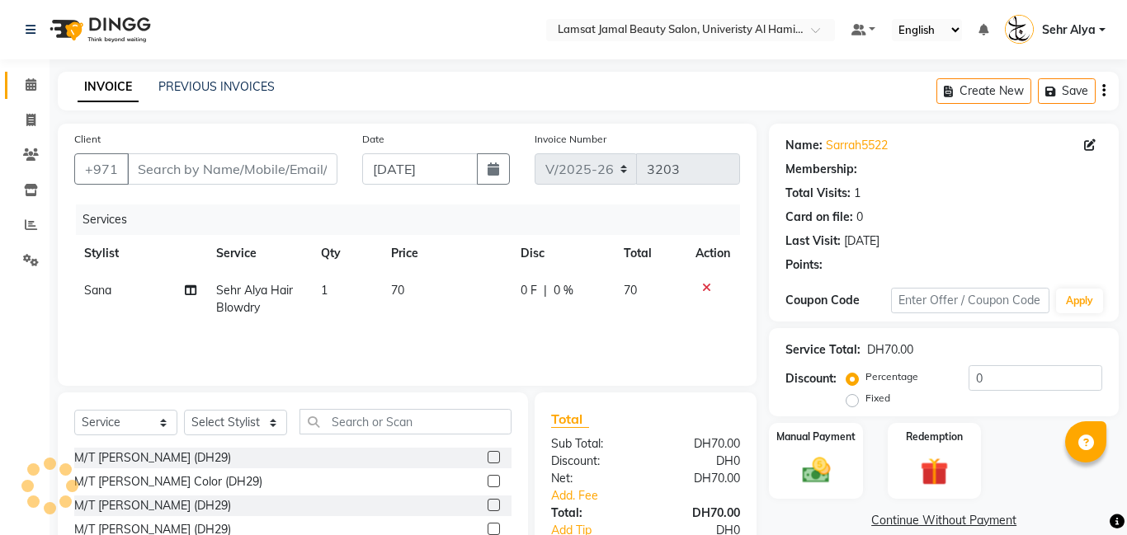
type input "50*****22"
select select "79912"
click at [408, 295] on td "70" at bounding box center [446, 299] width 130 height 54
click at [406, 290] on td "70" at bounding box center [446, 299] width 130 height 54
select select "79912"
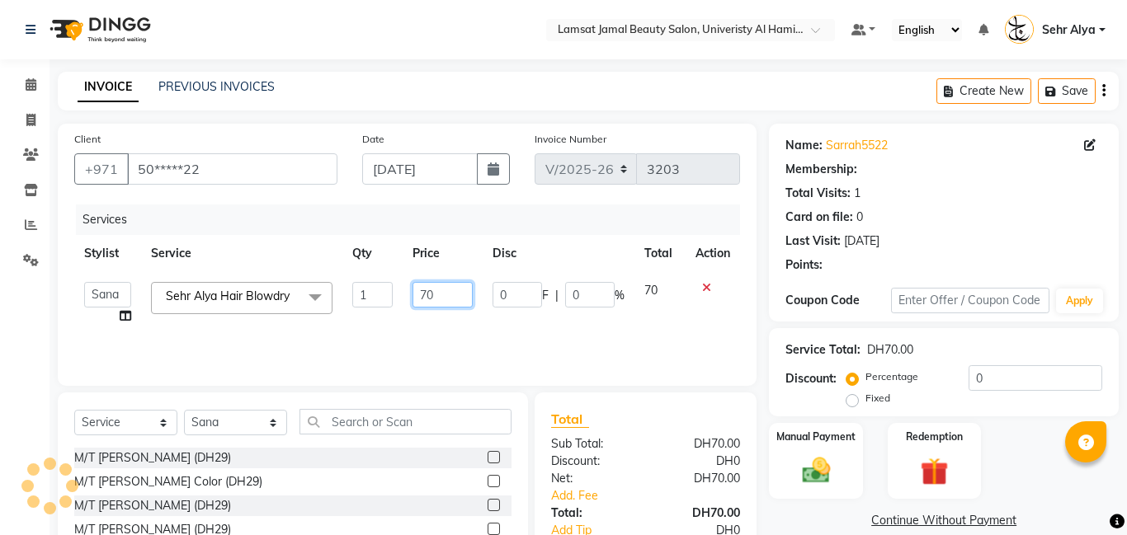
click at [446, 285] on input "70" at bounding box center [442, 295] width 60 height 26
click at [444, 294] on input "70" at bounding box center [442, 295] width 60 height 26
type input "7"
type input "80"
click at [797, 450] on div "Manual Payment" at bounding box center [815, 461] width 97 height 79
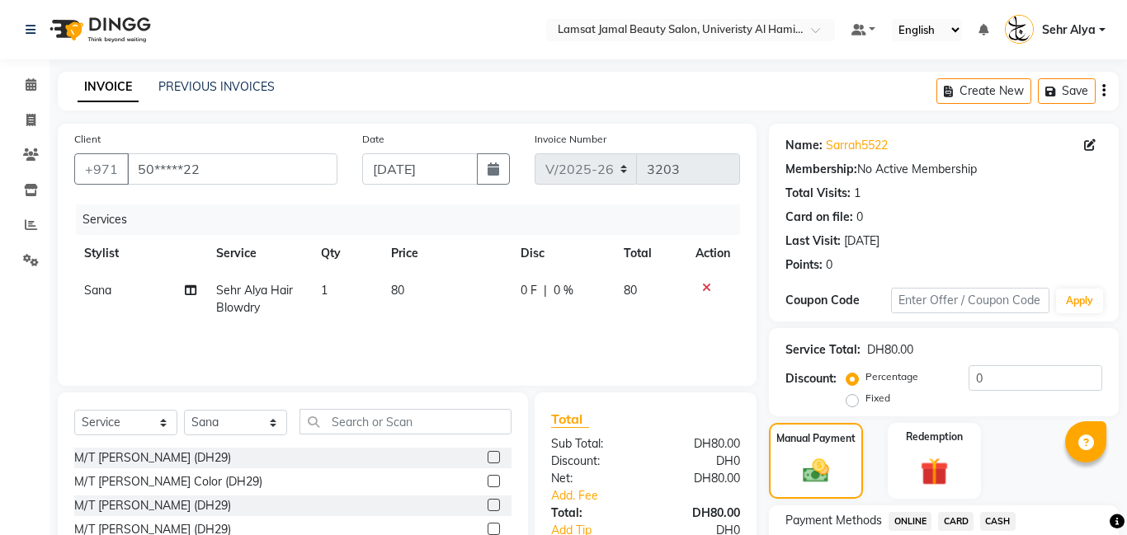
click at [993, 521] on span "CASH" at bounding box center [997, 521] width 35 height 19
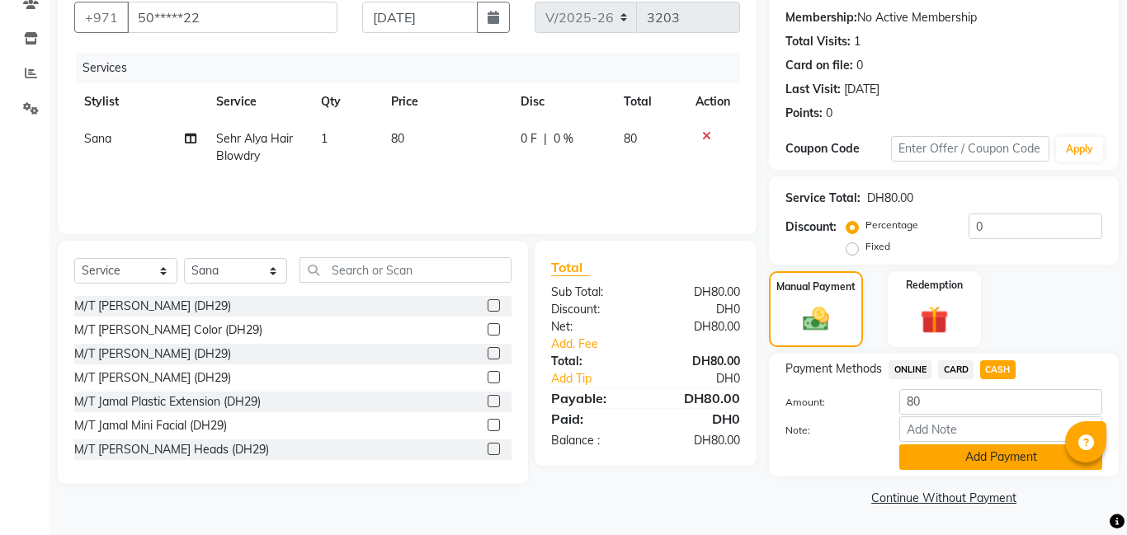
click at [995, 459] on button "Add Payment" at bounding box center [1000, 458] width 203 height 26
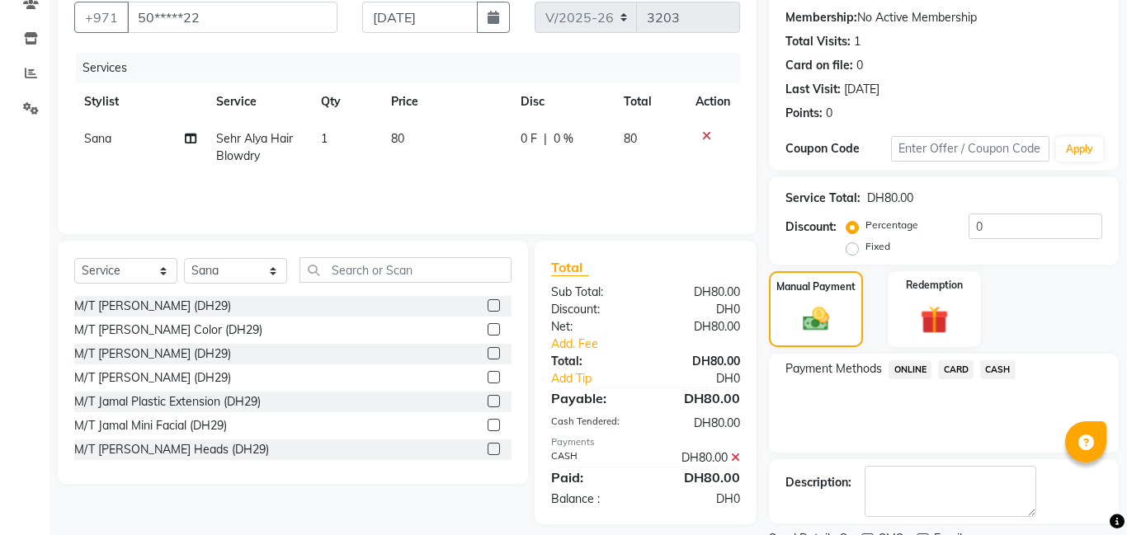
scroll to position [221, 0]
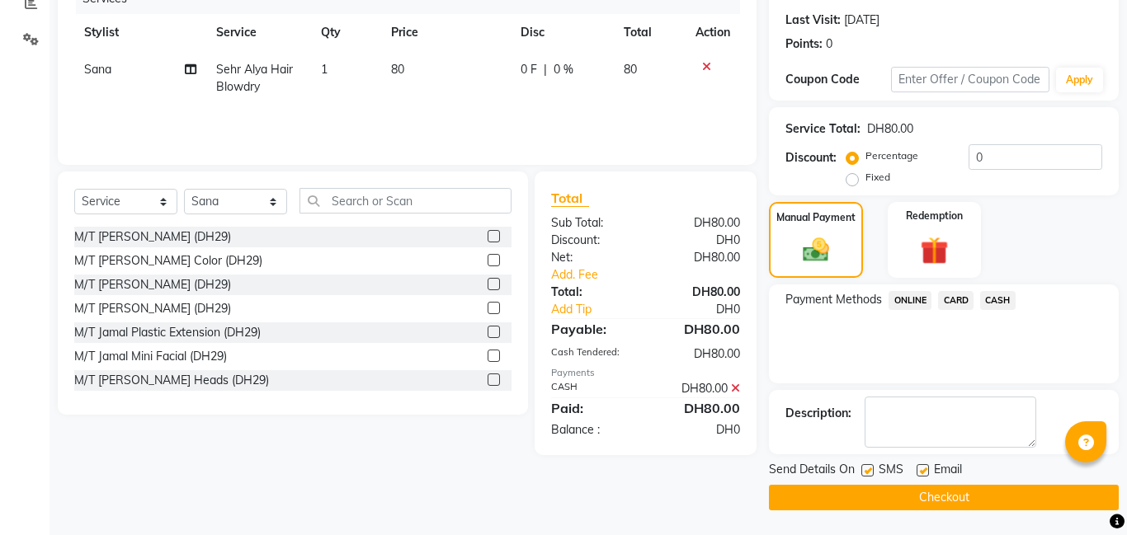
click at [952, 492] on button "Checkout" at bounding box center [944, 498] width 350 height 26
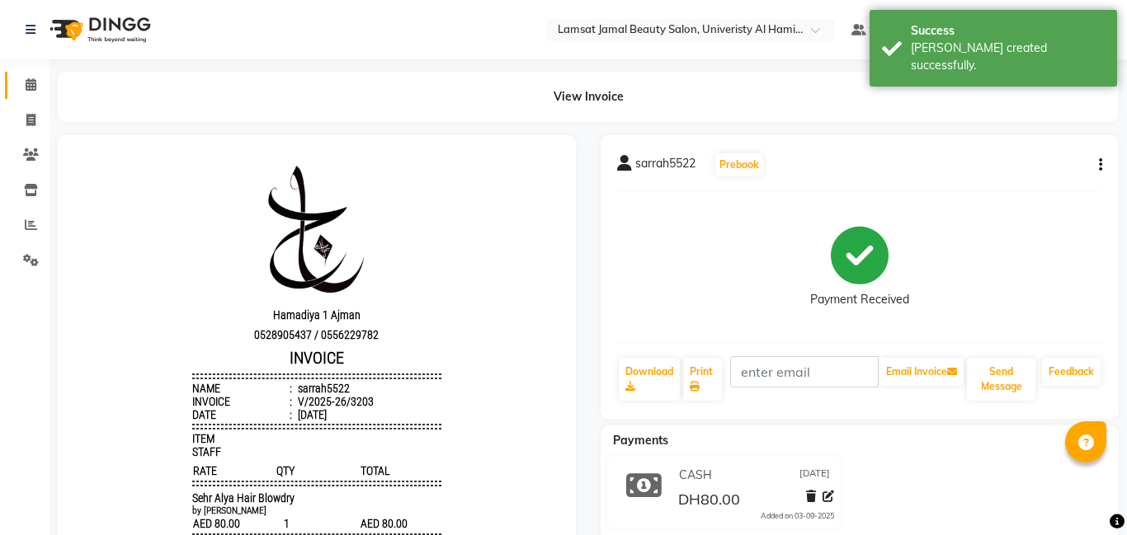
click at [30, 87] on icon at bounding box center [31, 84] width 11 height 12
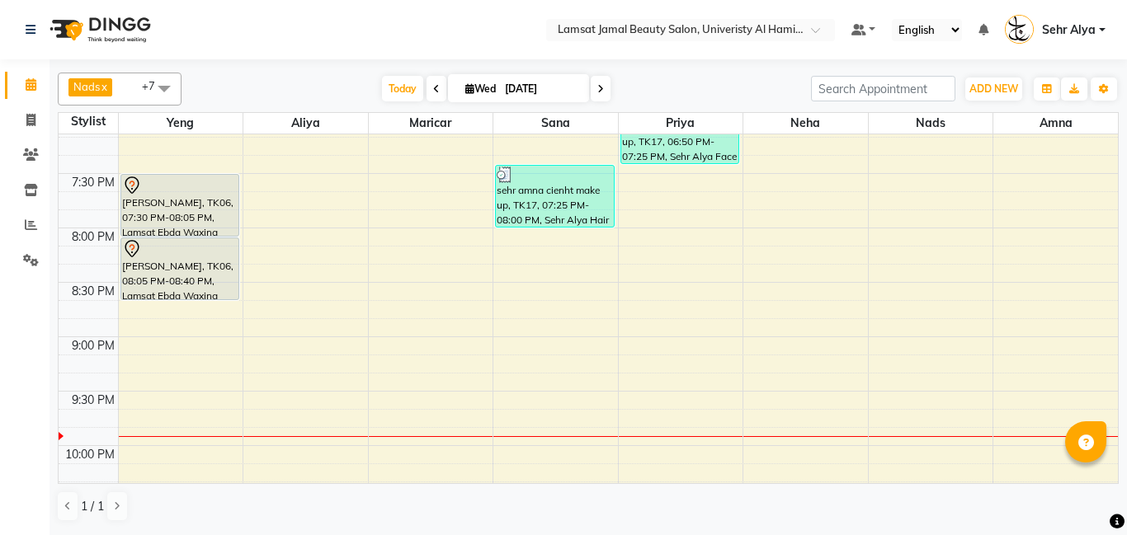
scroll to position [1103, 0]
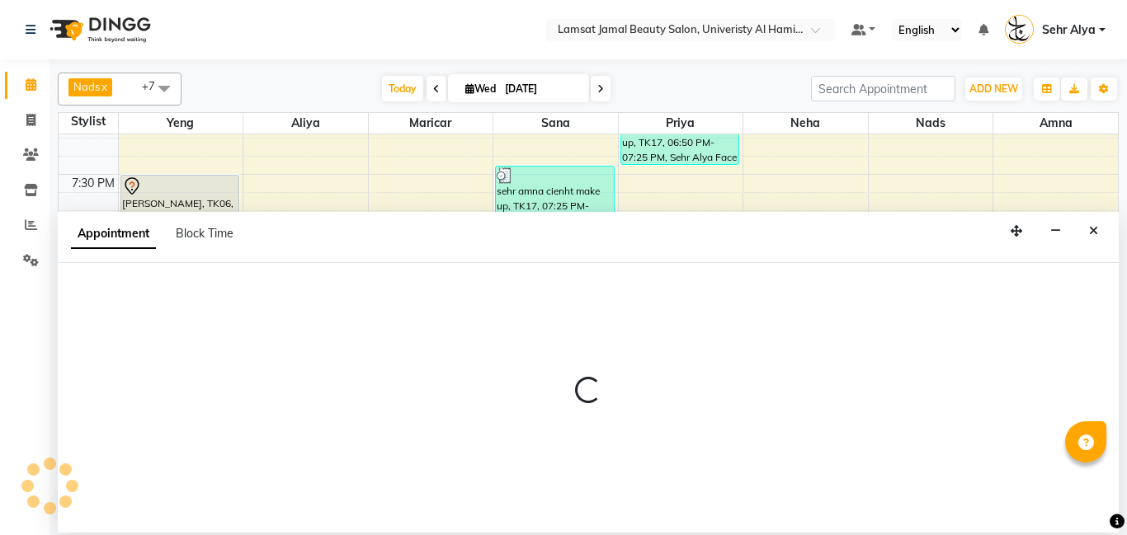
select select "79913"
select select "tentative"
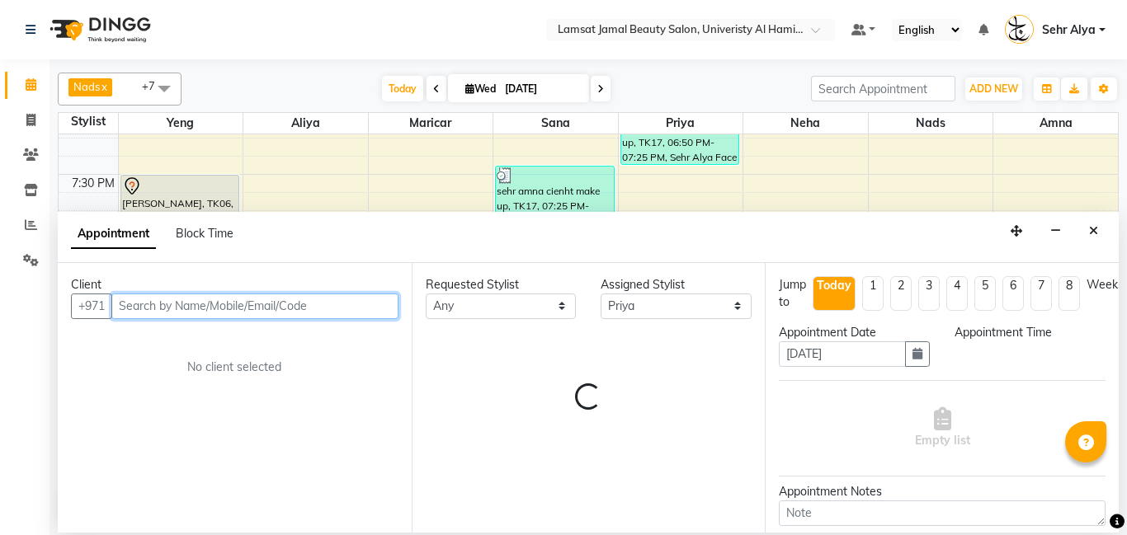
select select "1200"
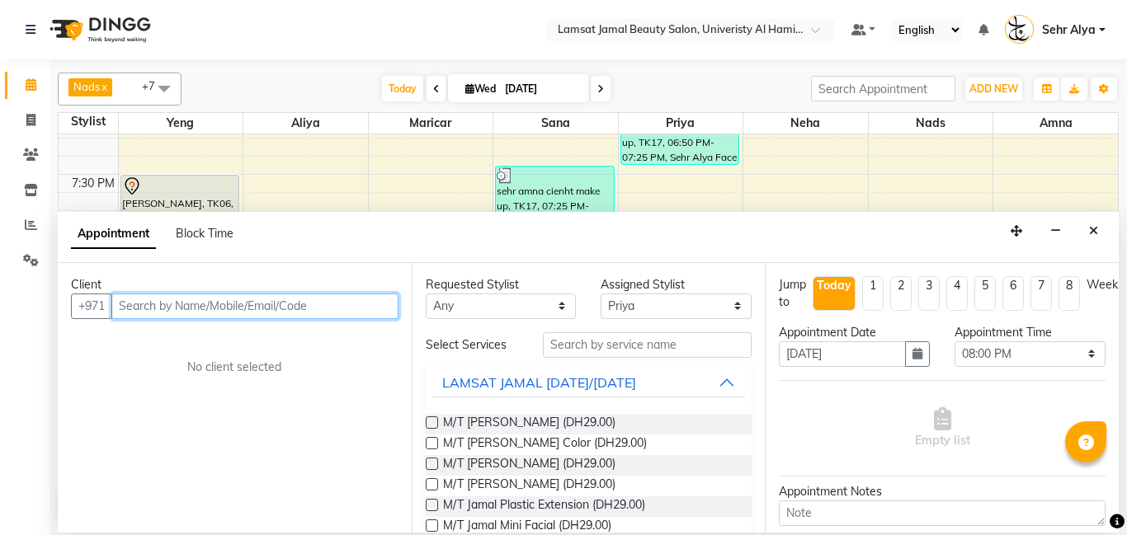
click at [144, 304] on input "text" at bounding box center [254, 307] width 287 height 26
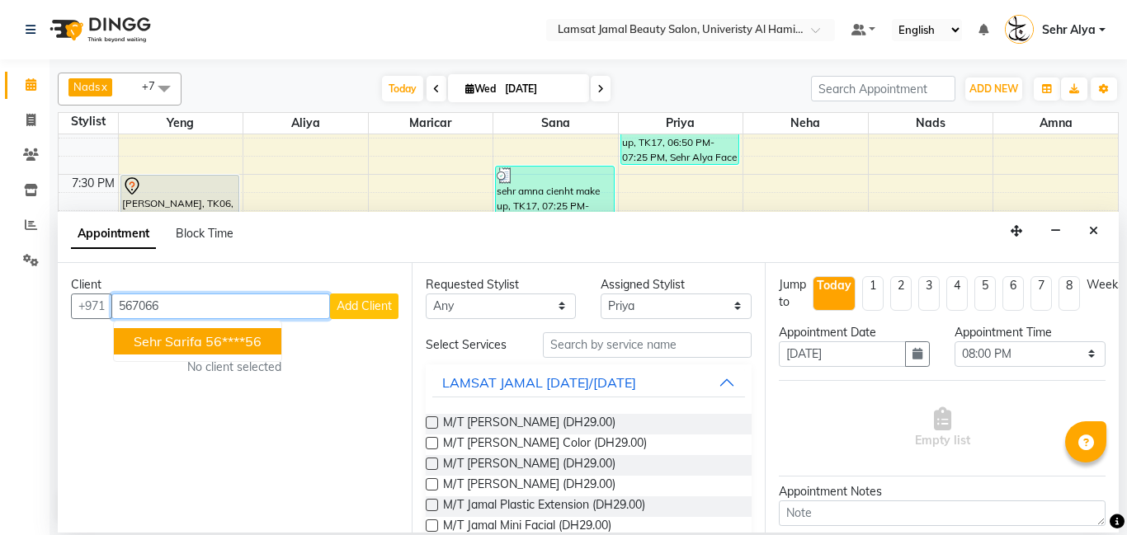
click at [195, 325] on ngb-typeahead-window "sehr sarifa 56****56" at bounding box center [197, 341] width 169 height 41
click at [161, 366] on div "No client selected" at bounding box center [235, 367] width 248 height 17
click at [185, 309] on input "567066" at bounding box center [220, 307] width 219 height 26
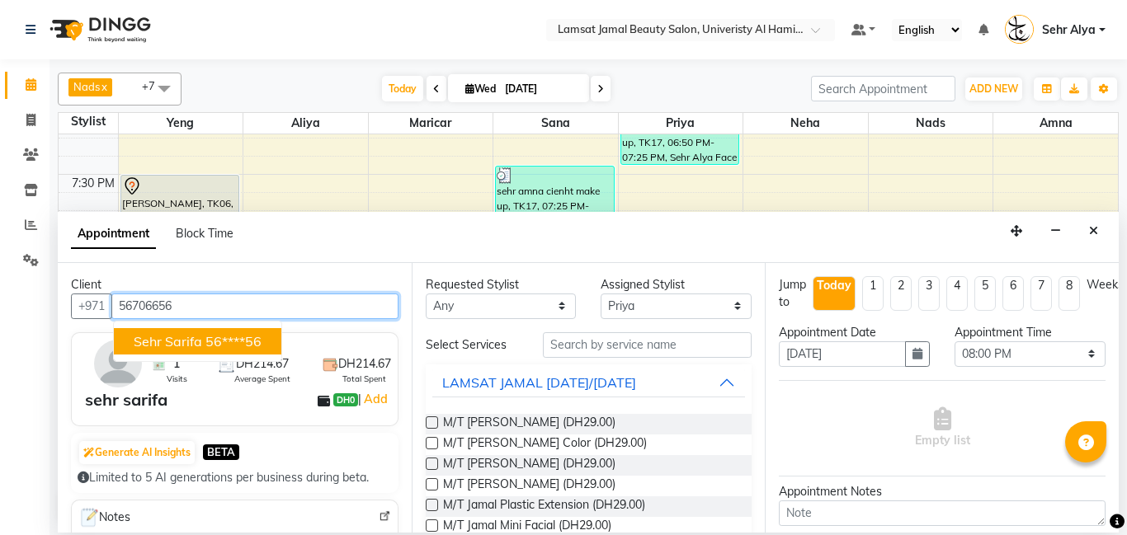
click at [182, 342] on span "sehr sarifa" at bounding box center [168, 341] width 68 height 16
type input "56****56"
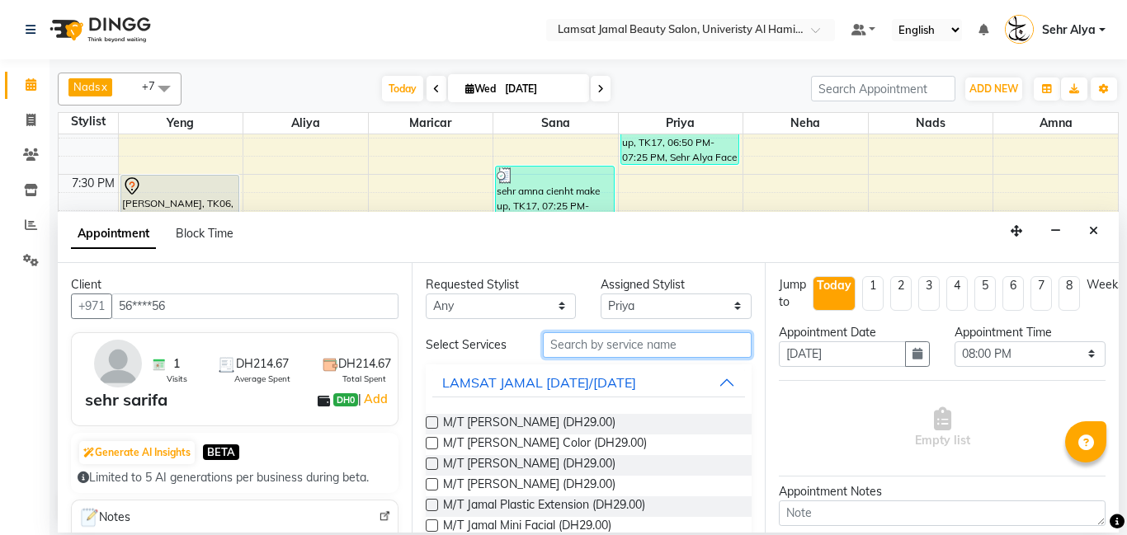
click at [563, 344] on input "text" at bounding box center [648, 345] width 210 height 26
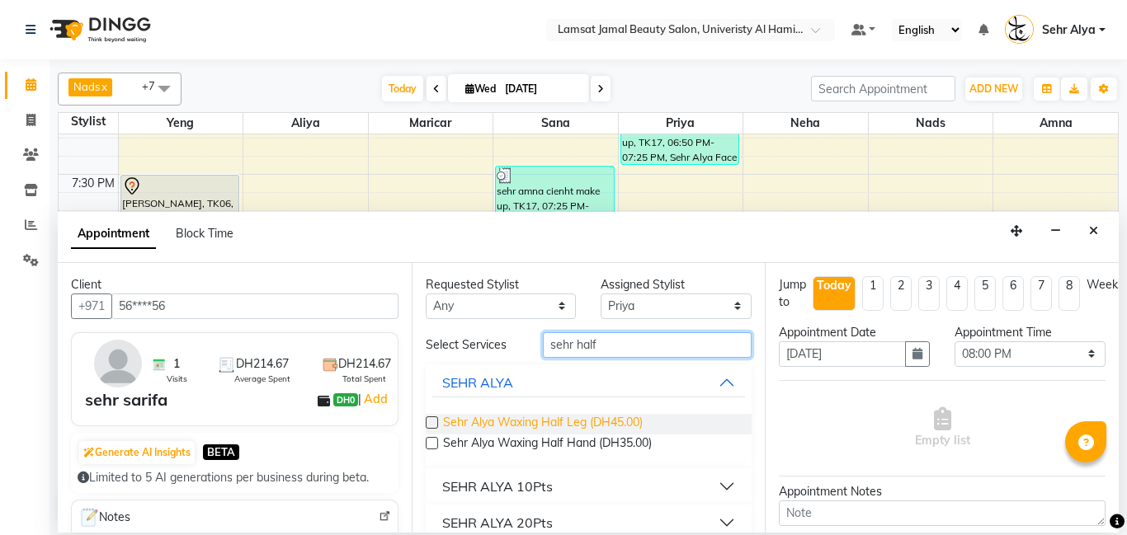
type input "sehr half"
click at [611, 420] on span "Sehr Alya Waxing Half Leg (DH45.00)" at bounding box center [543, 424] width 200 height 21
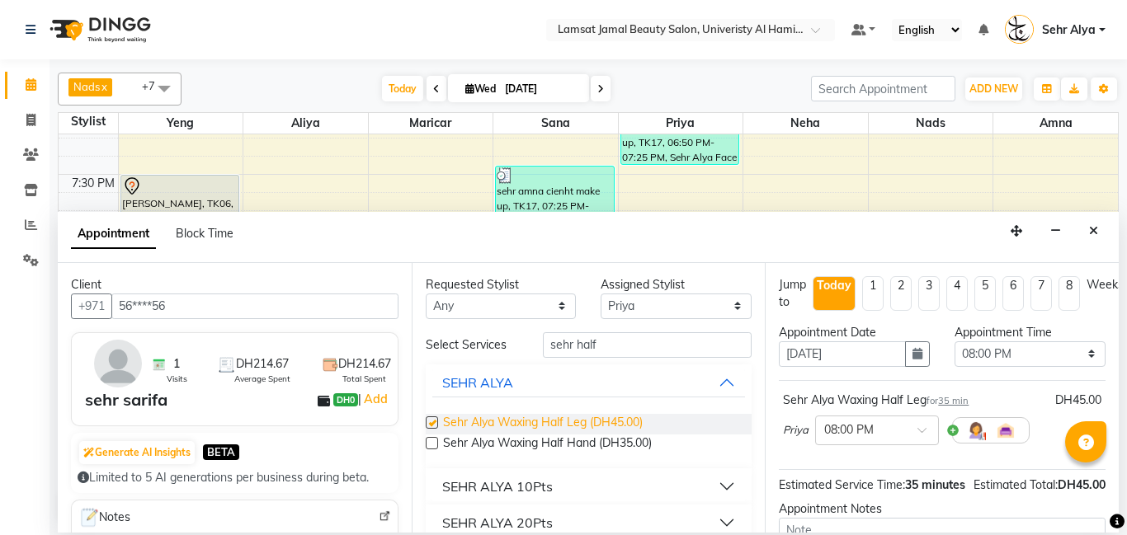
checkbox input "false"
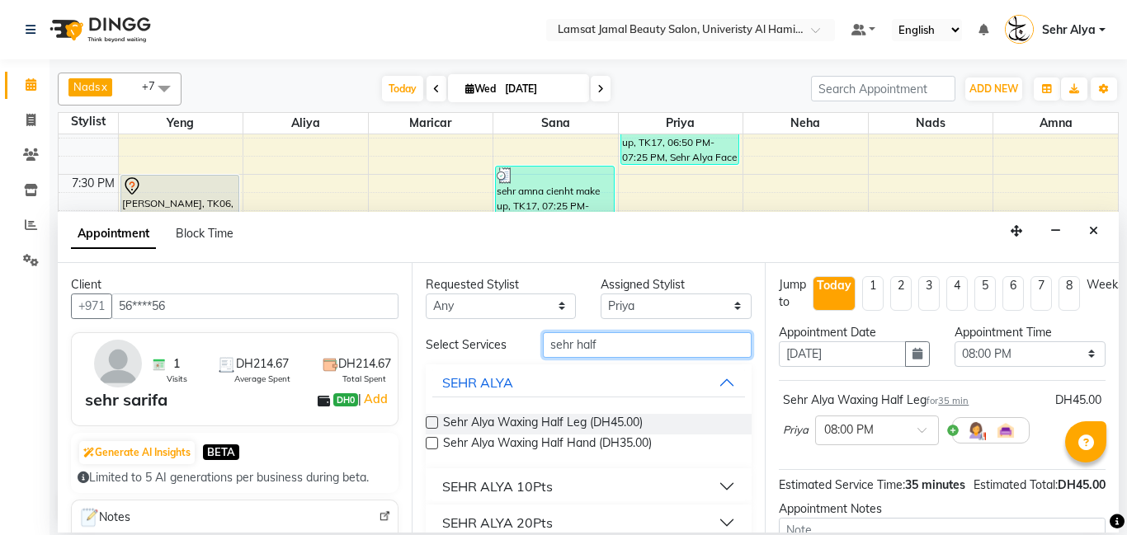
click at [631, 342] on input "sehr half" at bounding box center [648, 345] width 210 height 26
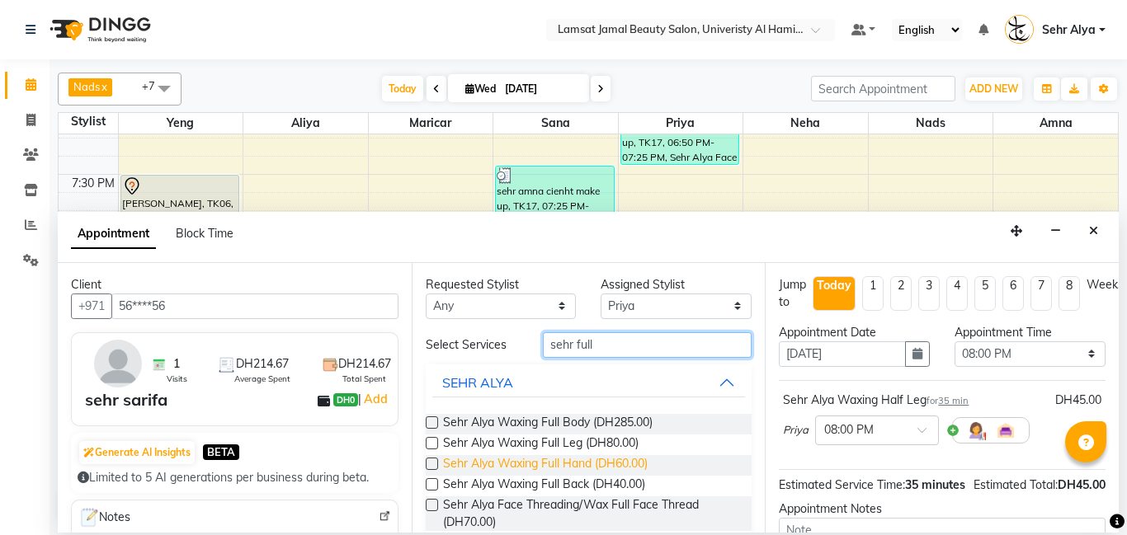
type input "sehr full"
click at [612, 462] on span "Sehr Alya Waxing Full Hand (DH60.00)" at bounding box center [545, 465] width 205 height 21
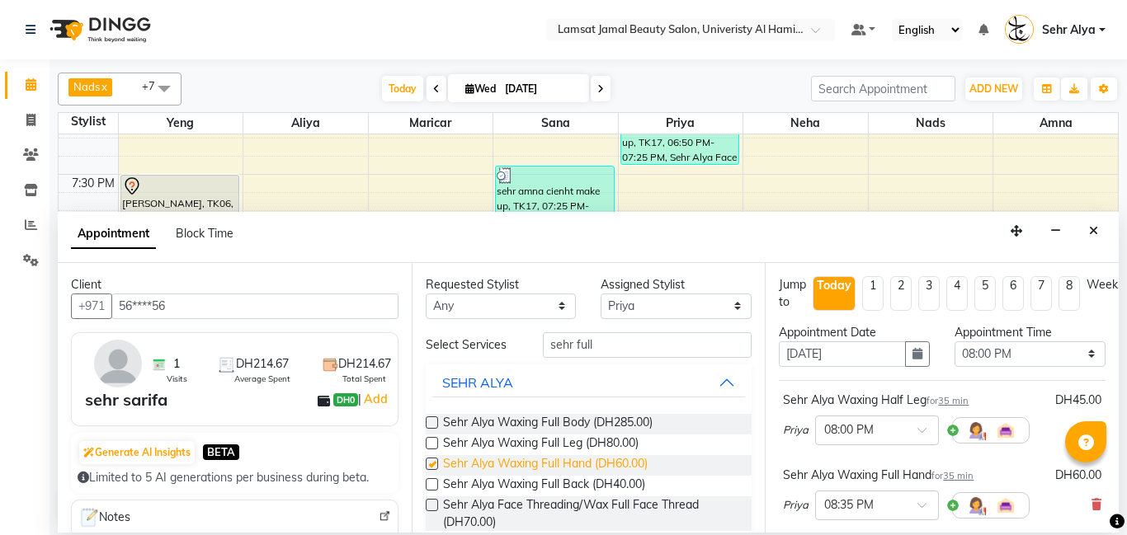
checkbox input "false"
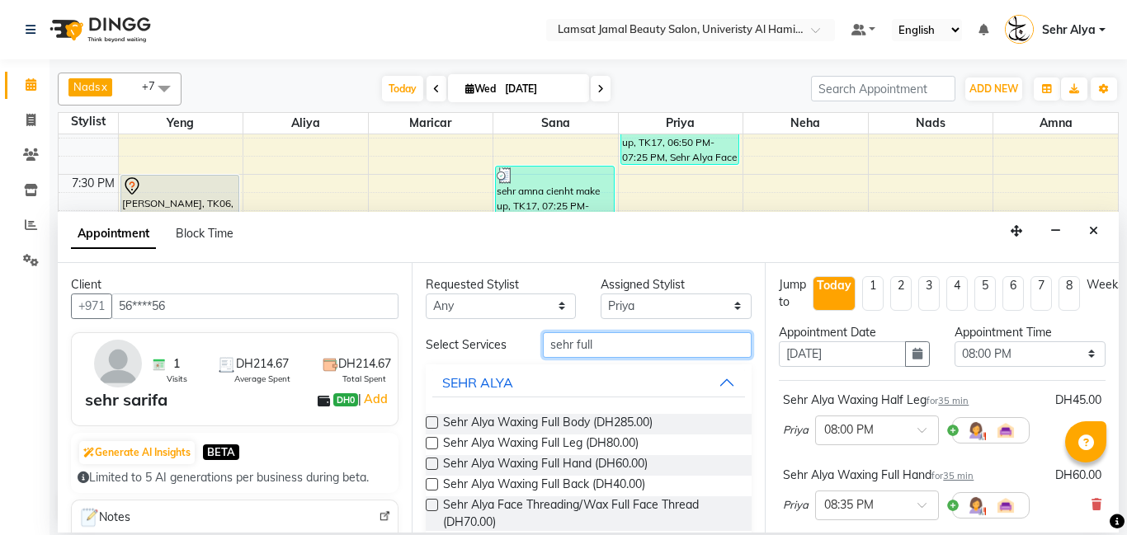
click at [620, 342] on input "sehr full" at bounding box center [648, 345] width 210 height 26
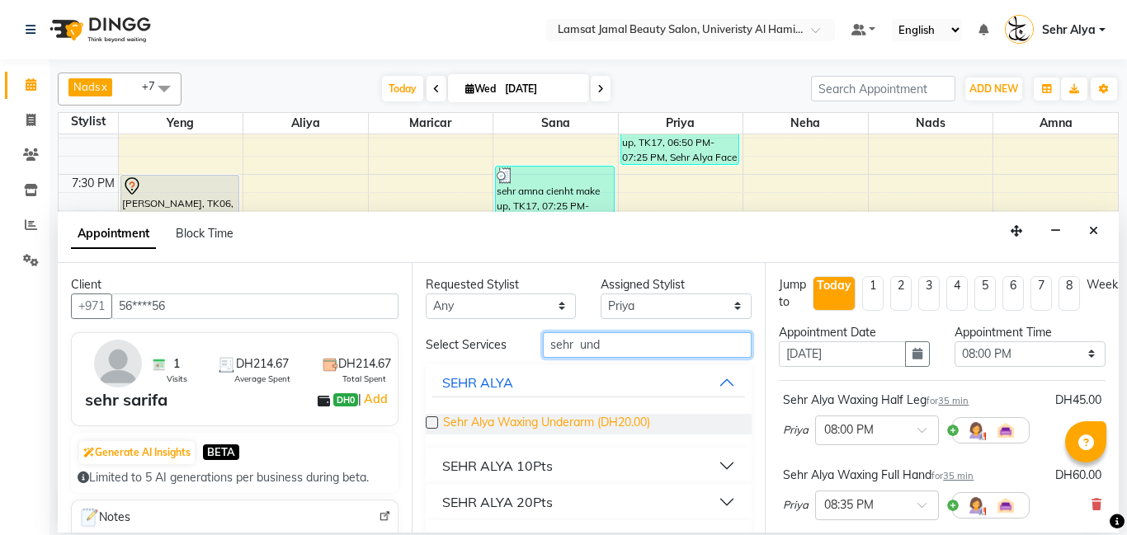
type input "sehr und"
click at [577, 422] on span "Sehr Alya Waxing Underarm (DH20.00)" at bounding box center [546, 424] width 207 height 21
checkbox input "false"
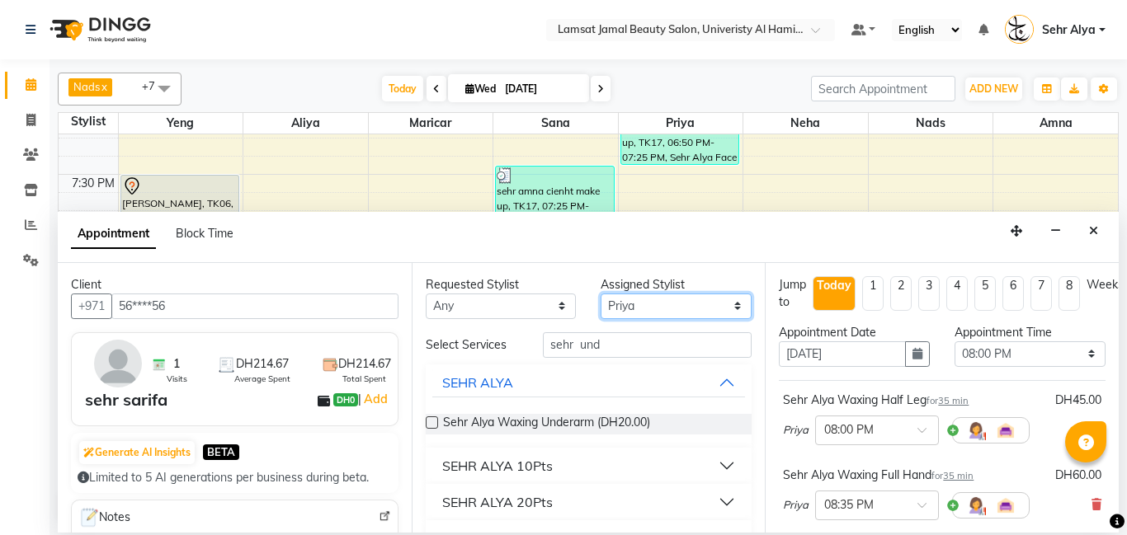
click at [674, 299] on select "Select [PERSON_NAME] Amna [PERSON_NAME] [PERSON_NAME] Ebda Lamsat [PERSON_NAME]…" at bounding box center [676, 307] width 151 height 26
select select "79914"
click at [601, 294] on select "Select [PERSON_NAME] Amna [PERSON_NAME] [PERSON_NAME] Ebda Lamsat [PERSON_NAME]…" at bounding box center [676, 307] width 151 height 26
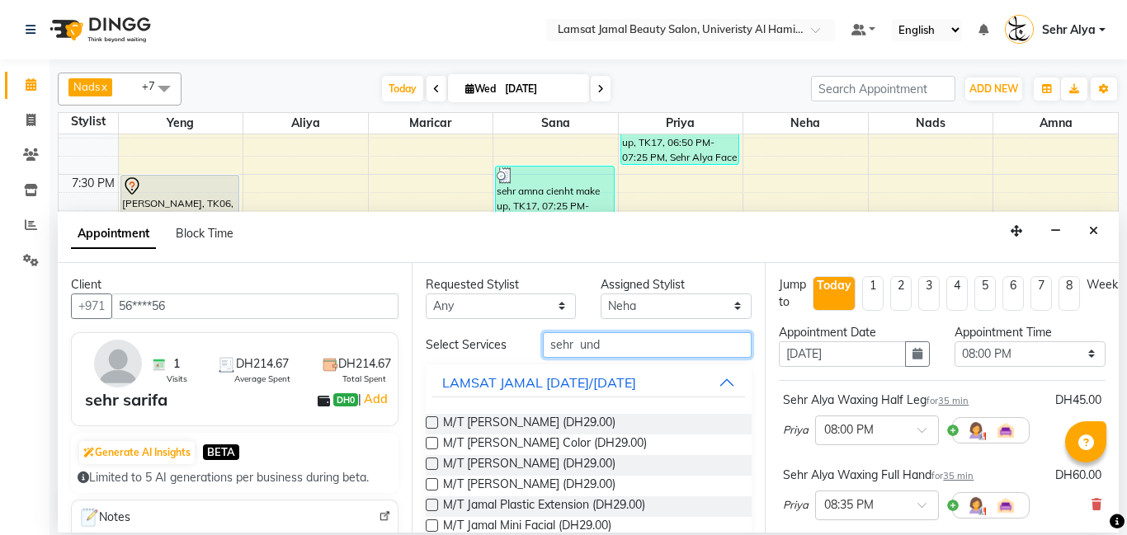
click at [649, 344] on input "sehr und" at bounding box center [648, 345] width 210 height 26
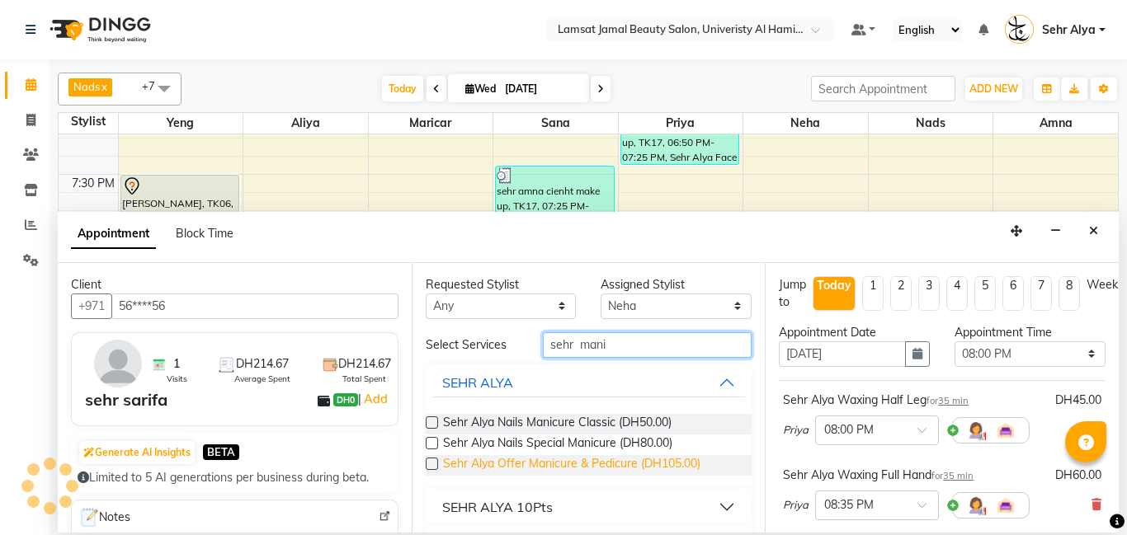
type input "sehr mani"
click at [577, 466] on span "Sehr Alya Offer Manicure & Pedicure (DH105.00)" at bounding box center [571, 465] width 257 height 21
checkbox input "false"
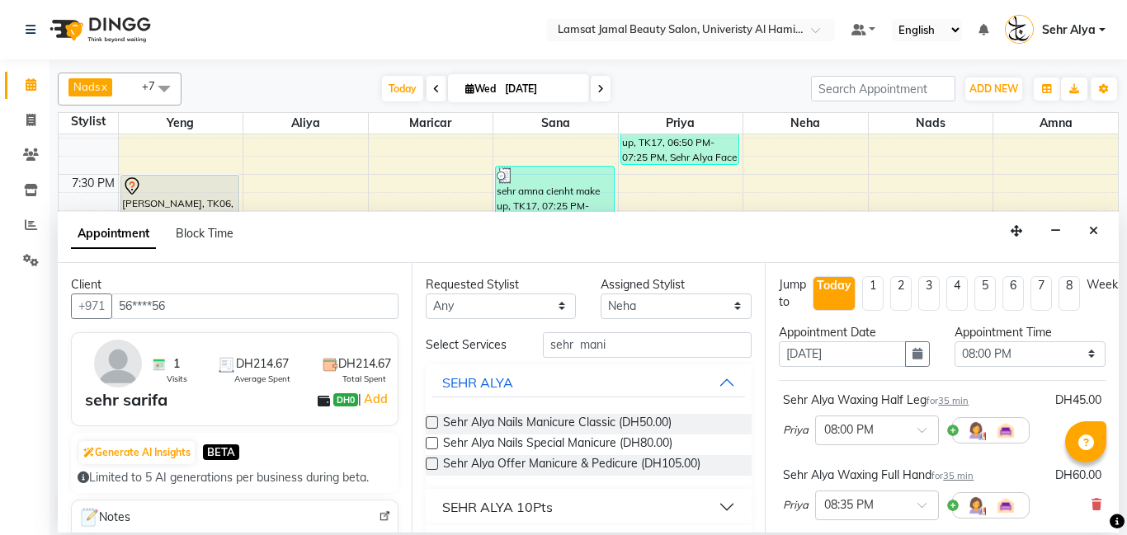
scroll to position [407, 0]
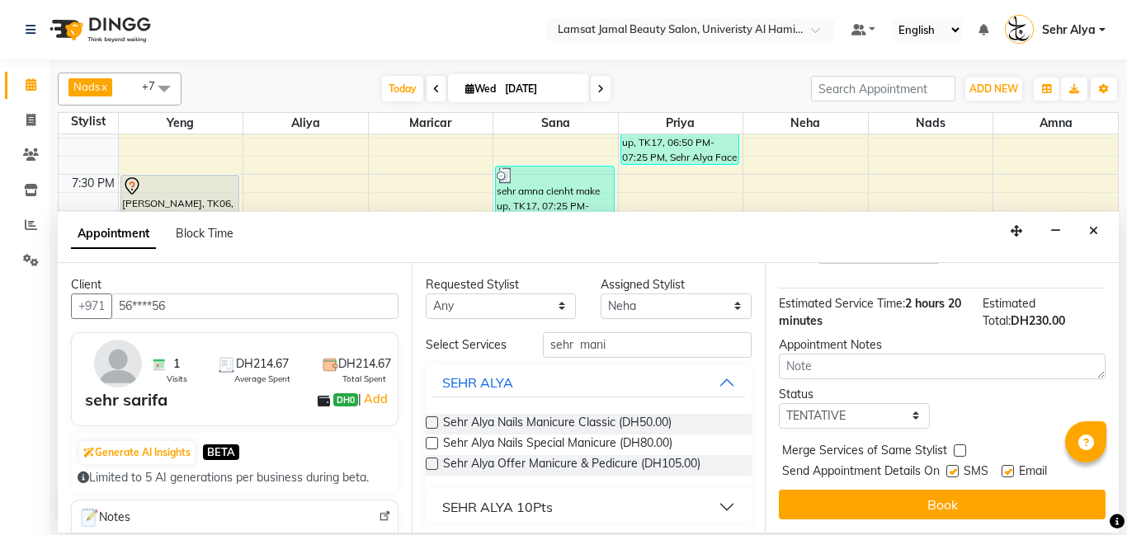
click at [962, 450] on label at bounding box center [960, 451] width 12 height 12
click at [962, 450] on input "checkbox" at bounding box center [959, 452] width 11 height 11
checkbox input "true"
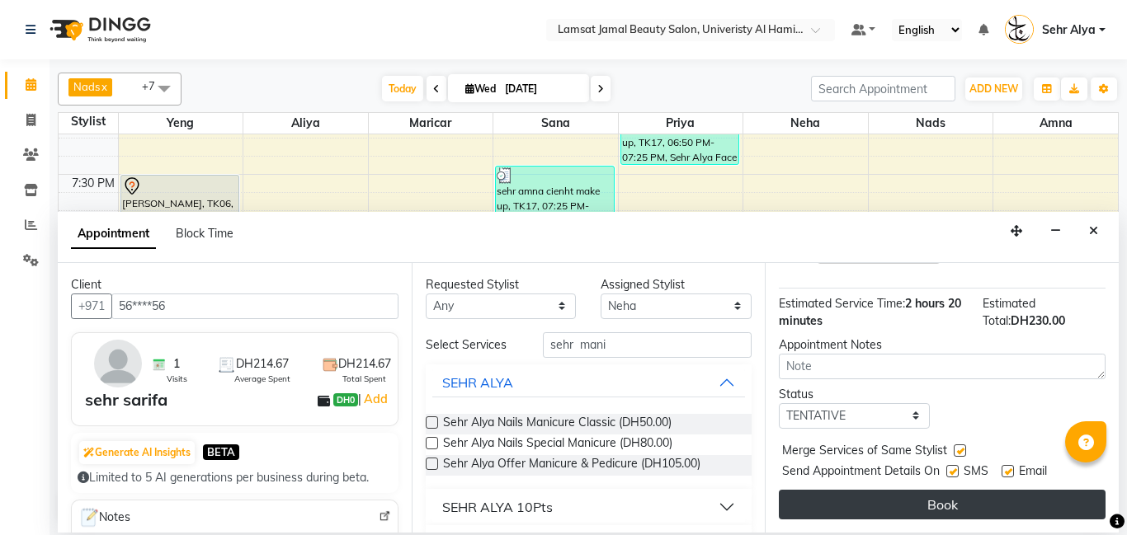
click at [956, 515] on button "Book" at bounding box center [942, 505] width 327 height 30
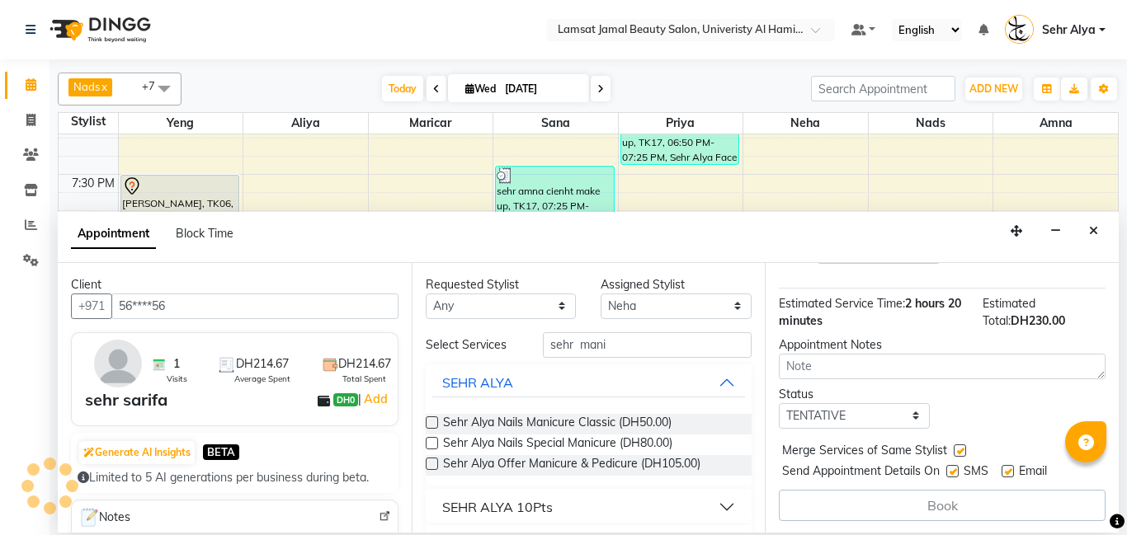
click at [956, 497] on div "Book" at bounding box center [942, 505] width 327 height 31
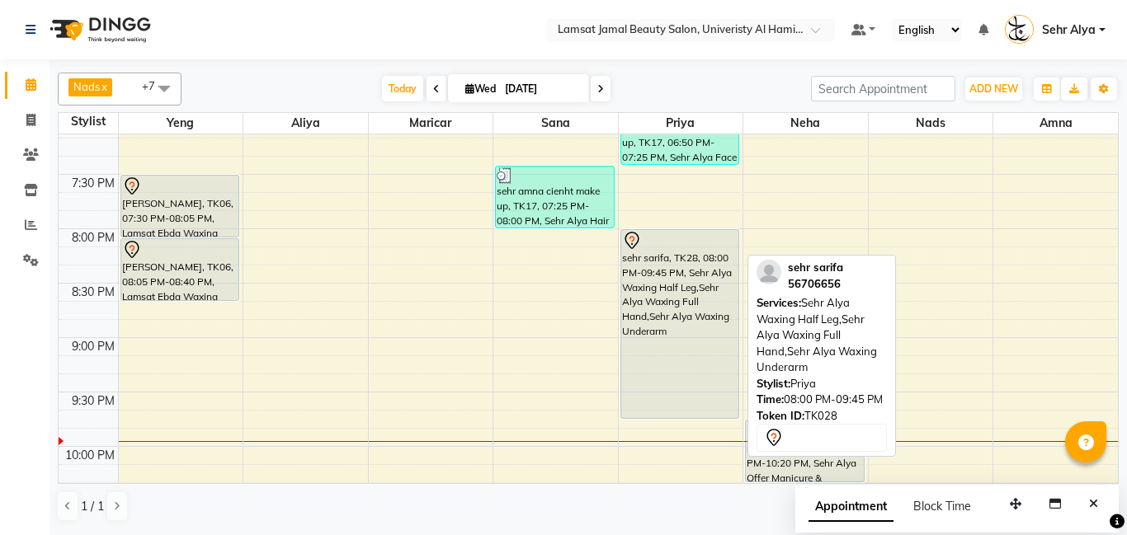
click at [706, 326] on div "sehr sarifa, TK28, 08:00 PM-09:45 PM, Sehr Alya Waxing Half Leg,Sehr Alya Waxin…" at bounding box center [680, 324] width 118 height 188
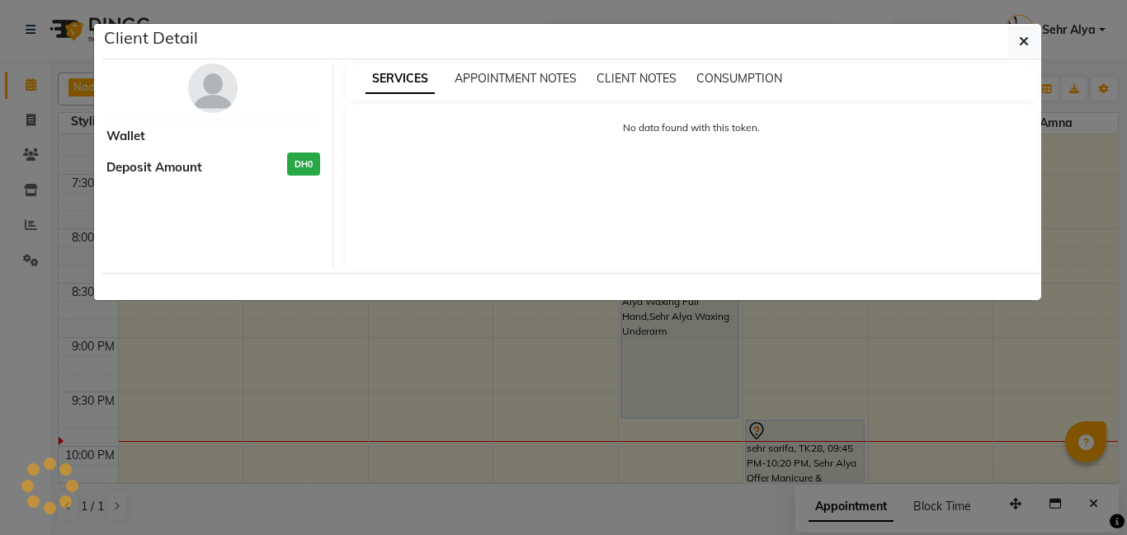
select select "7"
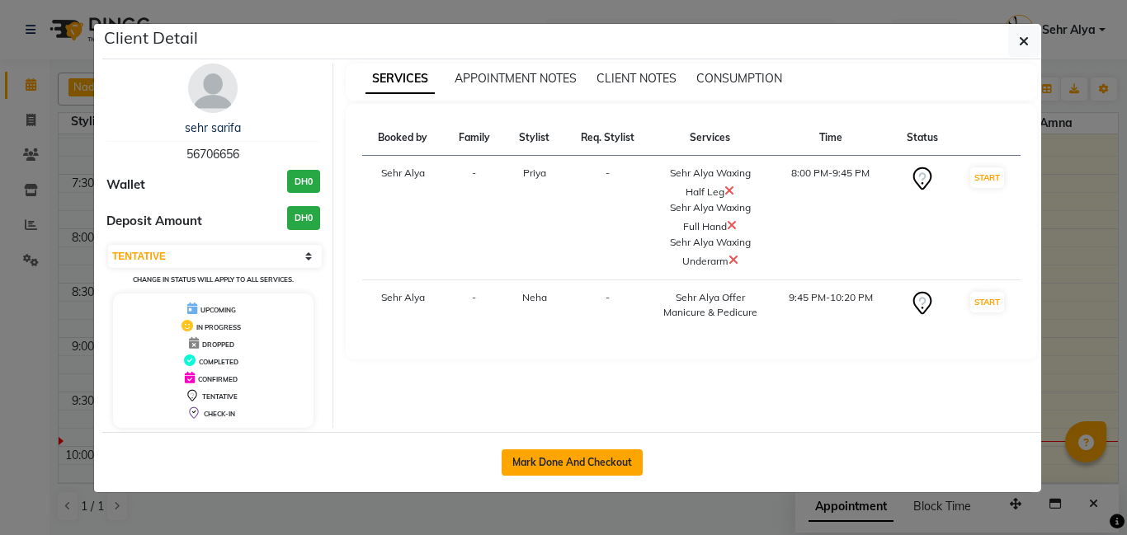
click at [551, 462] on button "Mark Done And Checkout" at bounding box center [572, 463] width 141 height 26
select select "service"
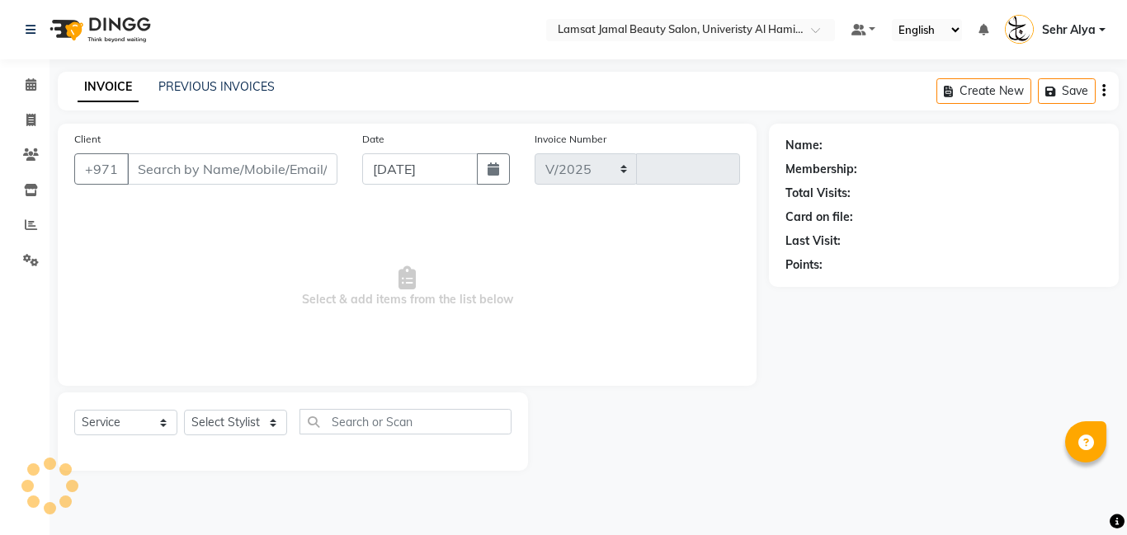
select select "8294"
type input "3204"
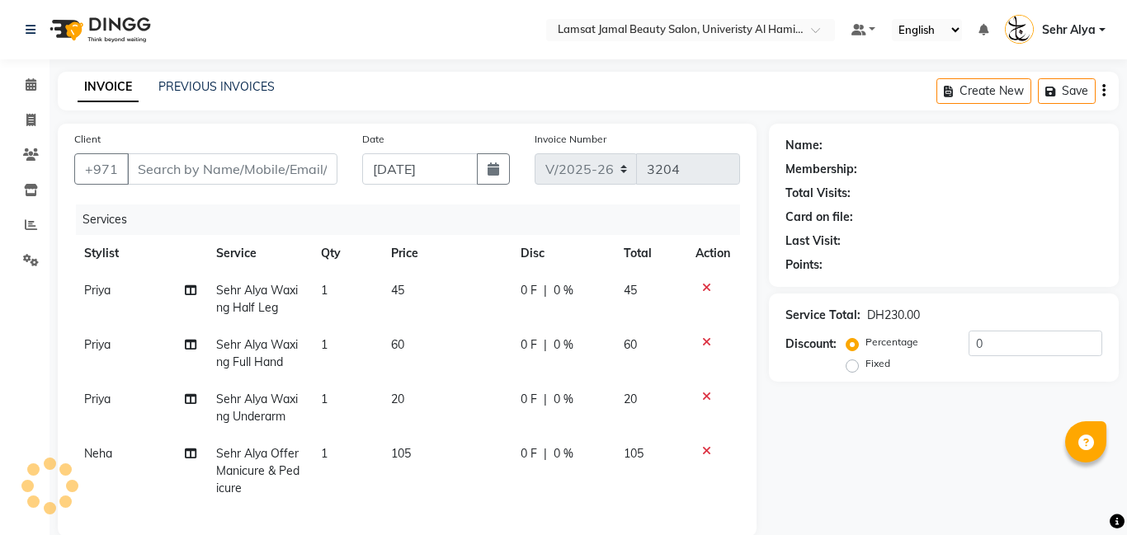
type input "56****56"
select select "79914"
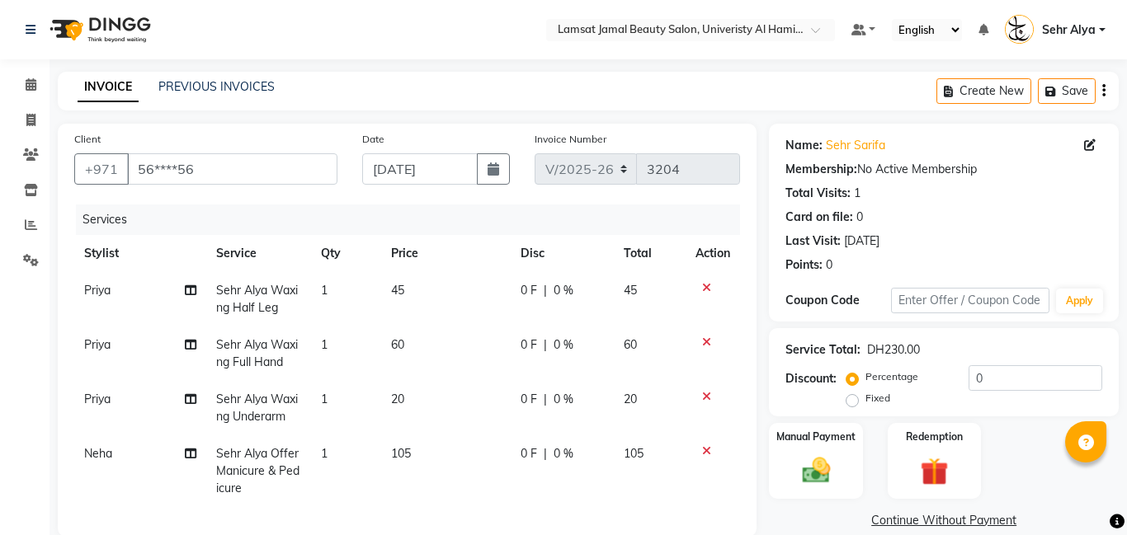
click at [191, 458] on icon at bounding box center [191, 454] width 12 height 12
select select "79914"
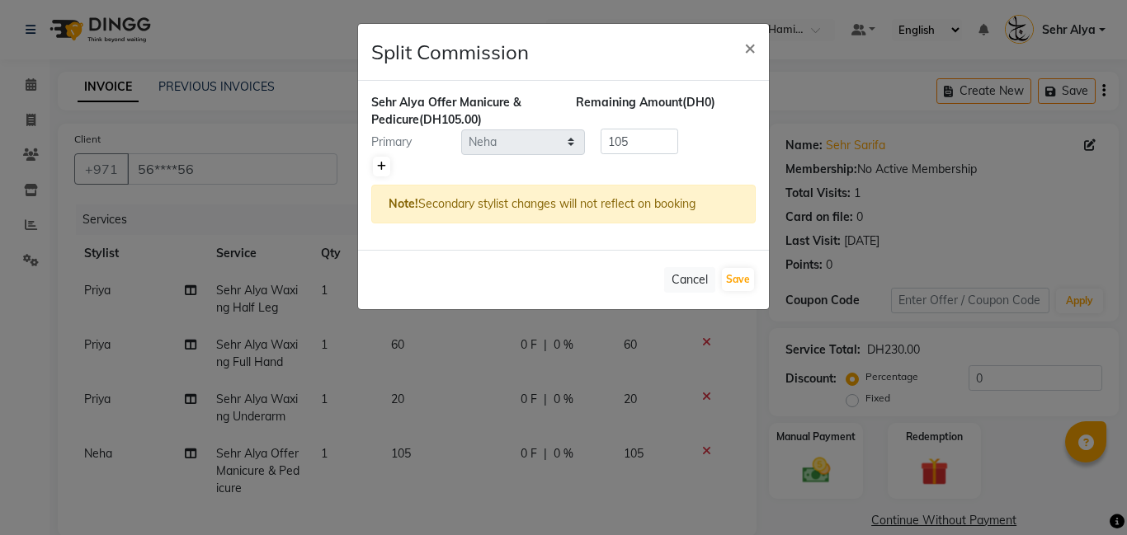
click at [379, 165] on icon at bounding box center [381, 167] width 9 height 10
type input "52.5"
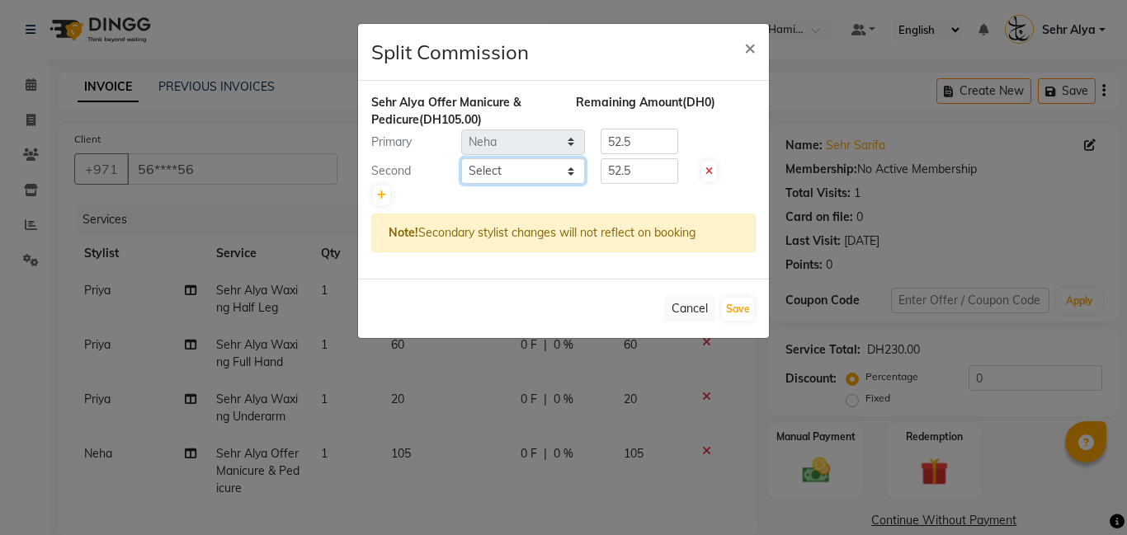
click at [514, 165] on select "Select [PERSON_NAME] Amna [PERSON_NAME] [PERSON_NAME] Ebda Lamsat [PERSON_NAME]…" at bounding box center [523, 171] width 124 height 26
click at [488, 170] on select "Select [PERSON_NAME] Amna [PERSON_NAME] [PERSON_NAME] Ebda Lamsat [PERSON_NAME]…" at bounding box center [523, 171] width 124 height 26
click at [492, 172] on select "Select [PERSON_NAME] Amna [PERSON_NAME] [PERSON_NAME] Ebda Lamsat [PERSON_NAME]…" at bounding box center [523, 171] width 124 height 26
select select "79913"
click at [461, 158] on select "Select [PERSON_NAME] Amna [PERSON_NAME] [PERSON_NAME] Ebda Lamsat [PERSON_NAME]…" at bounding box center [523, 171] width 124 height 26
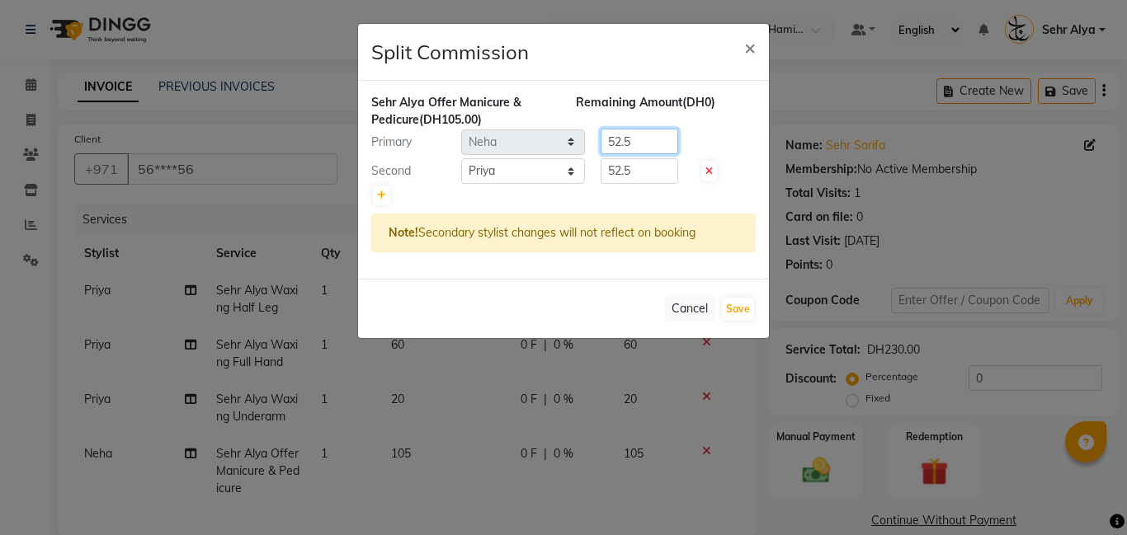
click at [648, 136] on input "52.5" at bounding box center [640, 142] width 78 height 26
type input "5"
type input "65"
click at [655, 173] on input "52.5" at bounding box center [640, 171] width 78 height 26
type input "5"
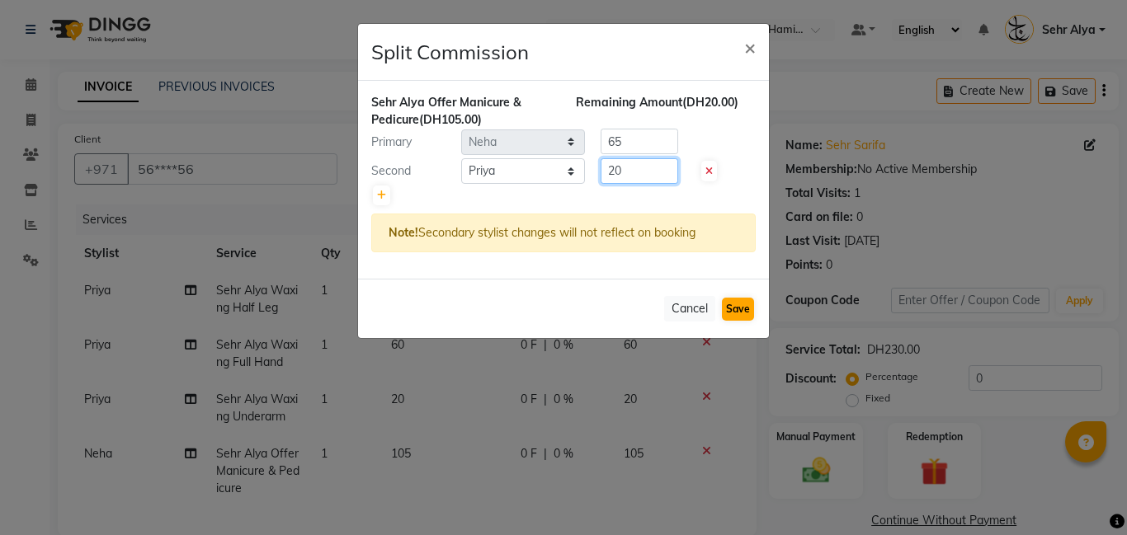
type input "20"
click at [735, 308] on button "Save" at bounding box center [738, 309] width 32 height 23
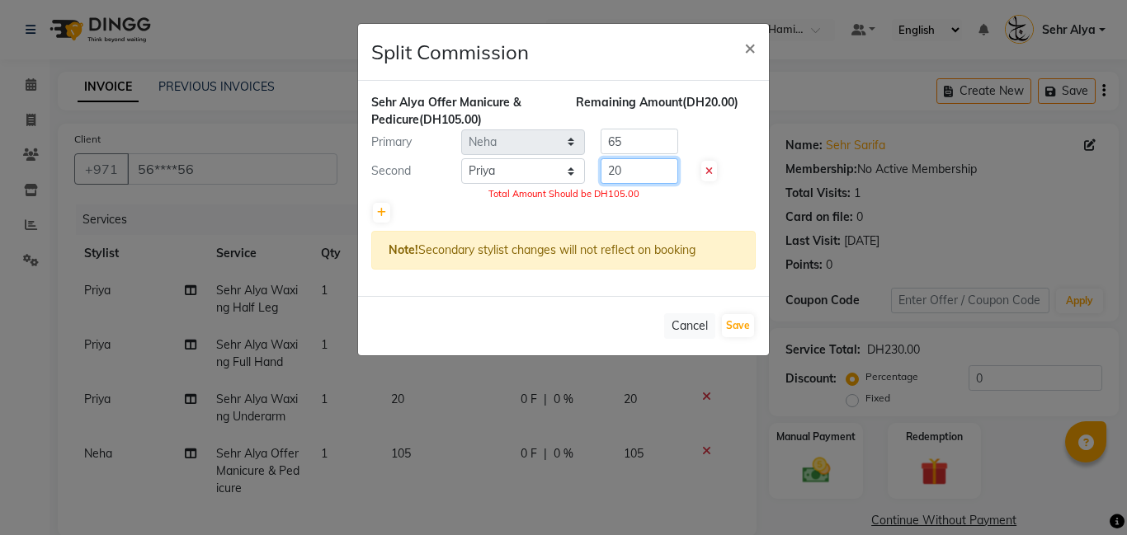
click at [643, 172] on input "20" at bounding box center [640, 171] width 78 height 26
click at [379, 210] on icon at bounding box center [381, 213] width 9 height 10
type input "35"
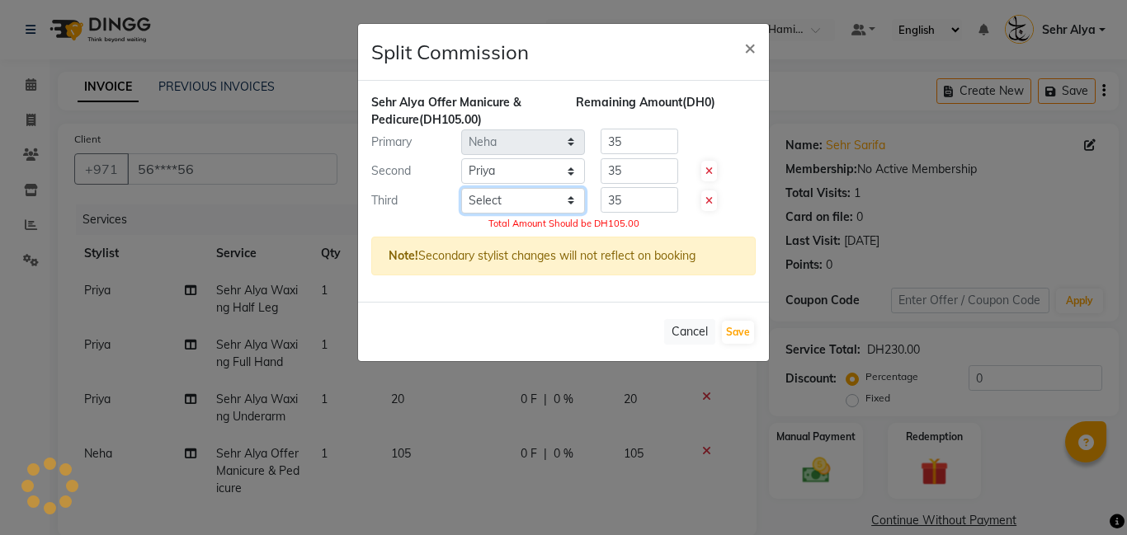
click at [507, 196] on select "Select [PERSON_NAME] Amna [PERSON_NAME] [PERSON_NAME] Ebda Lamsat [PERSON_NAME]…" at bounding box center [523, 201] width 124 height 26
select select "79915"
click at [461, 188] on select "Select [PERSON_NAME] Amna [PERSON_NAME] [PERSON_NAME] Ebda Lamsat [PERSON_NAME]…" at bounding box center [523, 201] width 124 height 26
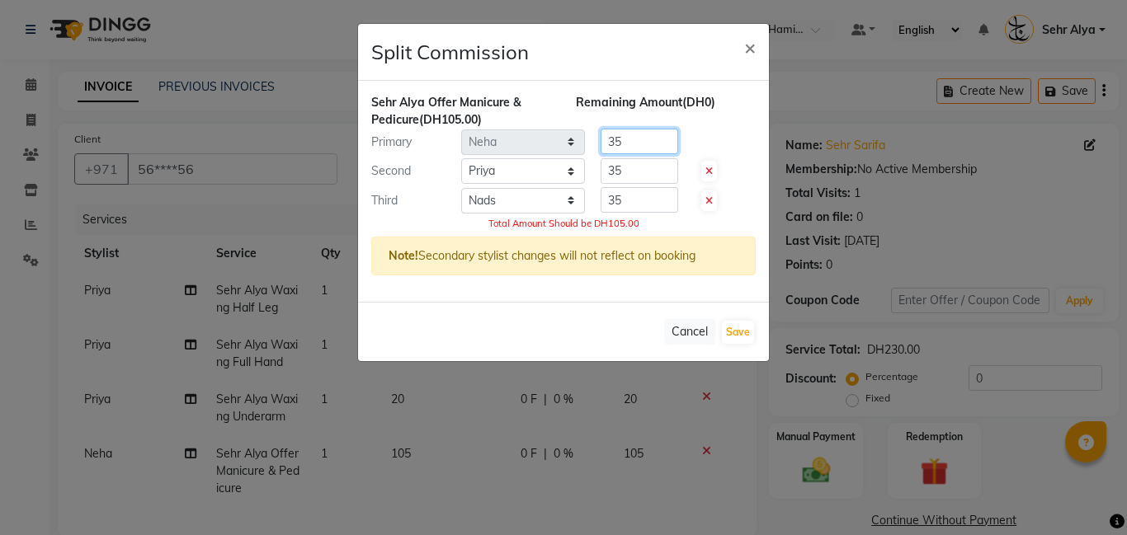
click at [657, 137] on input "35" at bounding box center [640, 142] width 78 height 26
click at [651, 177] on input "35" at bounding box center [640, 171] width 78 height 26
click at [629, 139] on input "40" at bounding box center [640, 142] width 78 height 26
click at [625, 164] on input "number" at bounding box center [640, 171] width 78 height 26
click at [629, 205] on input "35" at bounding box center [640, 200] width 78 height 26
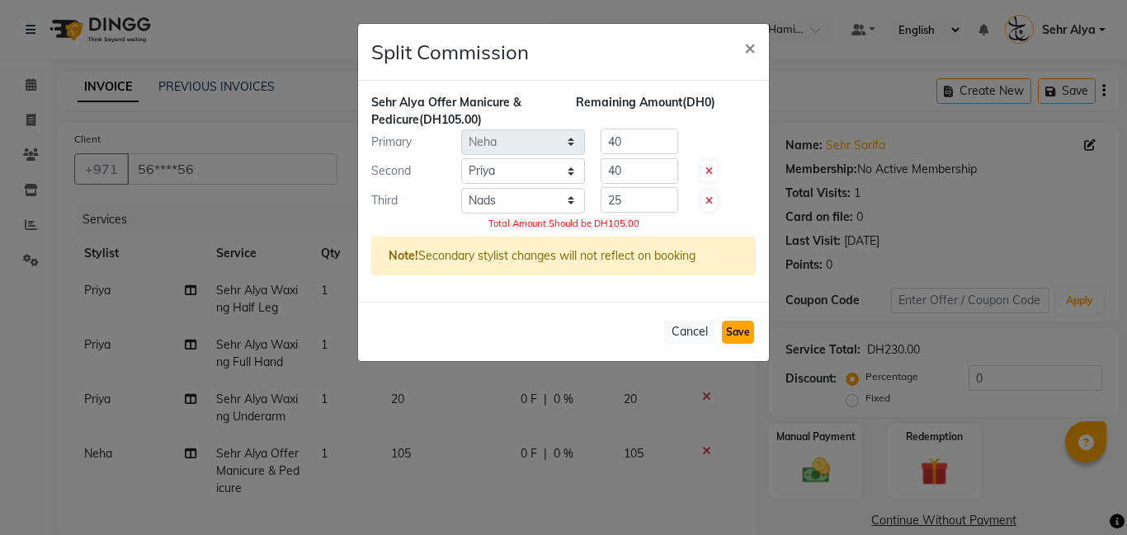
click at [739, 334] on button "Save" at bounding box center [738, 332] width 32 height 23
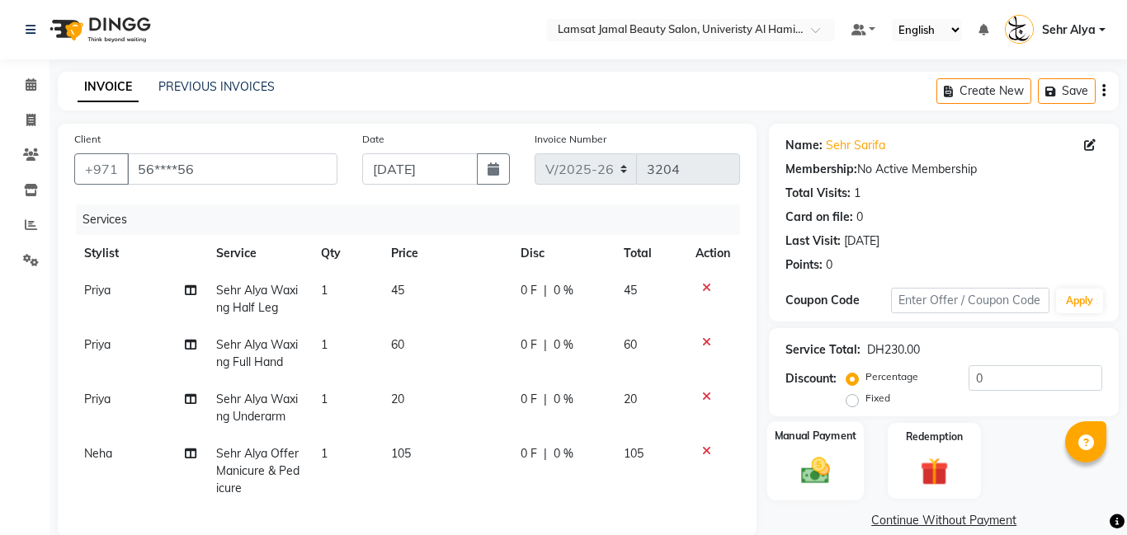
click at [821, 433] on label "Manual Payment" at bounding box center [816, 436] width 82 height 16
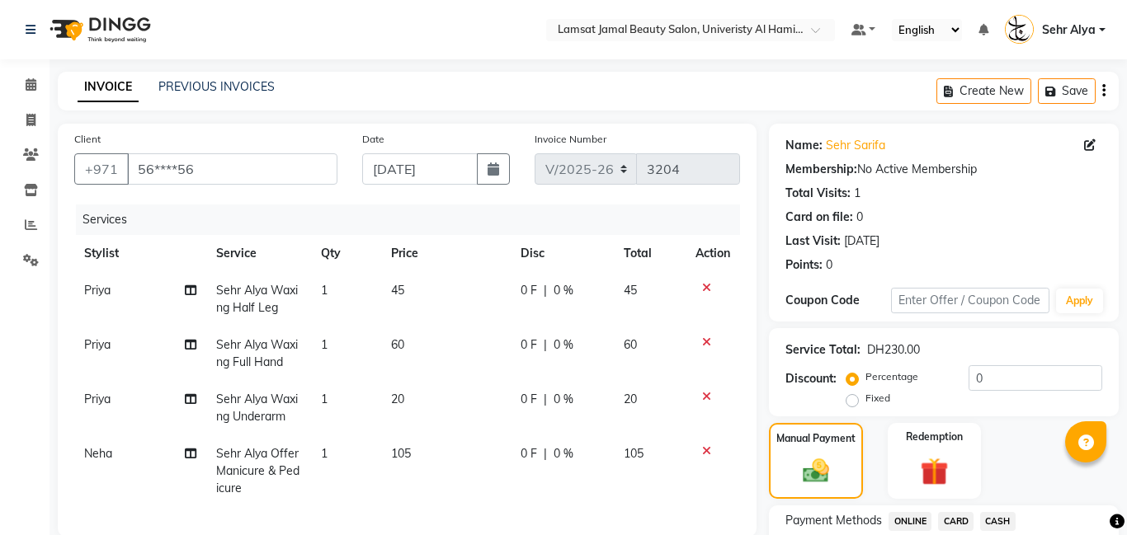
click at [949, 521] on span "CARD" at bounding box center [955, 521] width 35 height 19
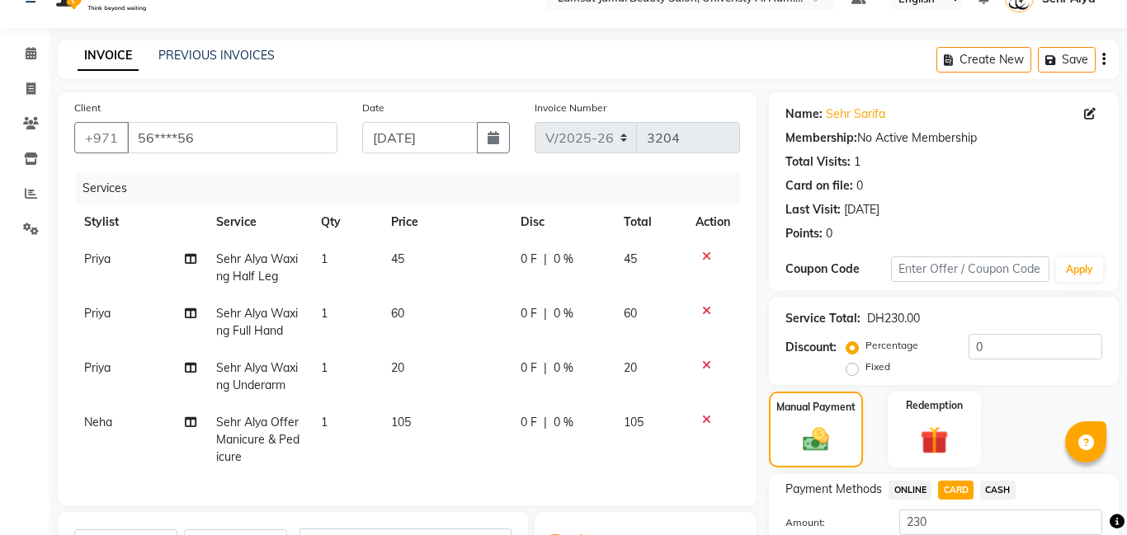
scroll to position [276, 0]
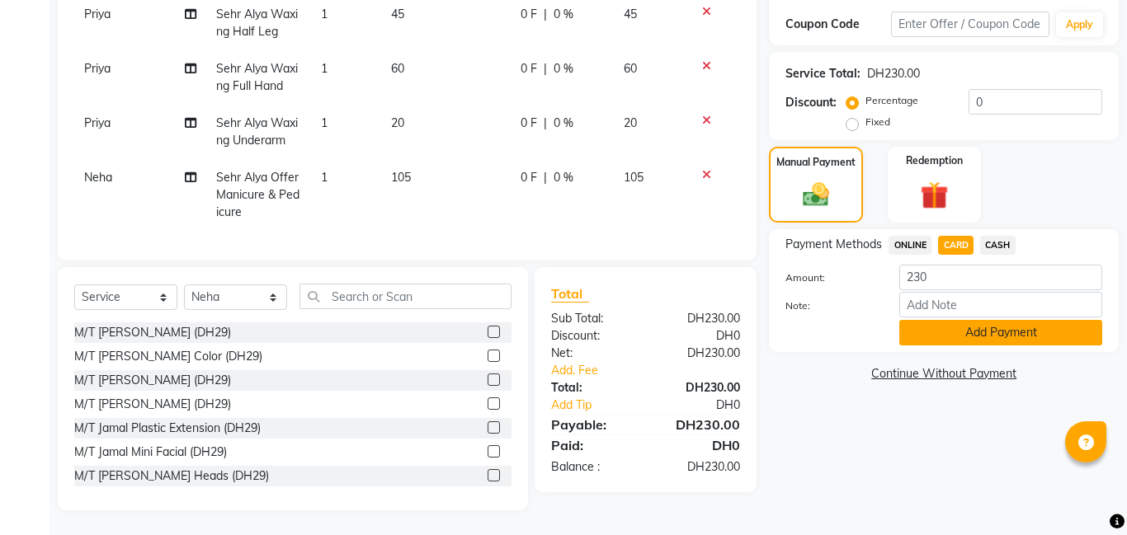
click at [974, 336] on button "Add Payment" at bounding box center [1000, 333] width 203 height 26
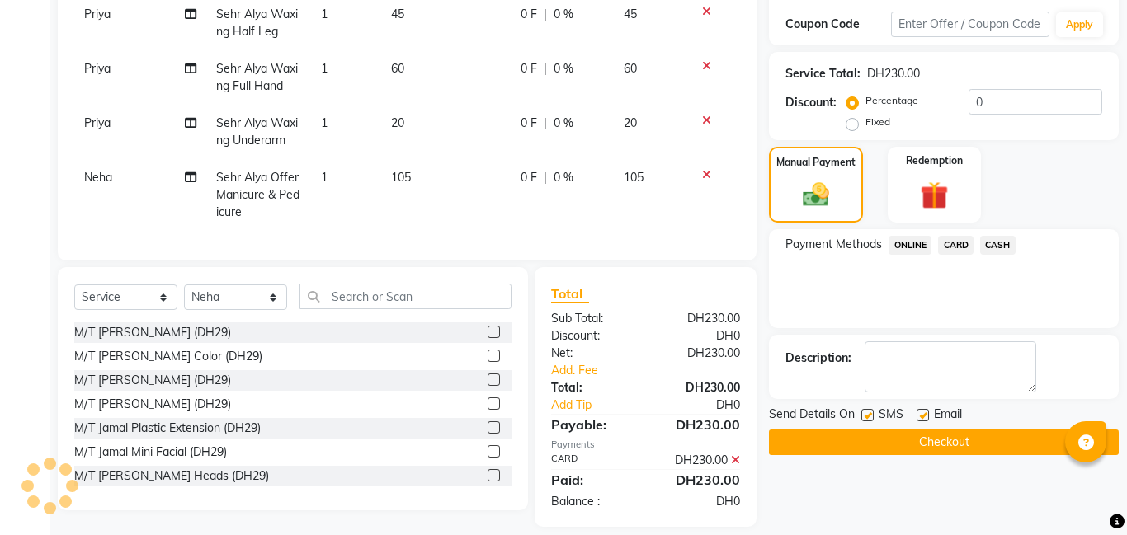
scroll to position [293, 0]
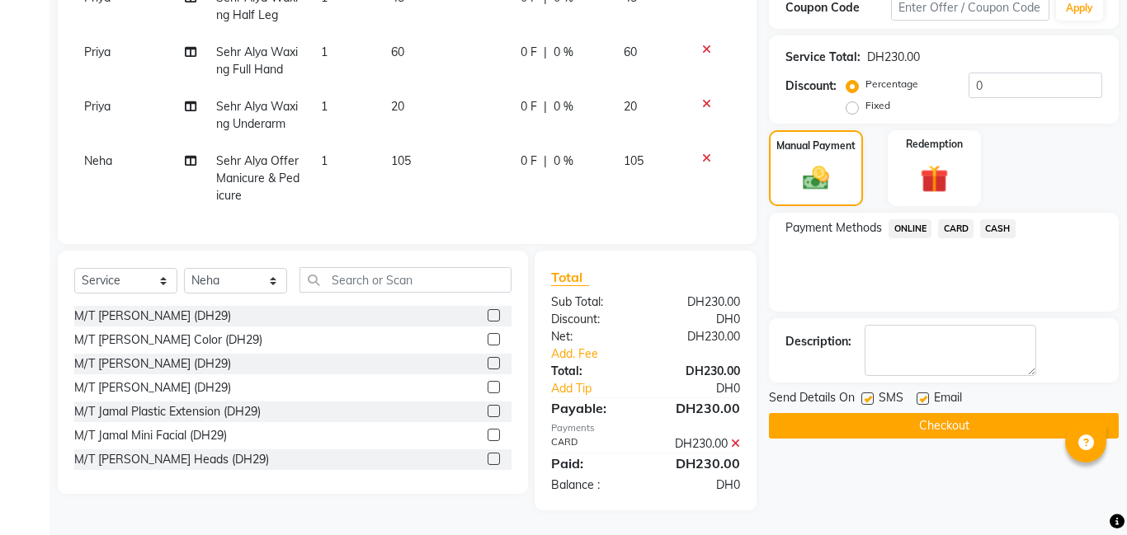
click at [912, 427] on button "Checkout" at bounding box center [944, 426] width 350 height 26
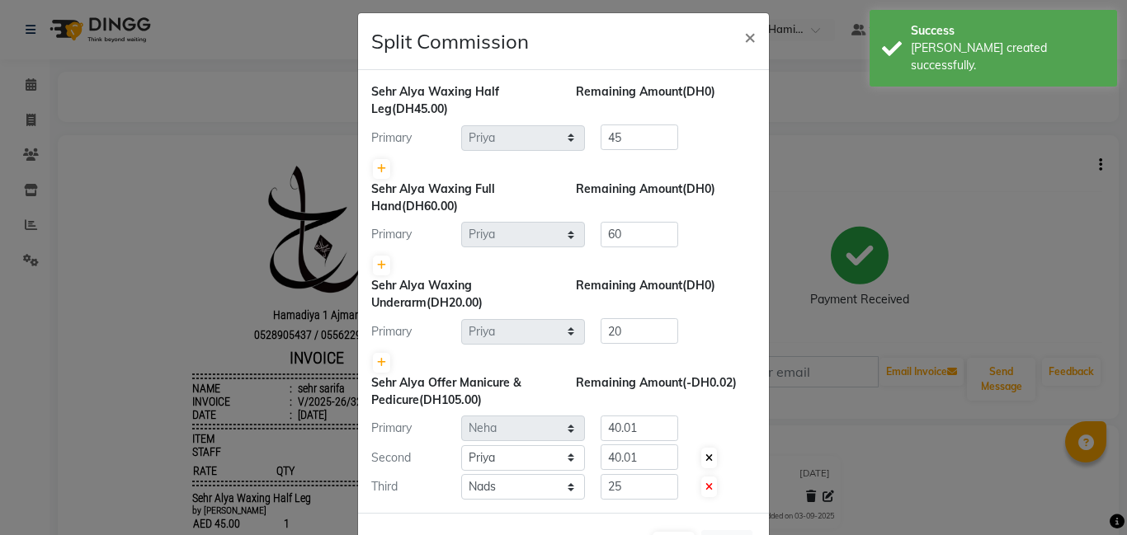
scroll to position [72, 0]
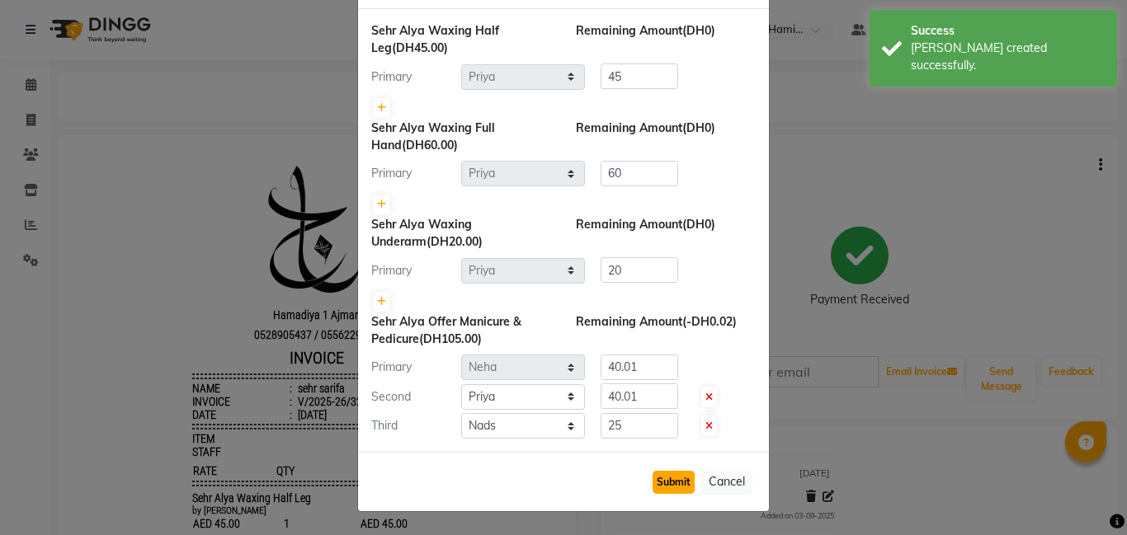
click at [662, 484] on button "Submit" at bounding box center [674, 482] width 42 height 23
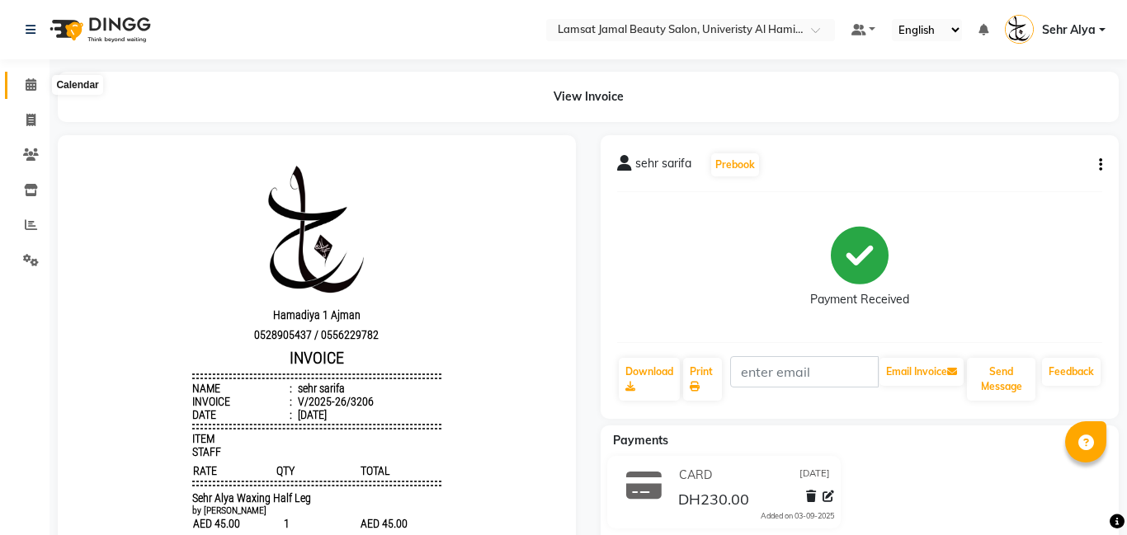
click at [26, 82] on icon at bounding box center [31, 84] width 11 height 12
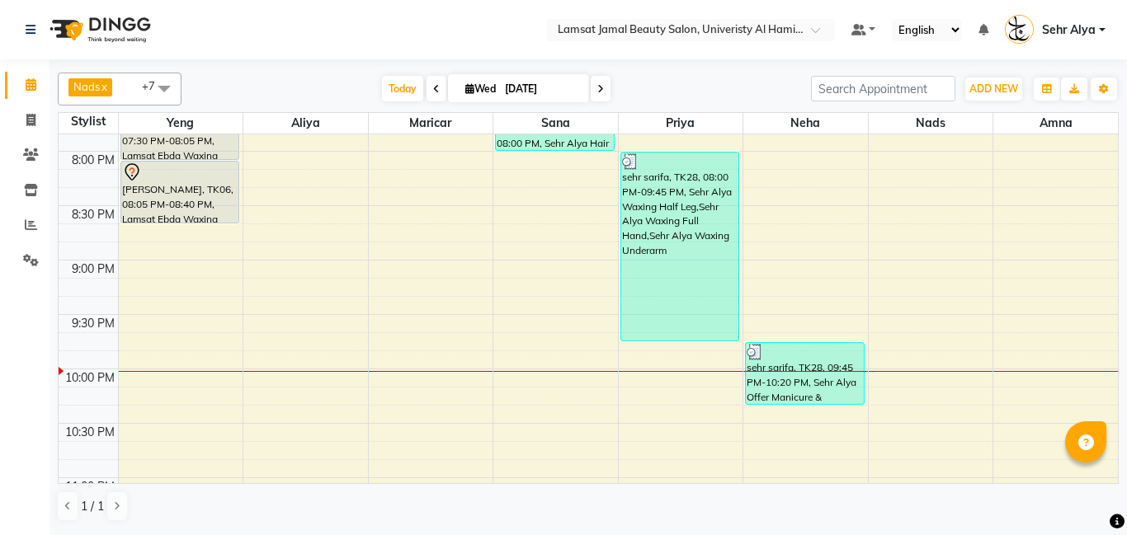
scroll to position [1179, 0]
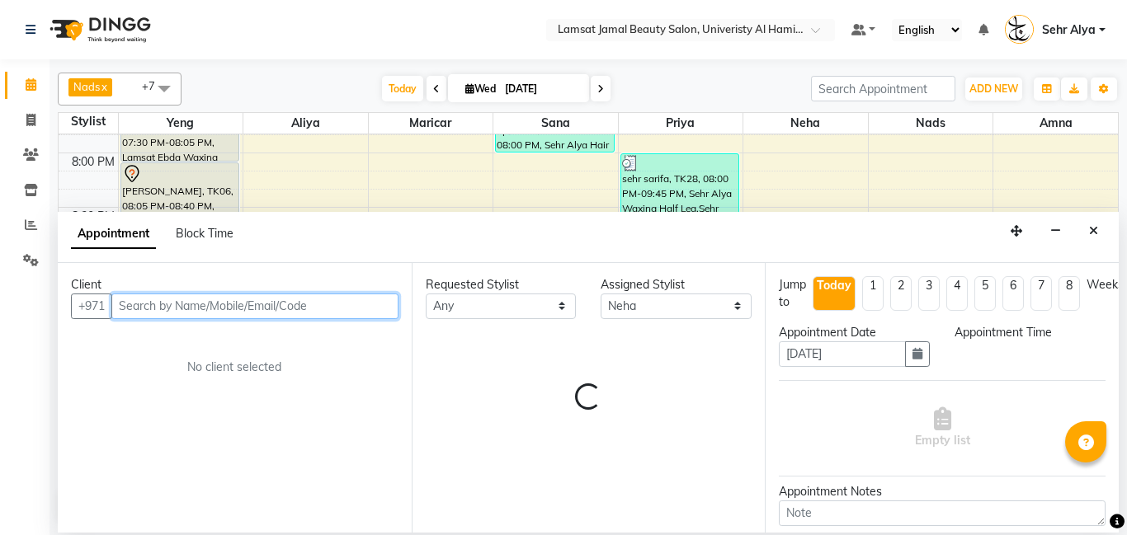
click at [201, 299] on input "text" at bounding box center [254, 307] width 287 height 26
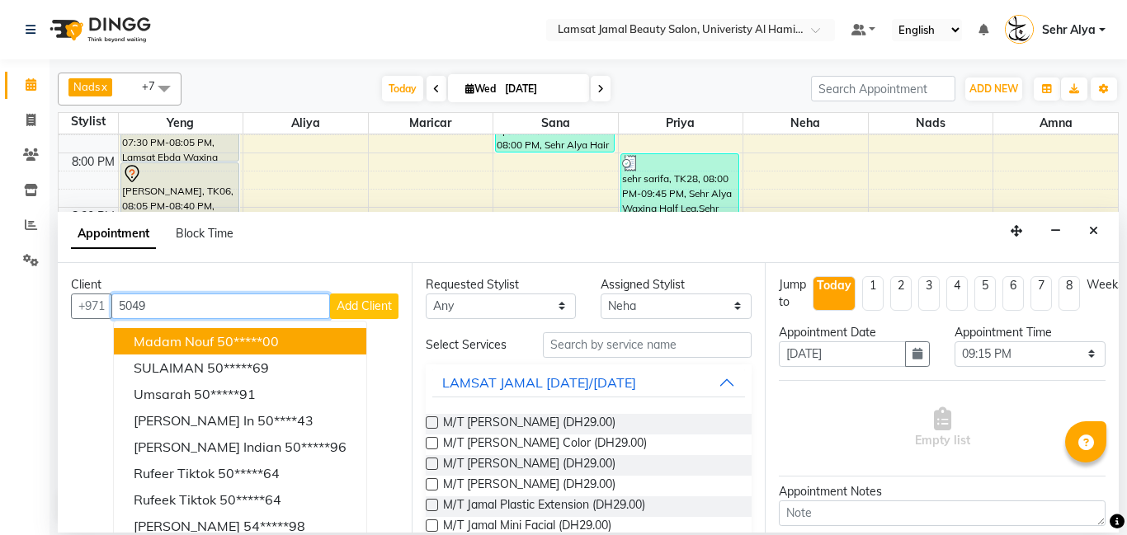
click at [208, 346] on span "Madam Nouf" at bounding box center [174, 341] width 80 height 16
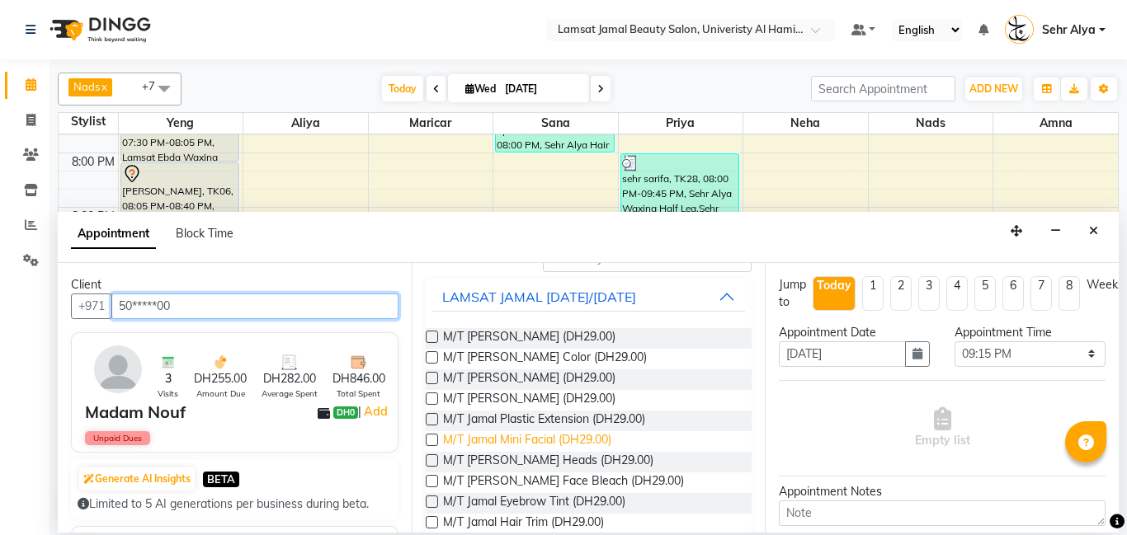
scroll to position [0, 0]
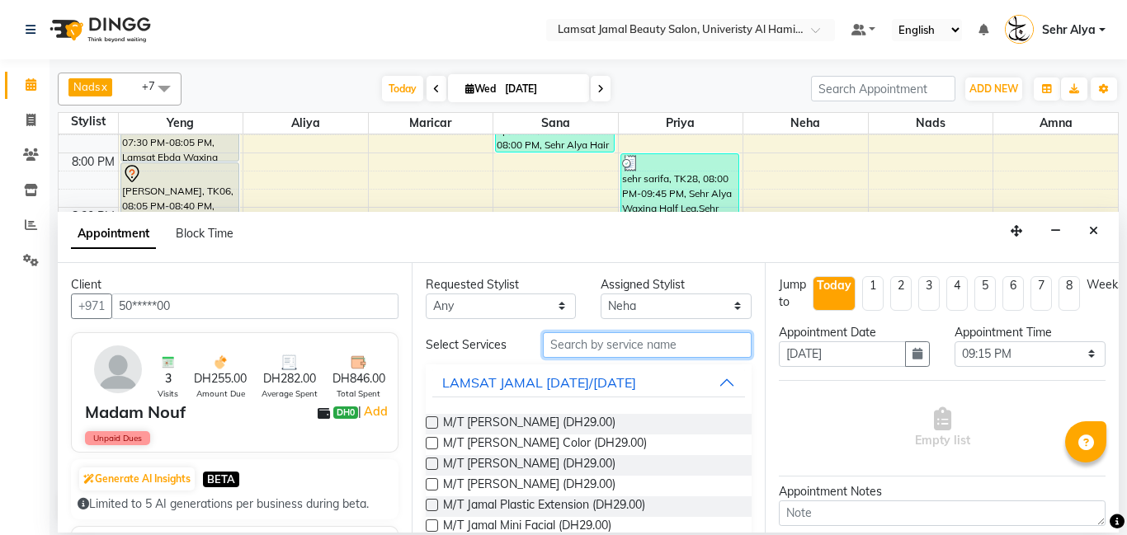
click at [585, 342] on input "text" at bounding box center [648, 345] width 210 height 26
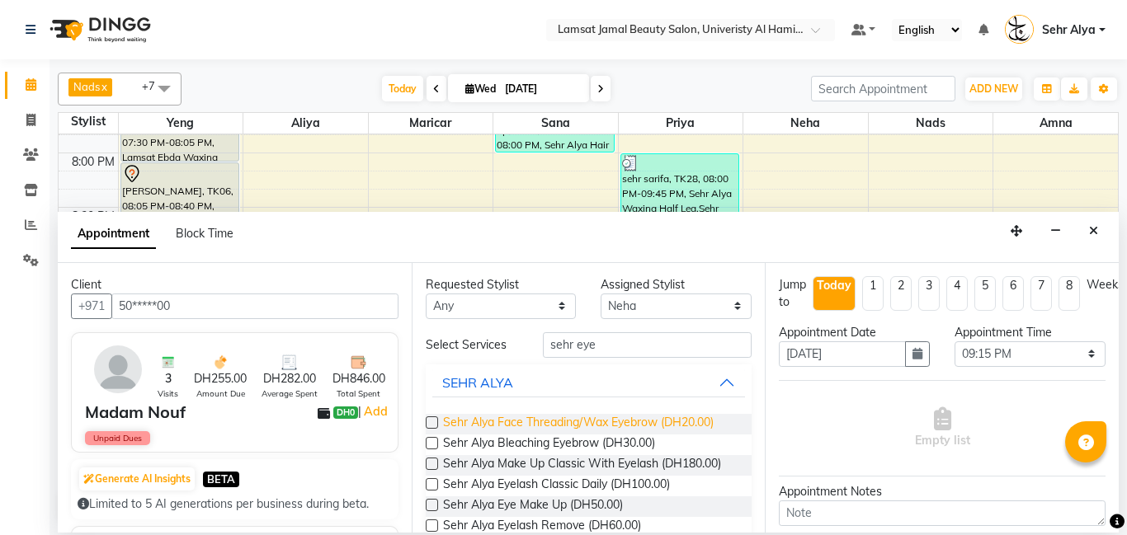
click at [559, 427] on span "Sehr Alya Face Threading/Wax Eyebrow (DH20.00)" at bounding box center [578, 424] width 271 height 21
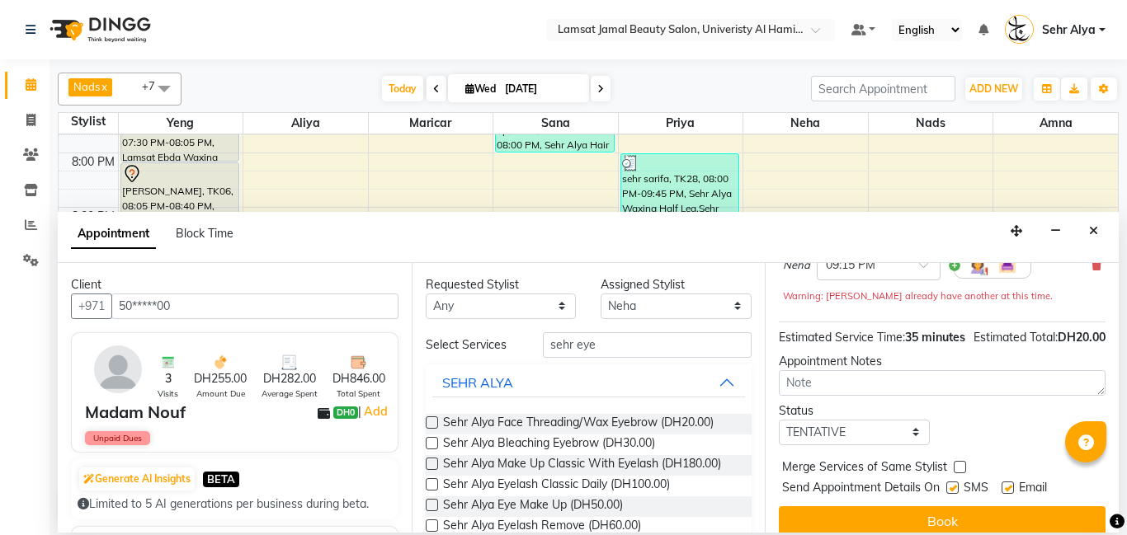
scroll to position [172, 0]
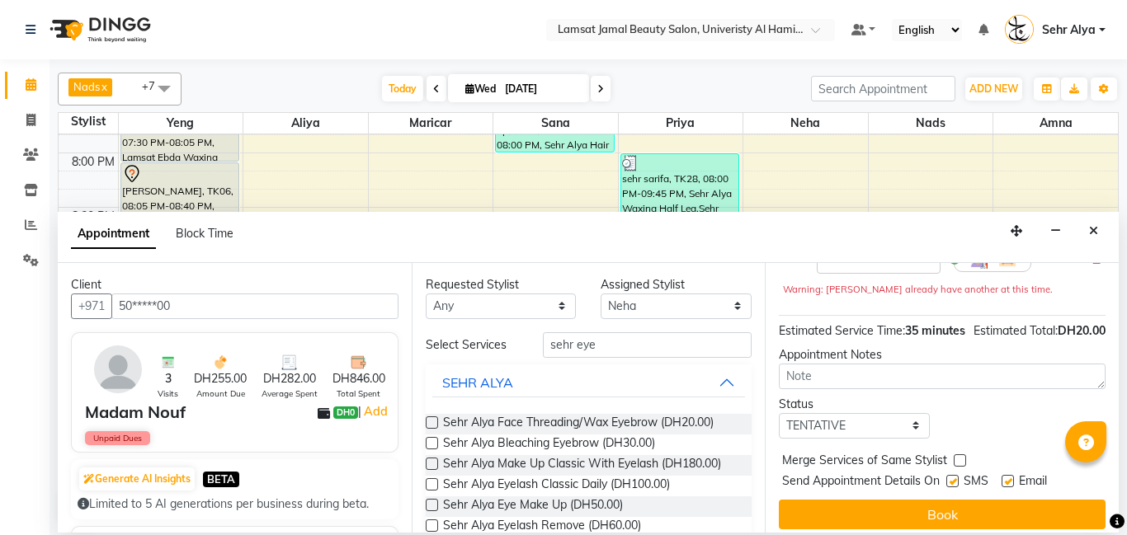
click at [959, 467] on label at bounding box center [960, 461] width 12 height 12
click at [959, 468] on input "checkbox" at bounding box center [959, 462] width 11 height 11
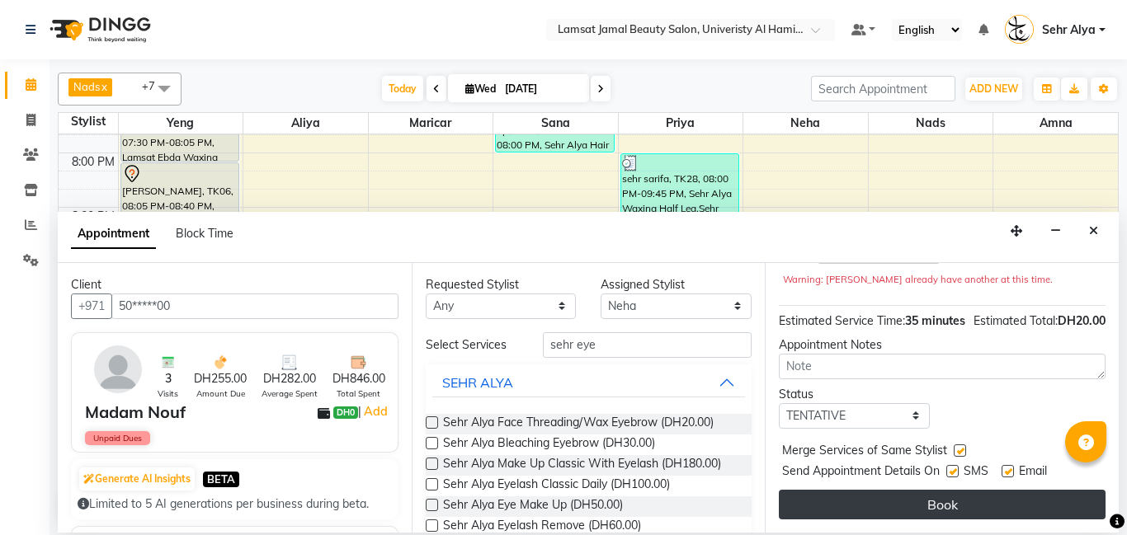
click at [959, 508] on button "Book" at bounding box center [942, 505] width 327 height 30
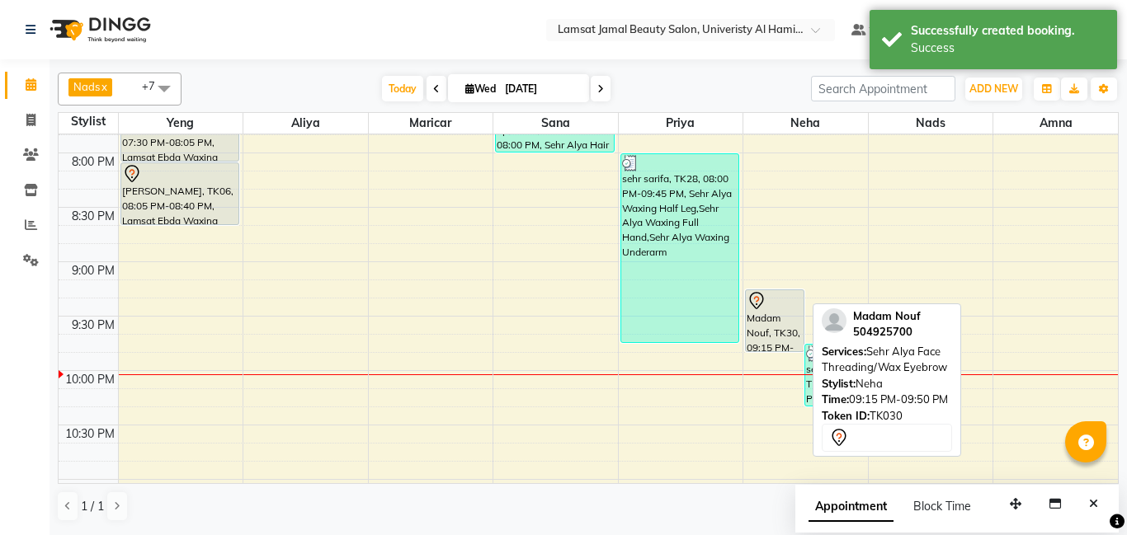
click at [768, 327] on div "Madam Nouf, TK30, 09:15 PM-09:50 PM, Sehr Alya Face Threading/Wax Eyebrow" at bounding box center [775, 320] width 58 height 61
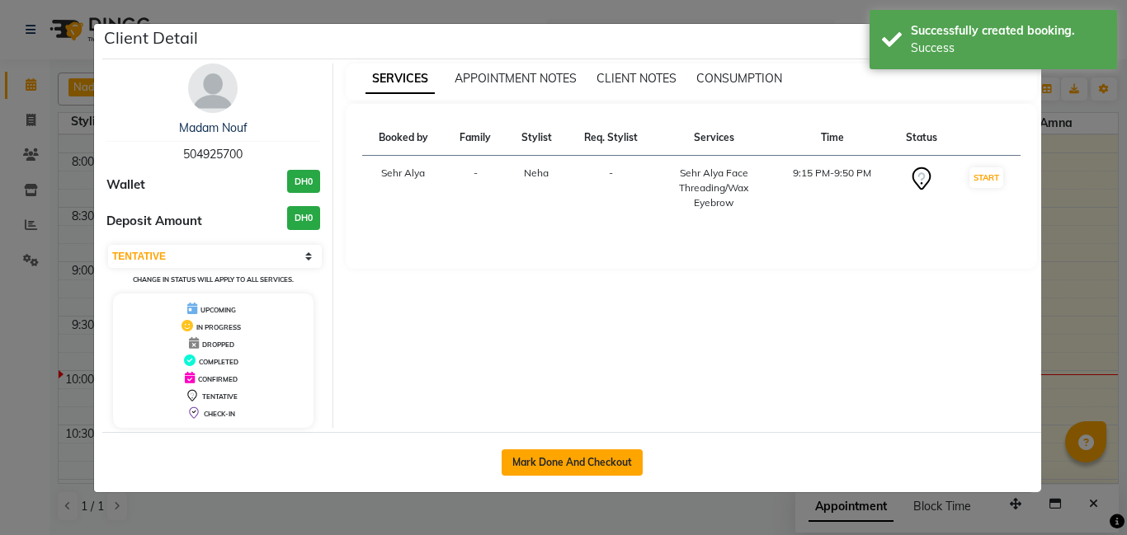
click at [582, 461] on button "Mark Done And Checkout" at bounding box center [572, 463] width 141 height 26
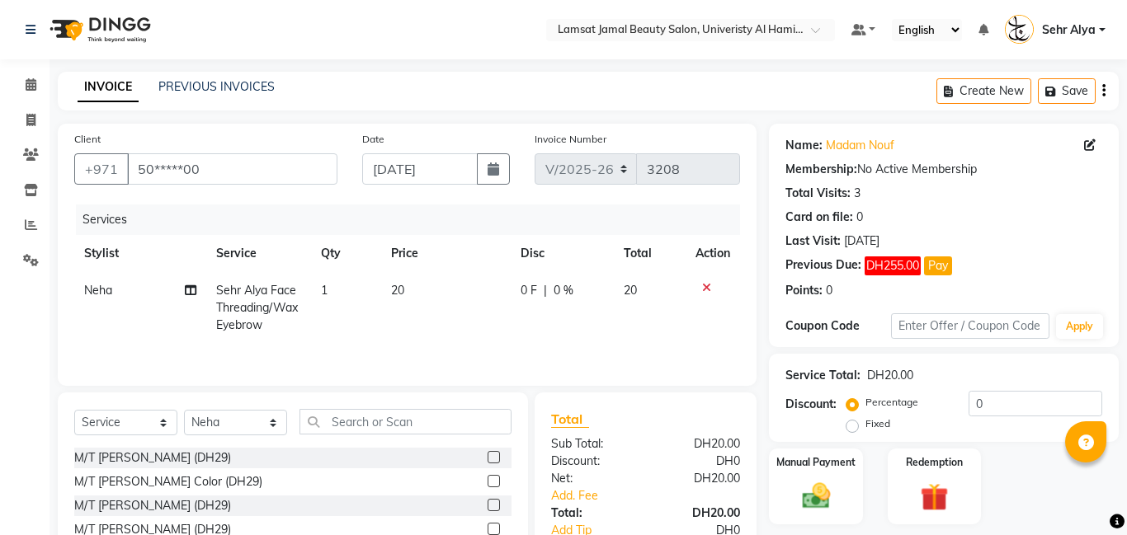
click at [902, 270] on span "DH255.00" at bounding box center [893, 266] width 56 height 19
click at [931, 268] on button "Pay" at bounding box center [938, 266] width 28 height 19
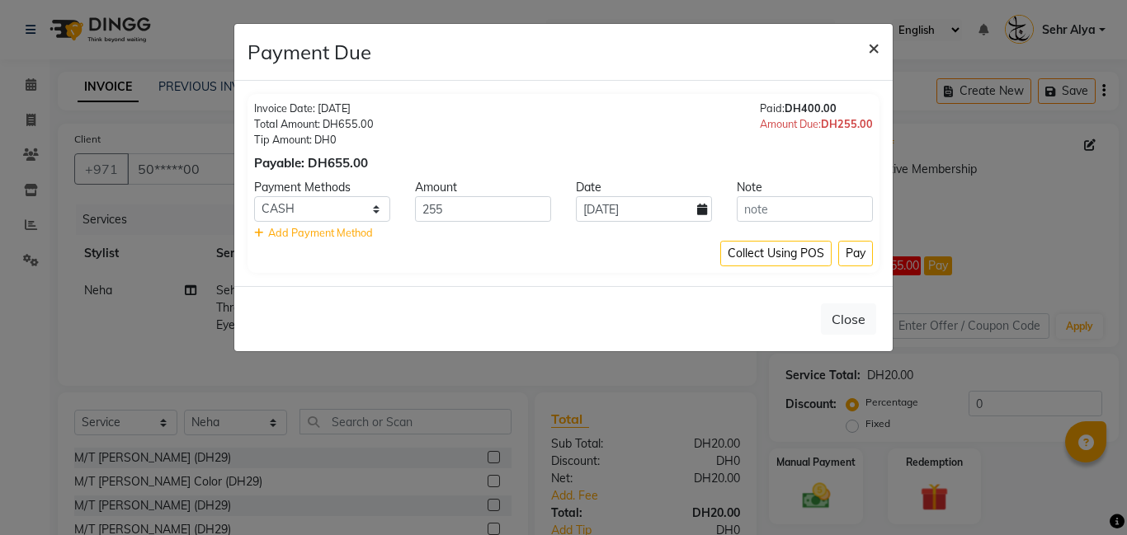
click at [877, 43] on span "×" at bounding box center [874, 47] width 12 height 25
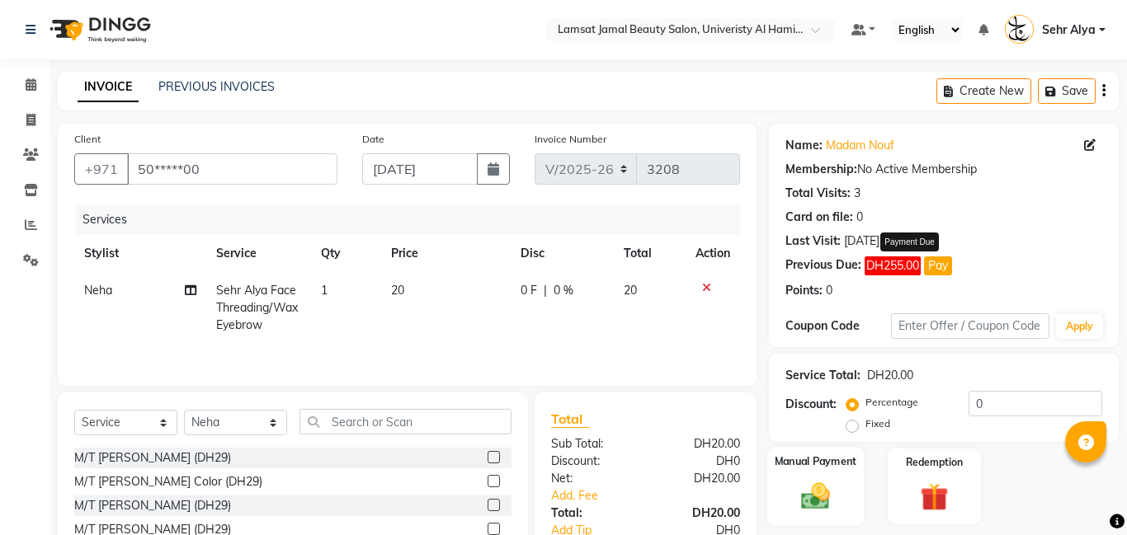
click at [831, 477] on div "Manual Payment" at bounding box center [815, 486] width 97 height 79
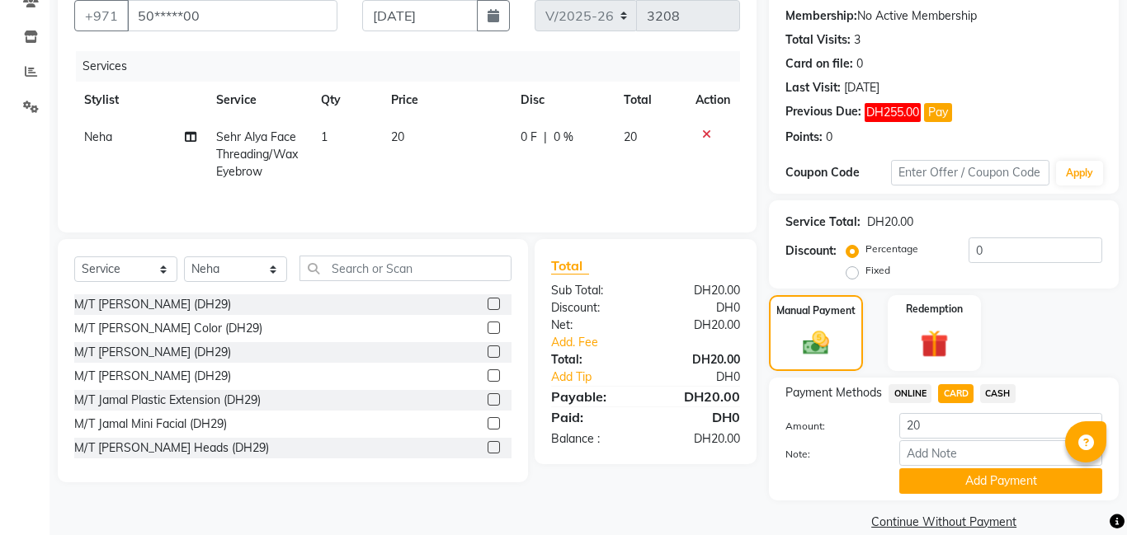
click at [993, 390] on span "CASH" at bounding box center [997, 393] width 35 height 19
click at [992, 478] on button "Add Payment" at bounding box center [1000, 482] width 203 height 26
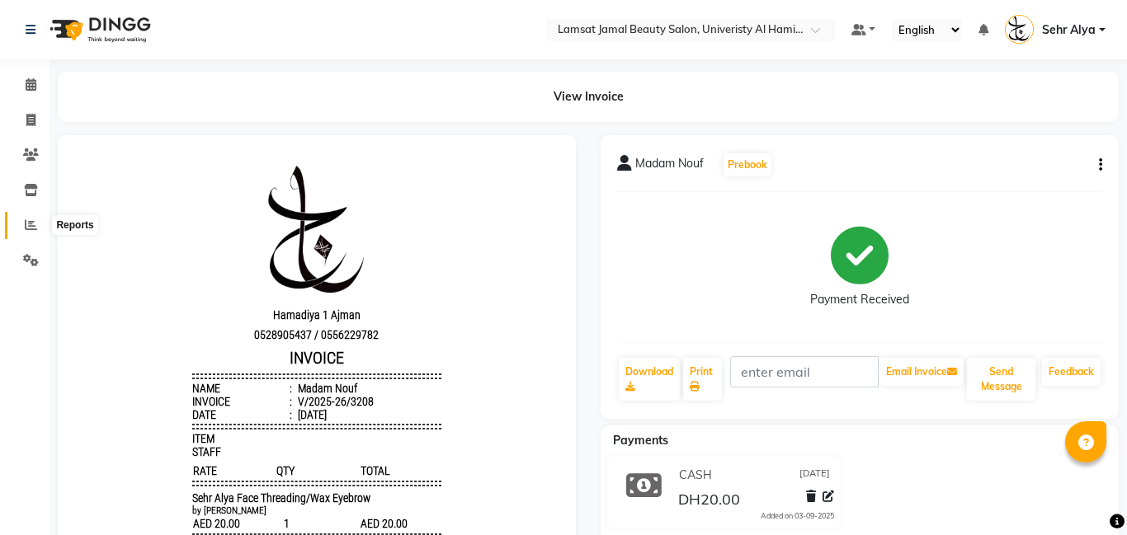
click at [22, 221] on span at bounding box center [30, 225] width 29 height 19
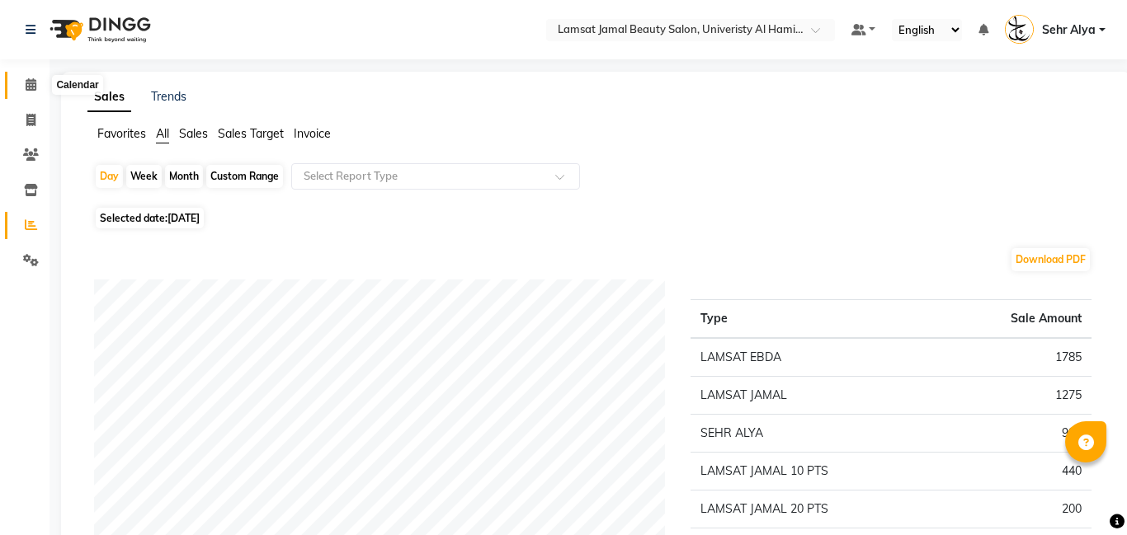
click at [31, 87] on icon at bounding box center [31, 84] width 11 height 12
click at [26, 82] on icon at bounding box center [31, 84] width 11 height 12
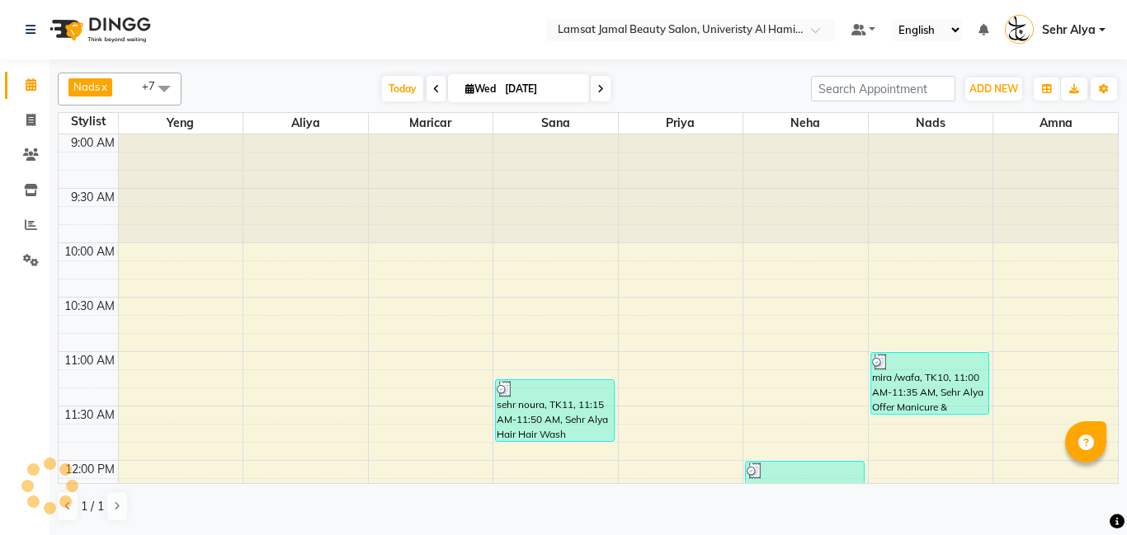
scroll to position [405, 0]
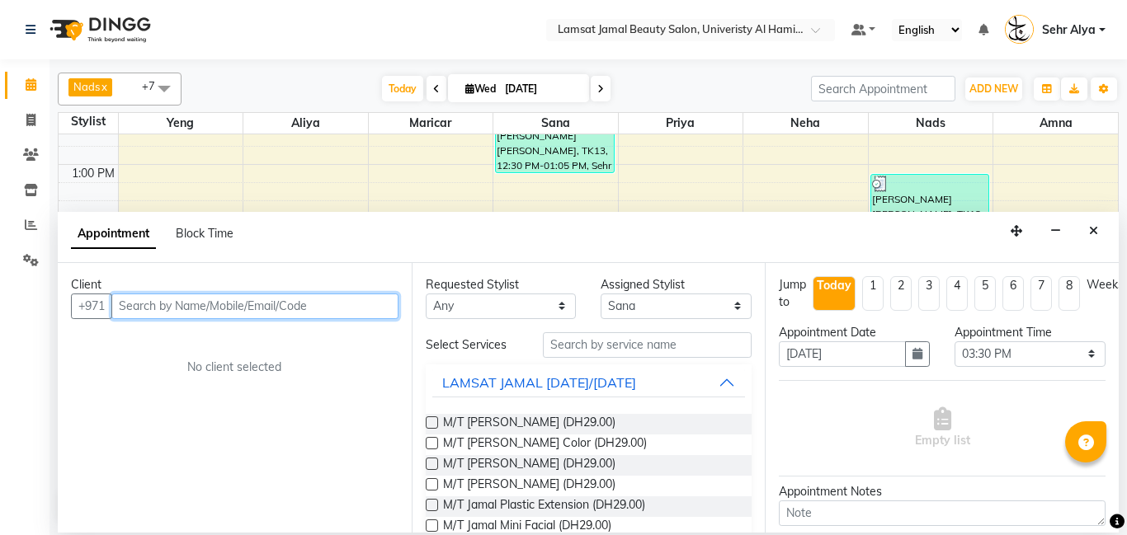
click at [295, 314] on input "text" at bounding box center [254, 307] width 287 height 26
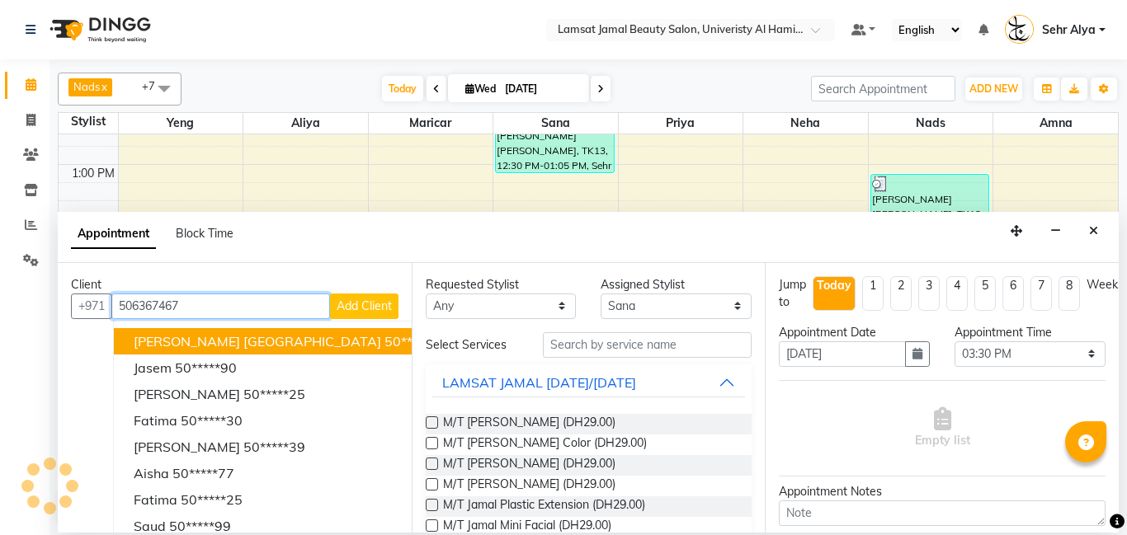
click at [384, 339] on ngb-highlight "50*****26" at bounding box center [415, 341] width 62 height 16
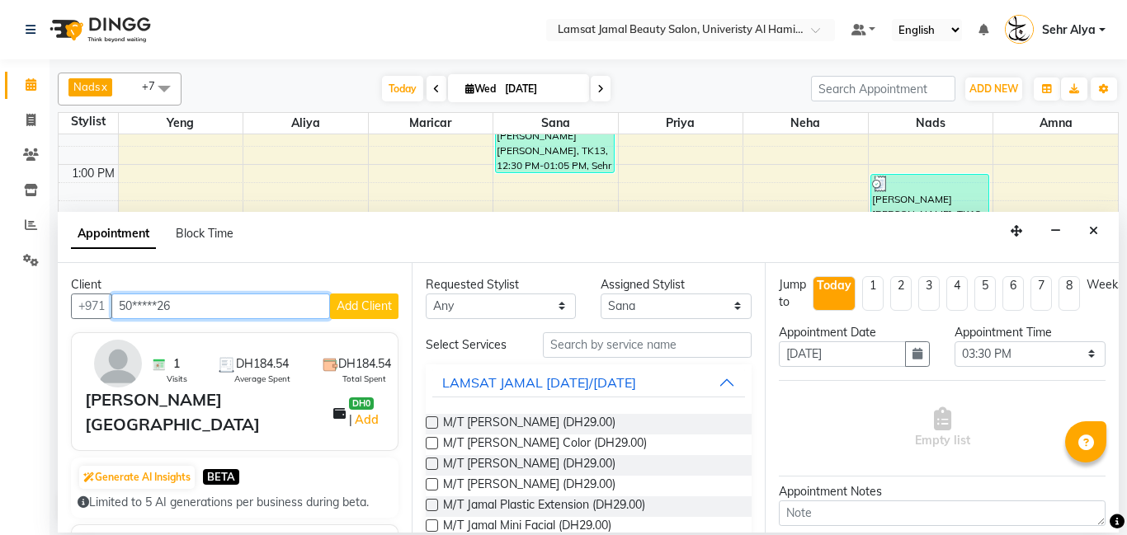
click at [309, 303] on input "50*****26" at bounding box center [220, 307] width 219 height 26
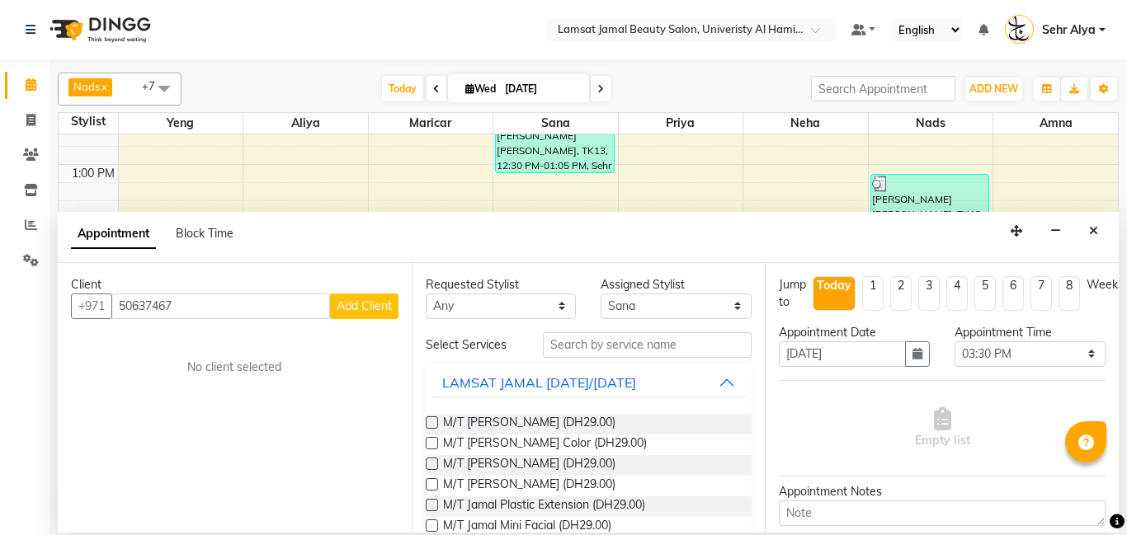
click at [356, 309] on span "Add Client" at bounding box center [364, 306] width 55 height 15
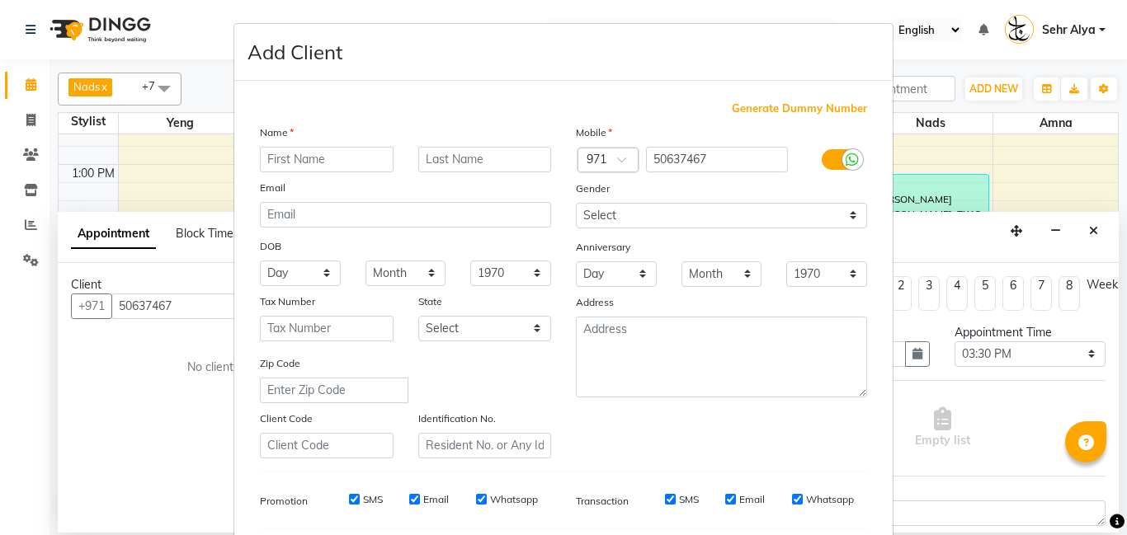
click at [321, 162] on input "text" at bounding box center [327, 160] width 134 height 26
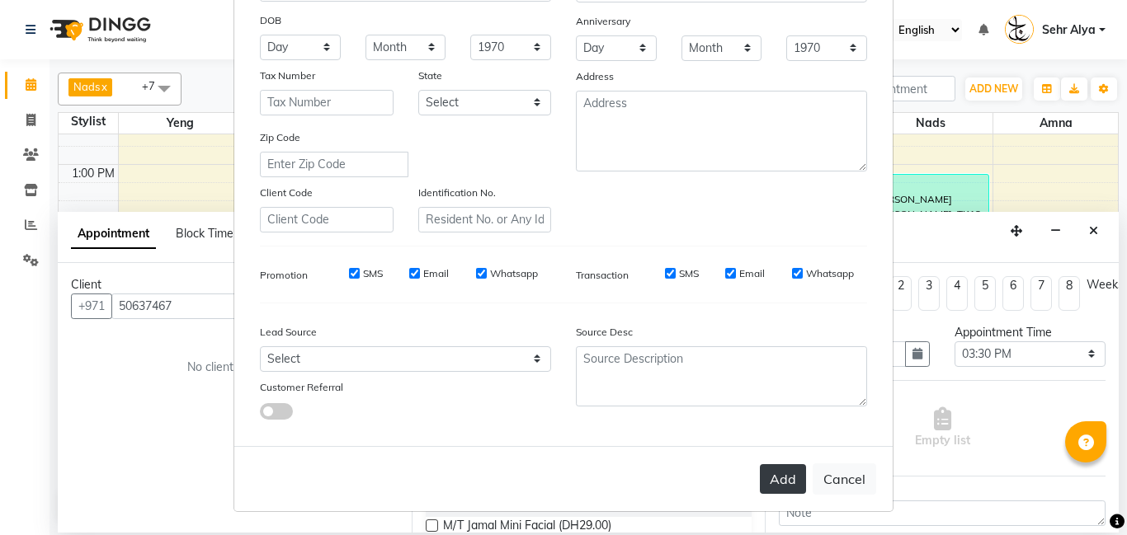
click at [790, 475] on button "Add" at bounding box center [783, 479] width 46 height 30
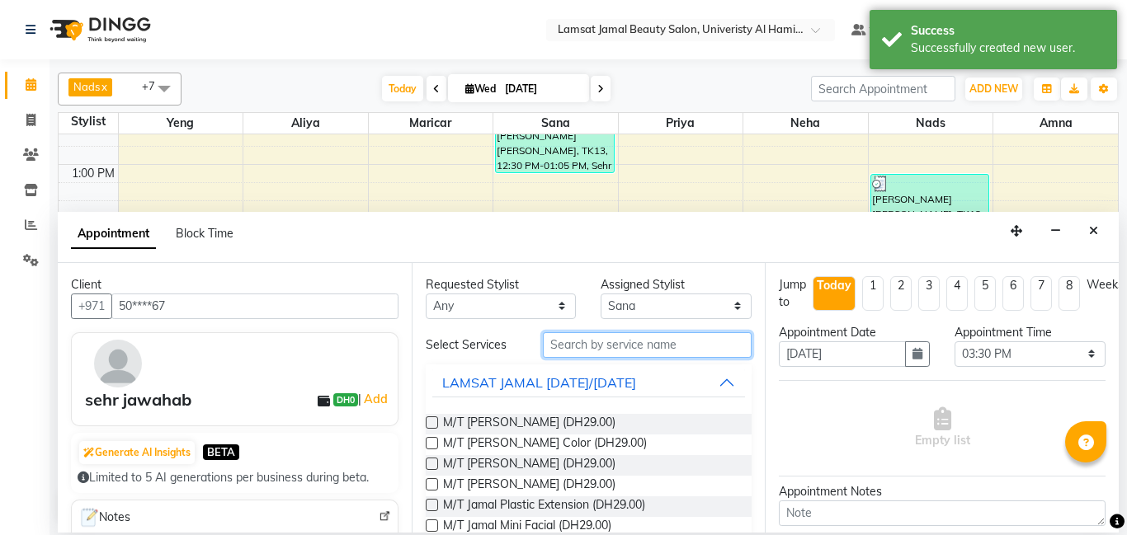
click at [631, 336] on input "text" at bounding box center [648, 345] width 210 height 26
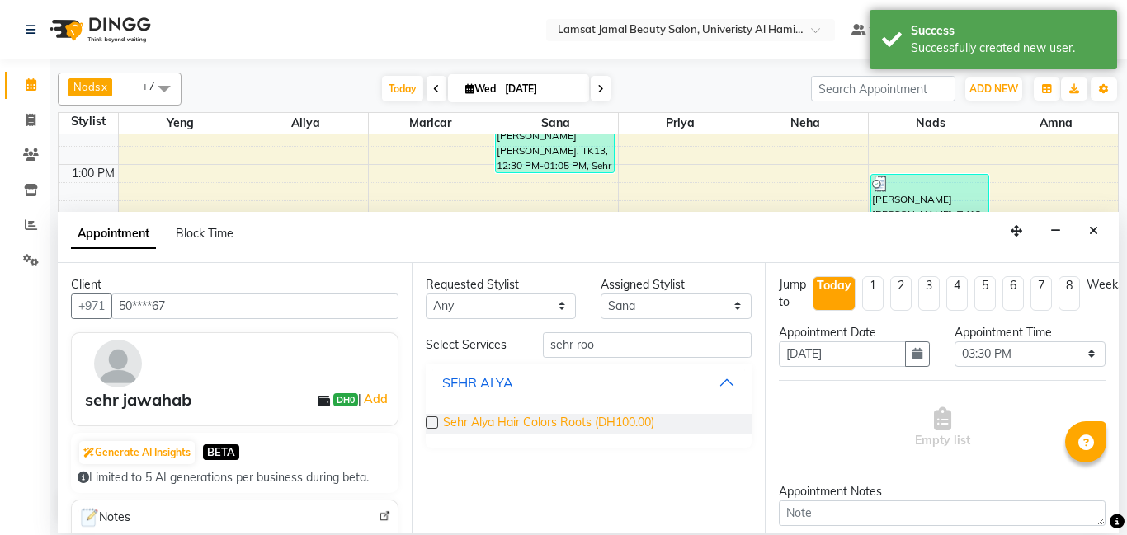
click at [572, 416] on span "Sehr Alya Hair Colors Roots (DH100.00)" at bounding box center [548, 424] width 211 height 21
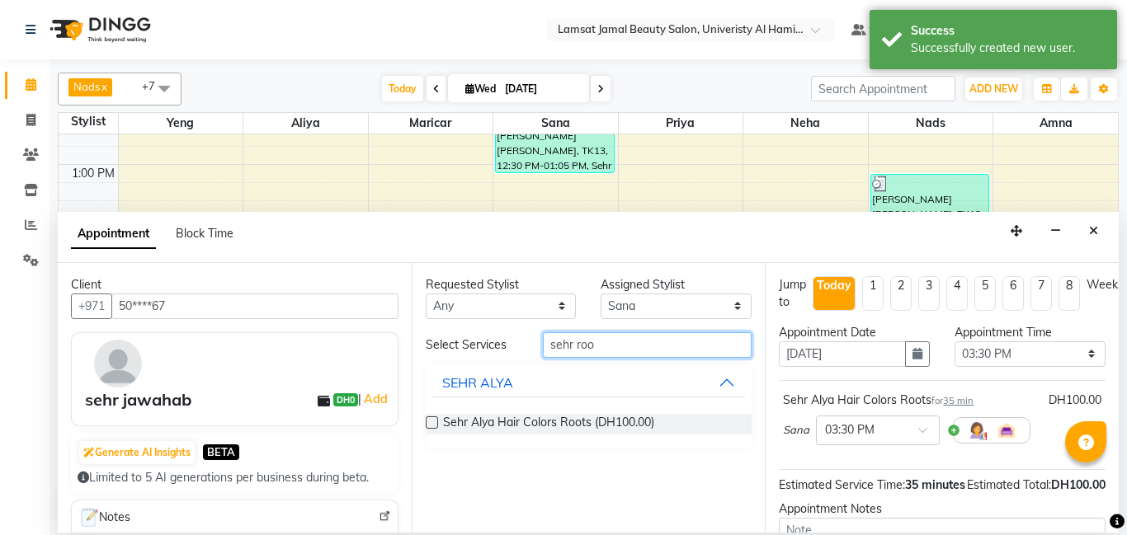
click at [624, 350] on input "sehr roo" at bounding box center [648, 345] width 210 height 26
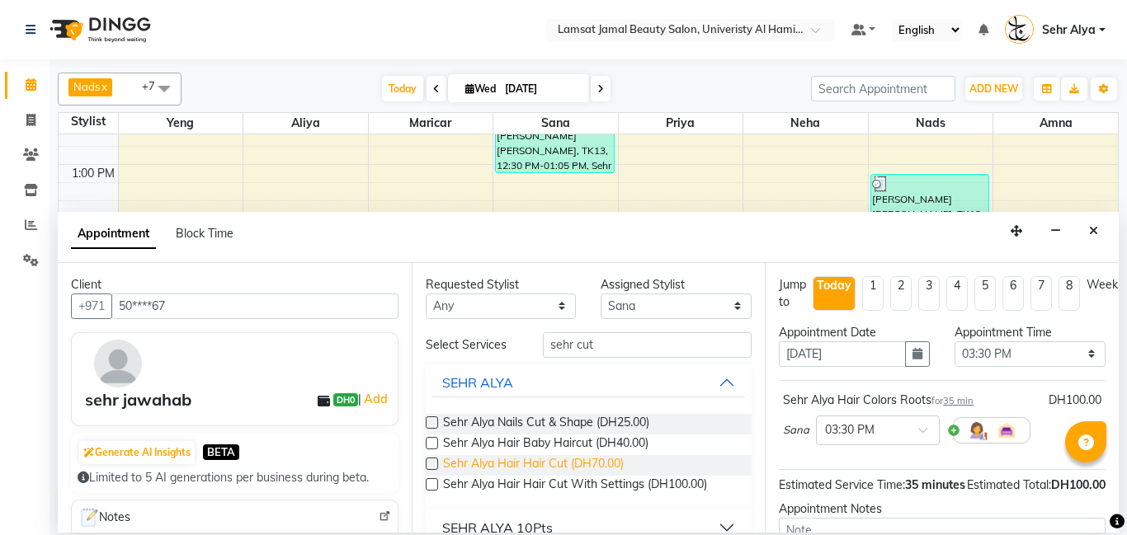
click at [596, 462] on span "Sehr Alya Hair Hair Cut (DH70.00)" at bounding box center [533, 465] width 181 height 21
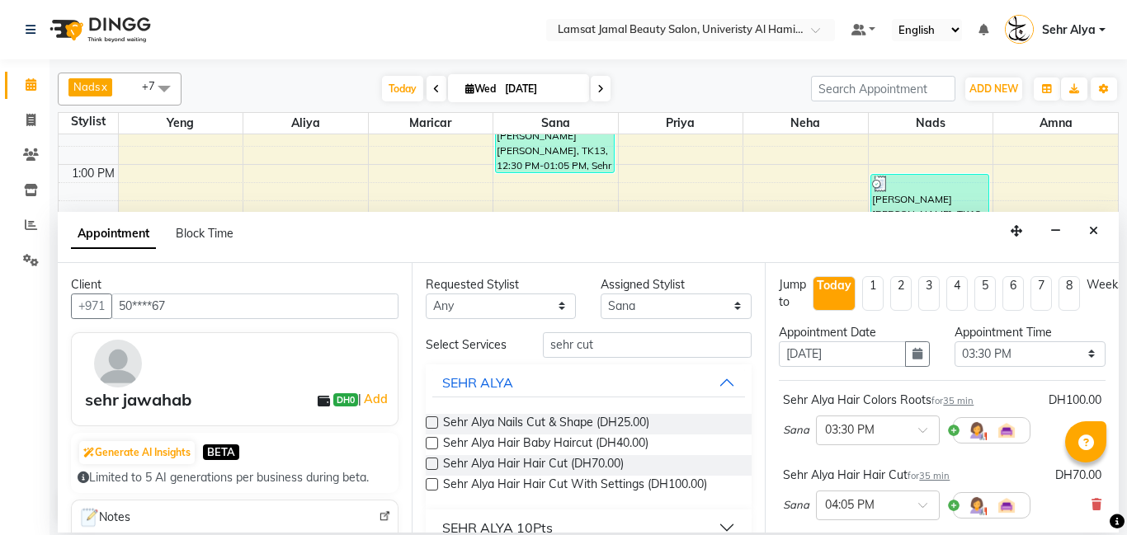
scroll to position [257, 0]
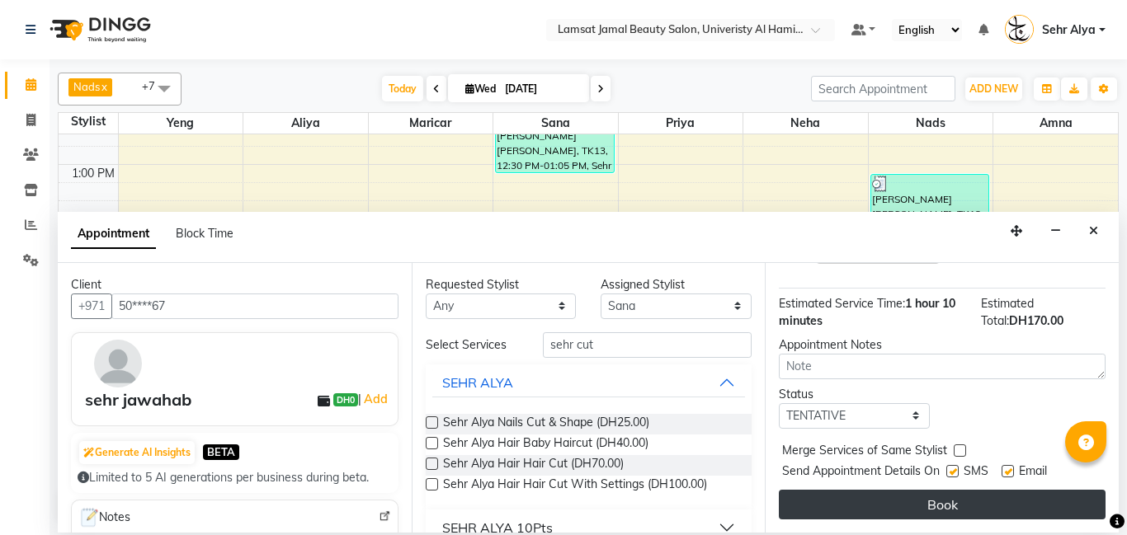
click at [921, 506] on button "Book" at bounding box center [942, 505] width 327 height 30
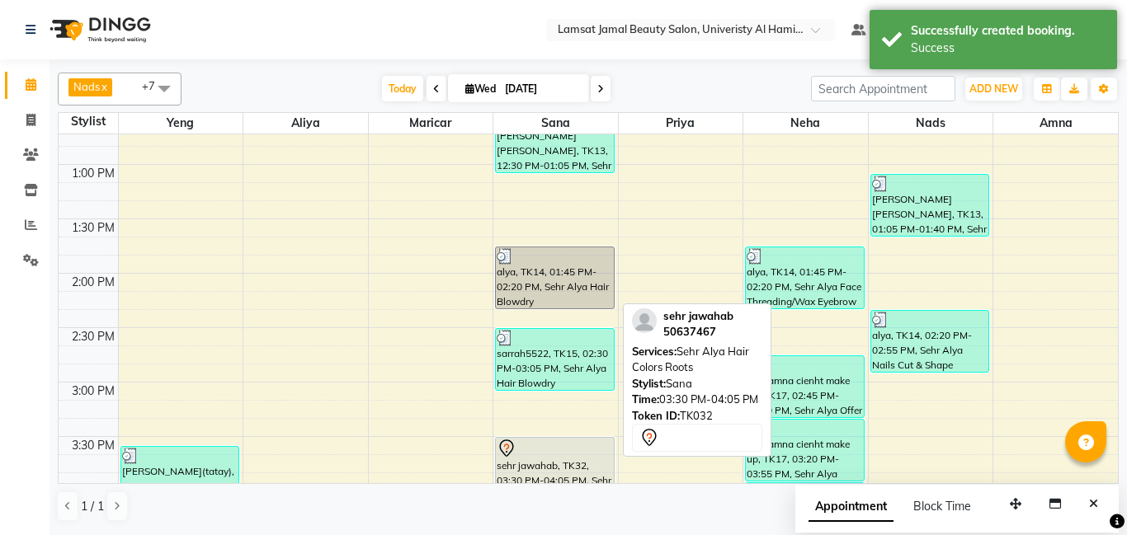
click at [547, 459] on div "sehr jawahab, TK32, 03:30 PM-04:05 PM, Sehr Alya Hair Colors Roots" at bounding box center [555, 468] width 118 height 61
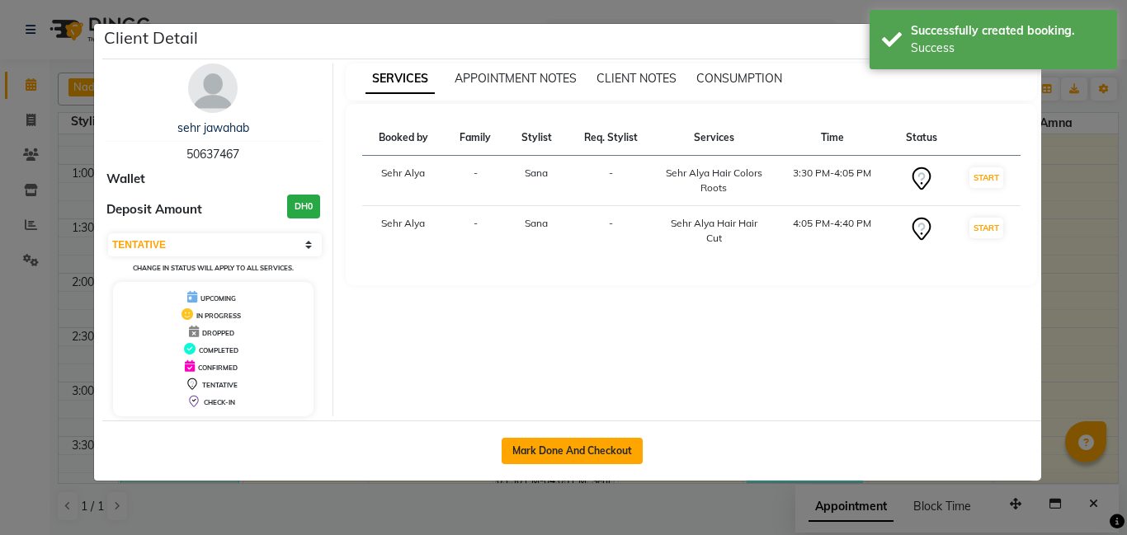
click at [557, 450] on button "Mark Done And Checkout" at bounding box center [572, 451] width 141 height 26
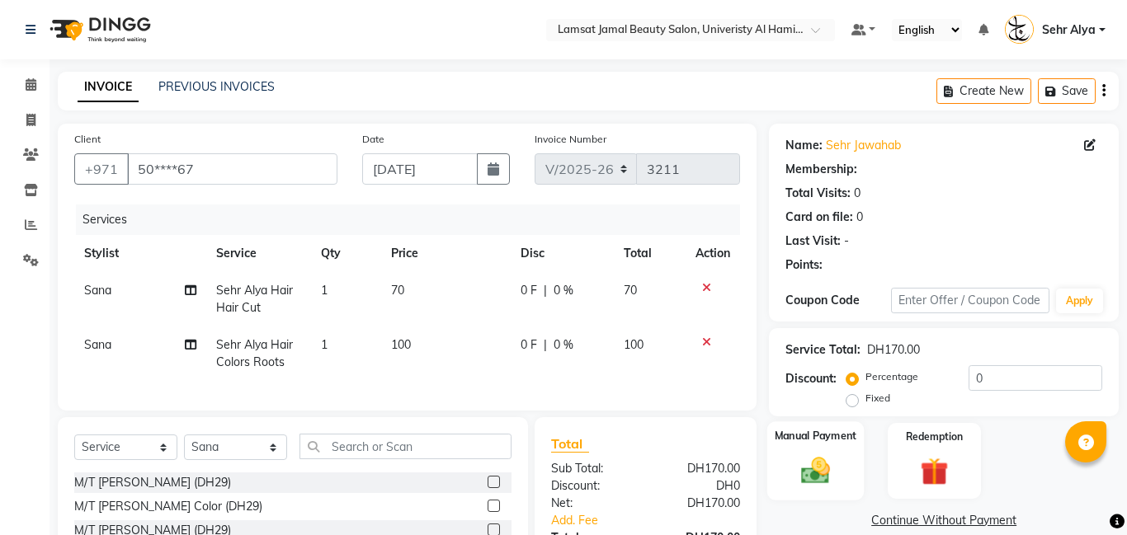
scroll to position [150, 0]
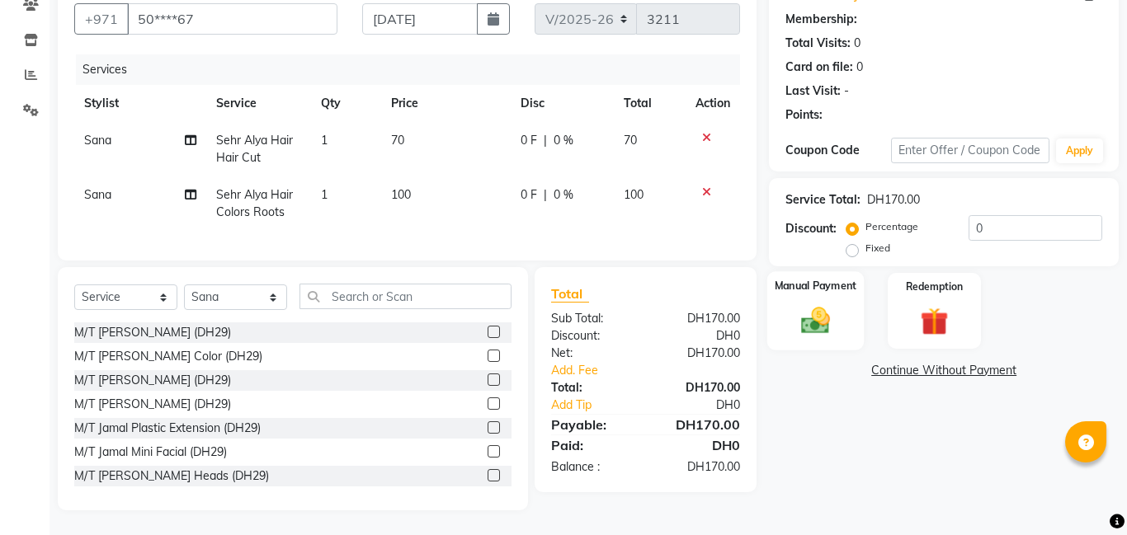
click at [835, 300] on div "Manual Payment" at bounding box center [815, 310] width 97 height 79
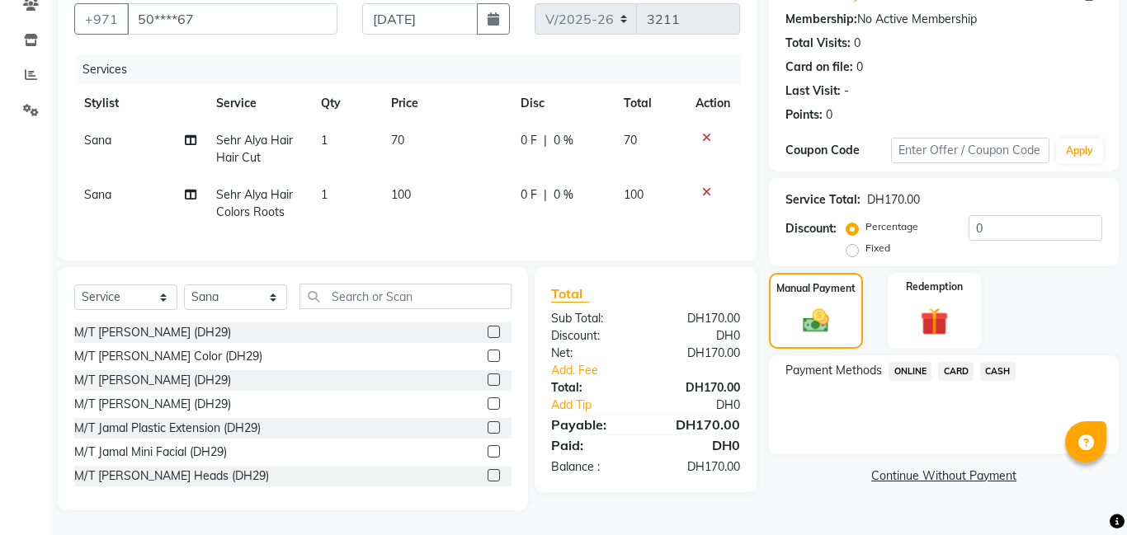
click at [959, 367] on span "CARD" at bounding box center [955, 371] width 35 height 19
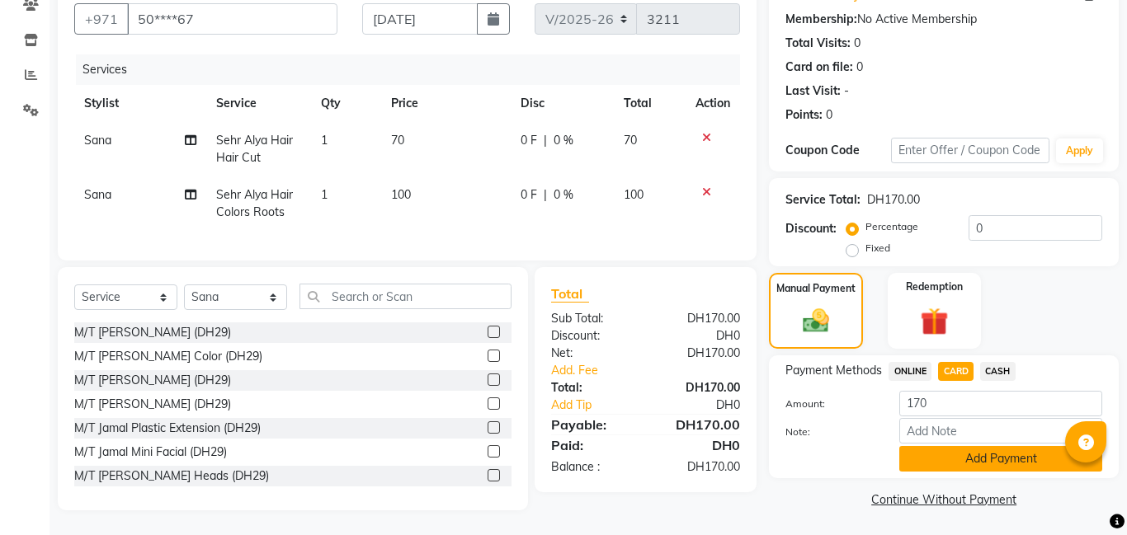
scroll to position [152, 0]
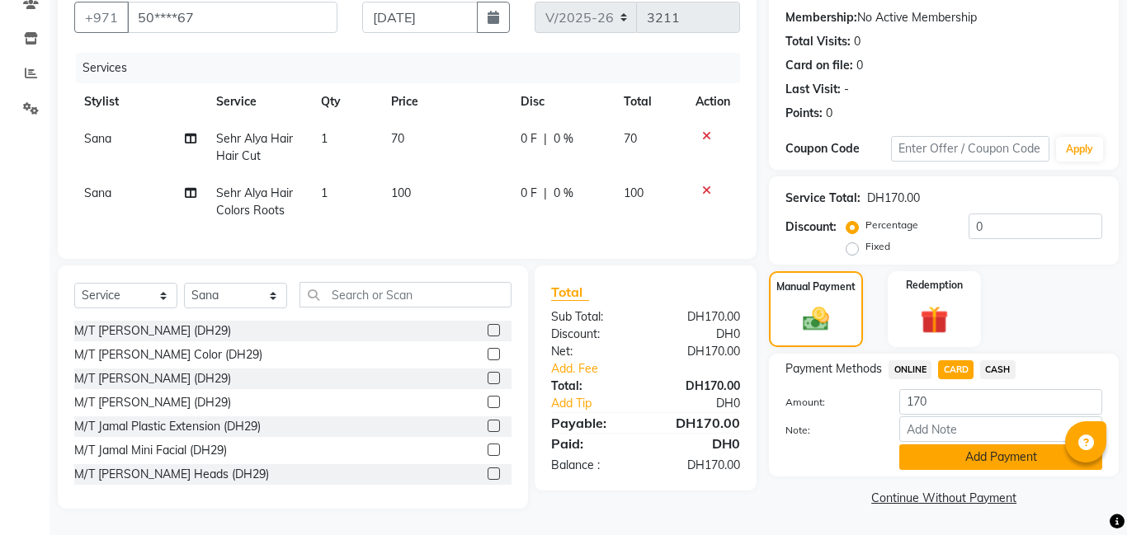
click at [967, 455] on button "Add Payment" at bounding box center [1000, 458] width 203 height 26
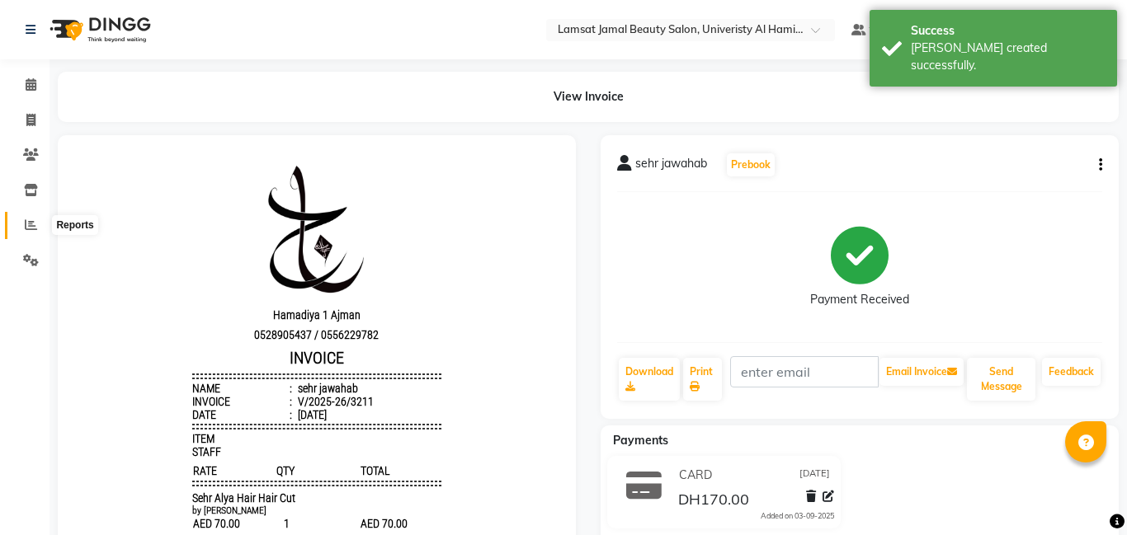
click at [27, 223] on icon at bounding box center [31, 225] width 12 height 12
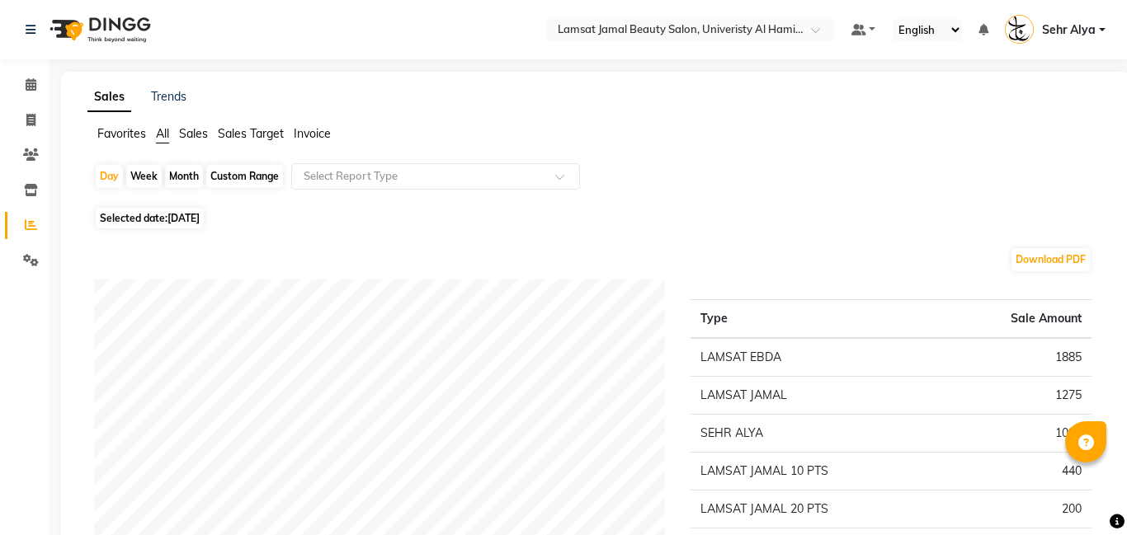
scroll to position [98, 0]
